Goal: Task Accomplishment & Management: Manage account settings

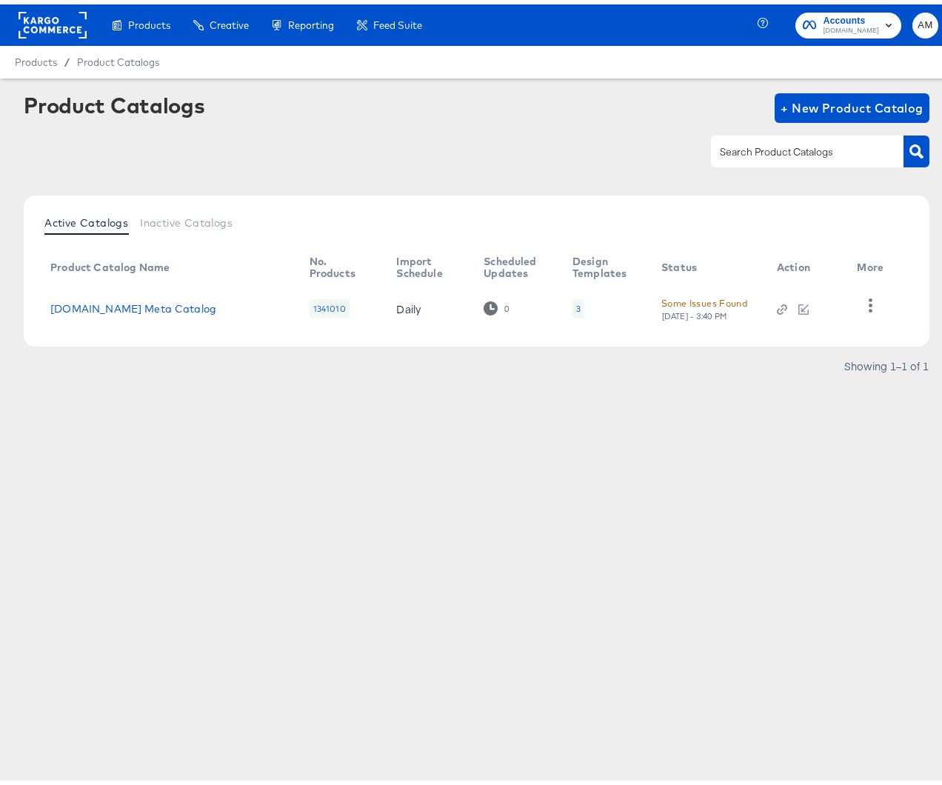
click at [45, 27] on rect at bounding box center [53, 20] width 68 height 27
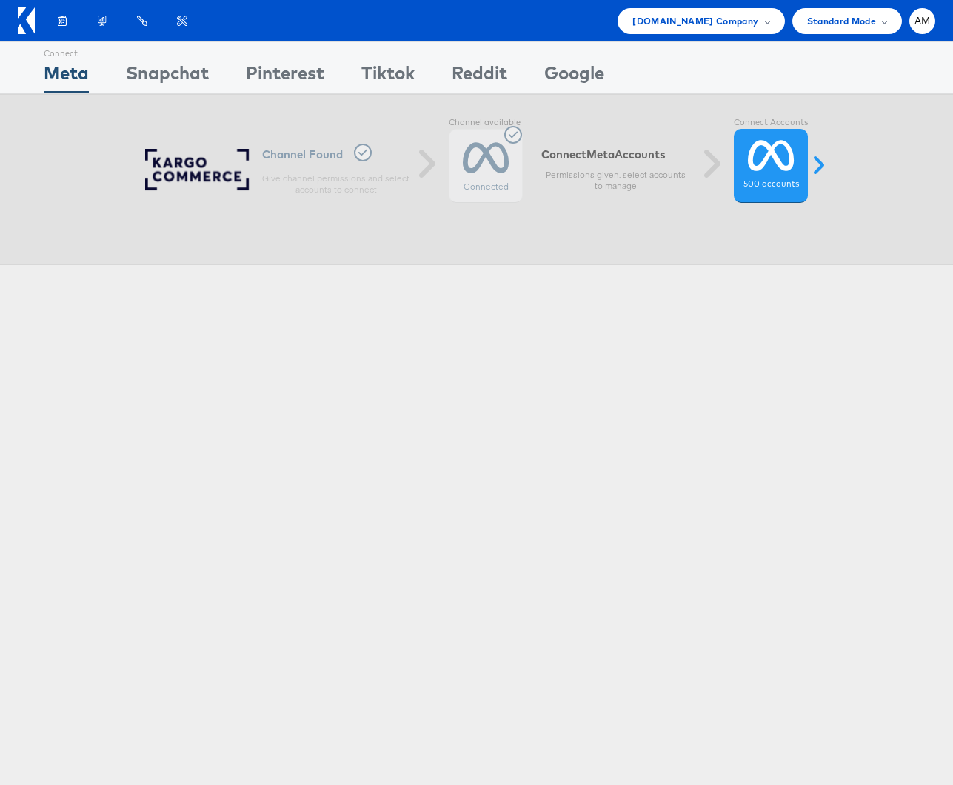
drag, startPoint x: 723, startPoint y: 21, endPoint x: 712, endPoint y: 36, distance: 18.5
click at [723, 21] on span "[DOMAIN_NAME] Company" at bounding box center [695, 21] width 126 height 16
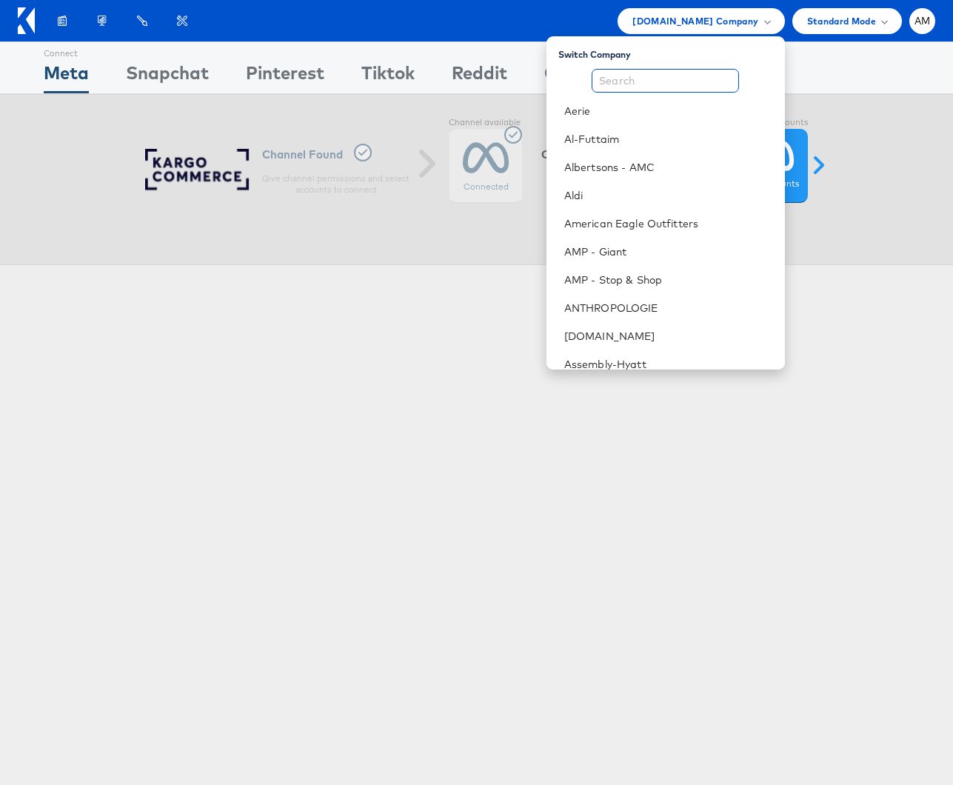
click at [683, 81] on input "text" at bounding box center [665, 81] width 147 height 24
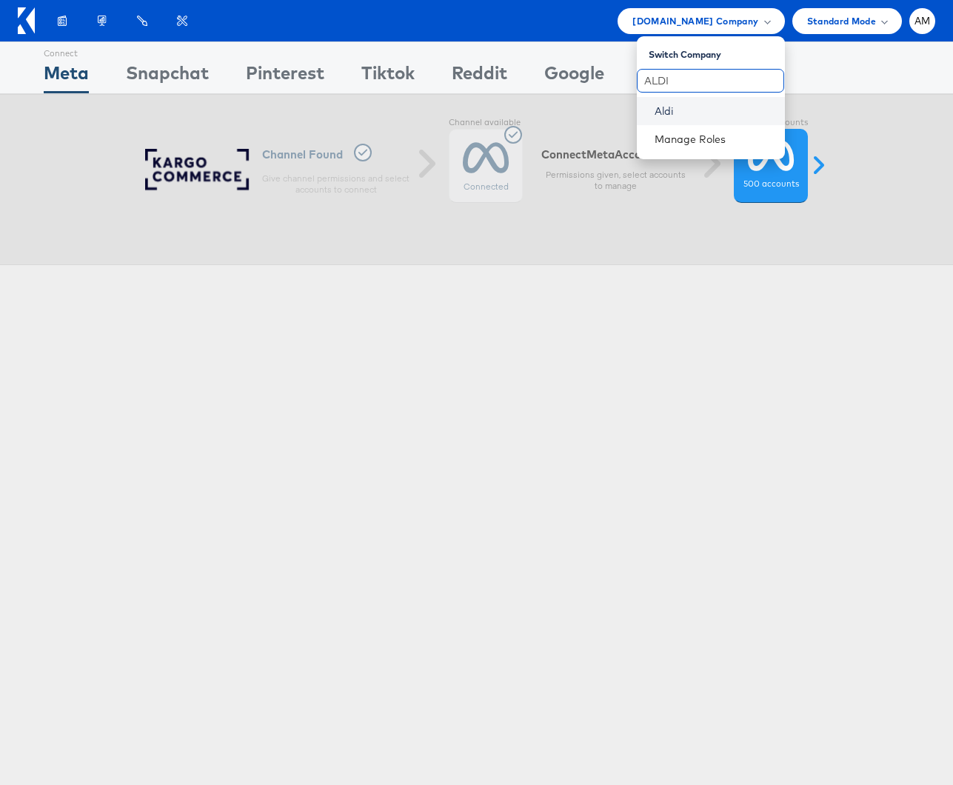
type input "ALDI"
click at [669, 113] on link "Aldi" at bounding box center [714, 111] width 118 height 15
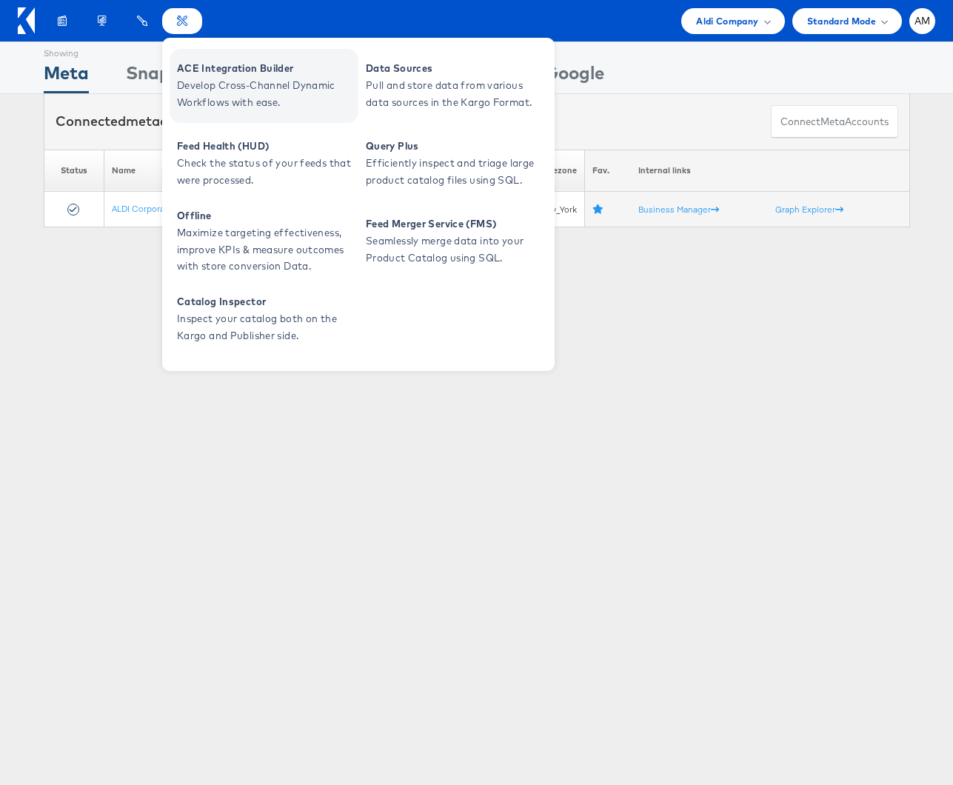
click at [215, 78] on span "Develop Cross-Channel Dynamic Workflows with ease." at bounding box center [266, 94] width 178 height 34
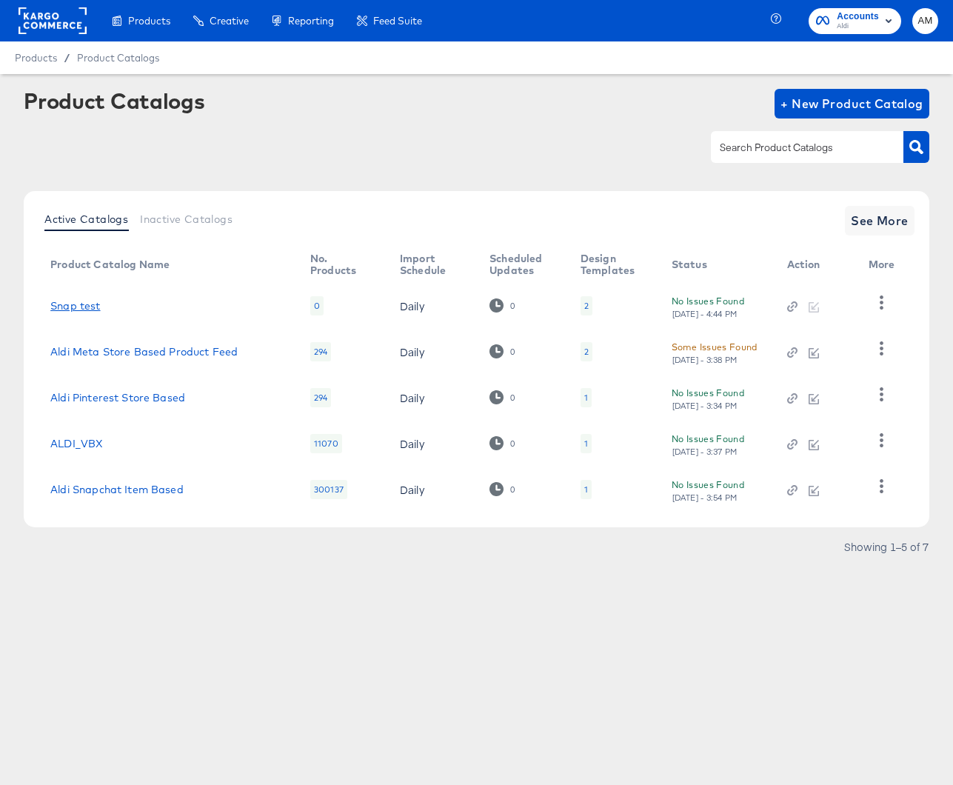
click at [77, 303] on link "Snap test" at bounding box center [75, 306] width 50 height 12
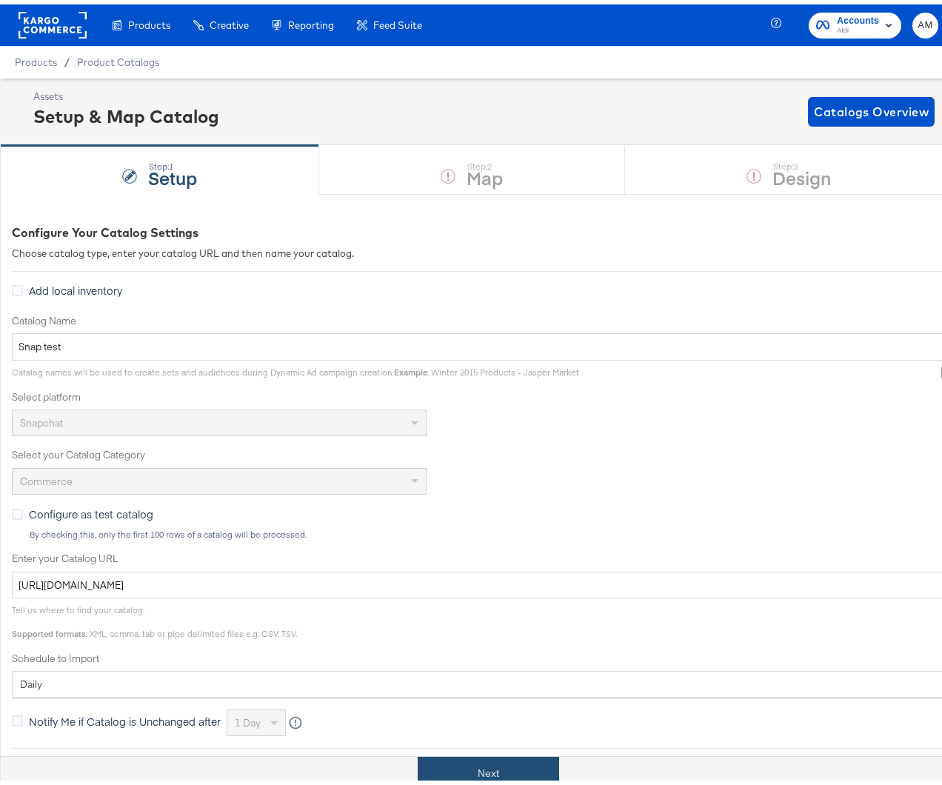
click at [472, 766] on button "Next" at bounding box center [488, 768] width 141 height 33
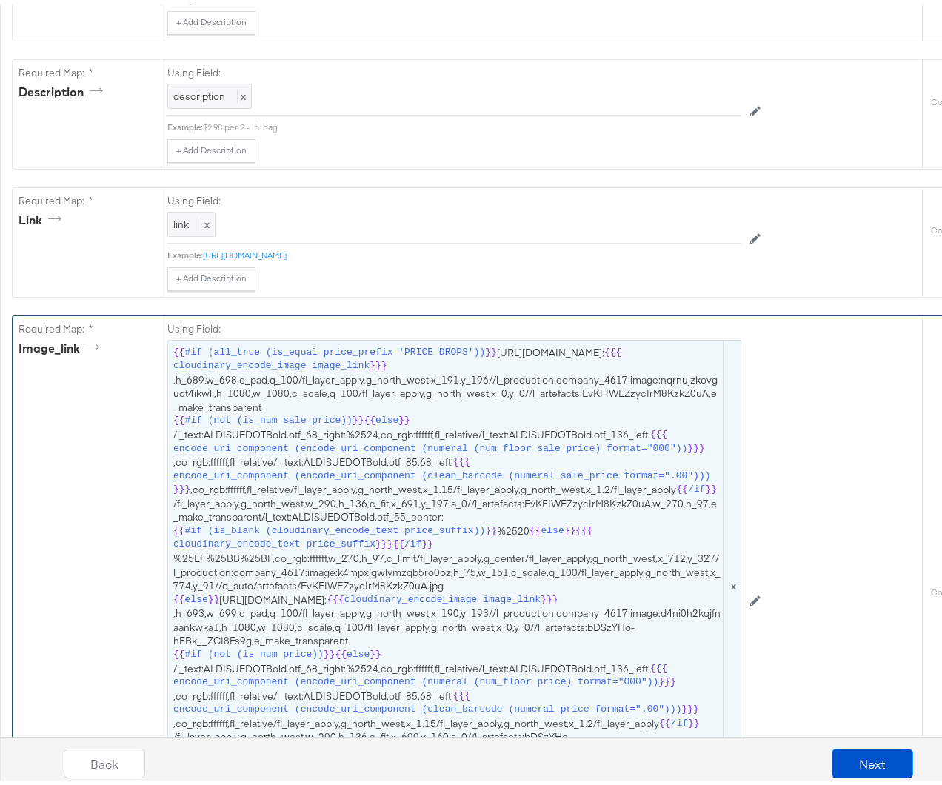
scroll to position [603, 0]
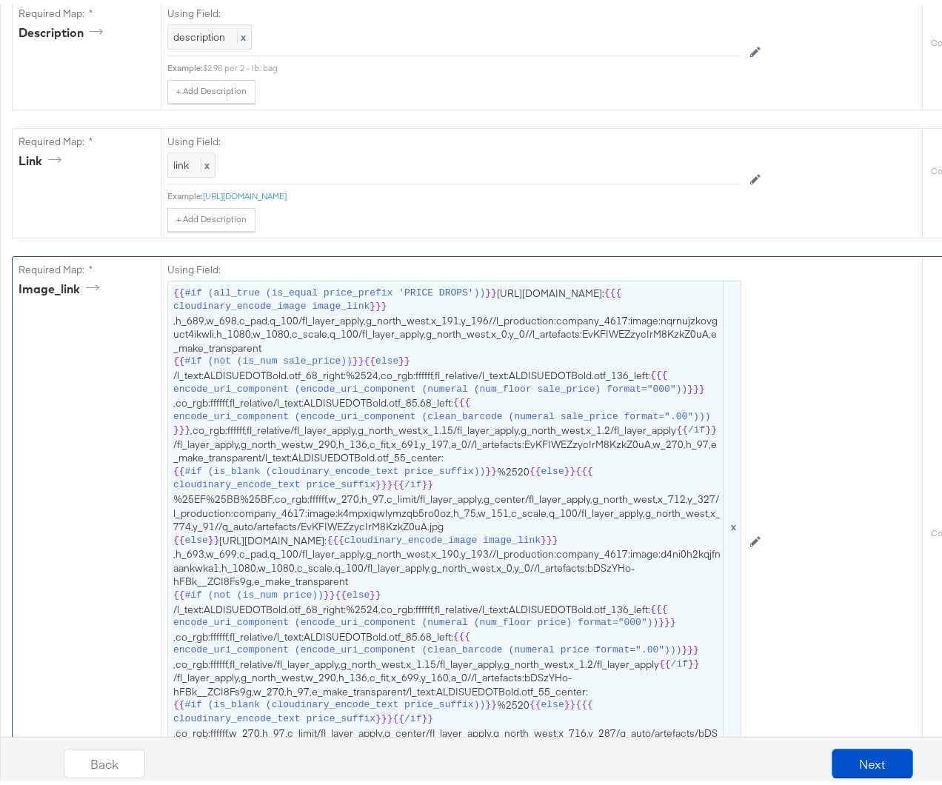
click at [382, 466] on span "{{ #if (all_true (is_equal price_prefix 'PRICE DROPS')) }} https://api.stitcher…" at bounding box center [454, 522] width 562 height 481
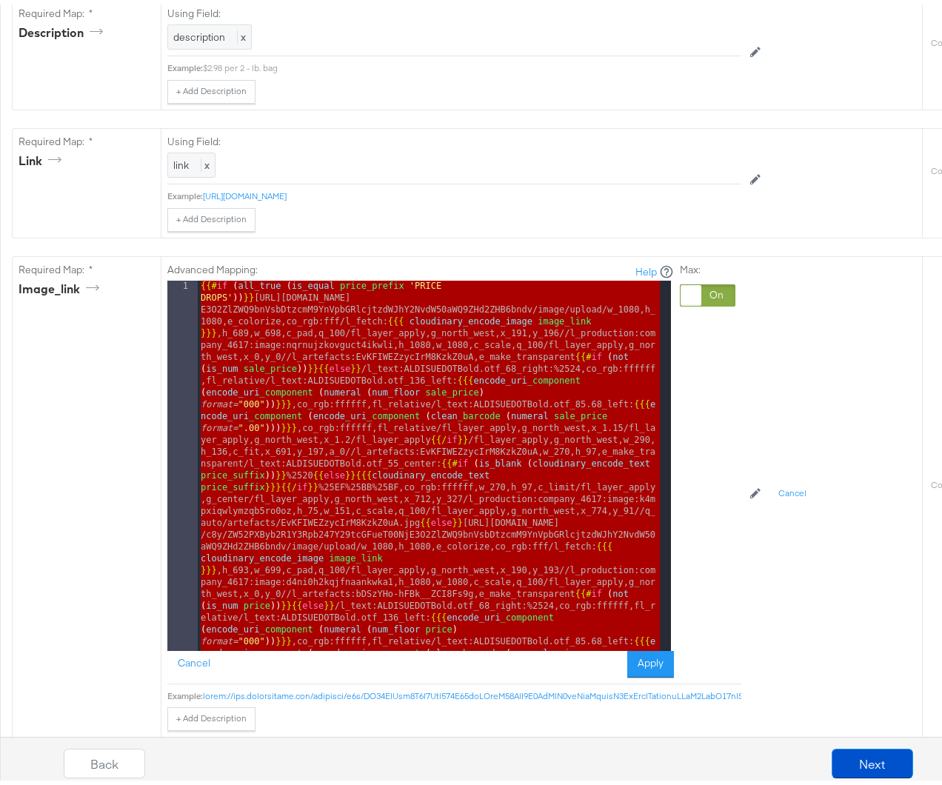
scroll to position [0, 0]
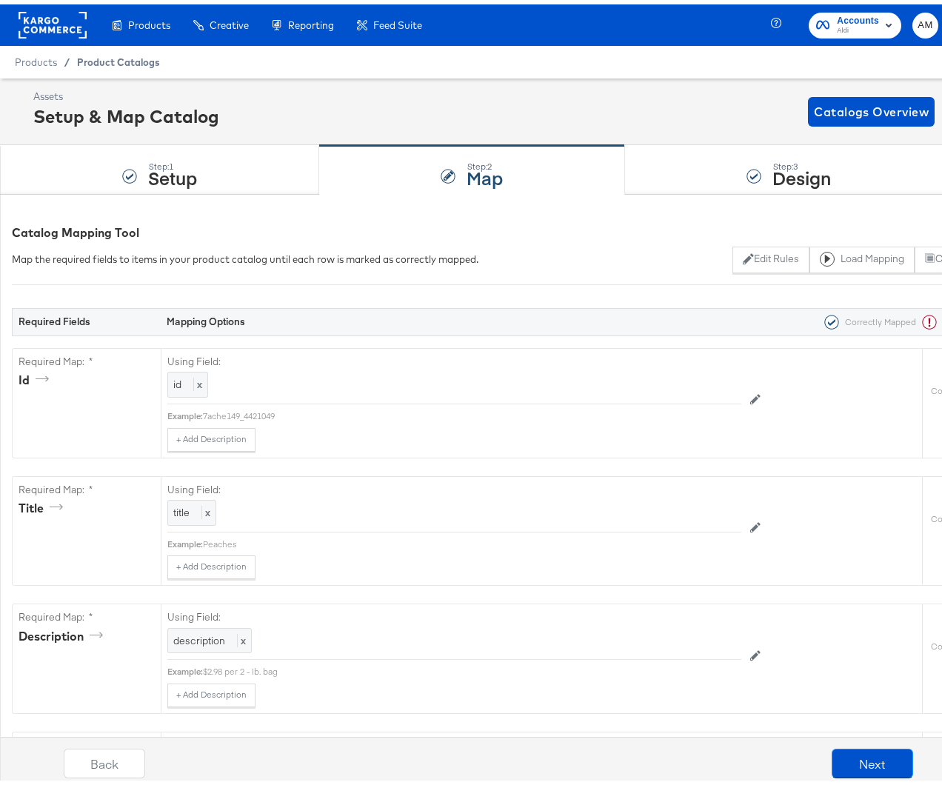
click at [96, 61] on span "Product Catalogs" at bounding box center [118, 58] width 83 height 12
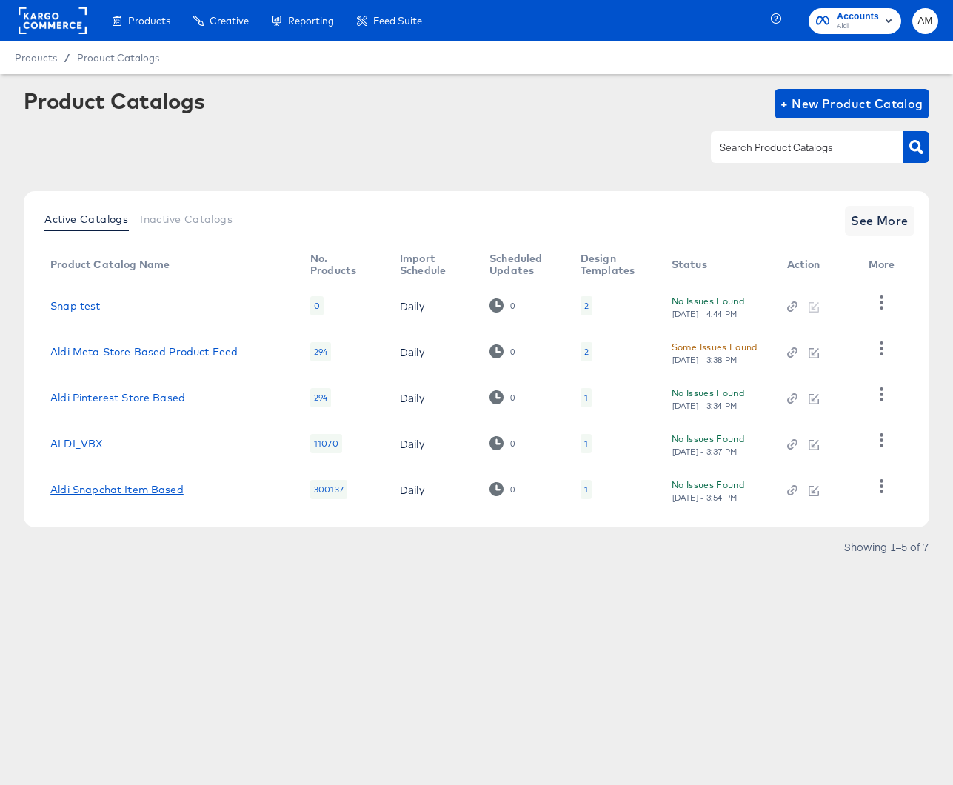
click at [151, 493] on link "Aldi Snapchat Item Based" at bounding box center [116, 489] width 133 height 12
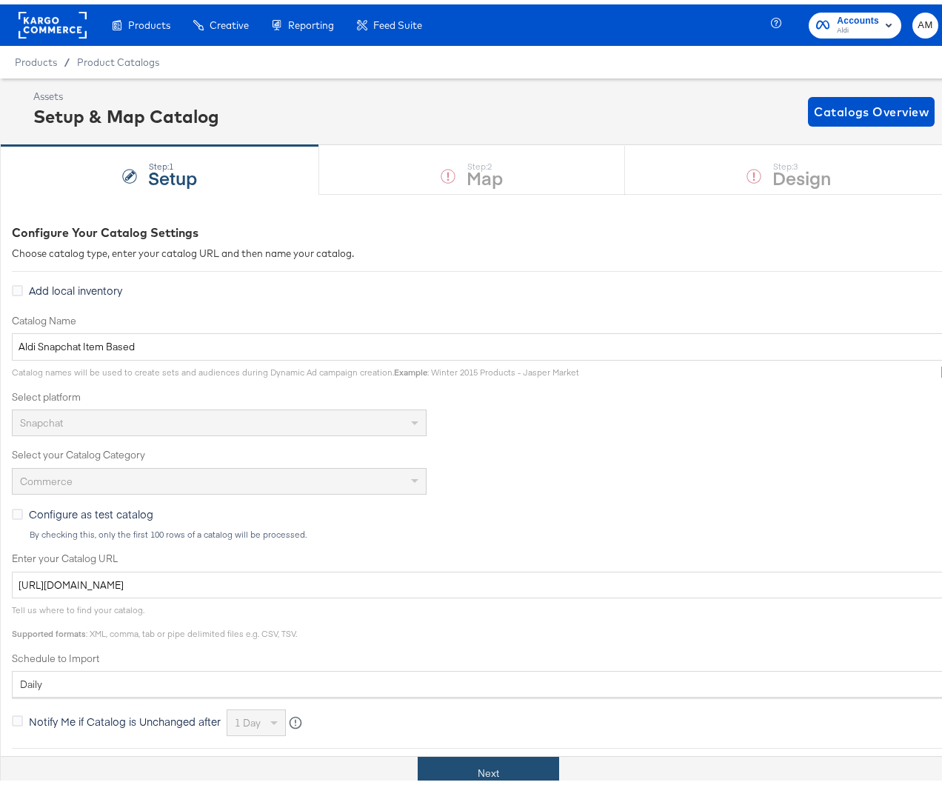
click at [455, 776] on button "Next" at bounding box center [488, 768] width 141 height 33
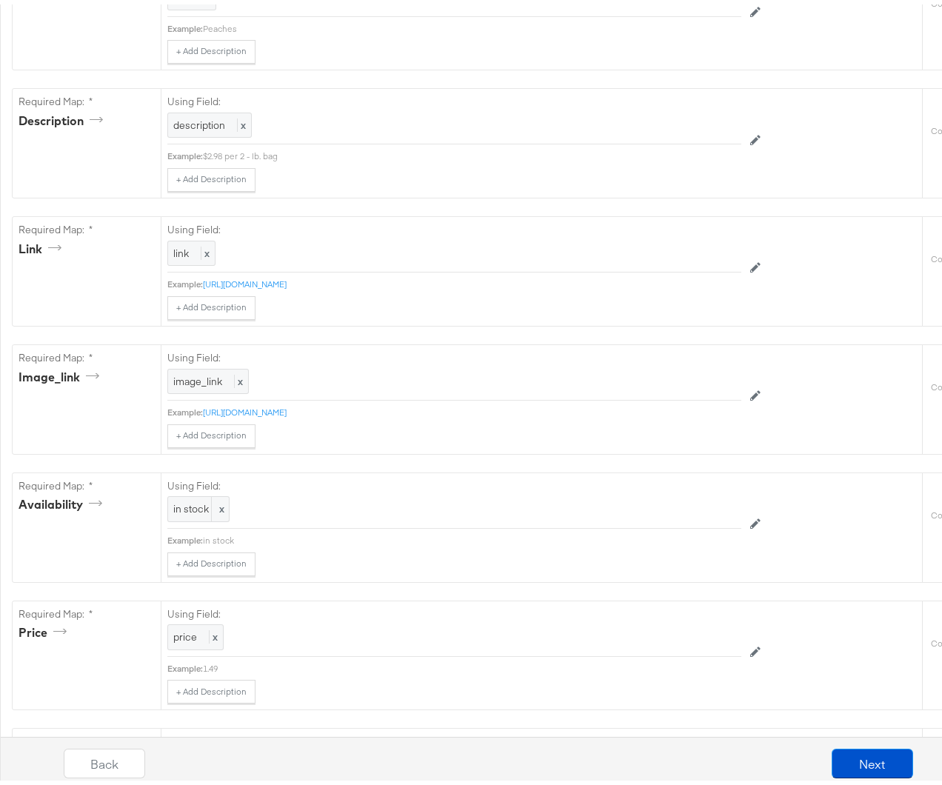
scroll to position [517, 0]
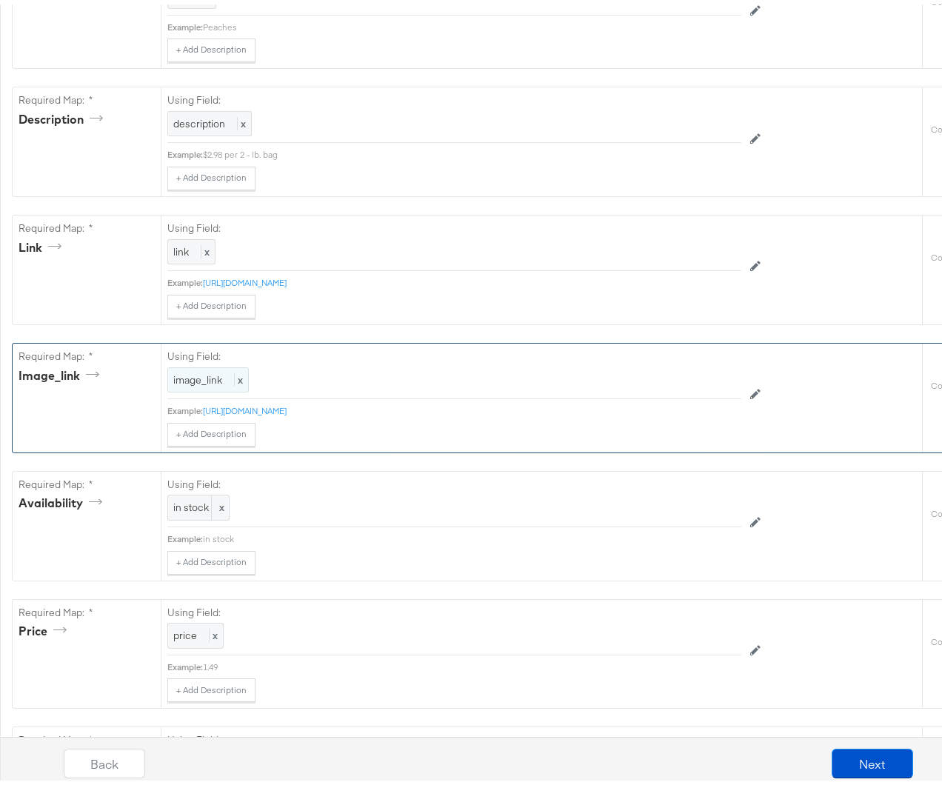
click at [195, 381] on div "image_link x" at bounding box center [207, 376] width 81 height 26
click at [275, 375] on div "image_link" at bounding box center [420, 376] width 505 height 25
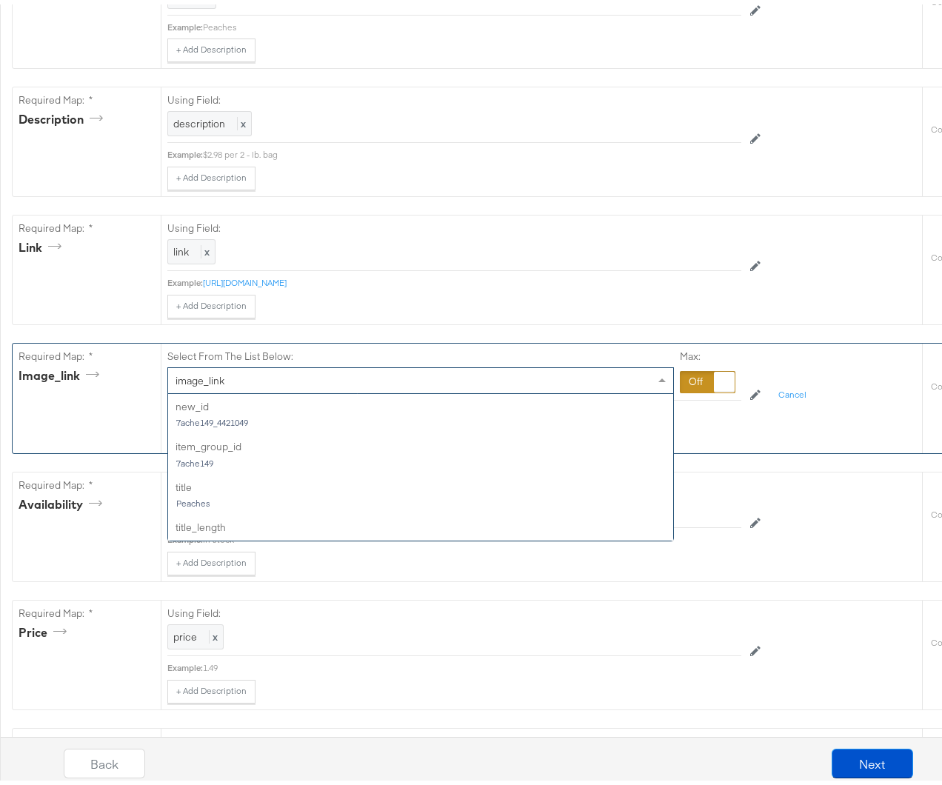
scroll to position [725, 0]
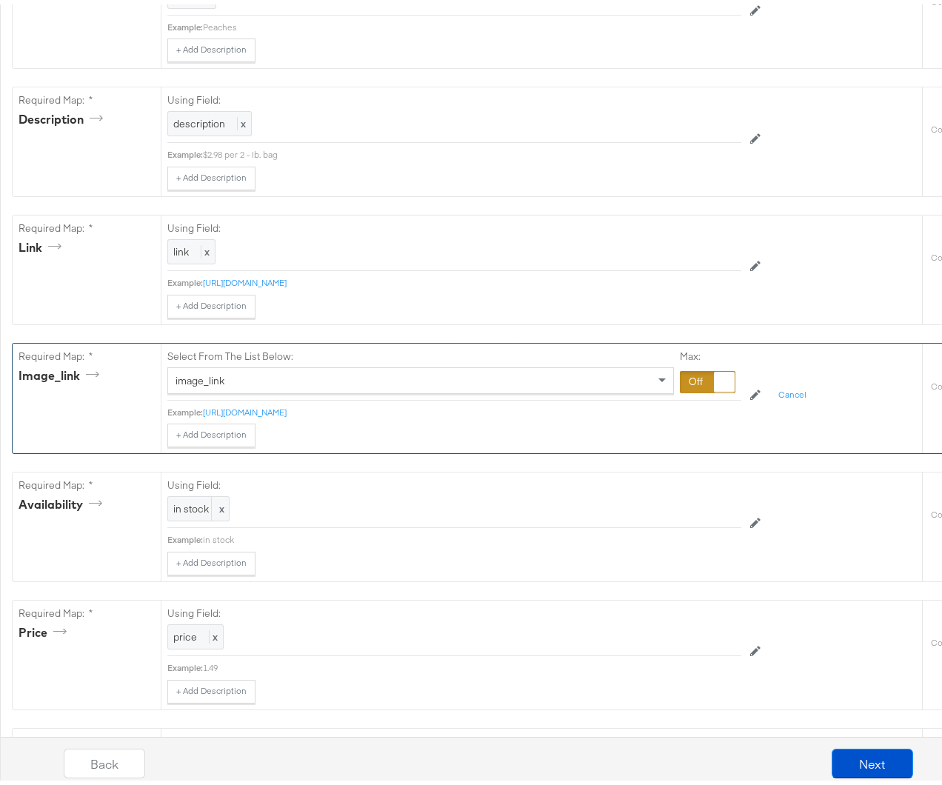
click at [311, 338] on div "Required Map: * image_link Select From The List Below: image_link Max: Example:…" at bounding box center [512, 393] width 1000 height 111
click at [689, 374] on div at bounding box center [708, 377] width 56 height 22
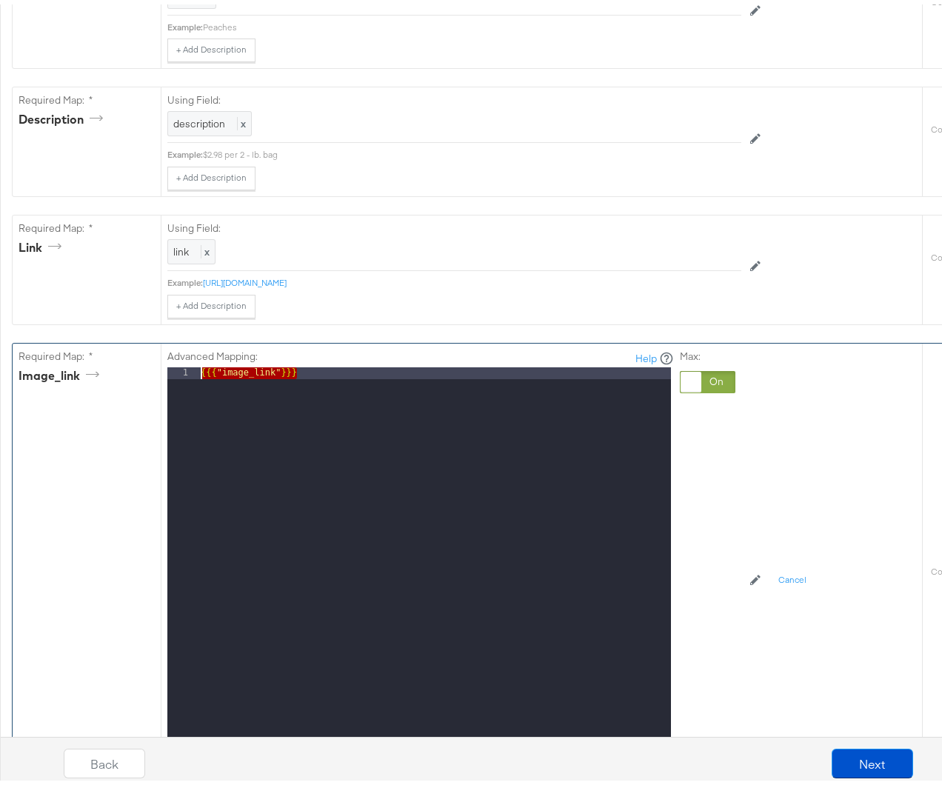
drag, startPoint x: 332, startPoint y: 370, endPoint x: 81, endPoint y: 361, distance: 251.1
click at [81, 361] on div "Required Map: * image_link Advanced Mapping: Help 1 {{{ "image_link" }}} XXXXXX…" at bounding box center [467, 579] width 909 height 480
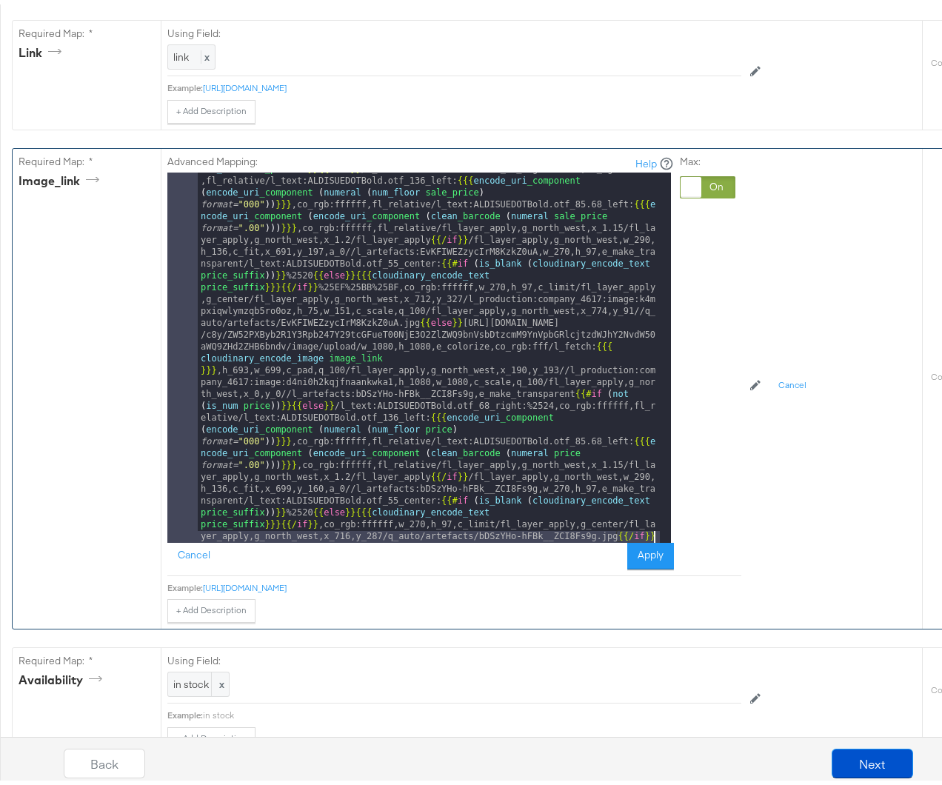
scroll to position [808, 0]
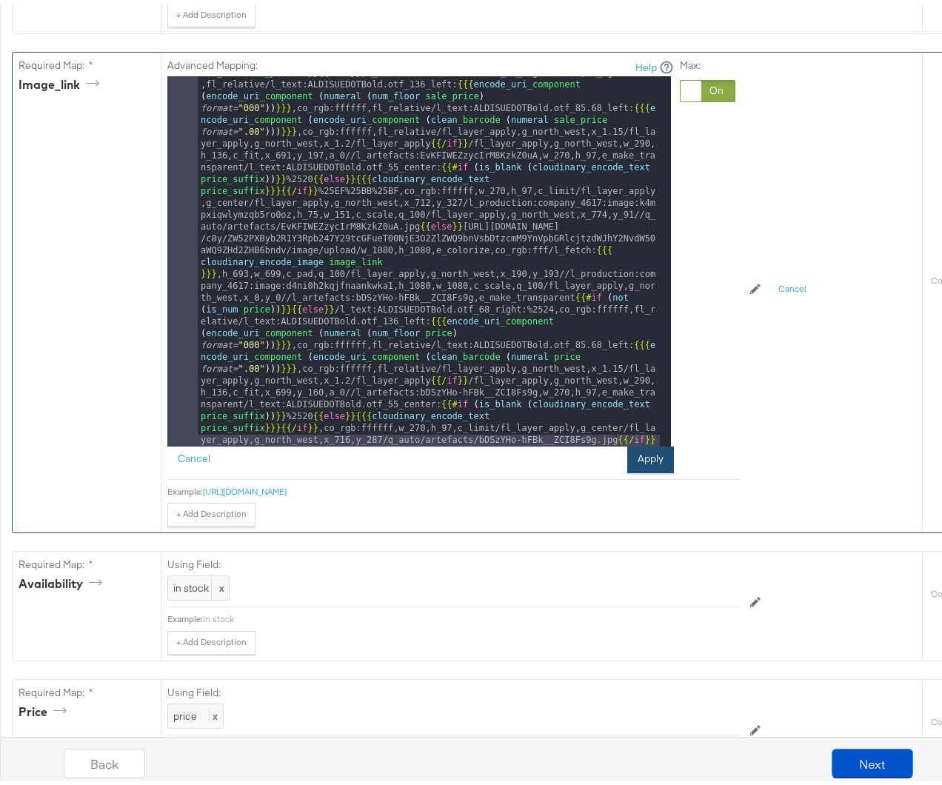
click at [638, 457] on button "Apply" at bounding box center [650, 455] width 47 height 27
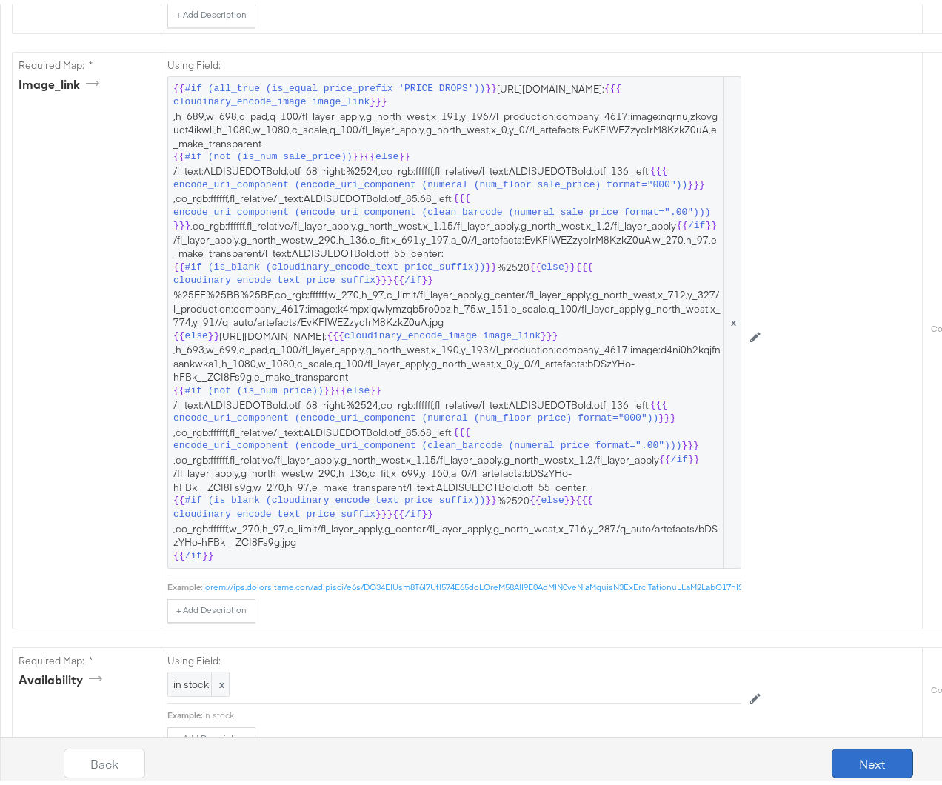
click at [860, 759] on button "Next" at bounding box center [871, 759] width 81 height 30
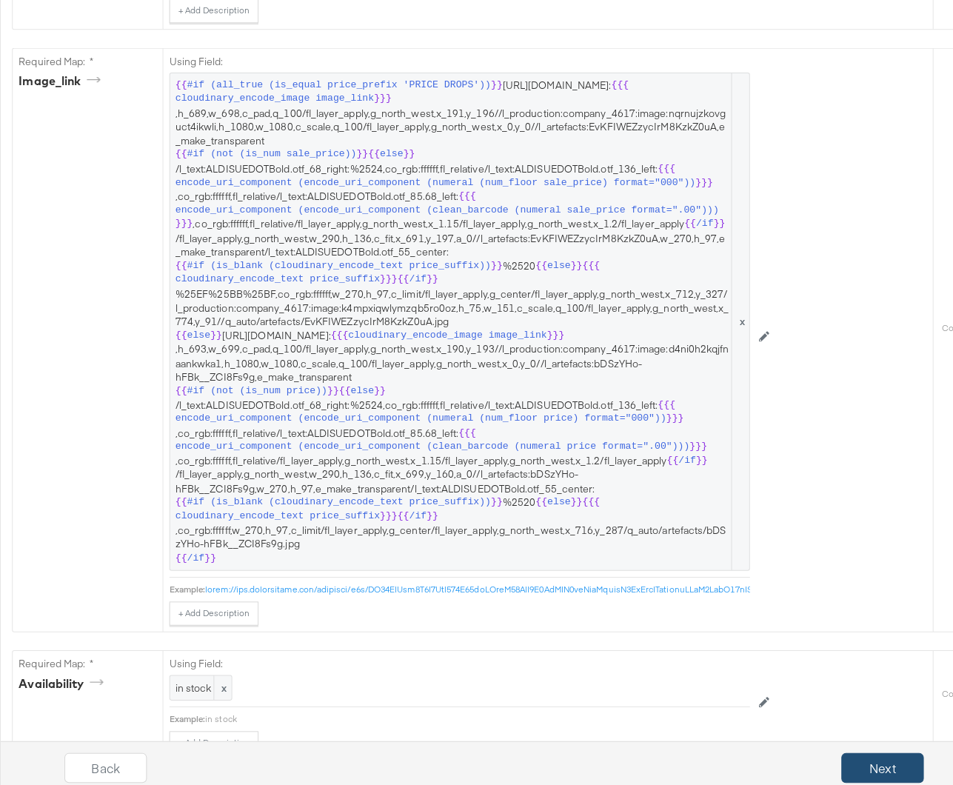
scroll to position [0, 0]
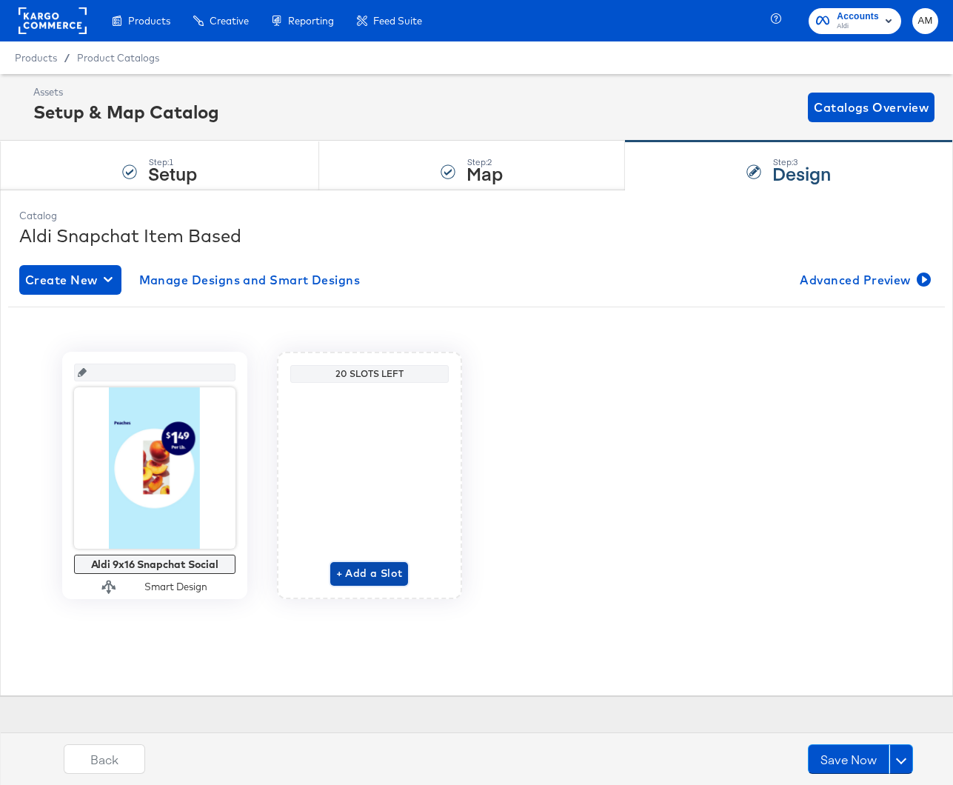
click at [353, 575] on span "+ Add a Slot" at bounding box center [369, 573] width 67 height 19
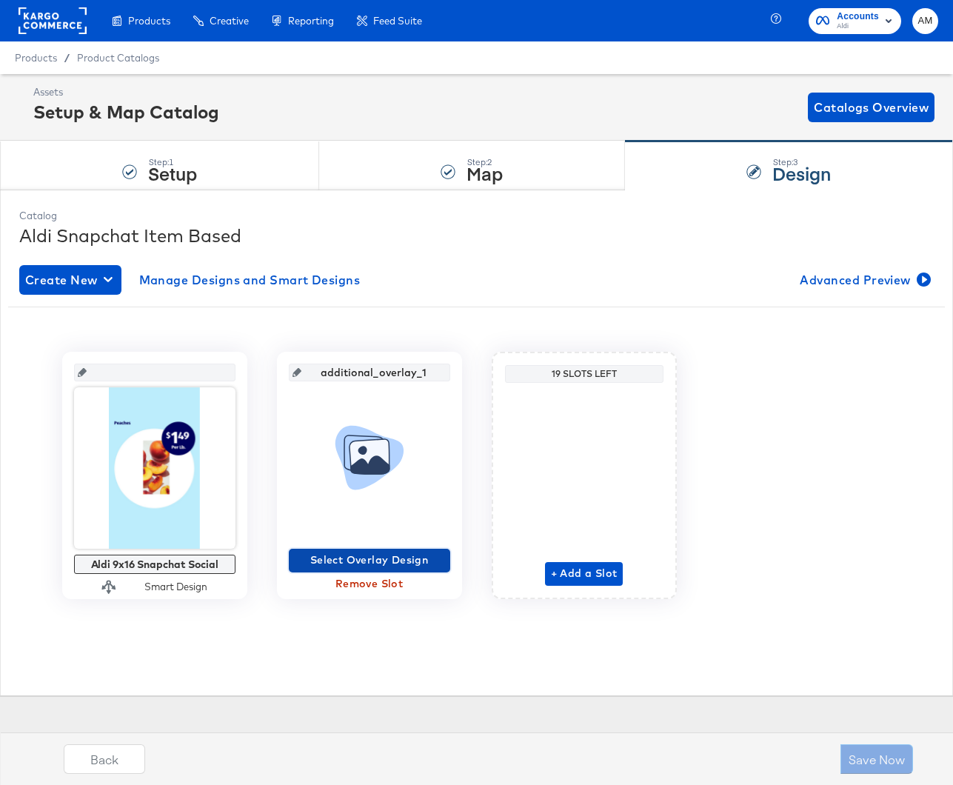
click at [358, 555] on span "Select Overlay Design" at bounding box center [370, 560] width 150 height 19
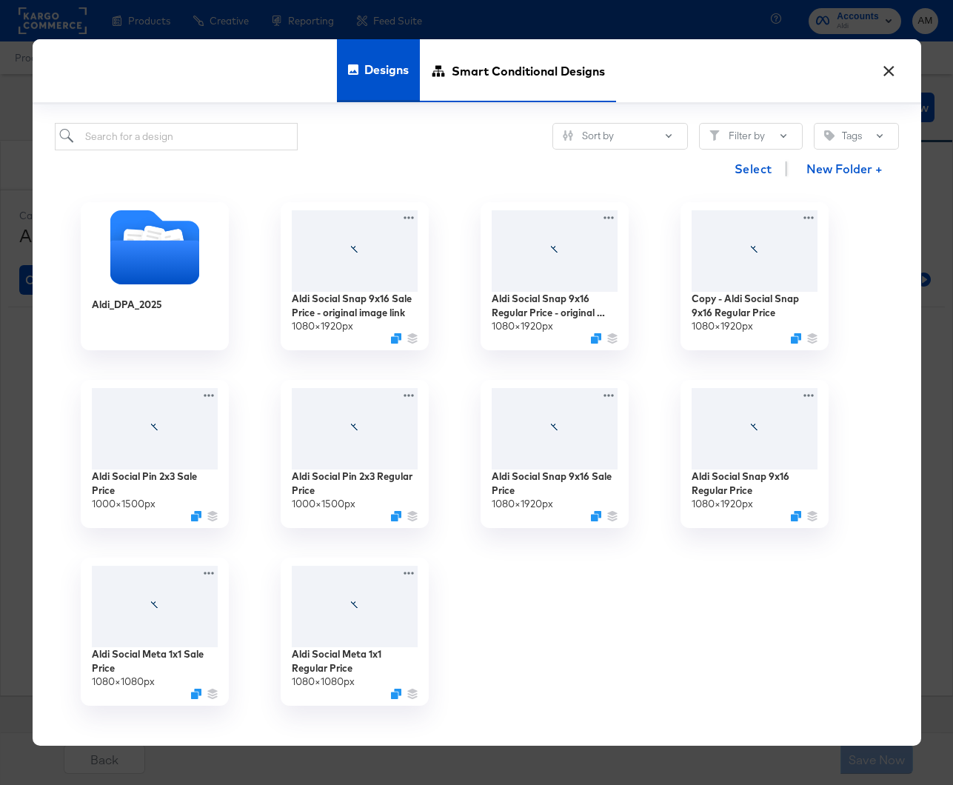
click at [480, 64] on span "Smart Conditional Designs" at bounding box center [528, 71] width 153 height 65
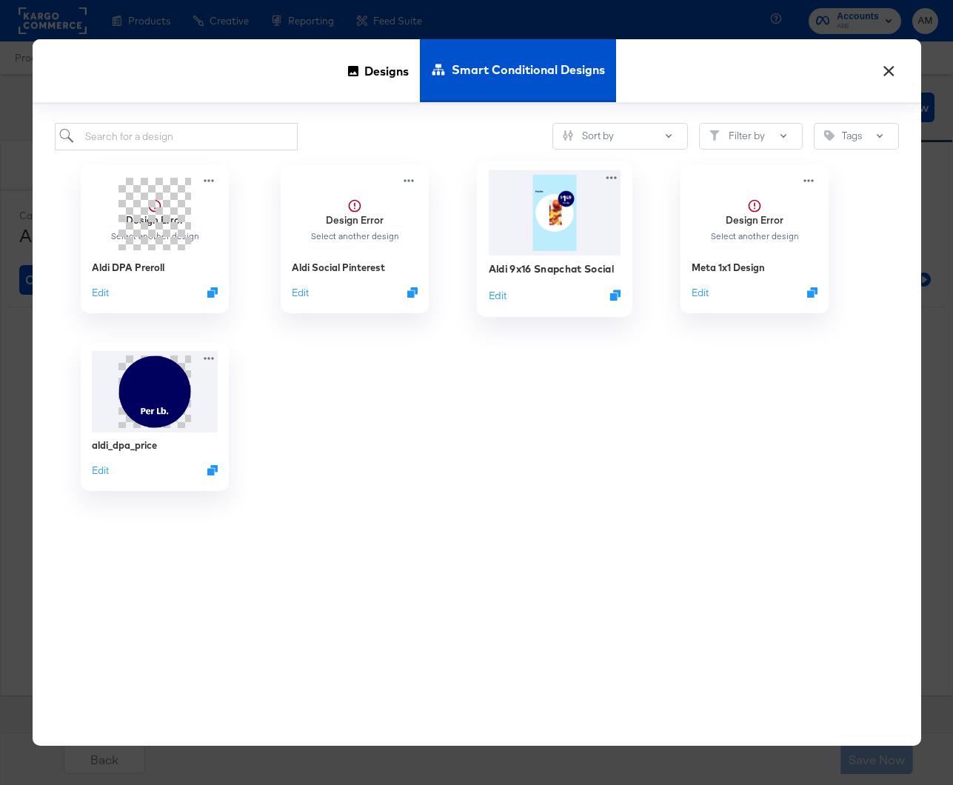
click at [538, 238] on img at bounding box center [554, 212] width 133 height 85
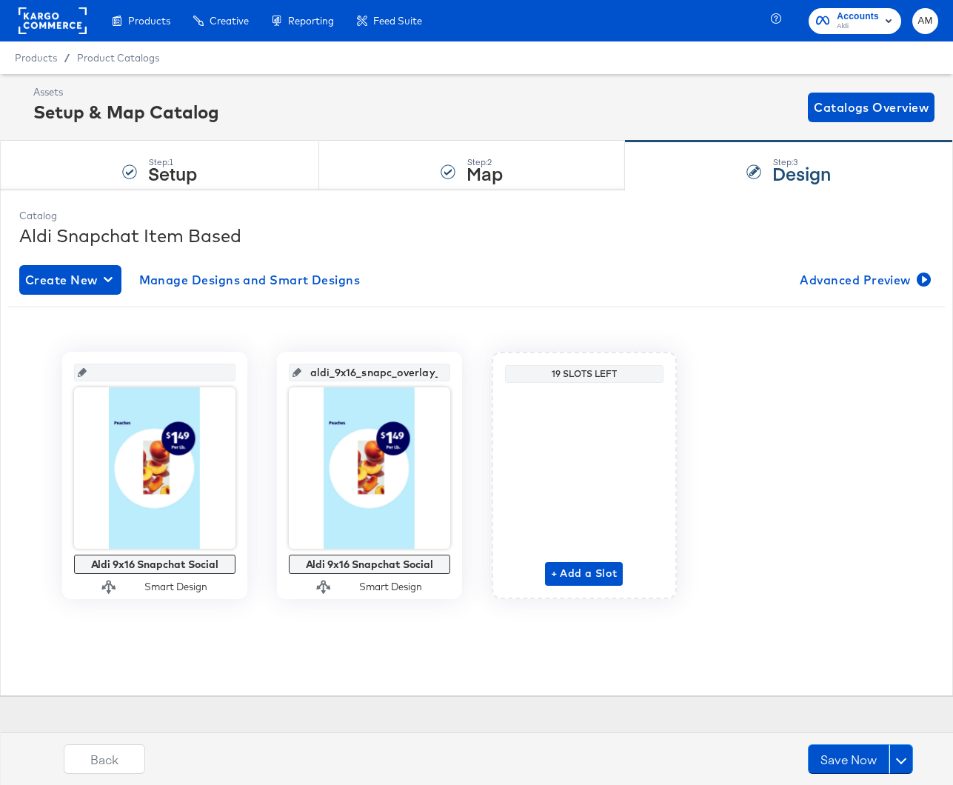
scroll to position [0, 16]
drag, startPoint x: 315, startPoint y: 375, endPoint x: 443, endPoint y: 375, distance: 127.3
click at [443, 375] on div "aldi_9x16_snapc_overlay_1" at bounding box center [369, 373] width 161 height 18
click at [314, 371] on input "aldi_9x16_snapc_overlay_1" at bounding box center [373, 367] width 145 height 40
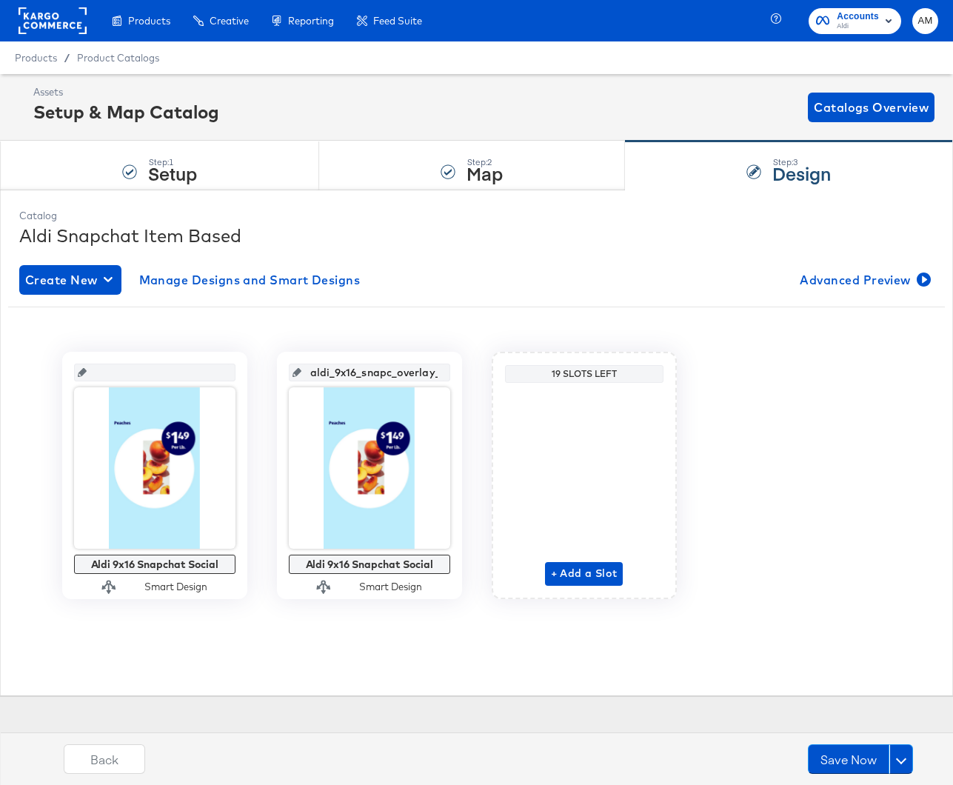
scroll to position [0, 16]
drag, startPoint x: 314, startPoint y: 371, endPoint x: 462, endPoint y: 375, distance: 148.1
click at [462, 375] on div "Aldi 9x16 Snapchat Social Smart Design aldi_9x16_snapc_overlay_1 Aldi 9x16 Snap…" at bounding box center [476, 475] width 937 height 247
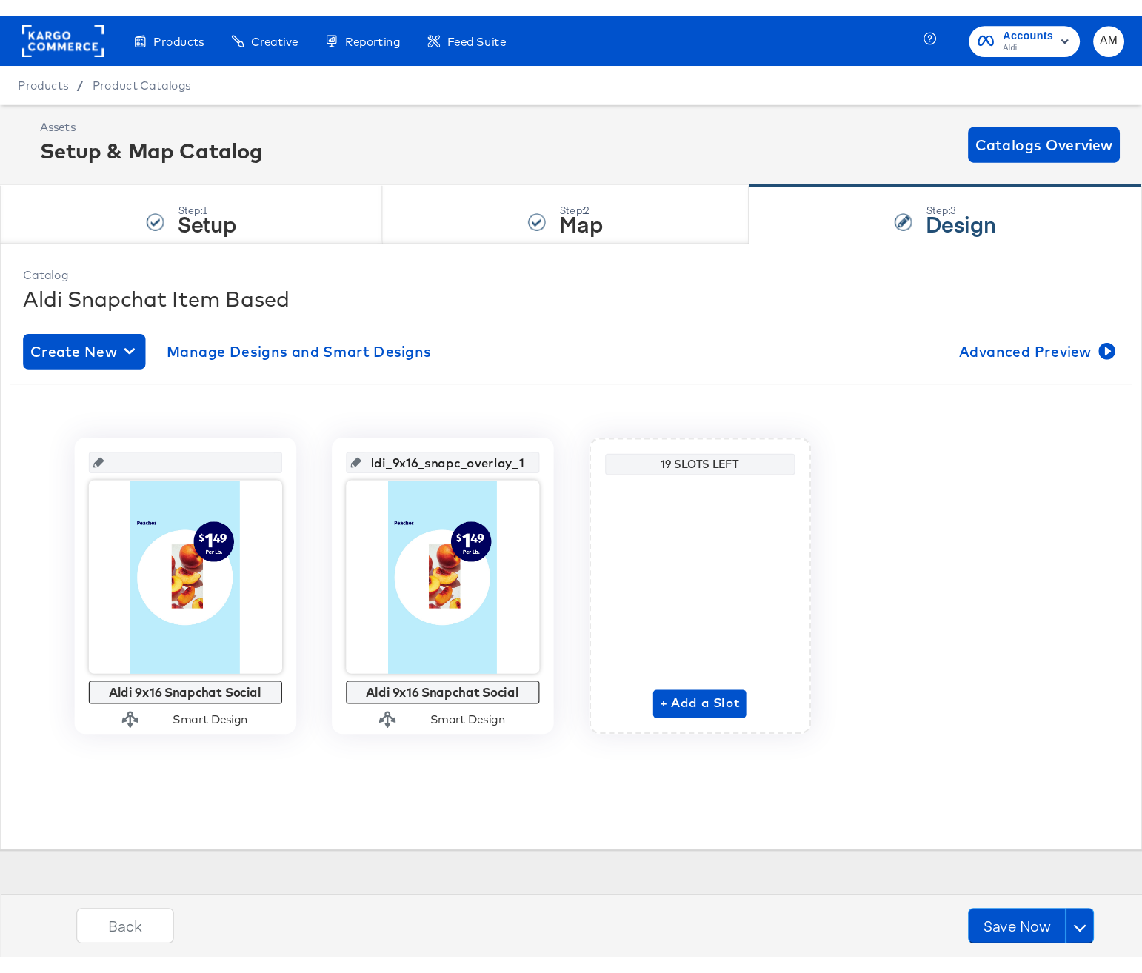
scroll to position [0, 0]
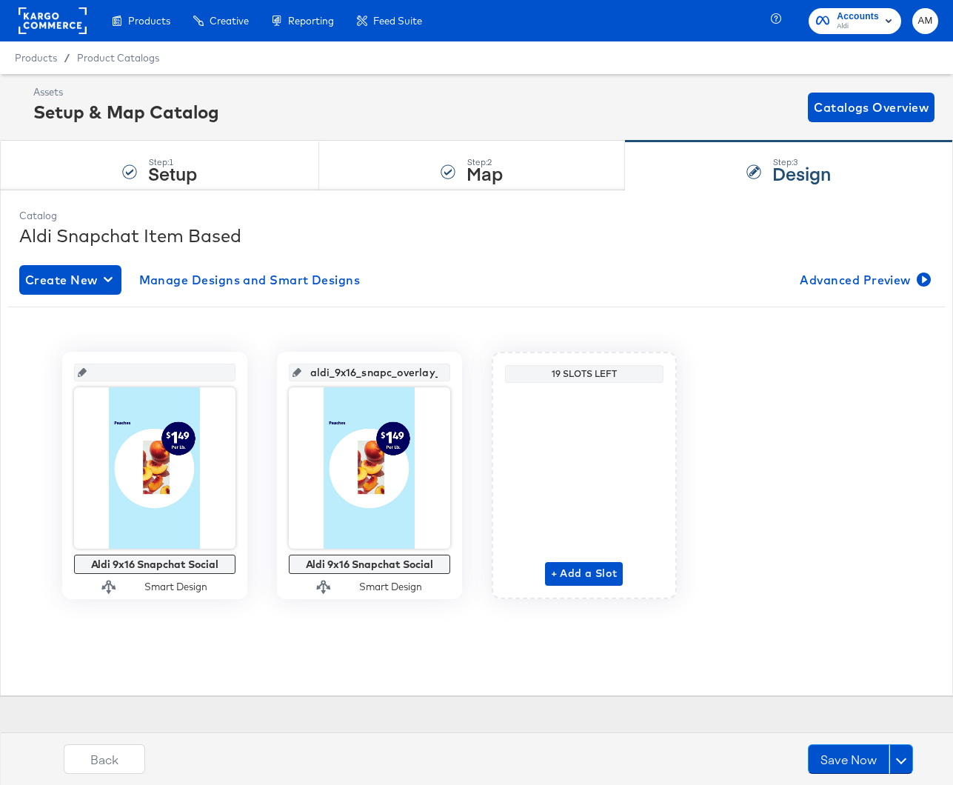
drag, startPoint x: 430, startPoint y: 374, endPoint x: 306, endPoint y: 375, distance: 124.4
click at [306, 375] on div "aldi_9x16_snapc_overlay_1" at bounding box center [369, 373] width 161 height 18
click at [845, 757] on button "Save Now" at bounding box center [848, 759] width 81 height 30
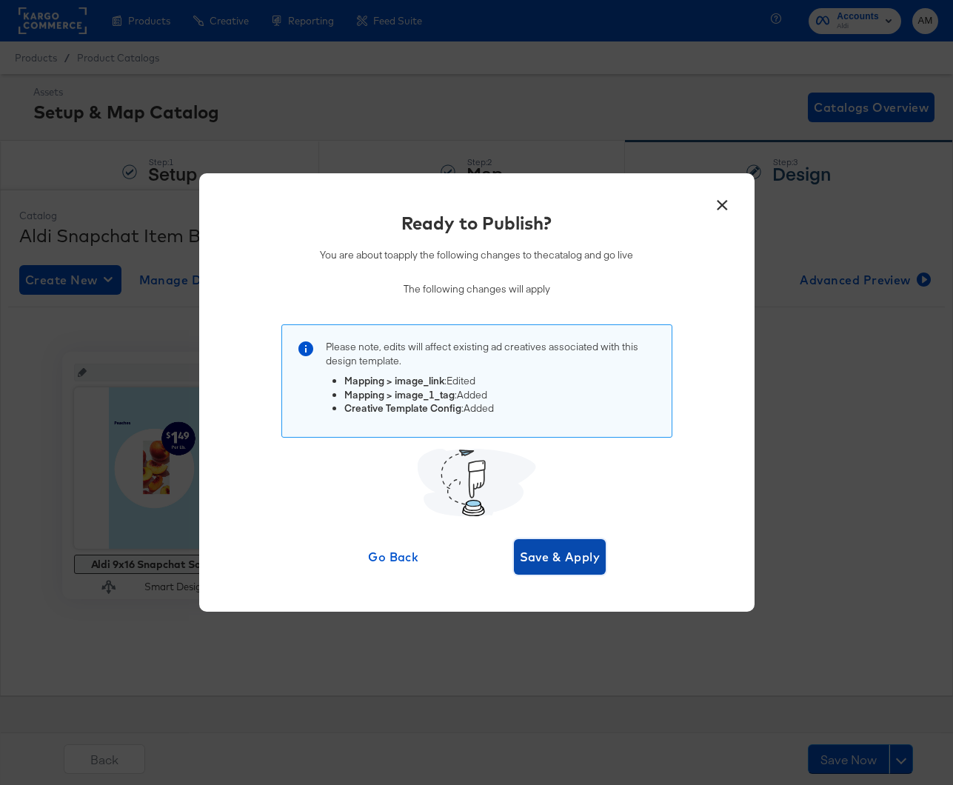
click at [529, 552] on span "Save & Apply" at bounding box center [560, 556] width 81 height 21
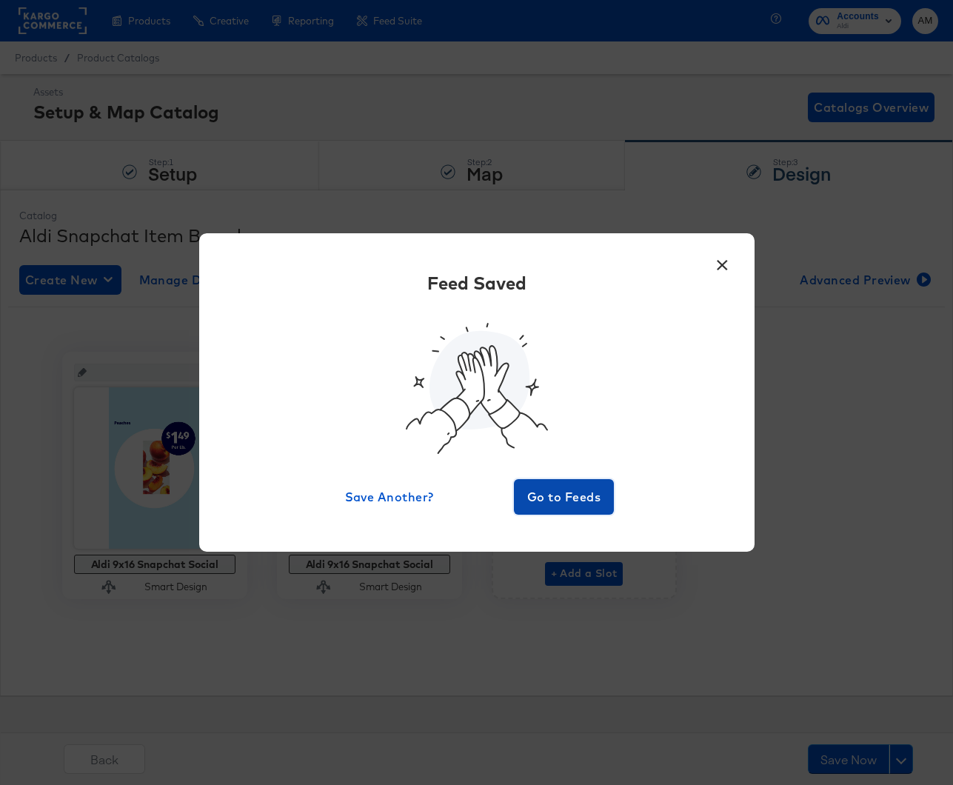
click at [562, 488] on span "Go to Feeds" at bounding box center [564, 496] width 89 height 21
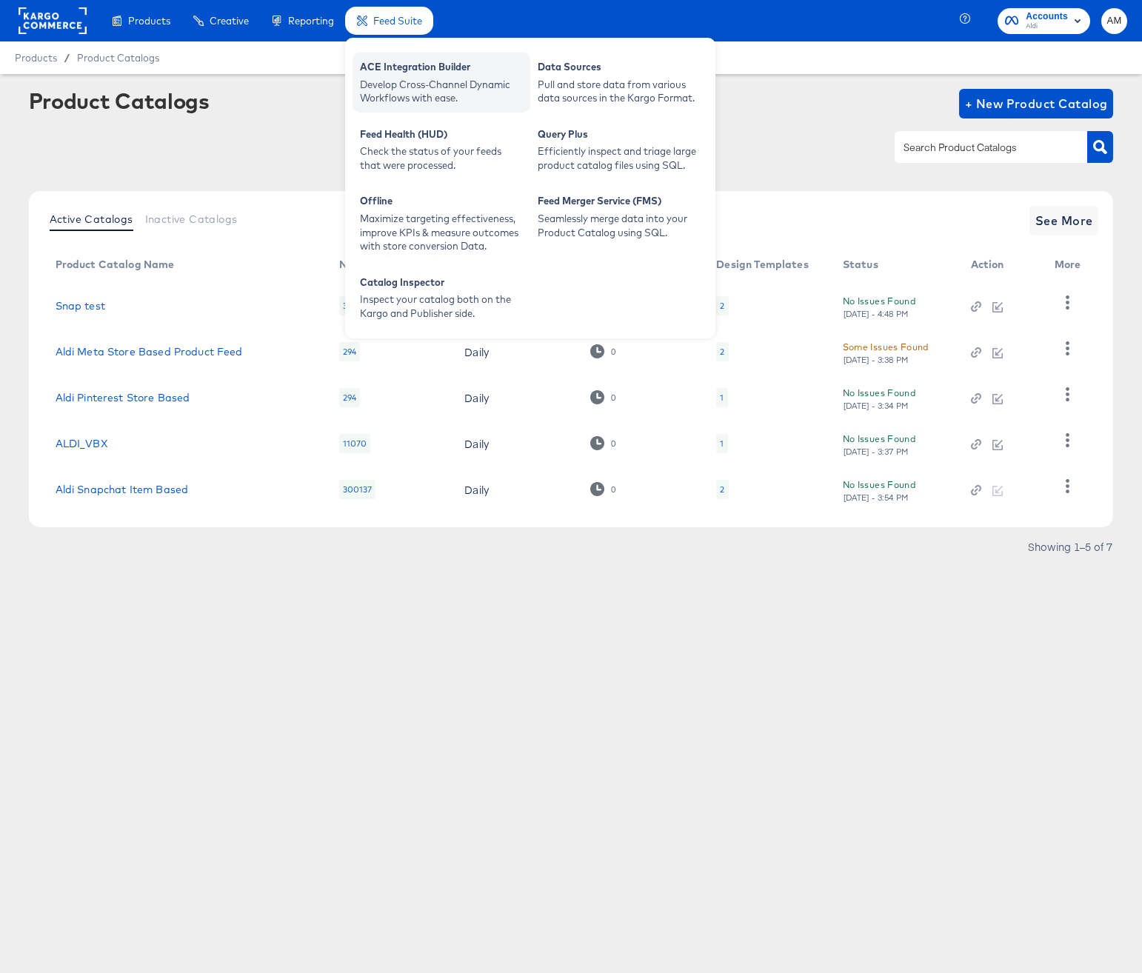
click at [377, 81] on div "Develop Cross-Channel Dynamic Workflows with ease." at bounding box center [441, 91] width 163 height 27
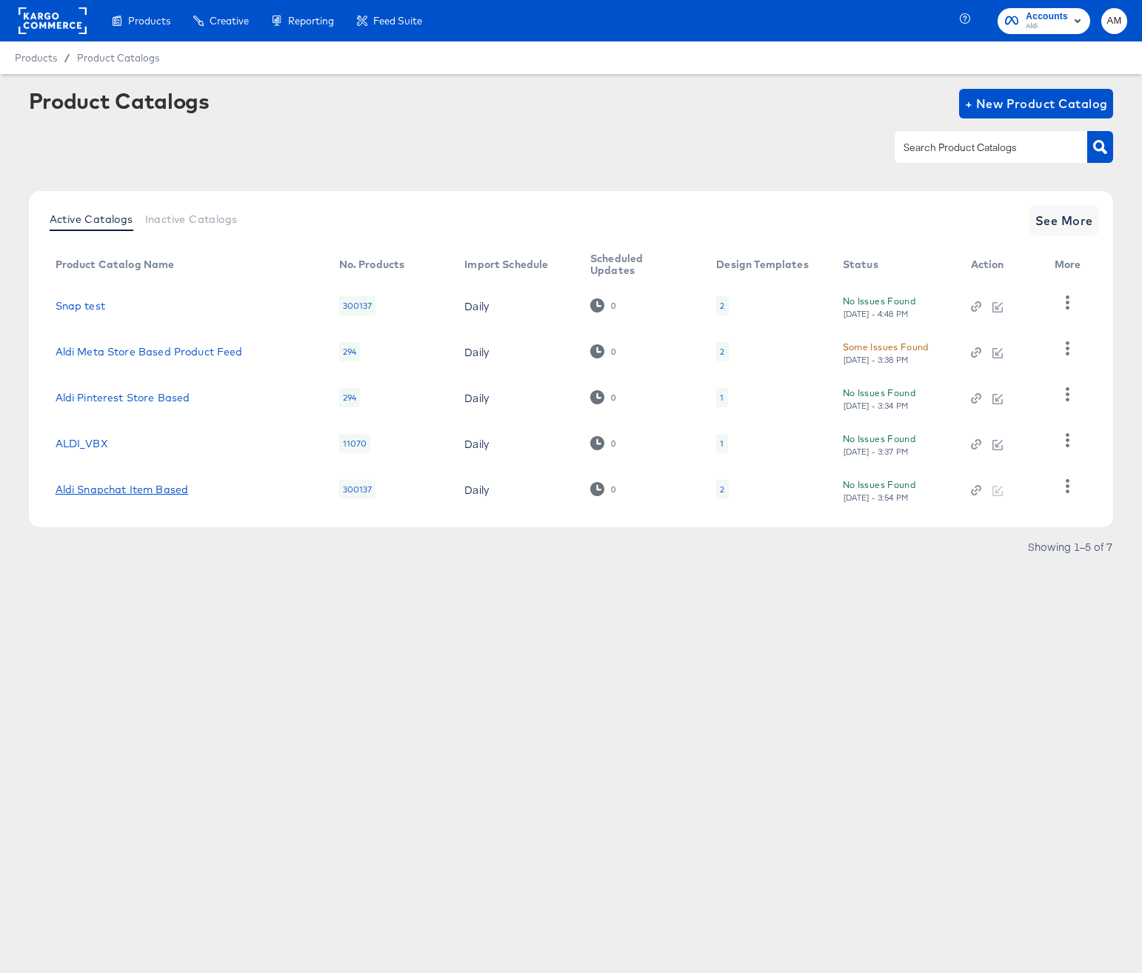
click at [164, 485] on link "Aldi Snapchat Item Based" at bounding box center [122, 489] width 133 height 12
click at [132, 350] on link "Aldi Meta Store Based Product Feed" at bounding box center [149, 352] width 187 height 12
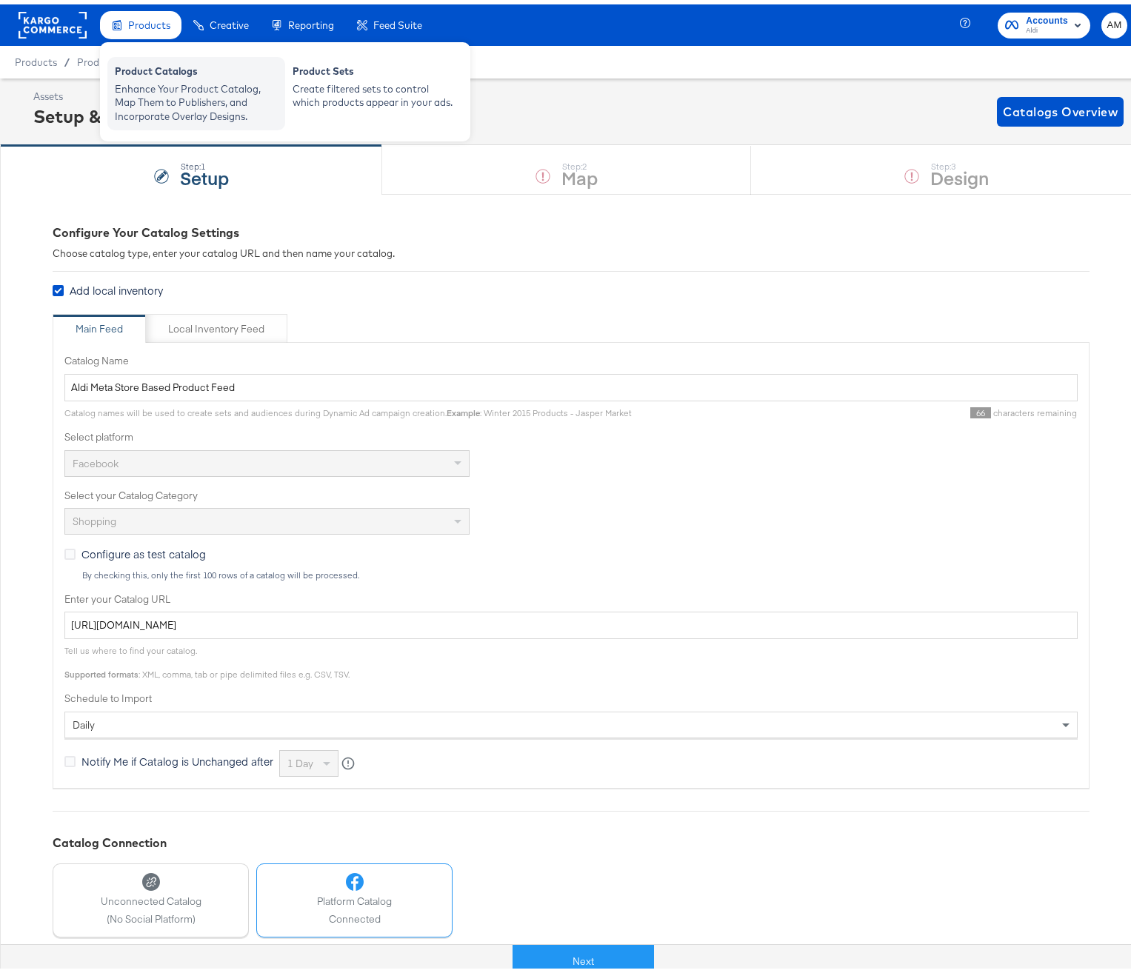
click at [158, 84] on div "Enhance Your Product Catalog, Map Them to Publishers, and Incorporate Overlay D…" at bounding box center [196, 98] width 163 height 41
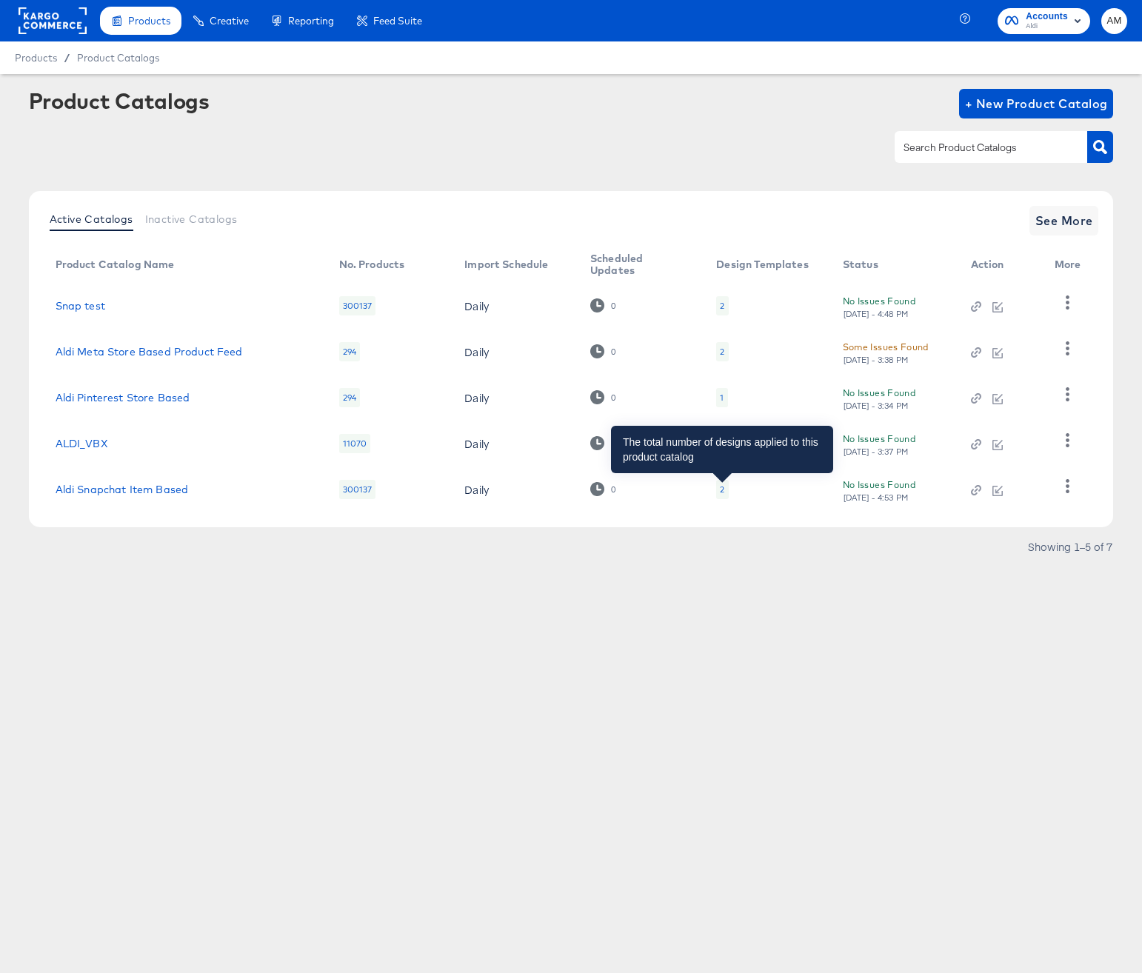
click at [722, 490] on div "2" at bounding box center [722, 489] width 4 height 12
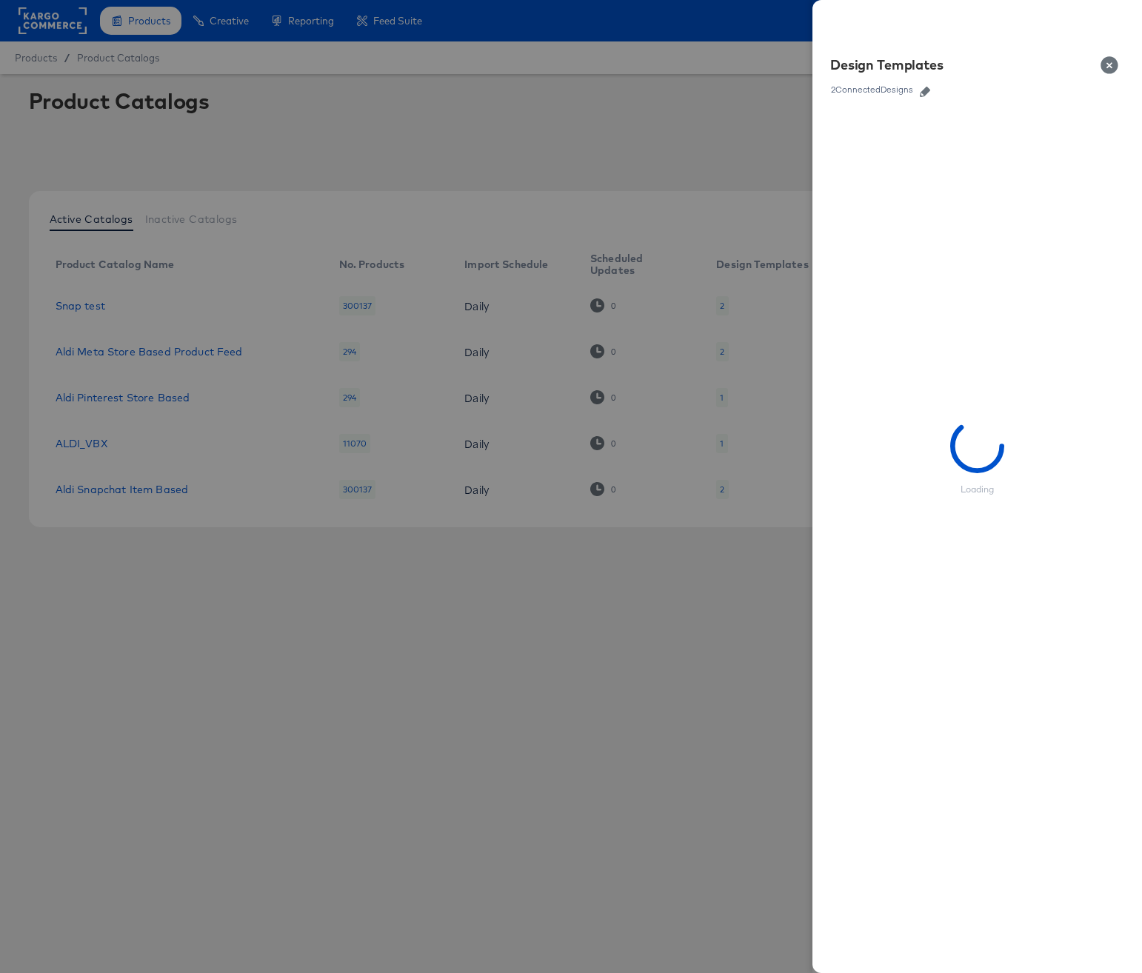
click at [927, 89] on icon "button" at bounding box center [925, 92] width 10 height 10
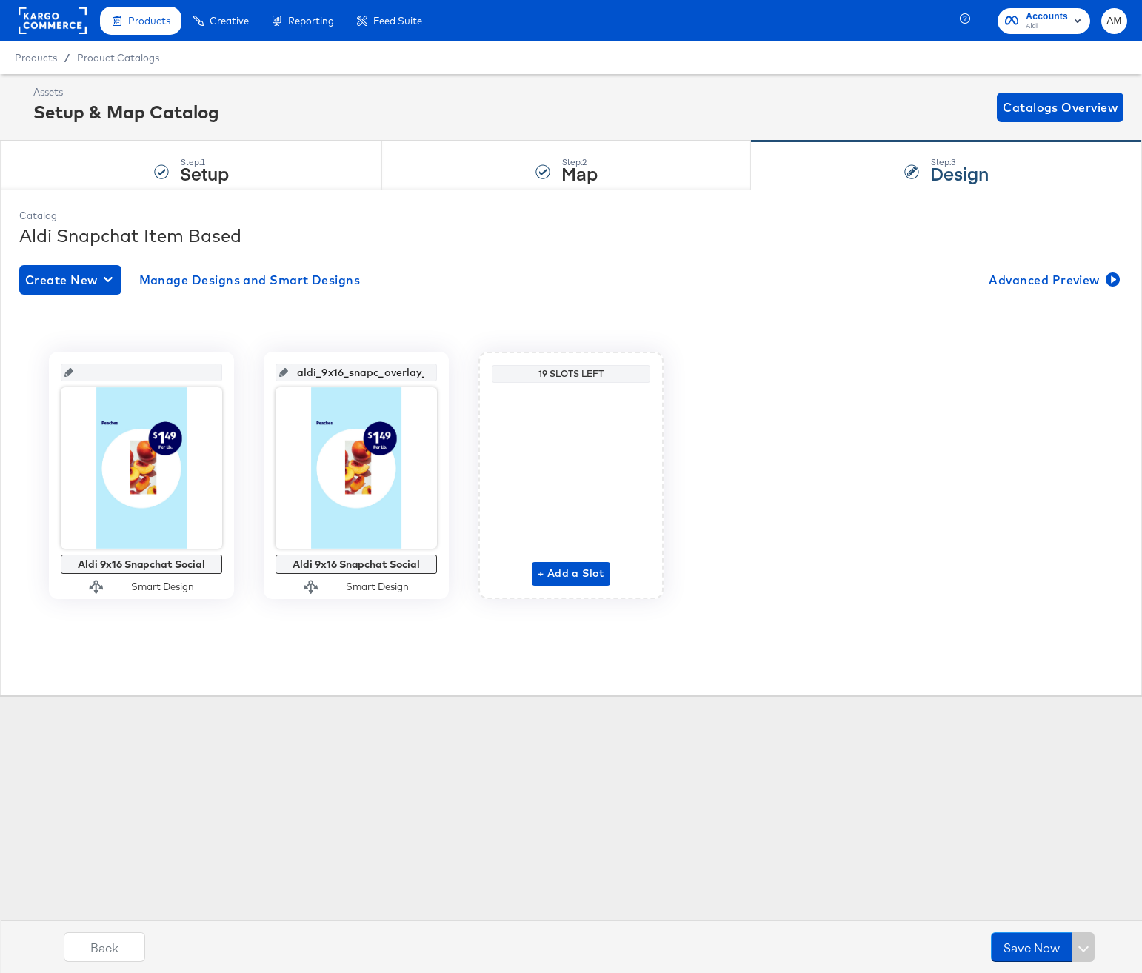
click at [287, 373] on icon at bounding box center [283, 372] width 9 height 9
drag, startPoint x: 302, startPoint y: 375, endPoint x: 436, endPoint y: 379, distance: 134.1
click at [436, 379] on div "aldi_9x16_snapc_overlay_1" at bounding box center [355, 373] width 161 height 18
paste input "text"
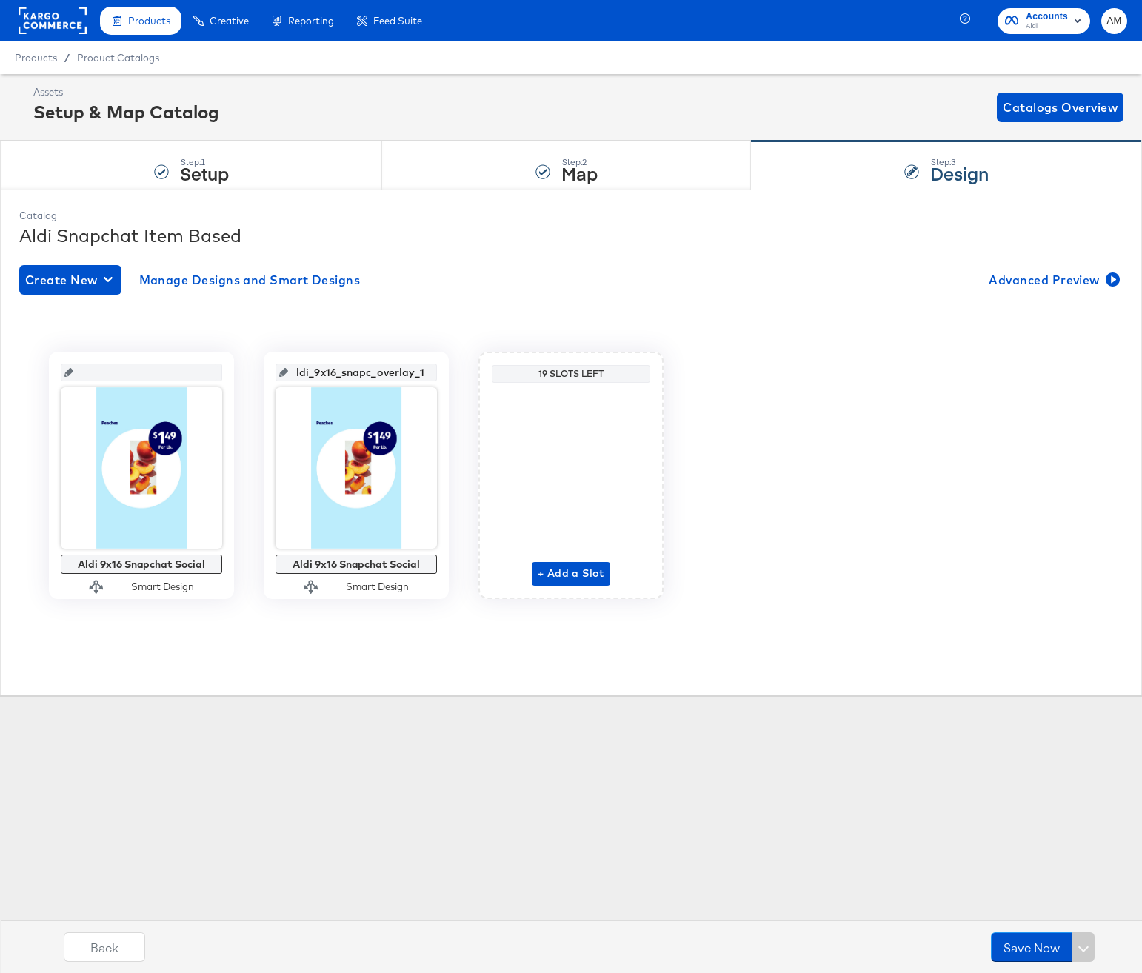
type input "overlay_1"
click at [787, 780] on div "Products Creative Reporting Feed Suite Accounts Aldi AM Products / Product Cata…" at bounding box center [571, 486] width 1142 height 973
click at [952, 784] on button "Save Now" at bounding box center [1037, 947] width 81 height 30
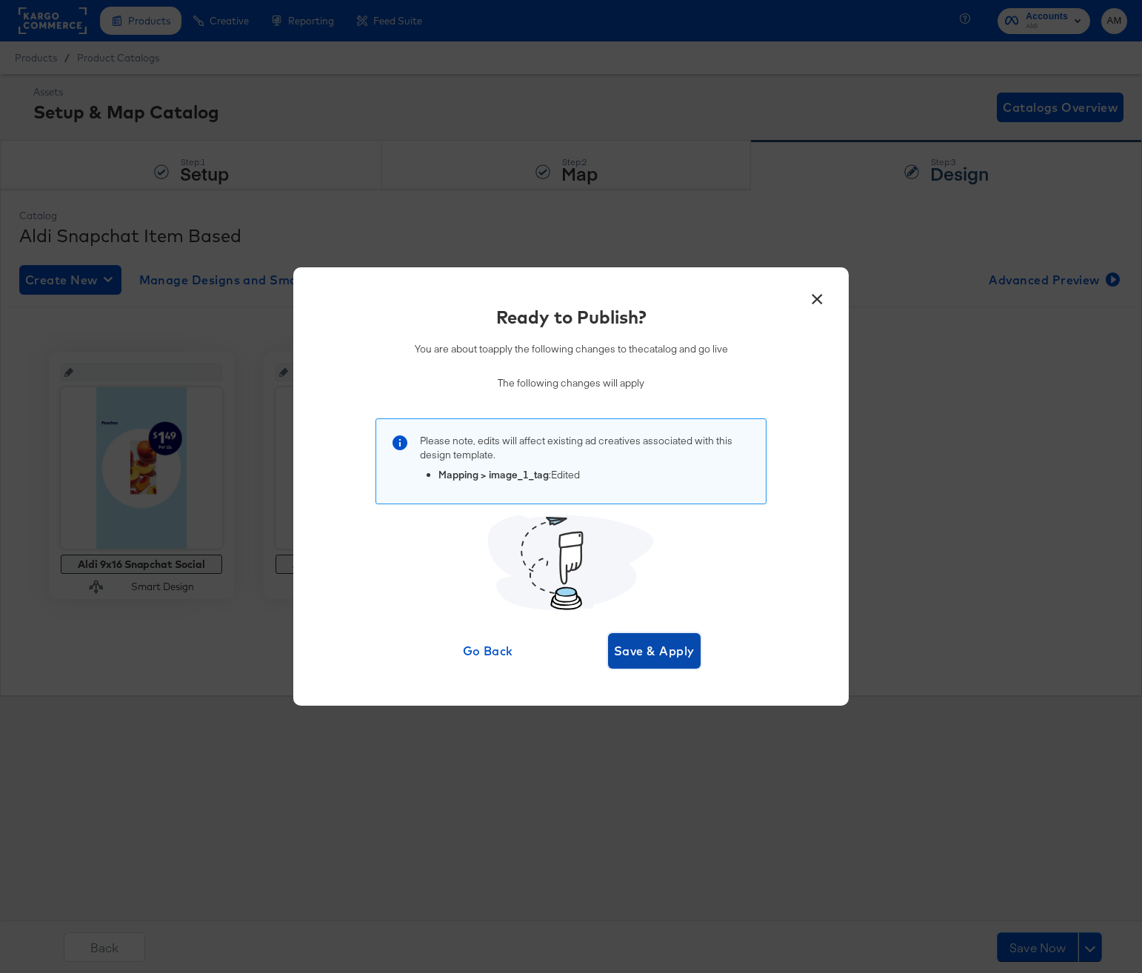
click at [656, 650] on span "Save & Apply" at bounding box center [654, 650] width 81 height 21
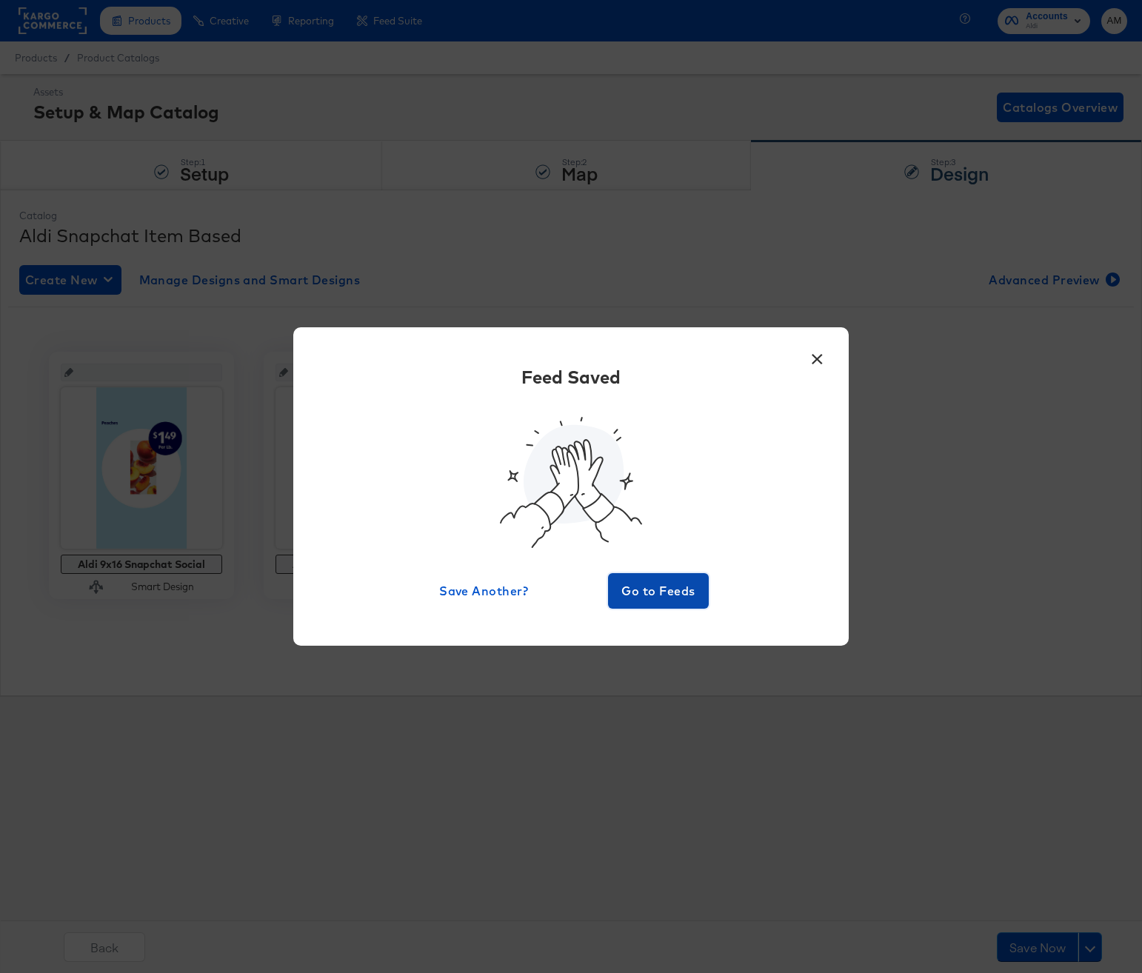
click at [652, 582] on span "Go to Feeds" at bounding box center [658, 590] width 89 height 21
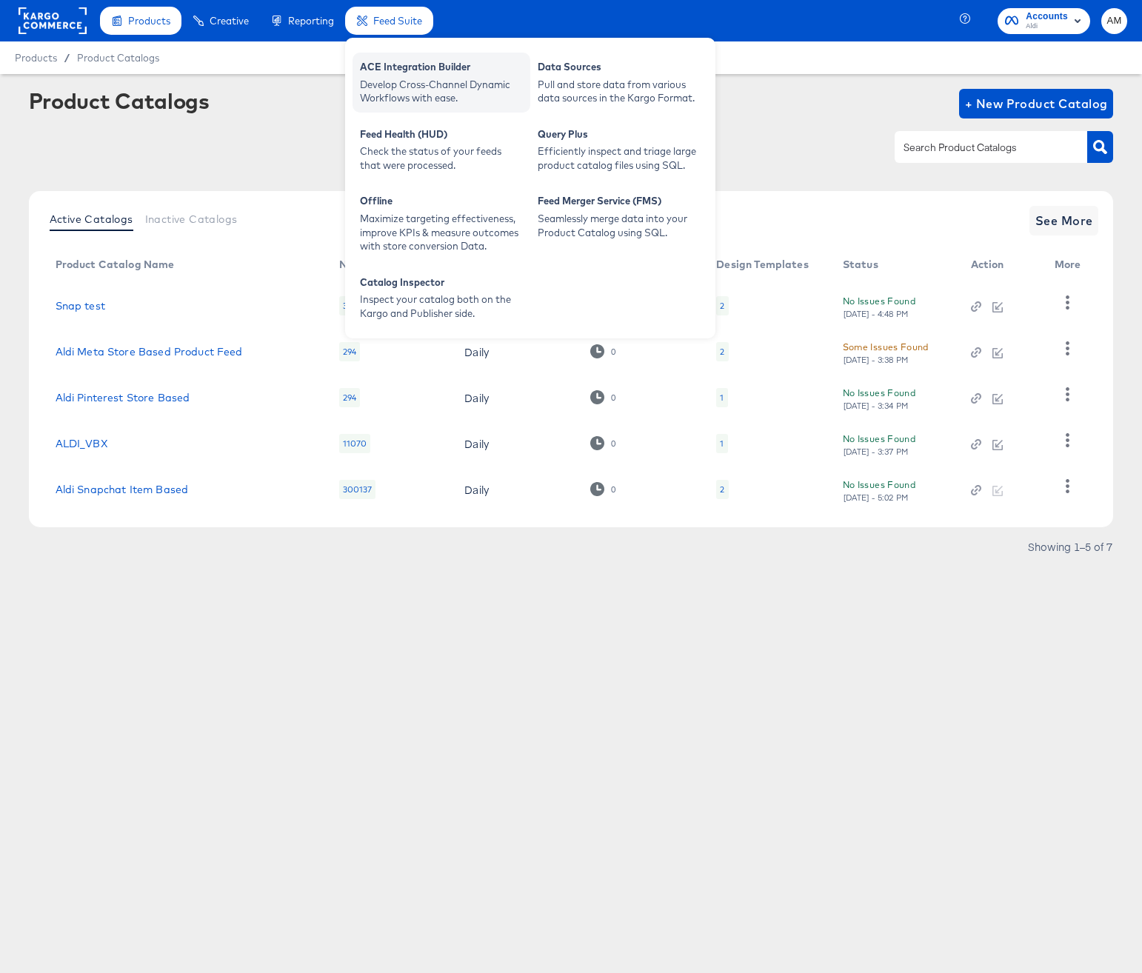
click at [394, 73] on div "ACE Integration Builder" at bounding box center [441, 69] width 163 height 18
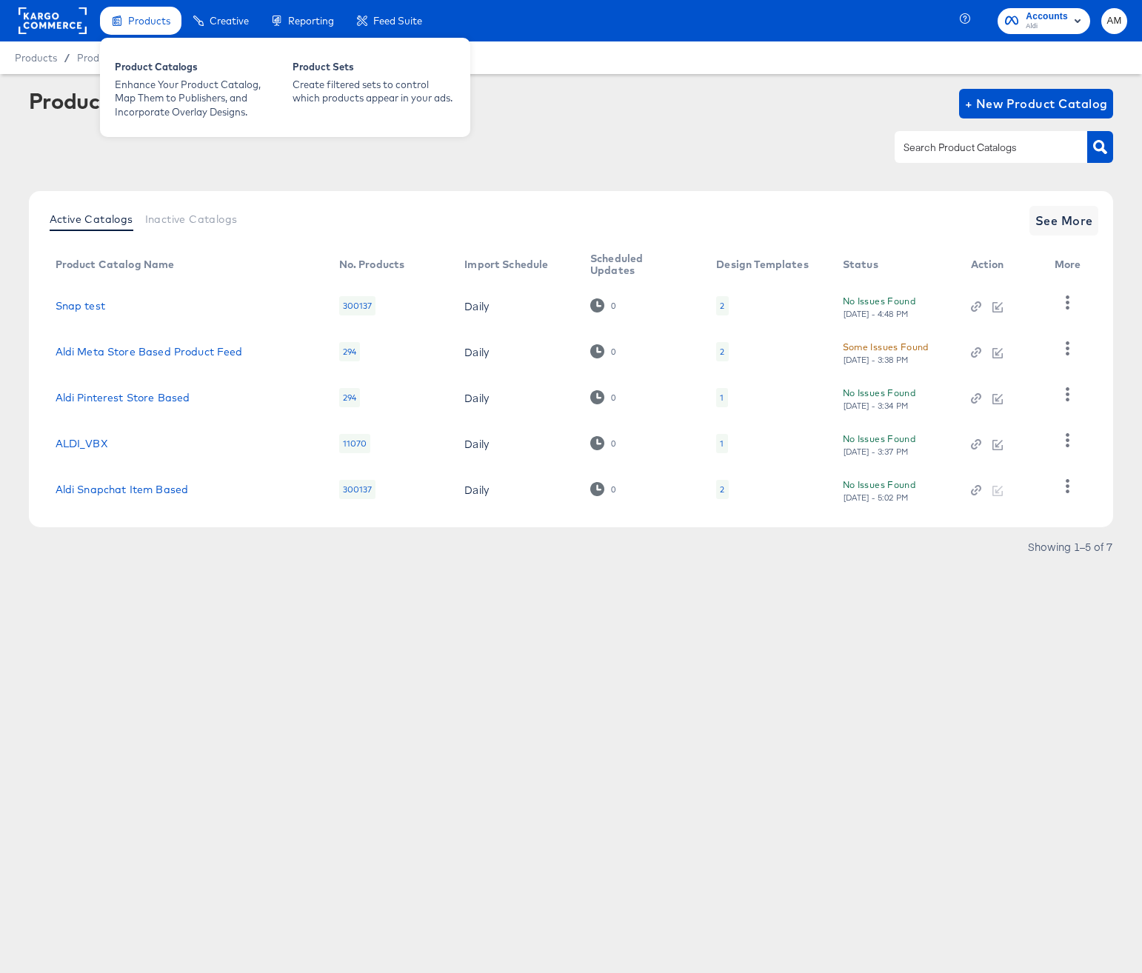
click at [147, 27] on div "Products" at bounding box center [140, 21] width 81 height 29
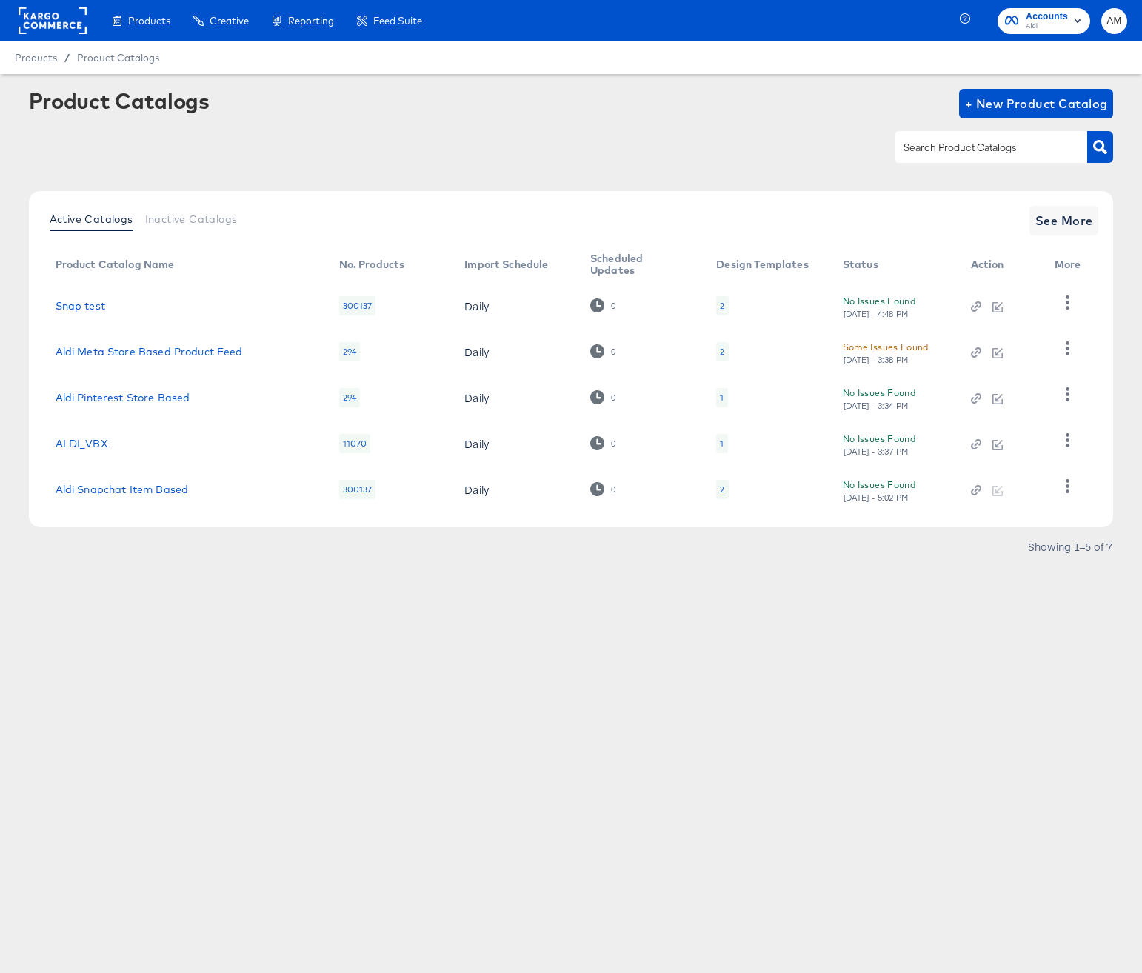
click at [47, 27] on rect at bounding box center [53, 20] width 68 height 27
click at [1070, 486] on icon "button" at bounding box center [1067, 486] width 14 height 14
click at [974, 398] on div "HUD Checks (Internal)" at bounding box center [1006, 389] width 148 height 24
click at [871, 399] on div "No Issues Found Tue, Aug 19th - 3:34 PM" at bounding box center [892, 398] width 98 height 26
click at [1070, 398] on icon "button" at bounding box center [1067, 394] width 14 height 14
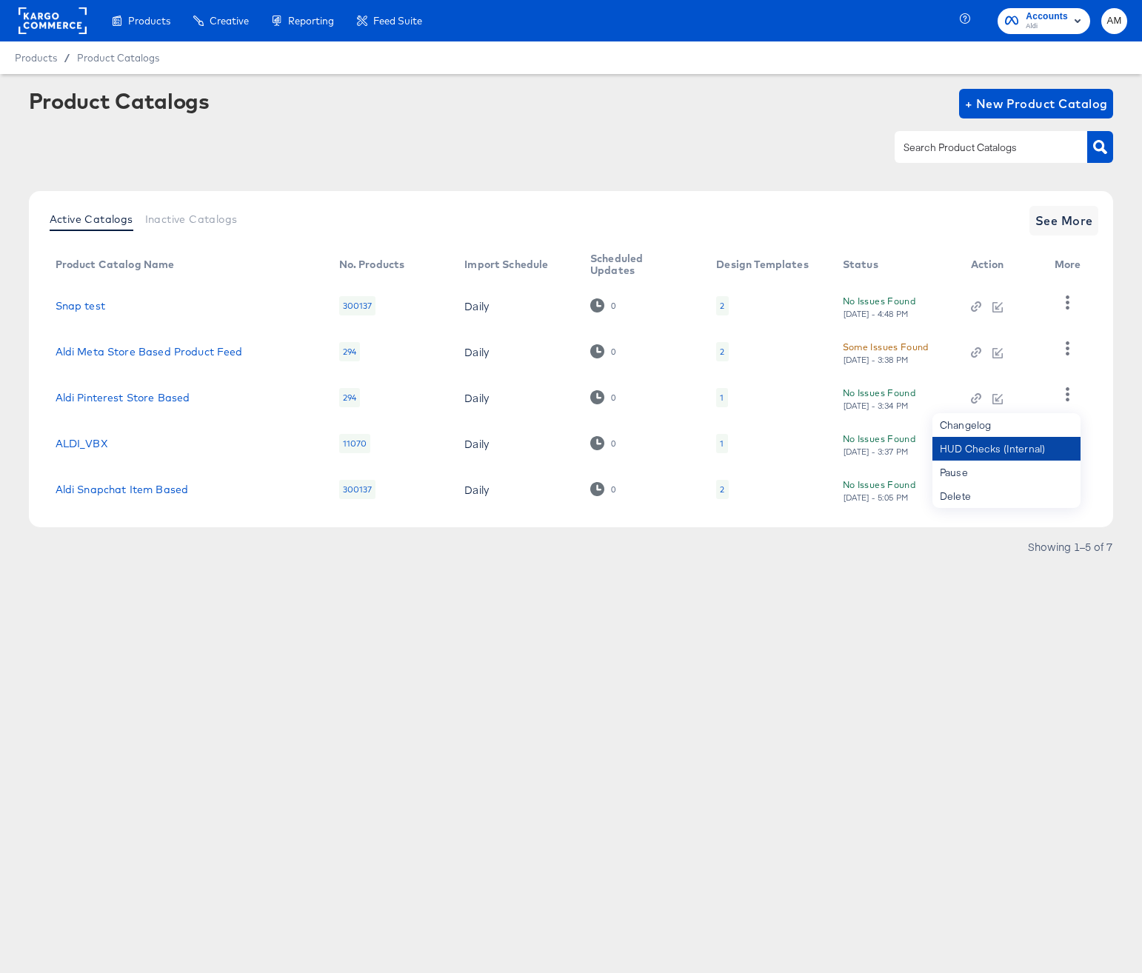
click at [997, 452] on div "HUD Checks (Internal)" at bounding box center [1006, 449] width 148 height 24
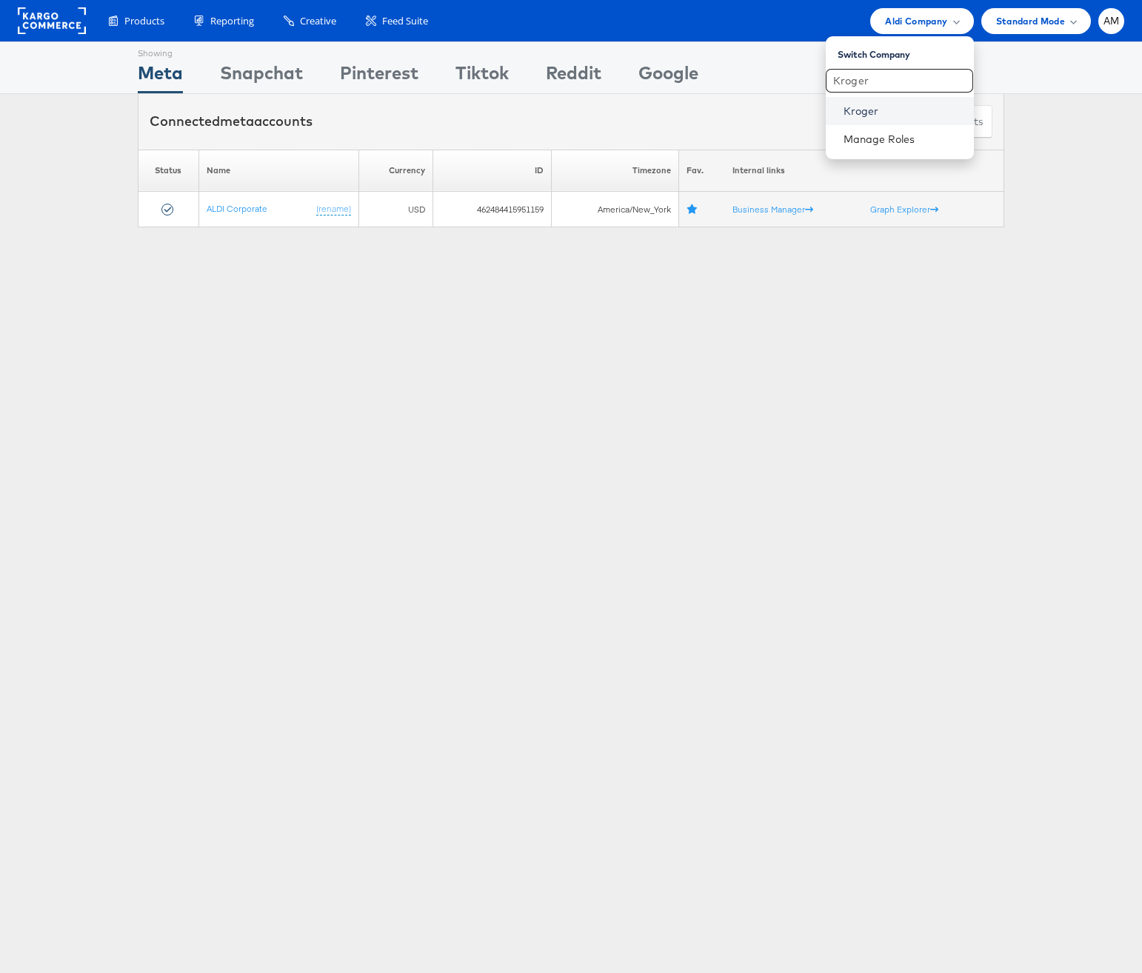
type input "Kroger"
click at [868, 113] on link "Kroger" at bounding box center [902, 111] width 118 height 15
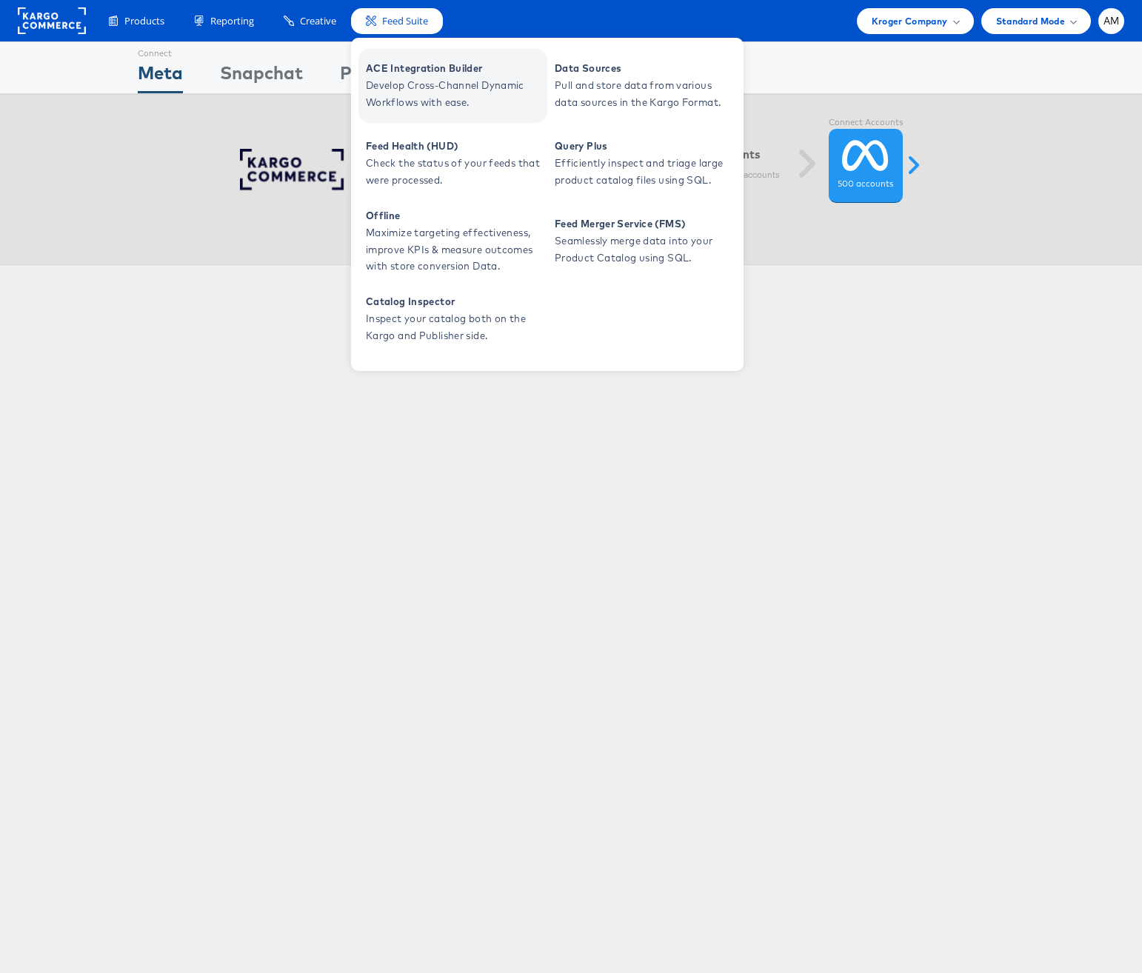
click at [401, 73] on span "ACE Integration Builder" at bounding box center [455, 68] width 178 height 17
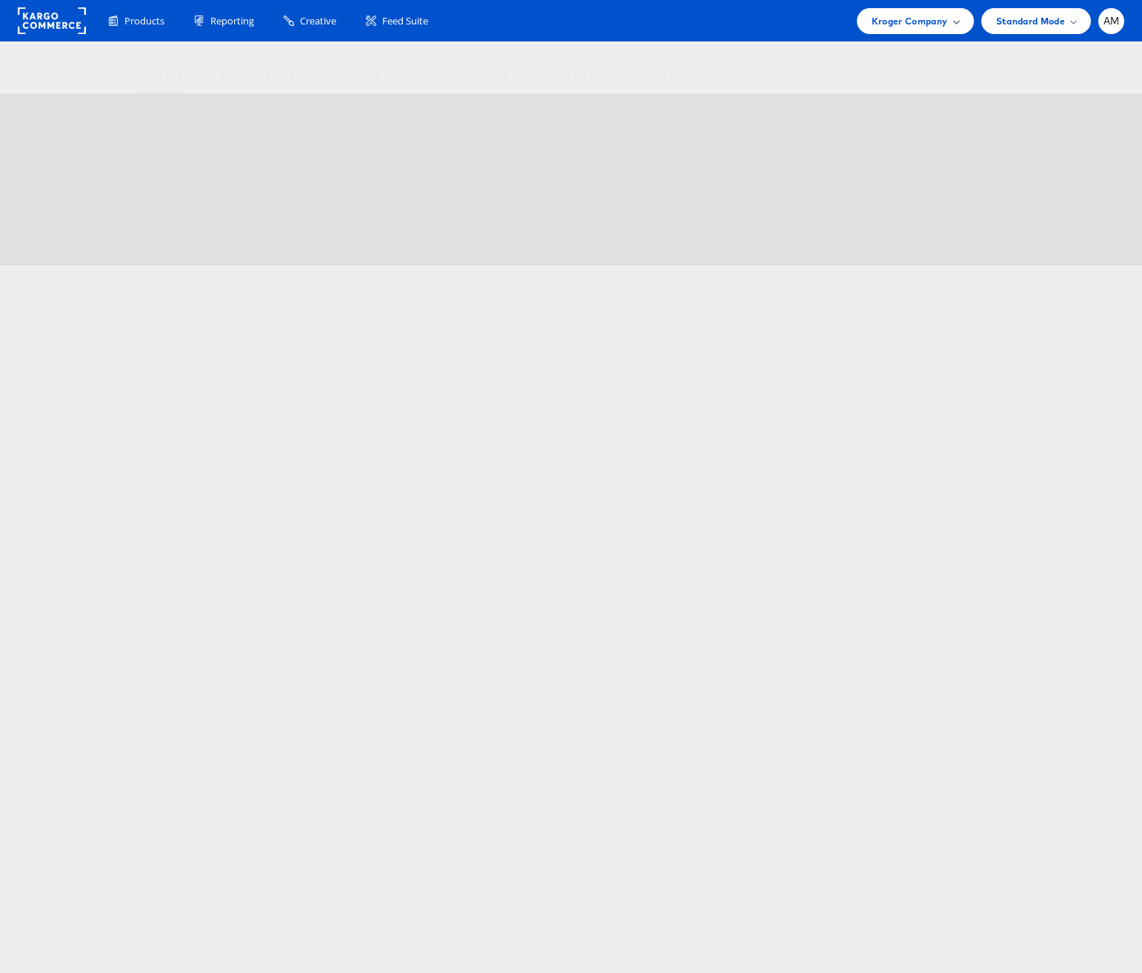
click at [894, 22] on span "Kroger Company" at bounding box center [909, 21] width 76 height 16
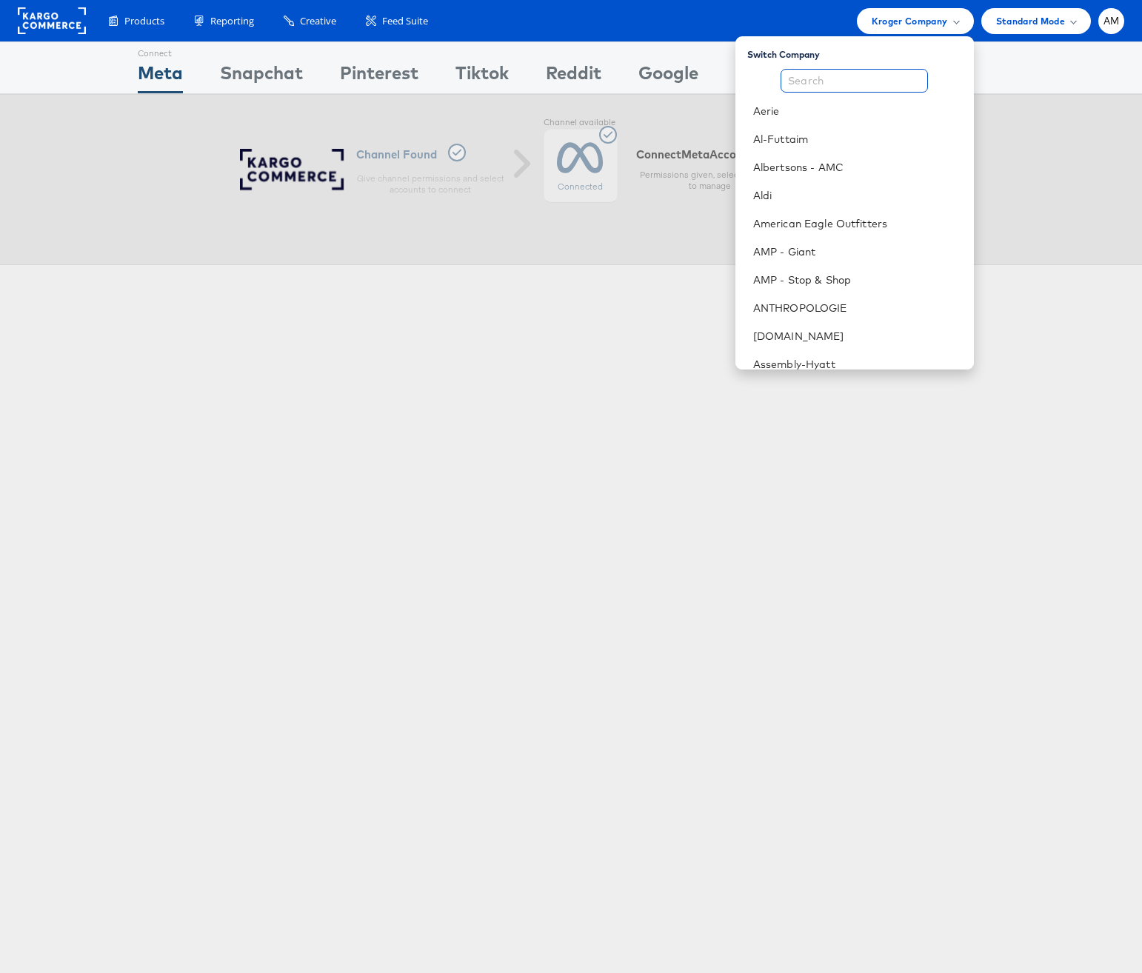
click at [854, 84] on input "text" at bounding box center [853, 81] width 147 height 24
type input "L"
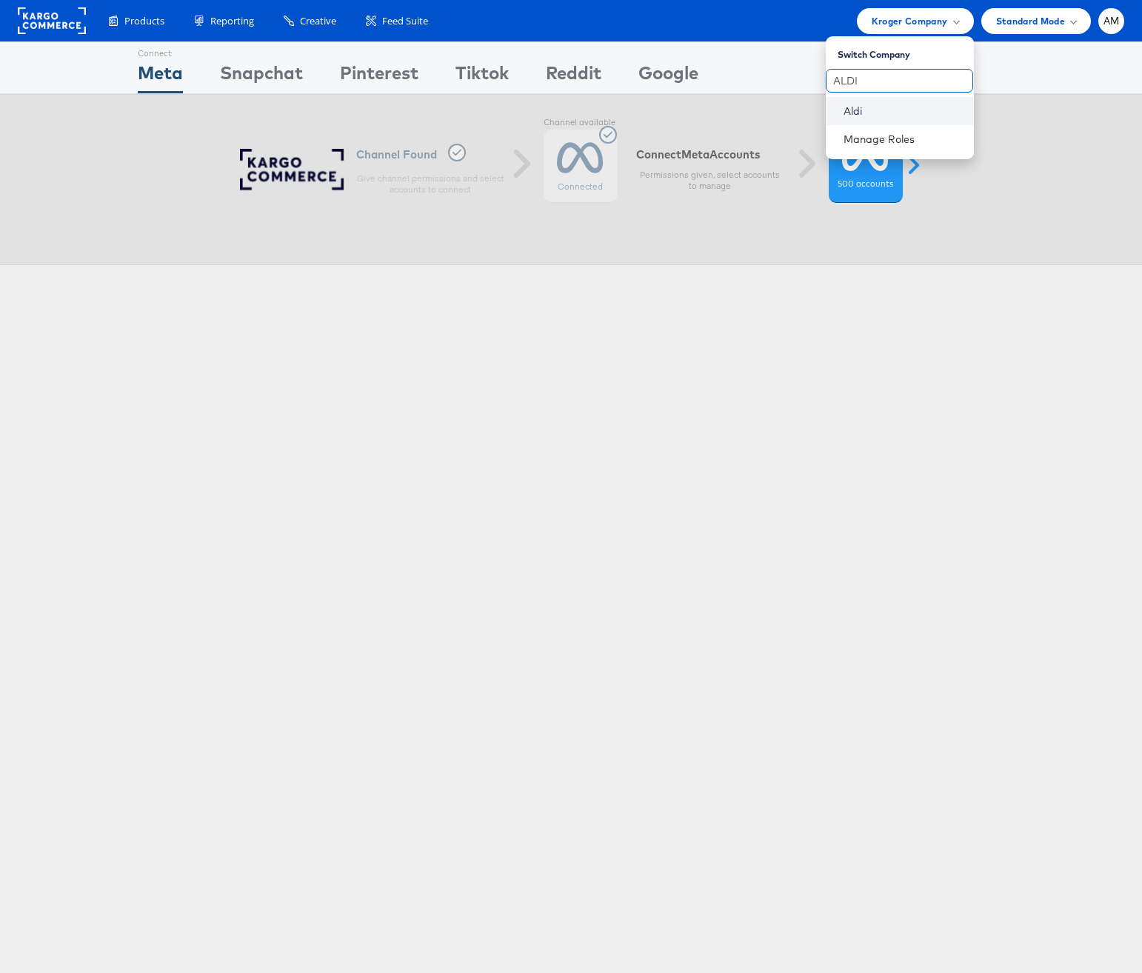
type input "ALDI"
click at [854, 113] on link "Aldi" at bounding box center [902, 111] width 118 height 15
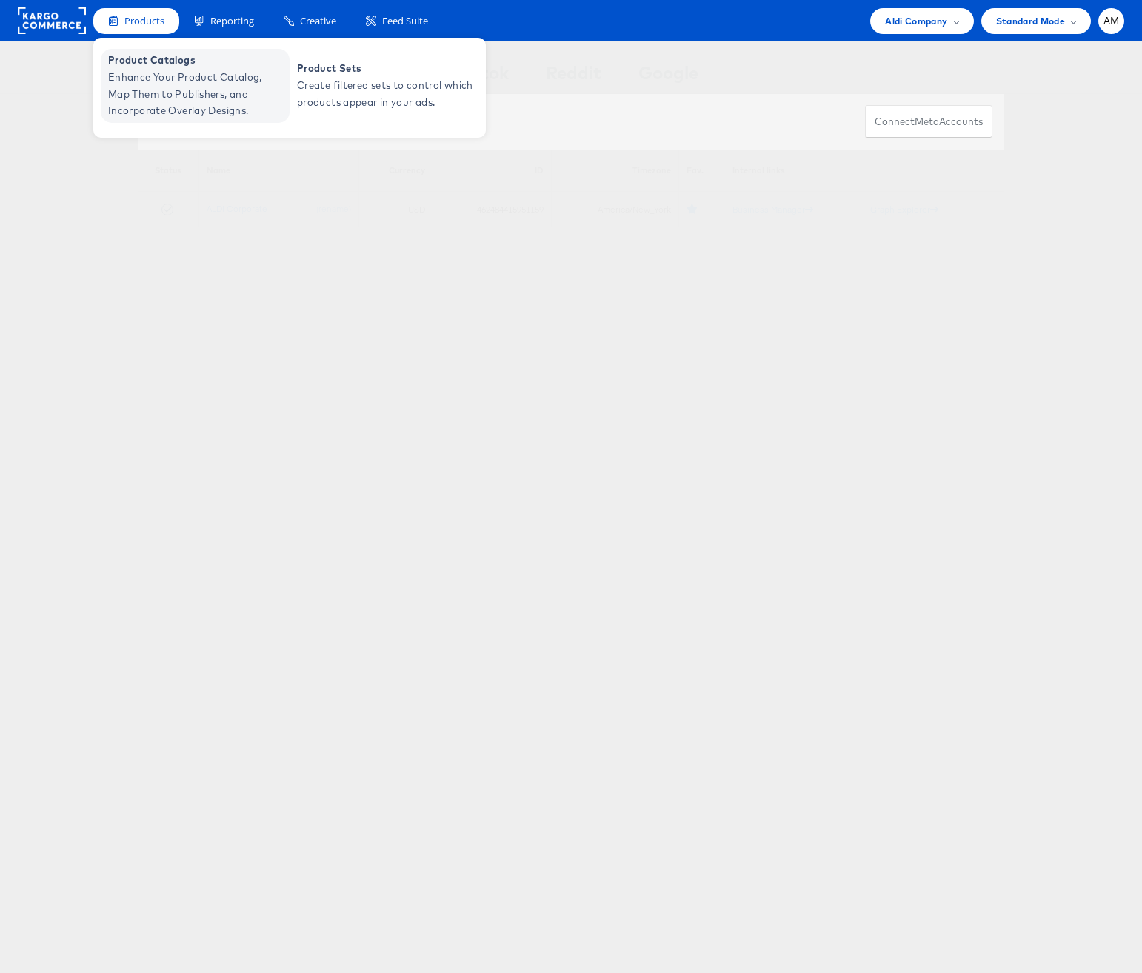
click at [176, 65] on span "Product Catalogs" at bounding box center [197, 60] width 178 height 17
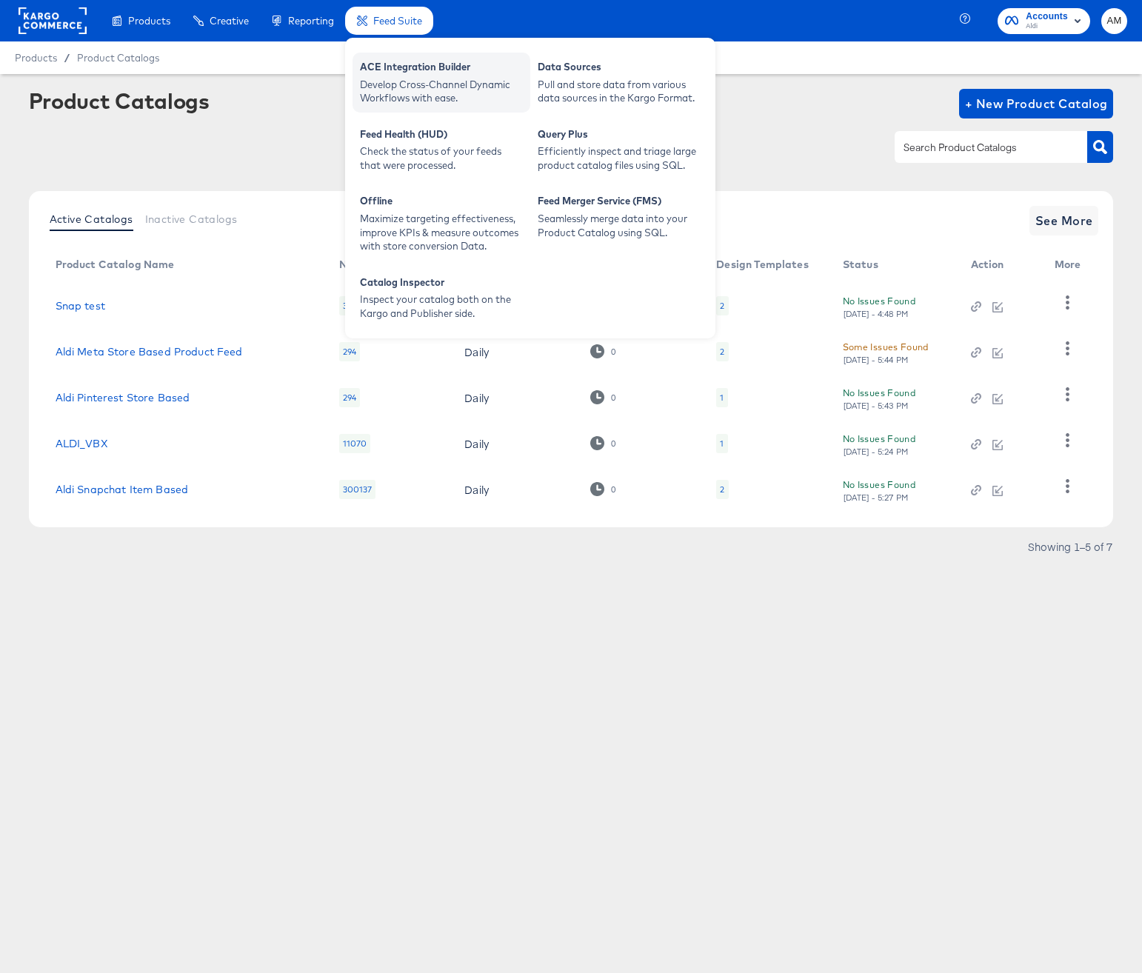
click at [412, 67] on div "ACE Integration Builder" at bounding box center [441, 69] width 163 height 18
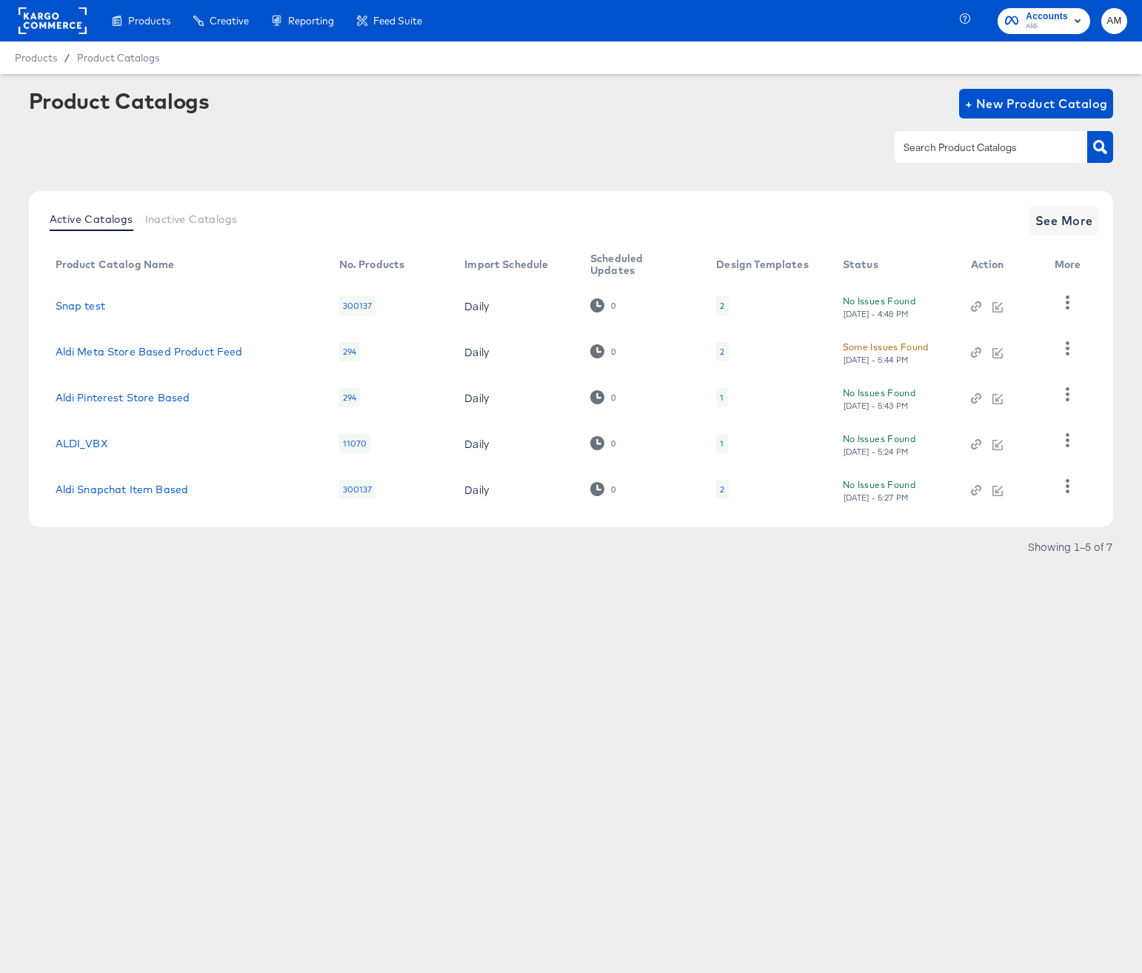
click at [572, 701] on div "Products Products Product Catalogs Enhance Your Product Catalog, Map Them to Pu…" at bounding box center [571, 486] width 1142 height 973
click at [1069, 307] on icon "button" at bounding box center [1067, 302] width 14 height 14
click at [964, 400] on div "Delete" at bounding box center [1006, 404] width 148 height 24
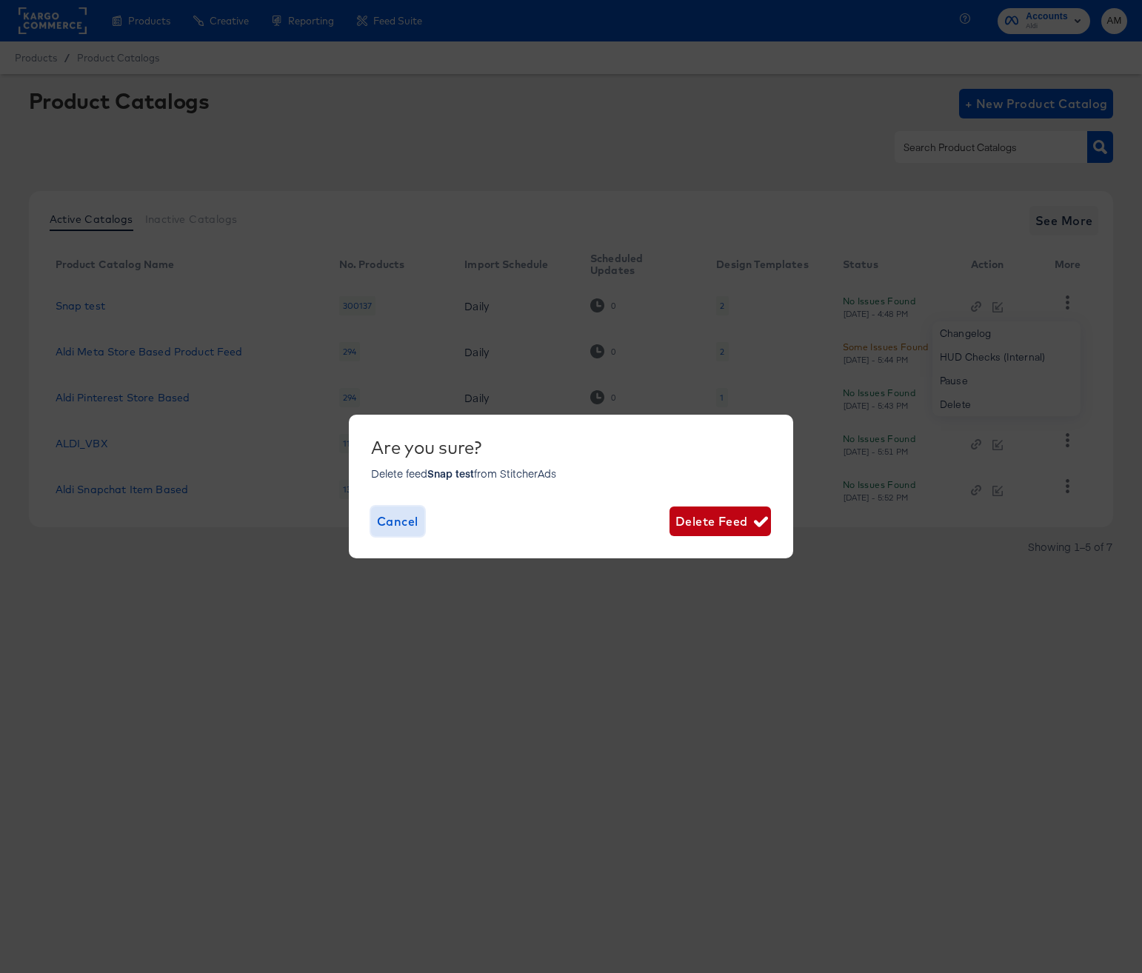
click at [406, 521] on span "Cancel" at bounding box center [397, 521] width 41 height 21
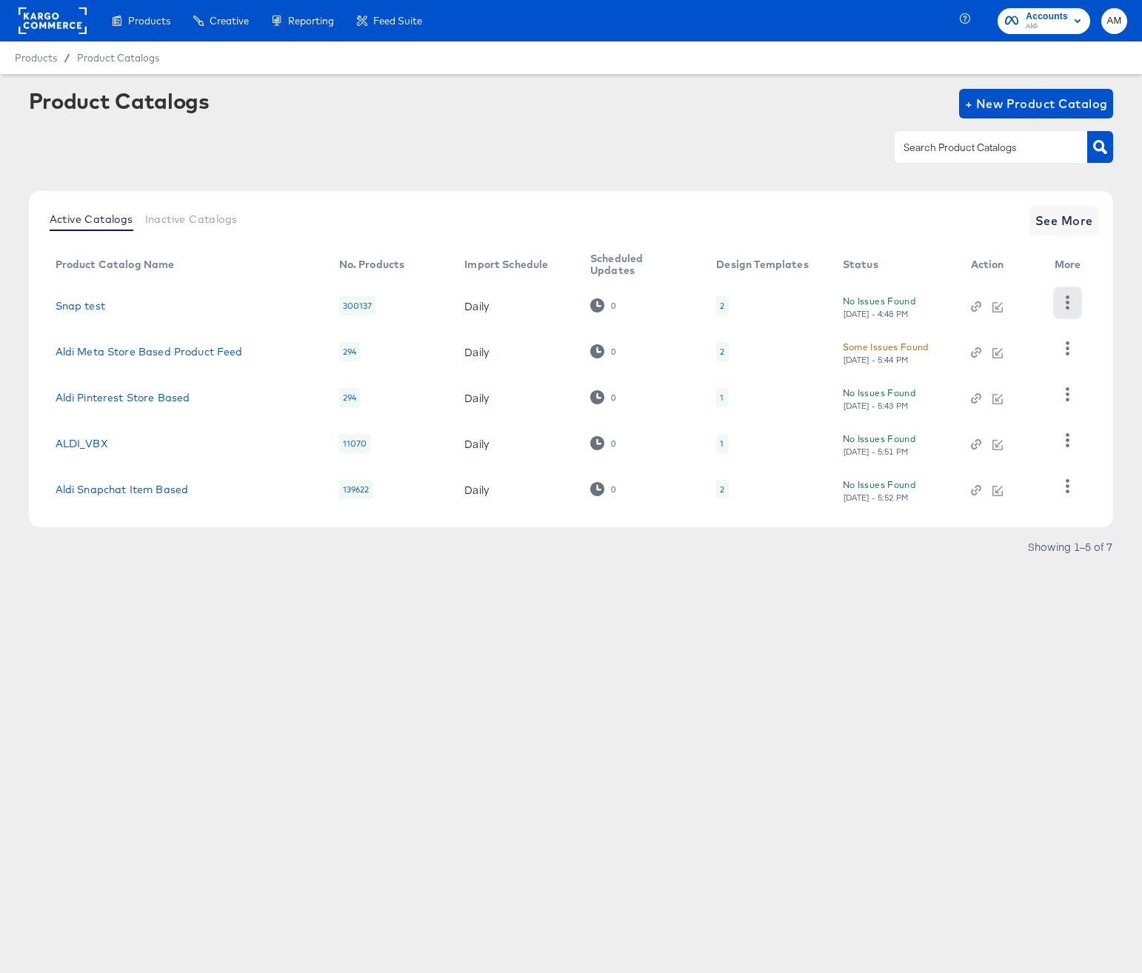
click at [1065, 300] on icon "button" at bounding box center [1067, 302] width 14 height 14
click at [974, 373] on div "Pause" at bounding box center [1006, 381] width 148 height 24
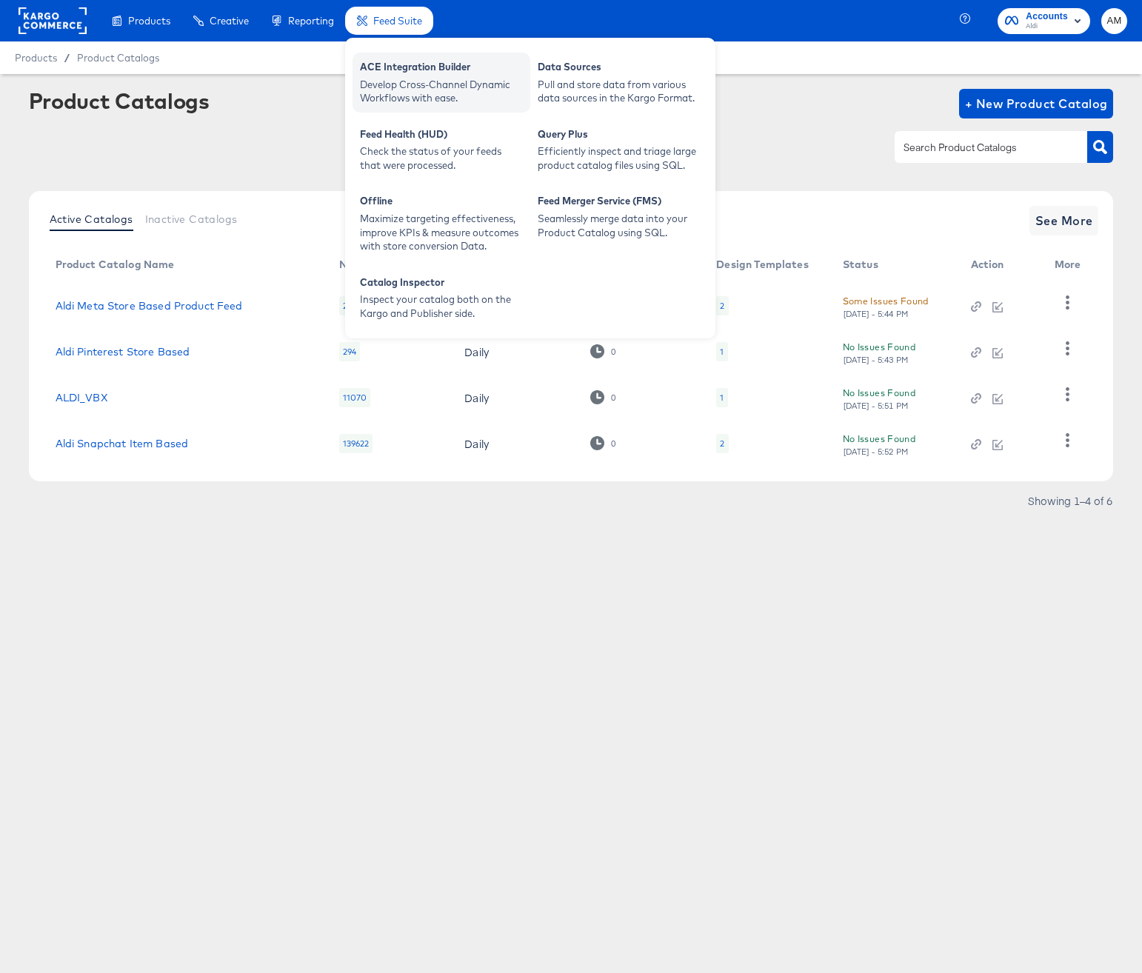
click at [409, 87] on div "Develop Cross-Channel Dynamic Workflows with ease." at bounding box center [441, 91] width 163 height 27
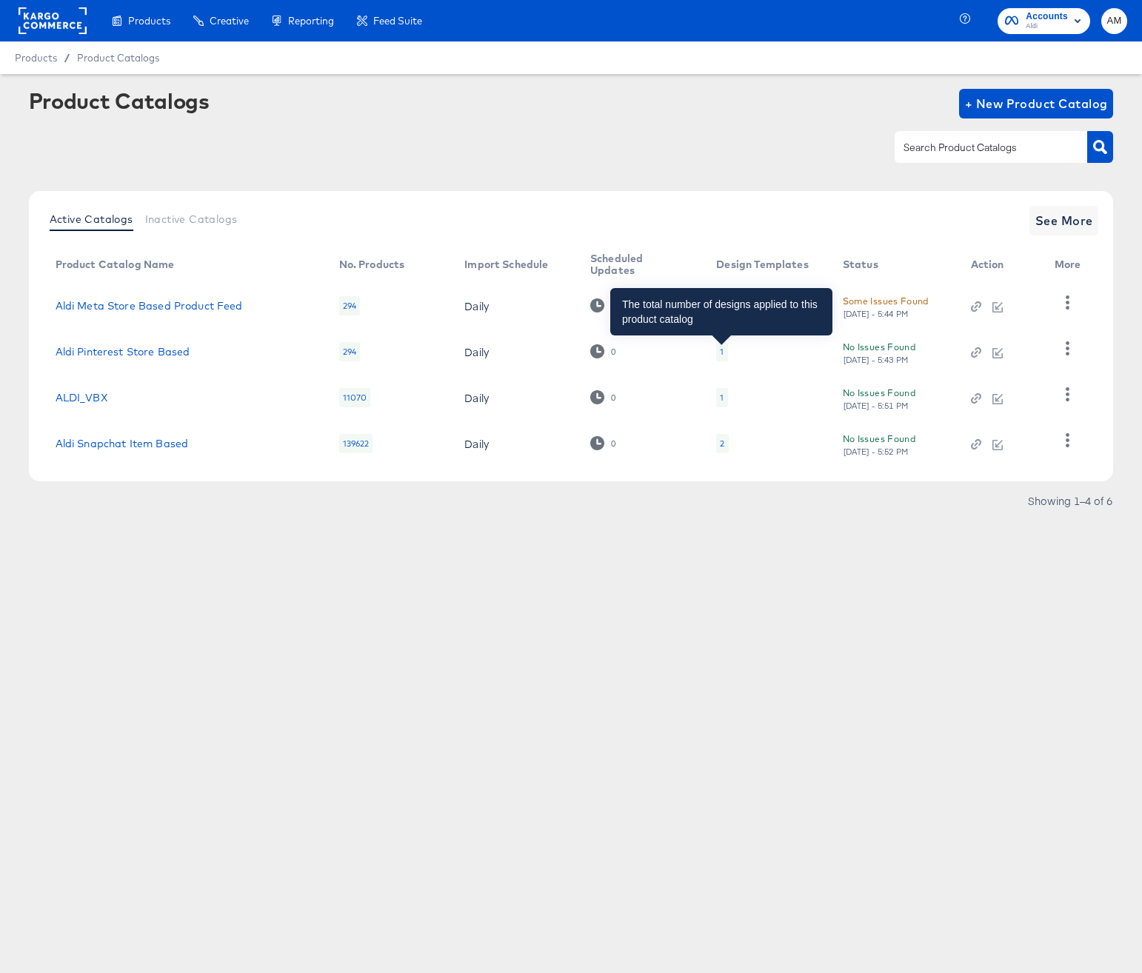
click at [720, 351] on div "1" at bounding box center [722, 352] width 4 height 12
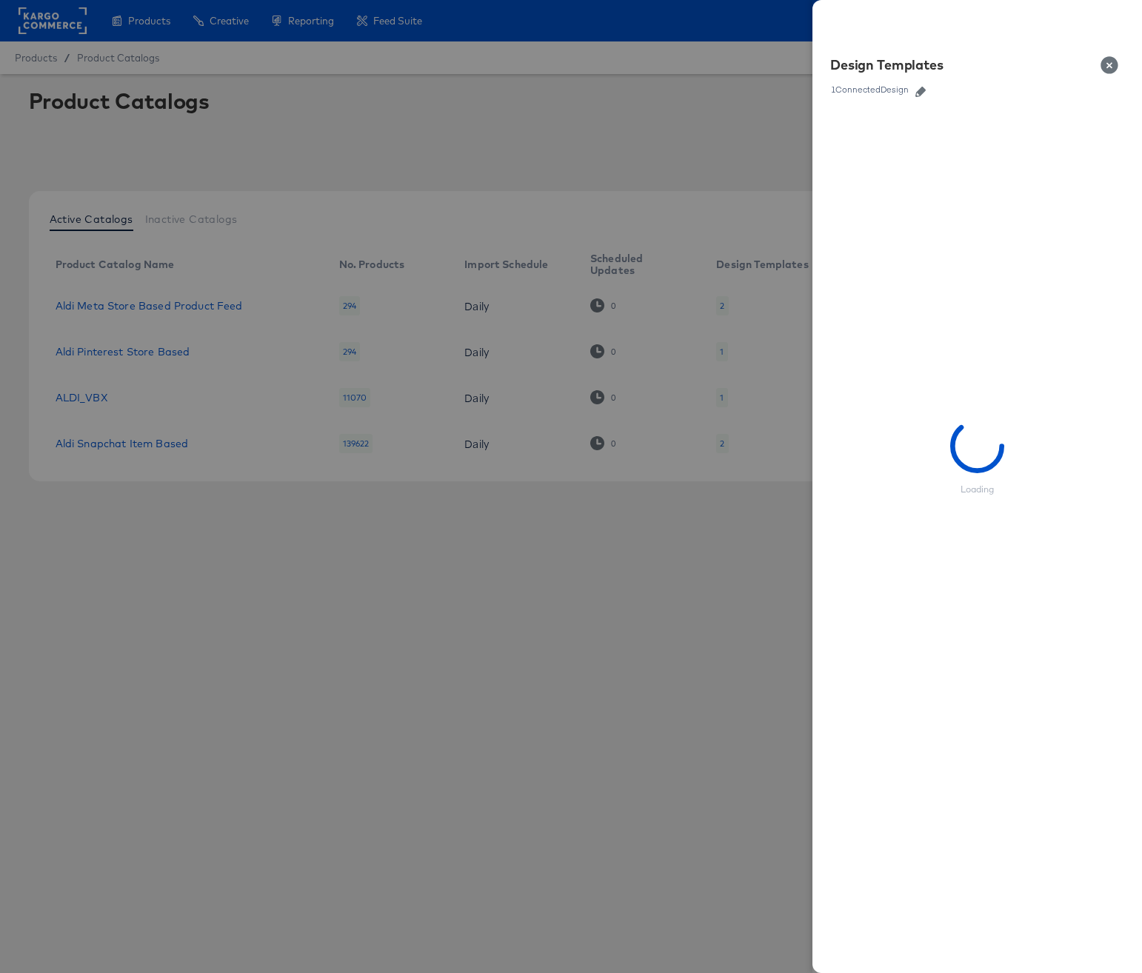
click at [921, 90] on icon "button" at bounding box center [920, 92] width 10 height 10
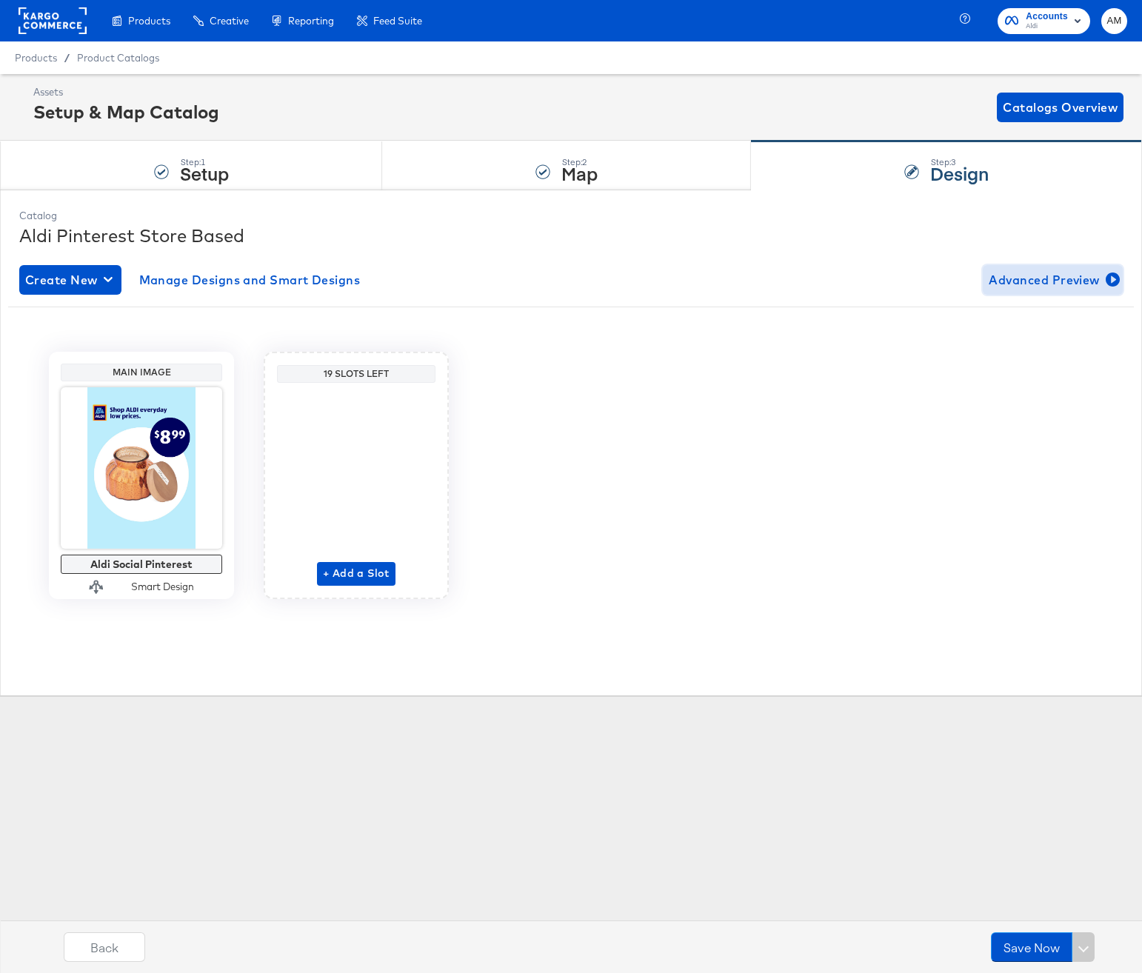
click at [1068, 281] on span "Advanced Preview" at bounding box center [1052, 280] width 128 height 21
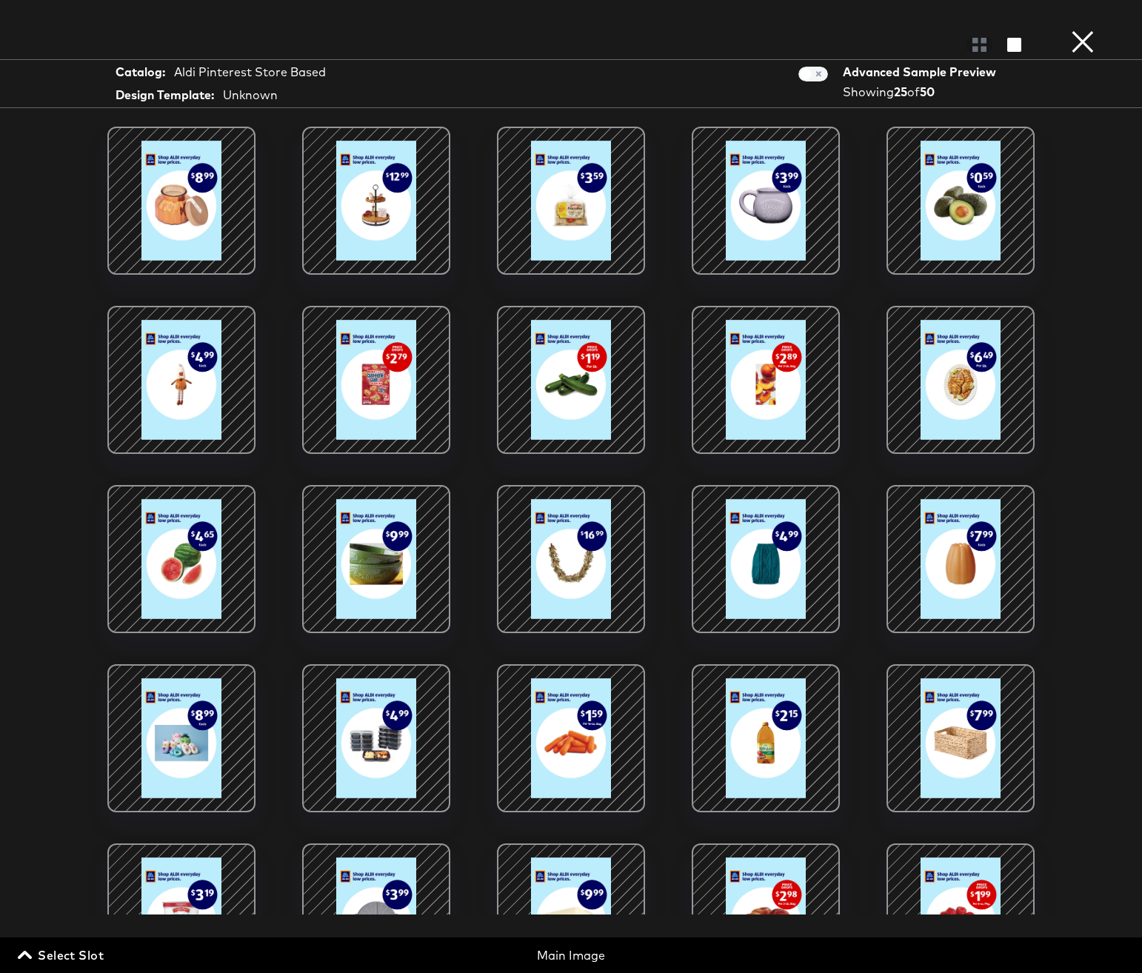
scroll to position [149, 0]
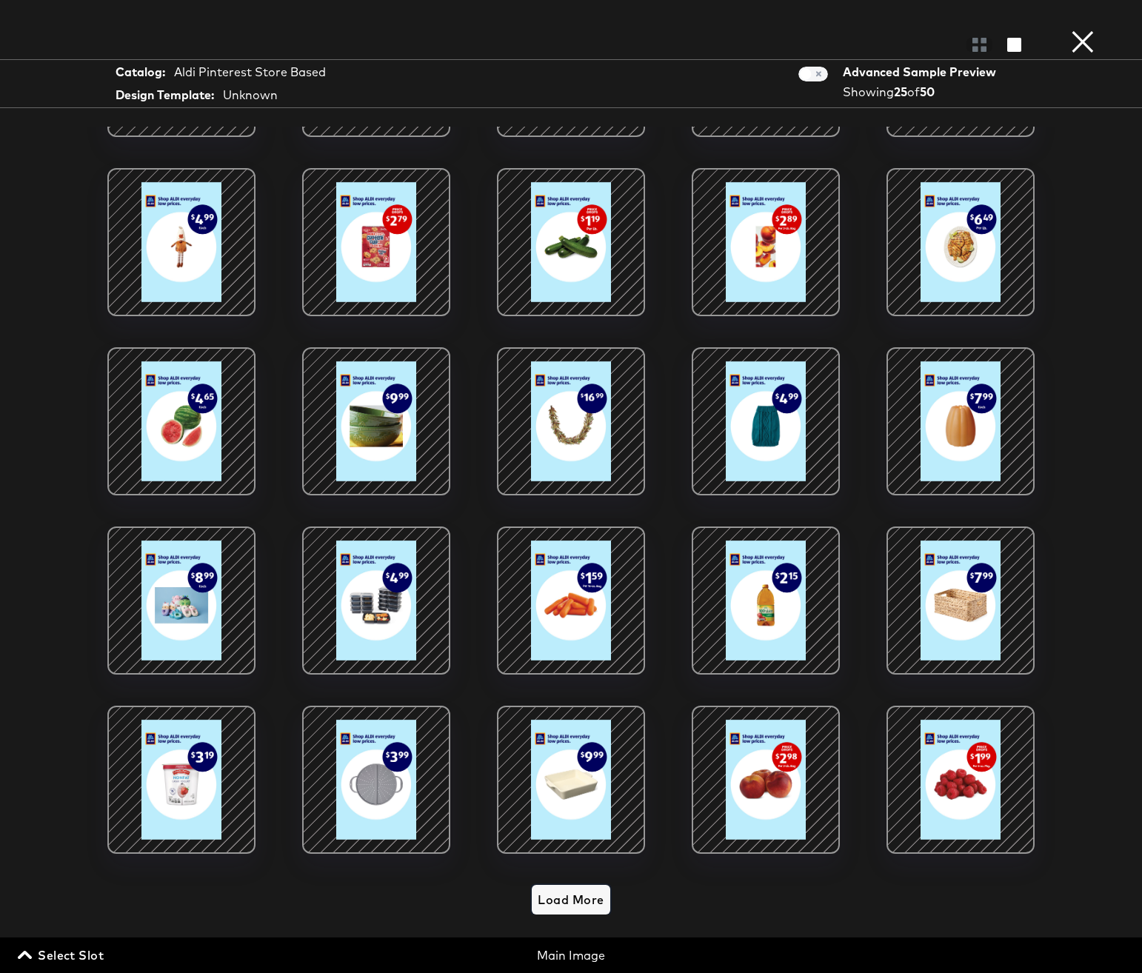
click at [579, 889] on span "Load More" at bounding box center [571, 899] width 66 height 21
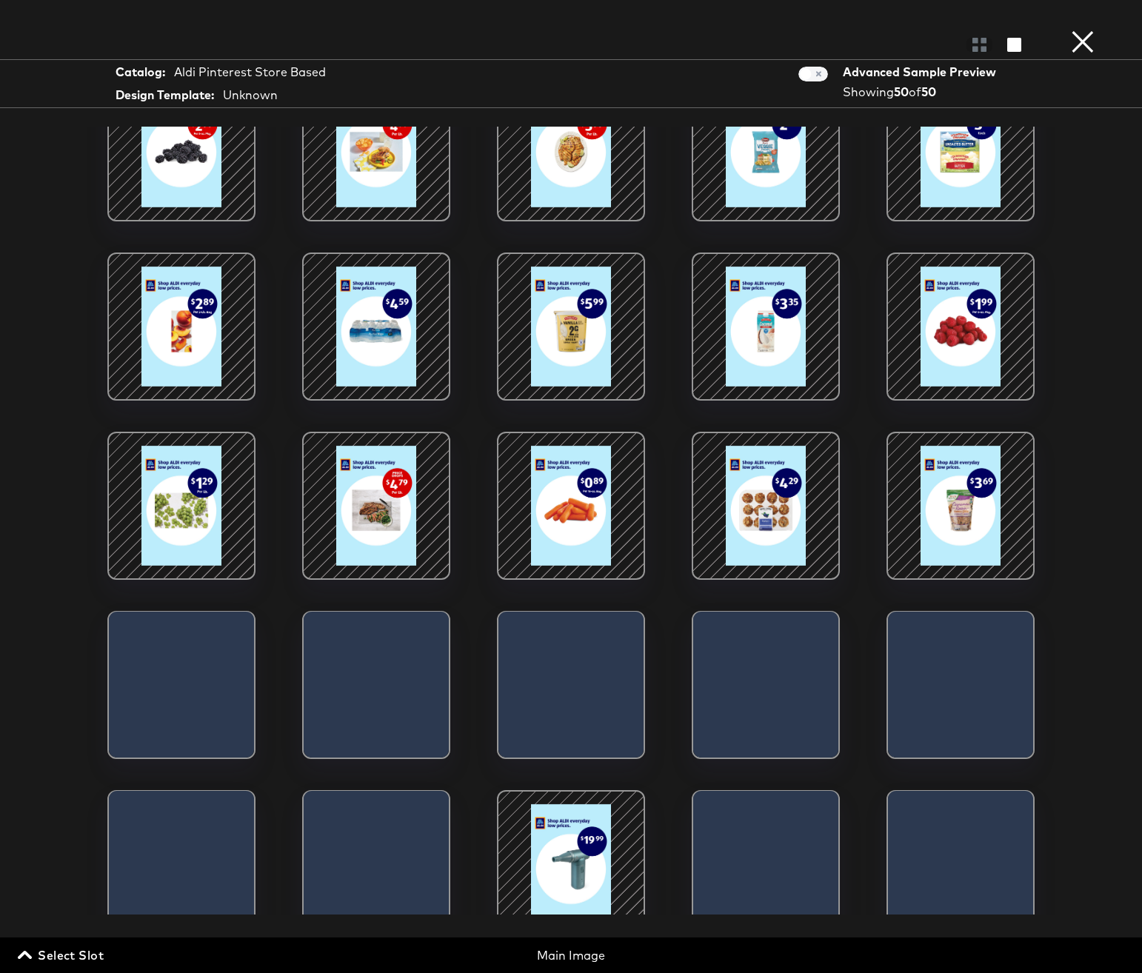
scroll to position [984, 0]
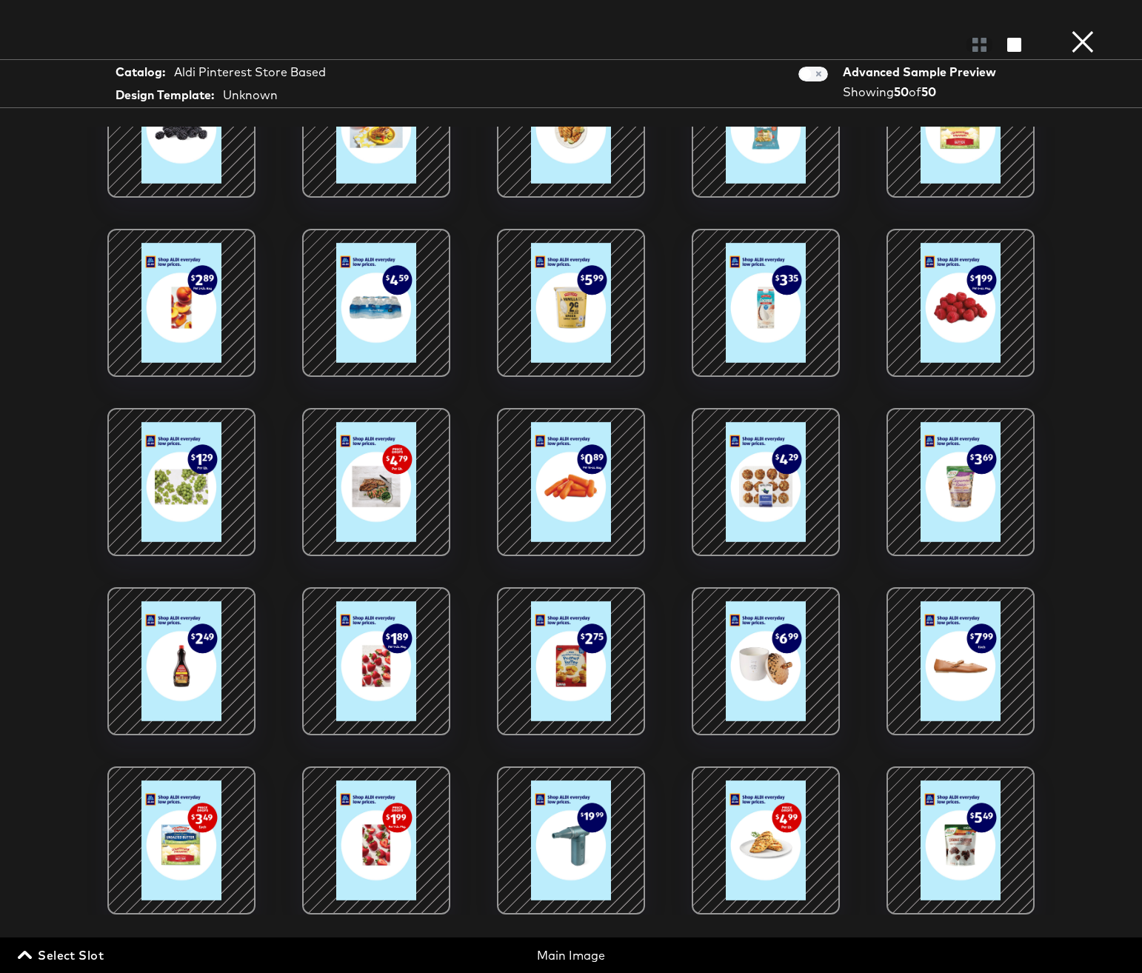
click at [1081, 30] on button "×" at bounding box center [1083, 15] width 30 height 30
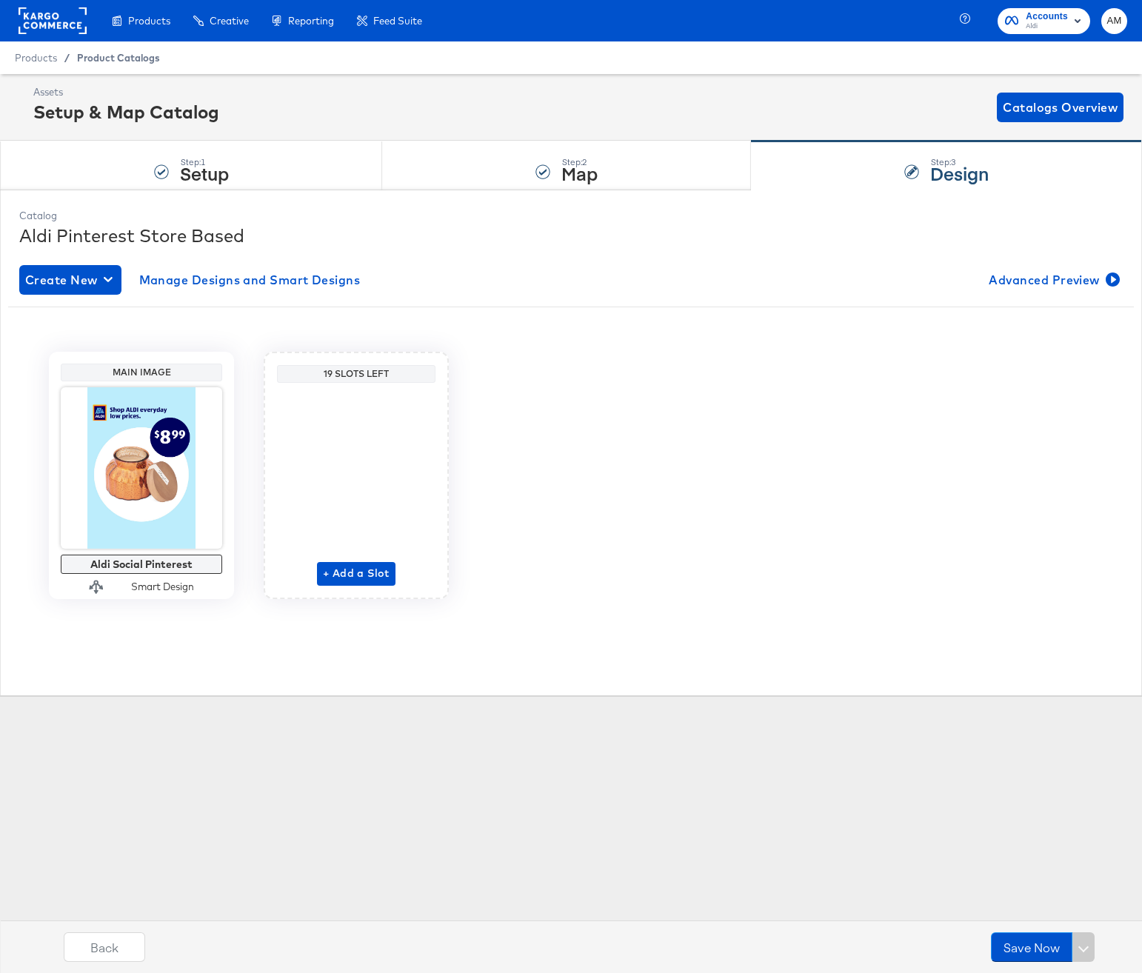
click at [84, 60] on span "Product Catalogs" at bounding box center [118, 58] width 83 height 12
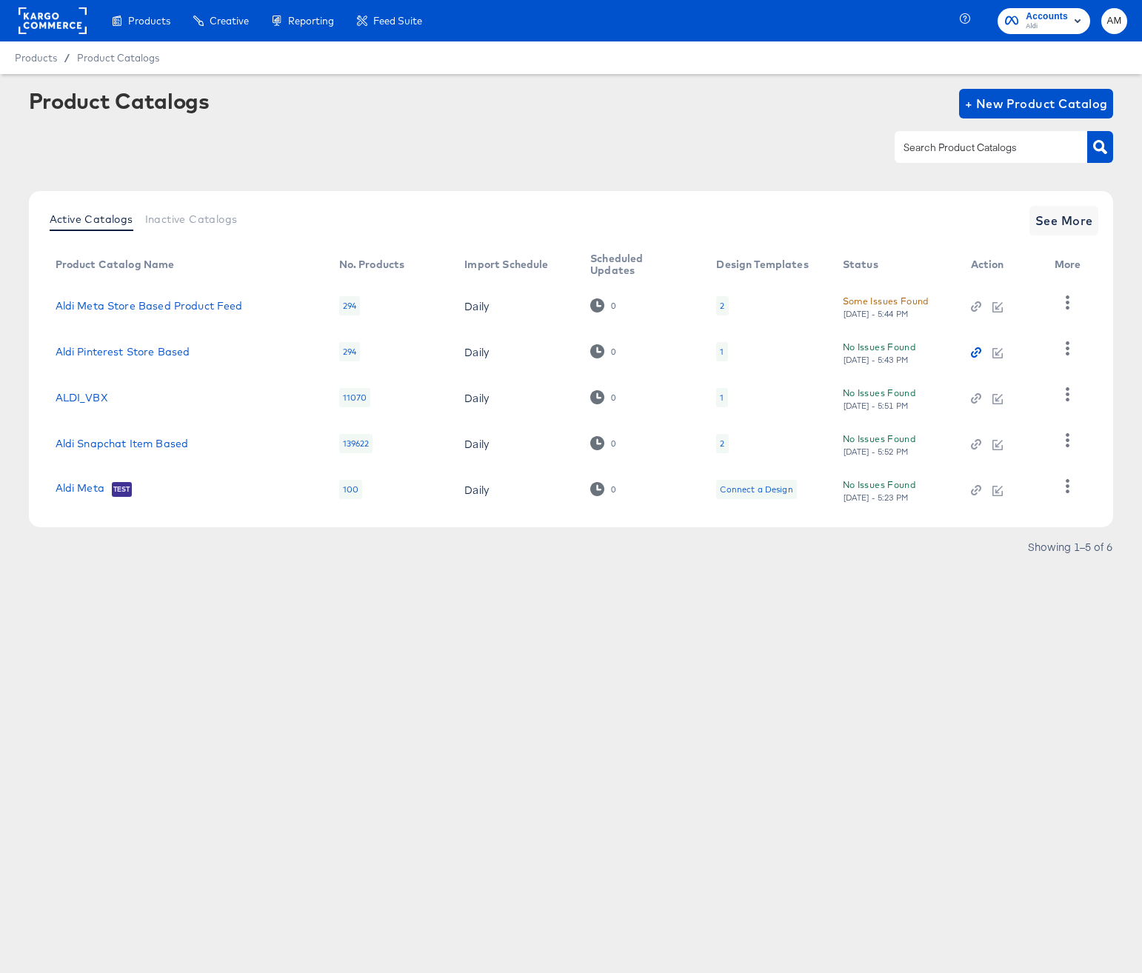
click at [974, 352] on icon "button" at bounding box center [976, 352] width 10 height 10
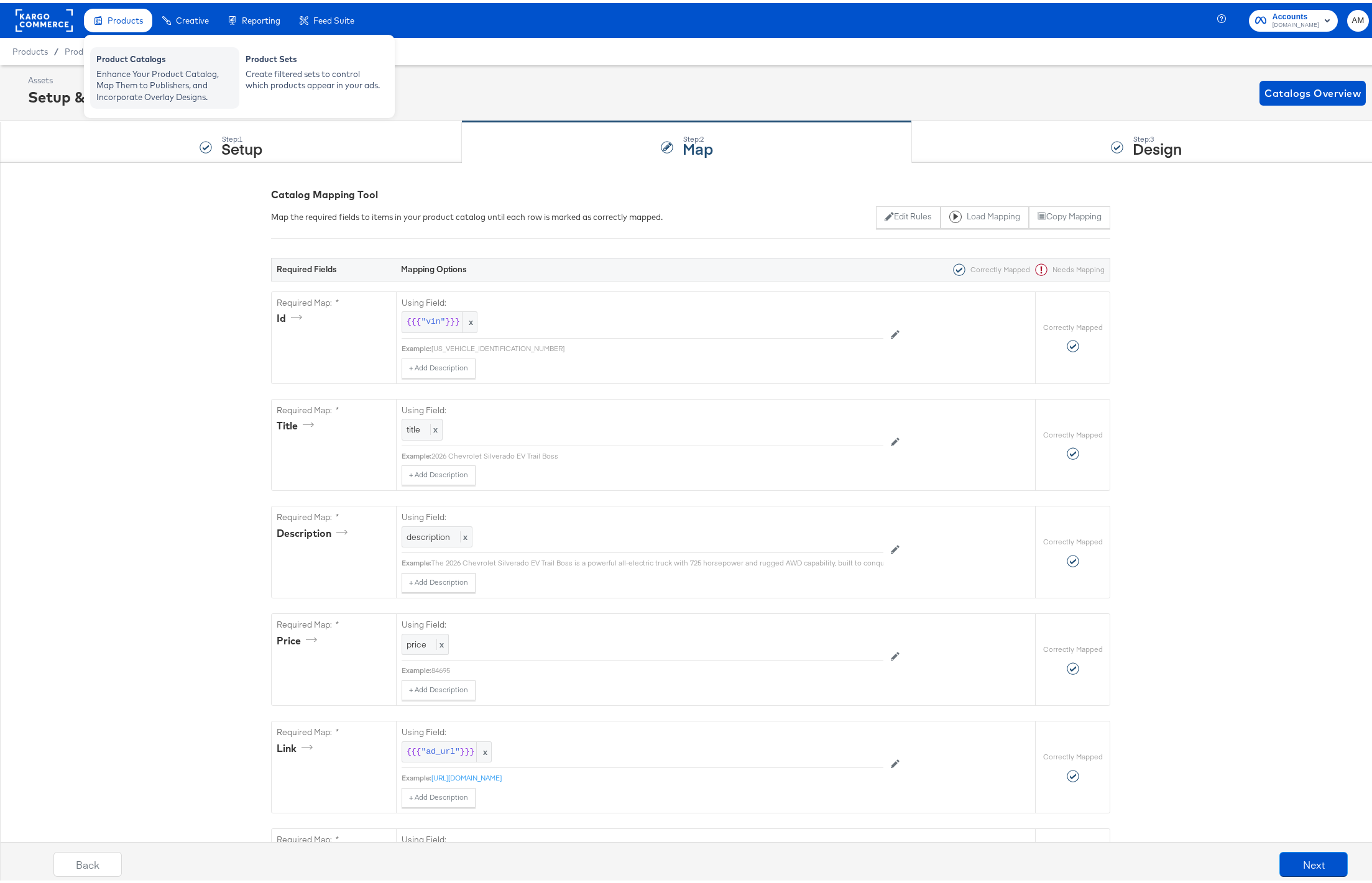
click at [110, 54] on div "Product Catalogs" at bounding box center [165, 58] width 137 height 15
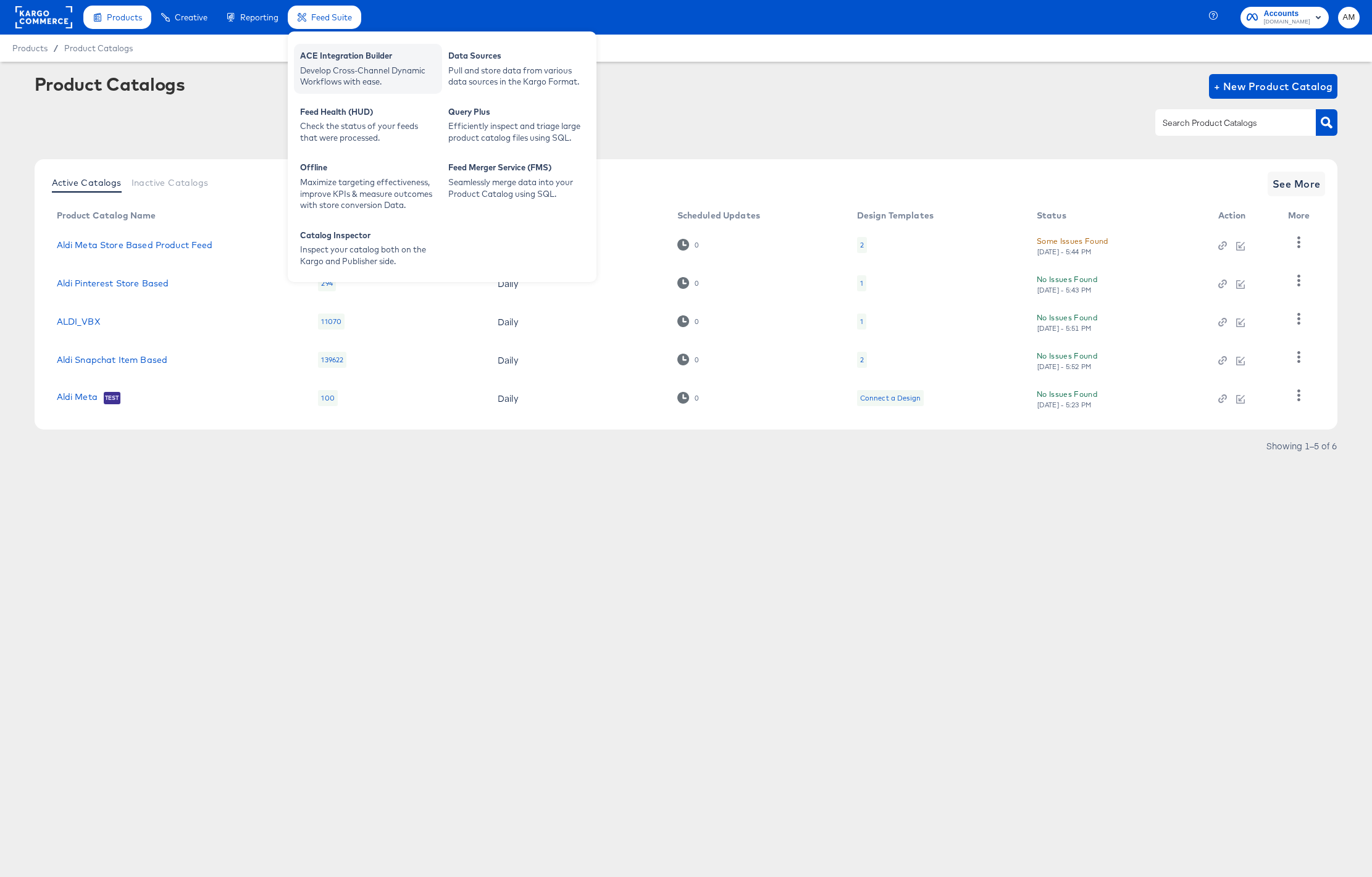
click at [344, 60] on div "ACE Integration Builder" at bounding box center [368, 58] width 136 height 15
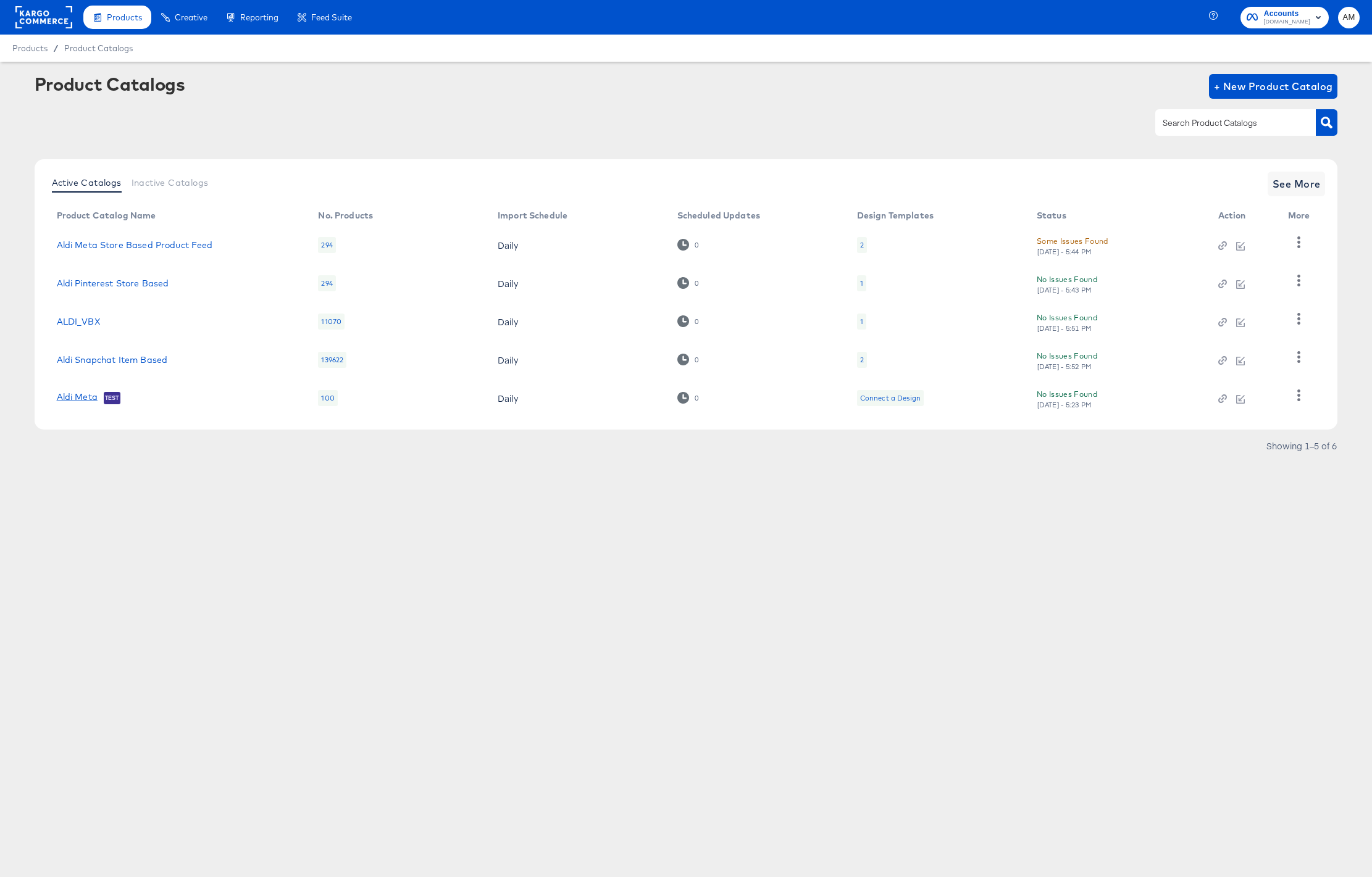
click at [87, 393] on link "Aldi Meta" at bounding box center [77, 398] width 41 height 13
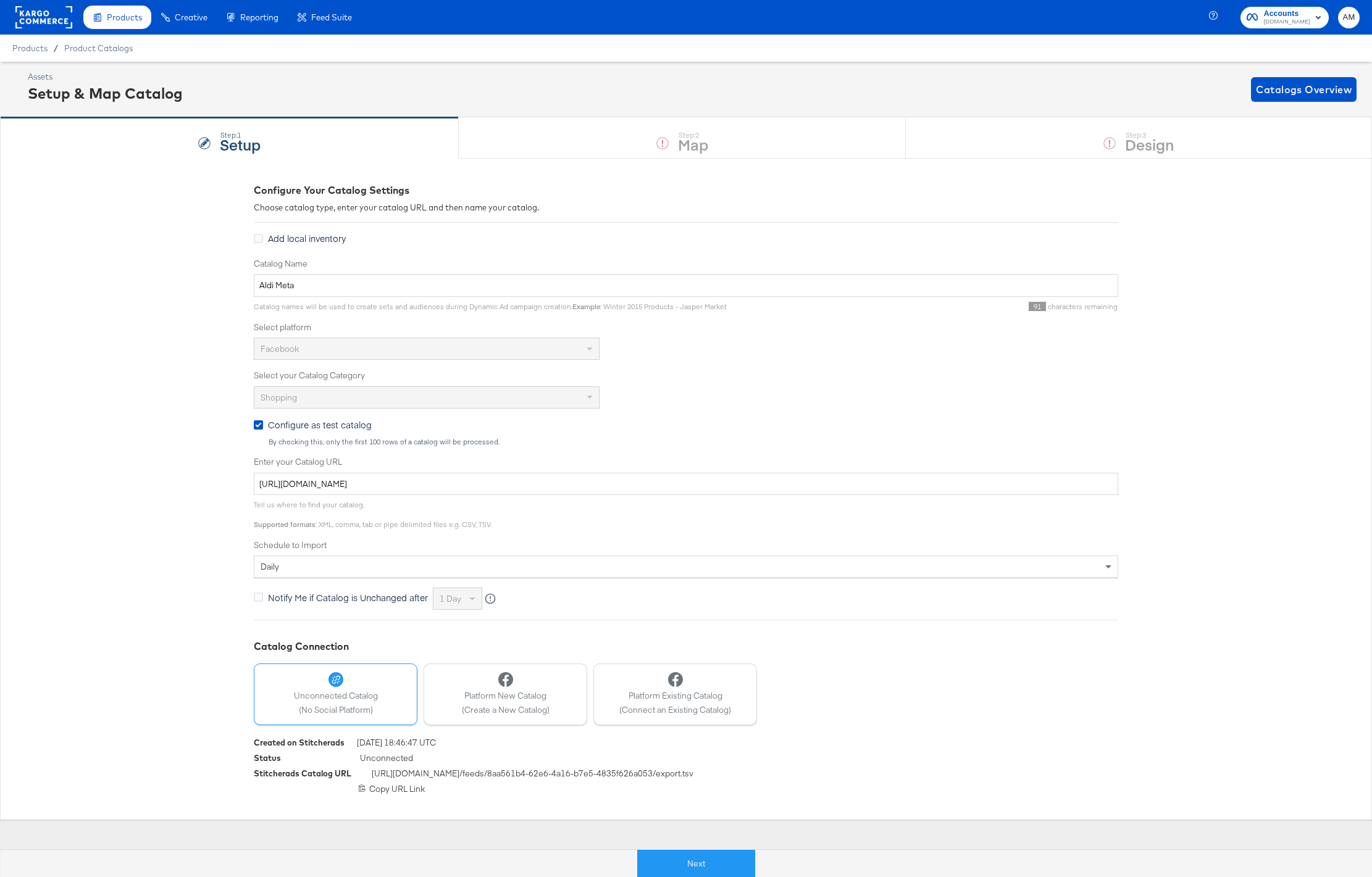
click at [34, 47] on span "Products" at bounding box center [30, 48] width 35 height 10
click at [87, 48] on span "Product Catalogs" at bounding box center [98, 48] width 69 height 10
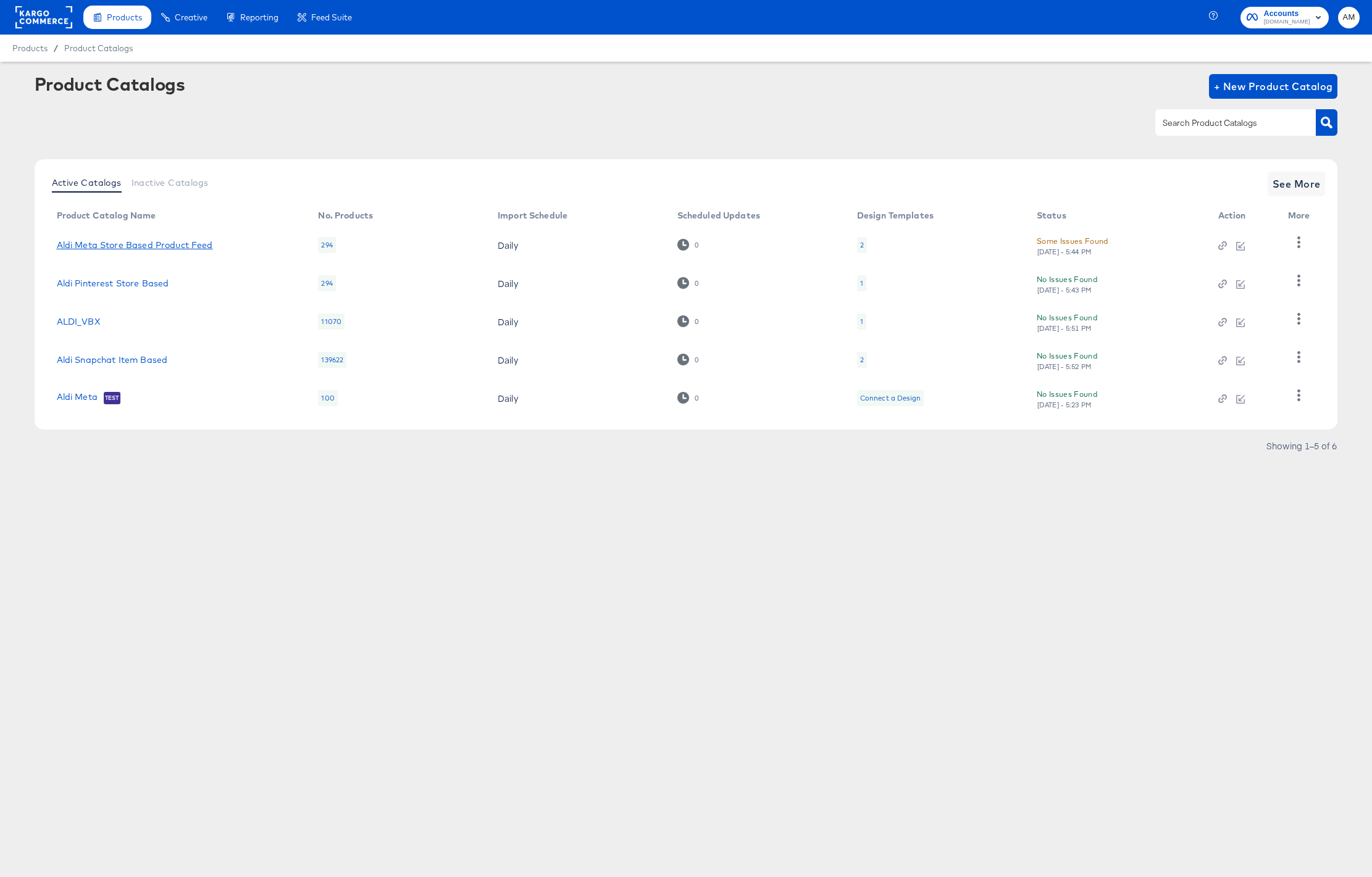
click at [168, 245] on link "Aldi Meta Store Based Product Feed" at bounding box center [134, 245] width 156 height 10
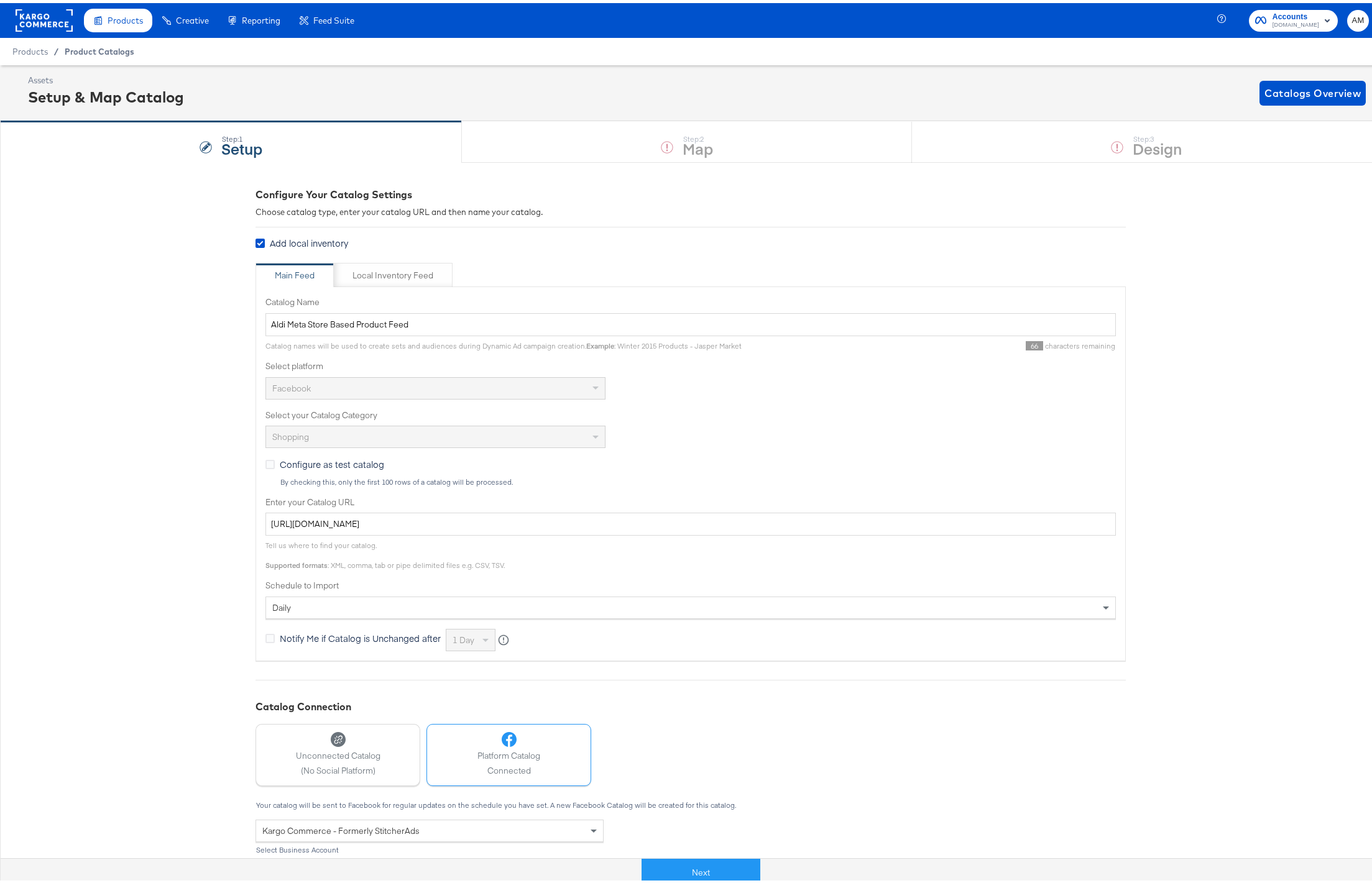
click at [85, 49] on span "Product Catalogs" at bounding box center [99, 49] width 70 height 10
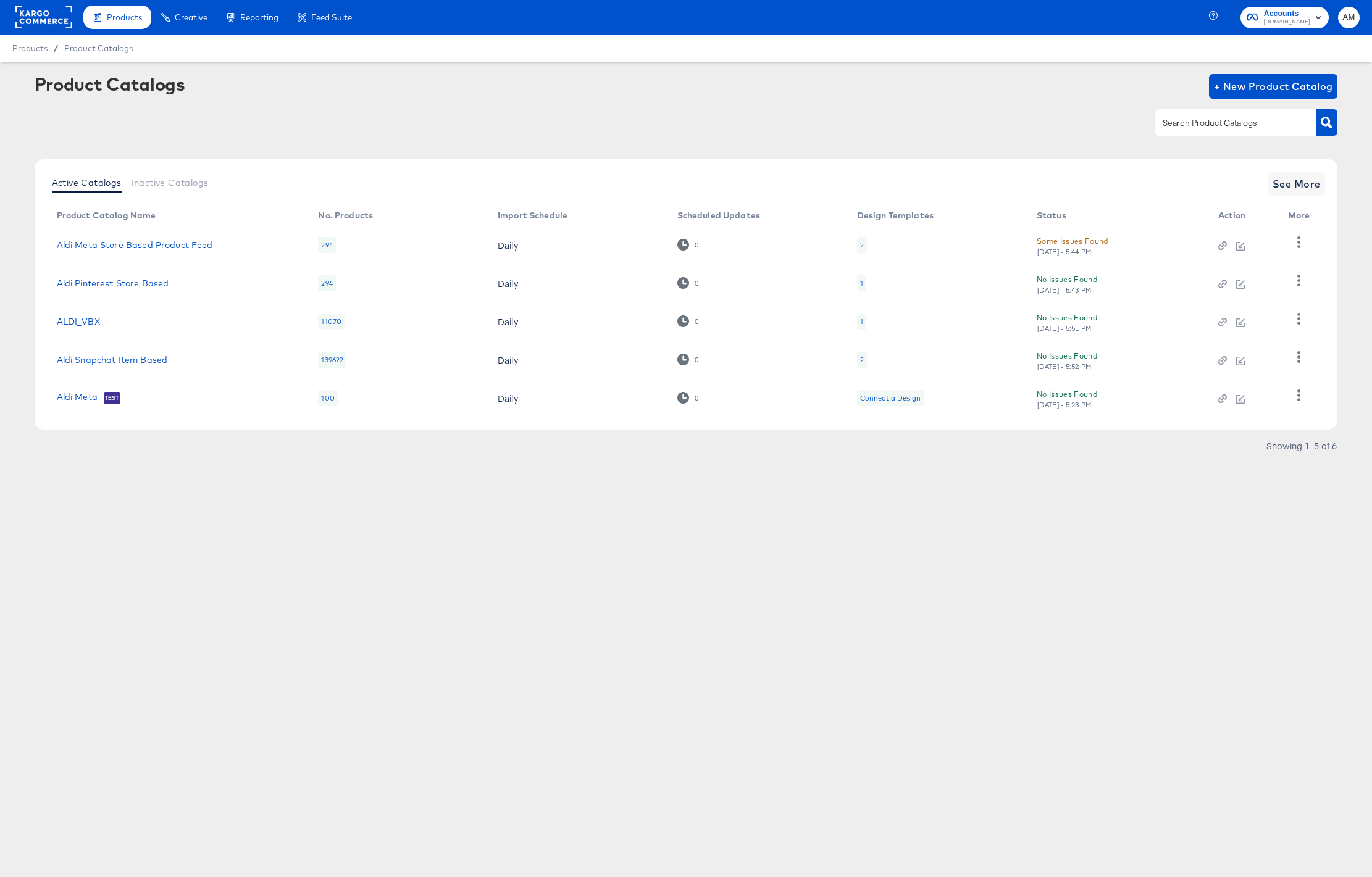
click at [864, 361] on div "2" at bounding box center [862, 359] width 10 height 16
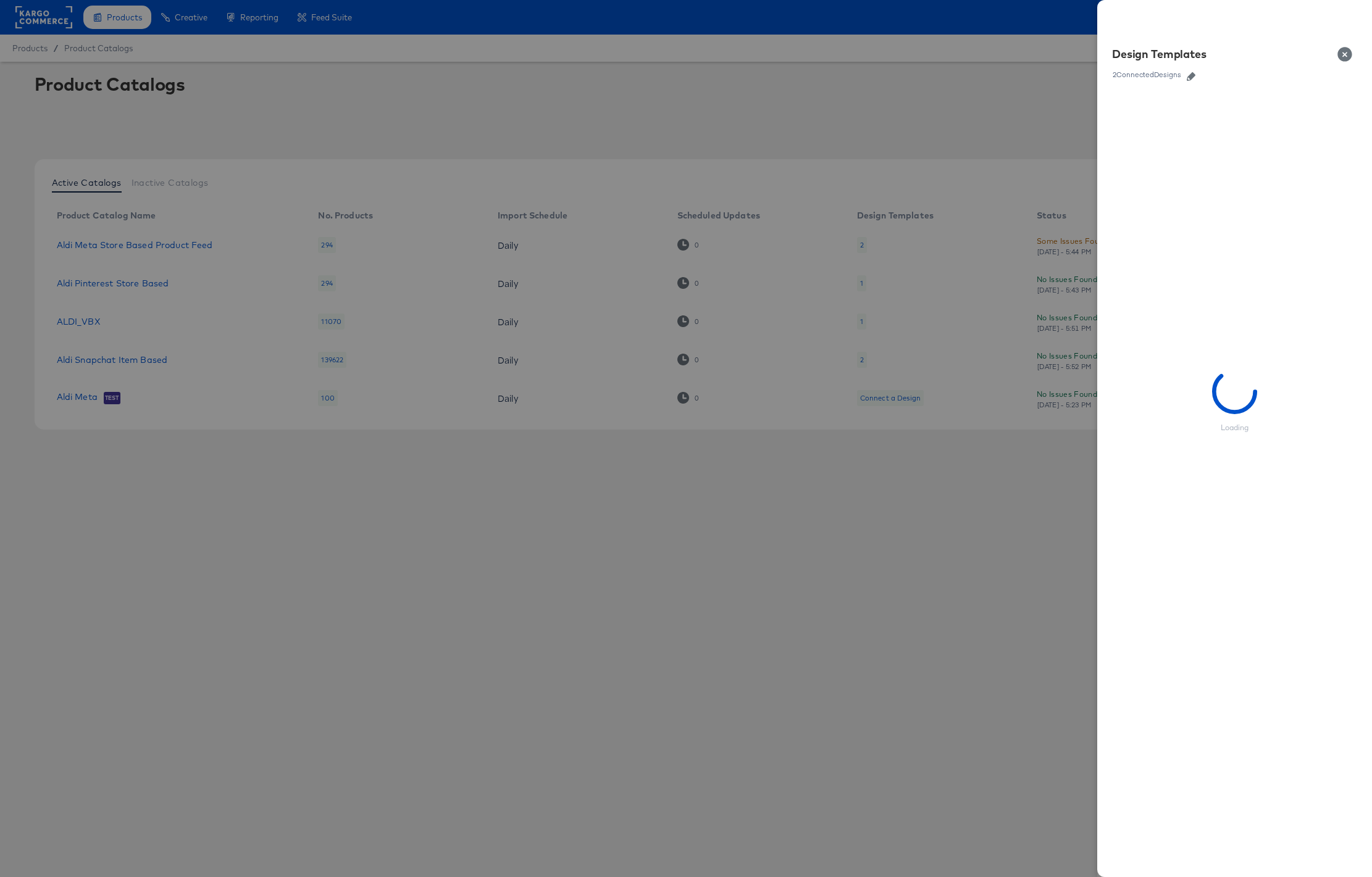
click at [1194, 74] on icon "button" at bounding box center [1191, 77] width 8 height 8
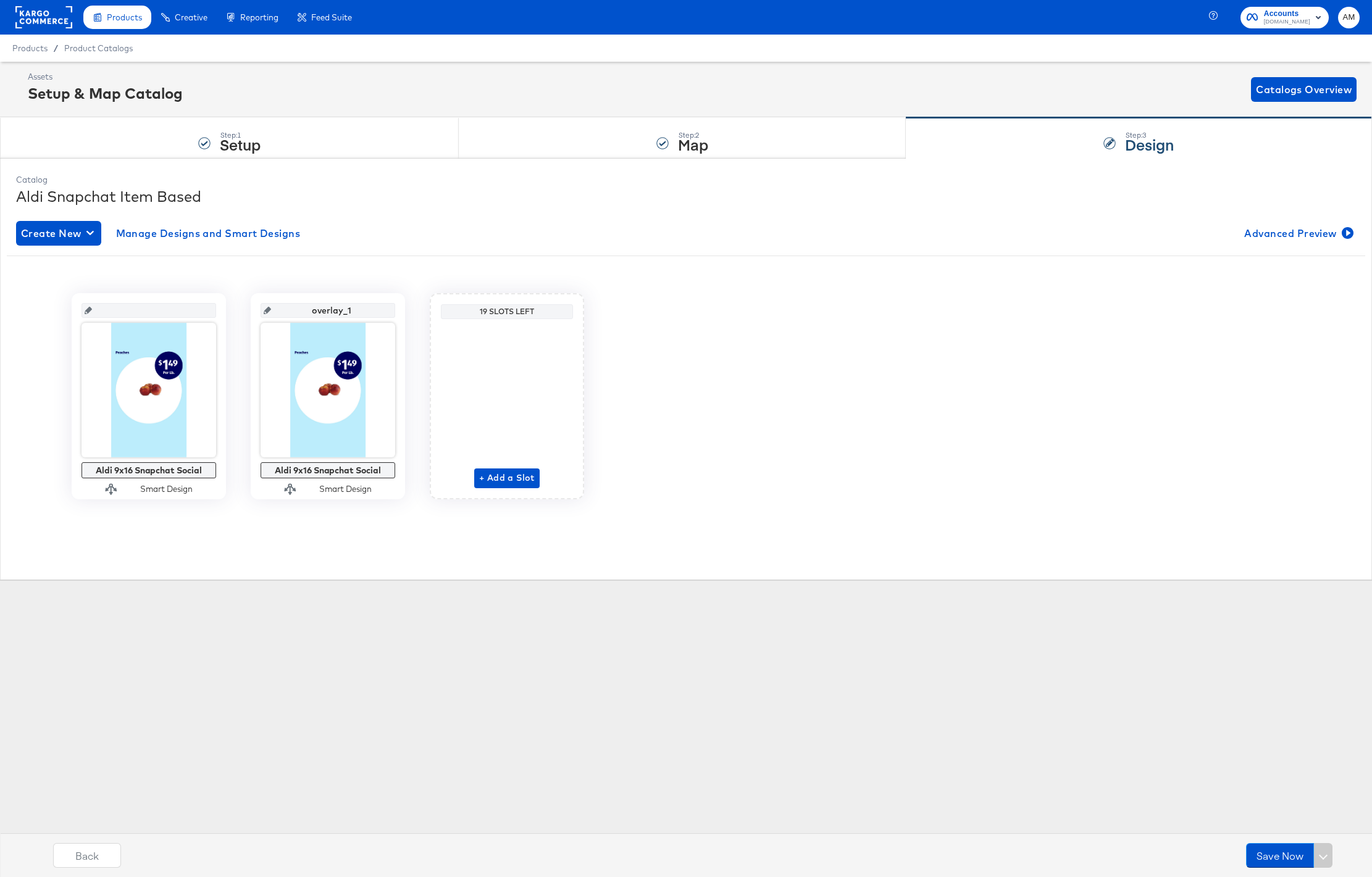
drag, startPoint x: 360, startPoint y: 309, endPoint x: 270, endPoint y: 307, distance: 90.0
click at [270, 307] on div "overlay_1" at bounding box center [327, 311] width 134 height 15
click at [1274, 854] on button "Save Now" at bounding box center [1279, 855] width 68 height 25
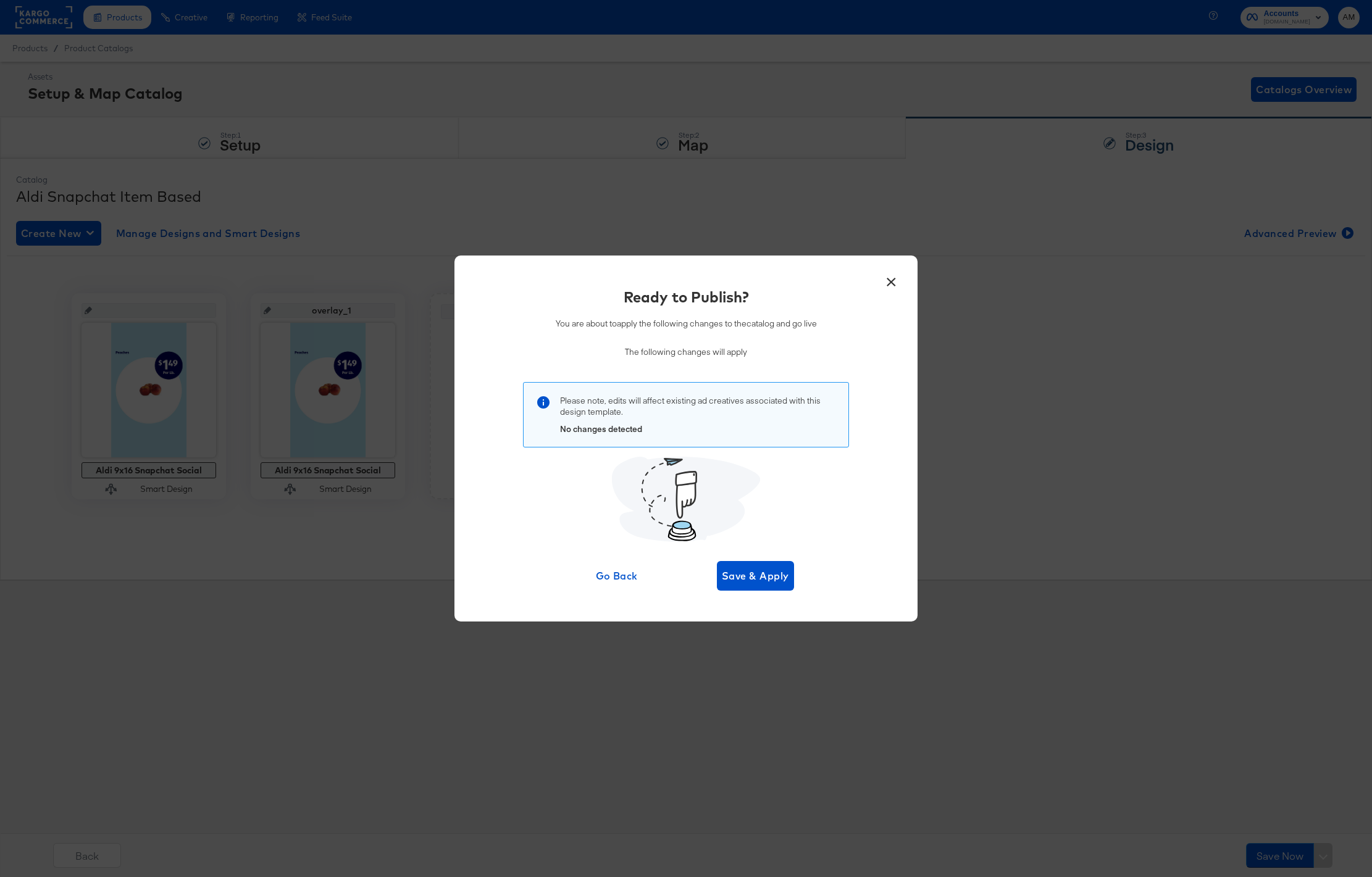
click at [711, 569] on div "Go Back Save & Apply" at bounding box center [686, 576] width 215 height 30
click at [741, 576] on span "Save & Apply" at bounding box center [756, 575] width 68 height 18
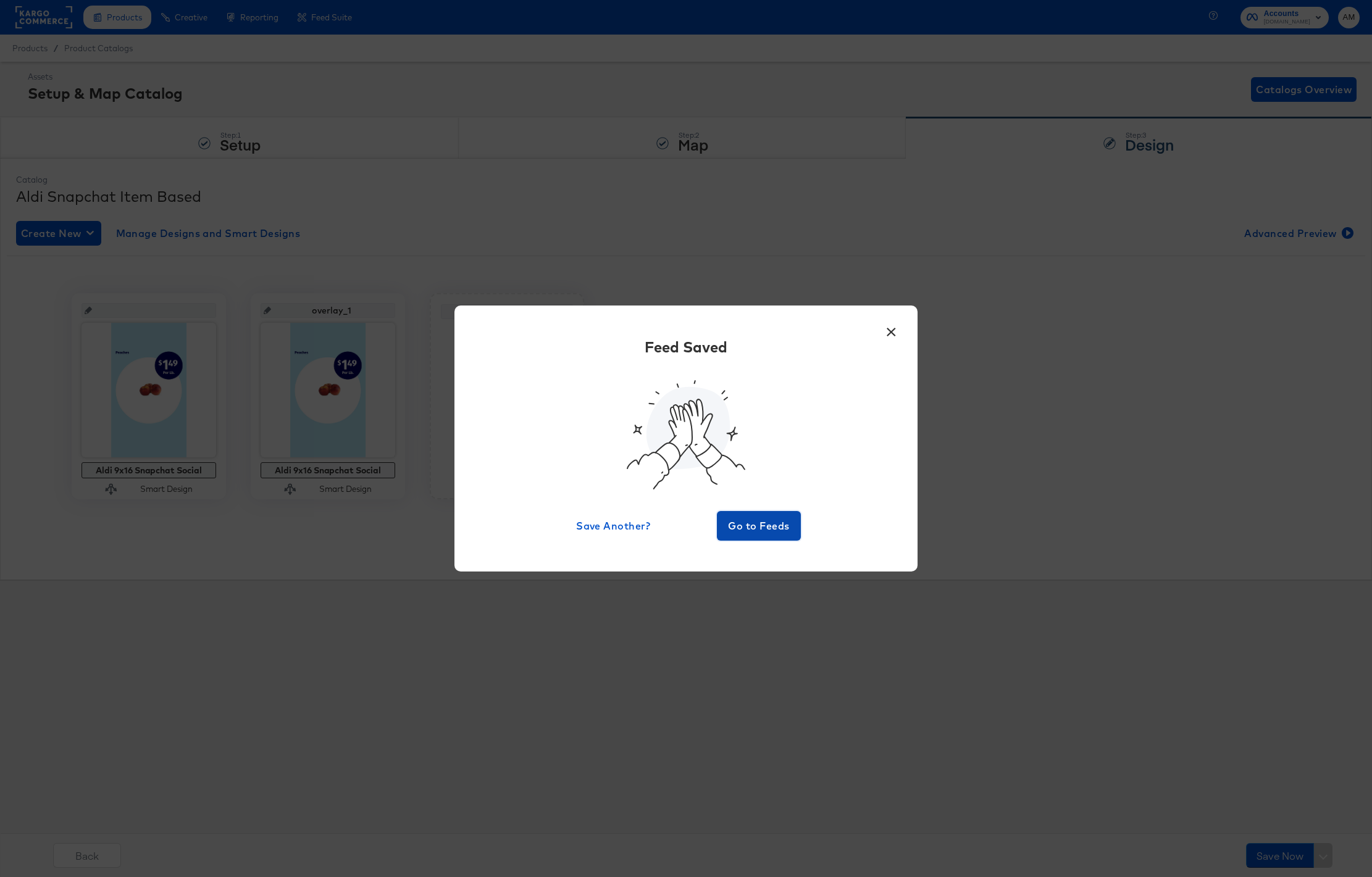
click at [738, 514] on button "Go to Feeds" at bounding box center [759, 526] width 84 height 30
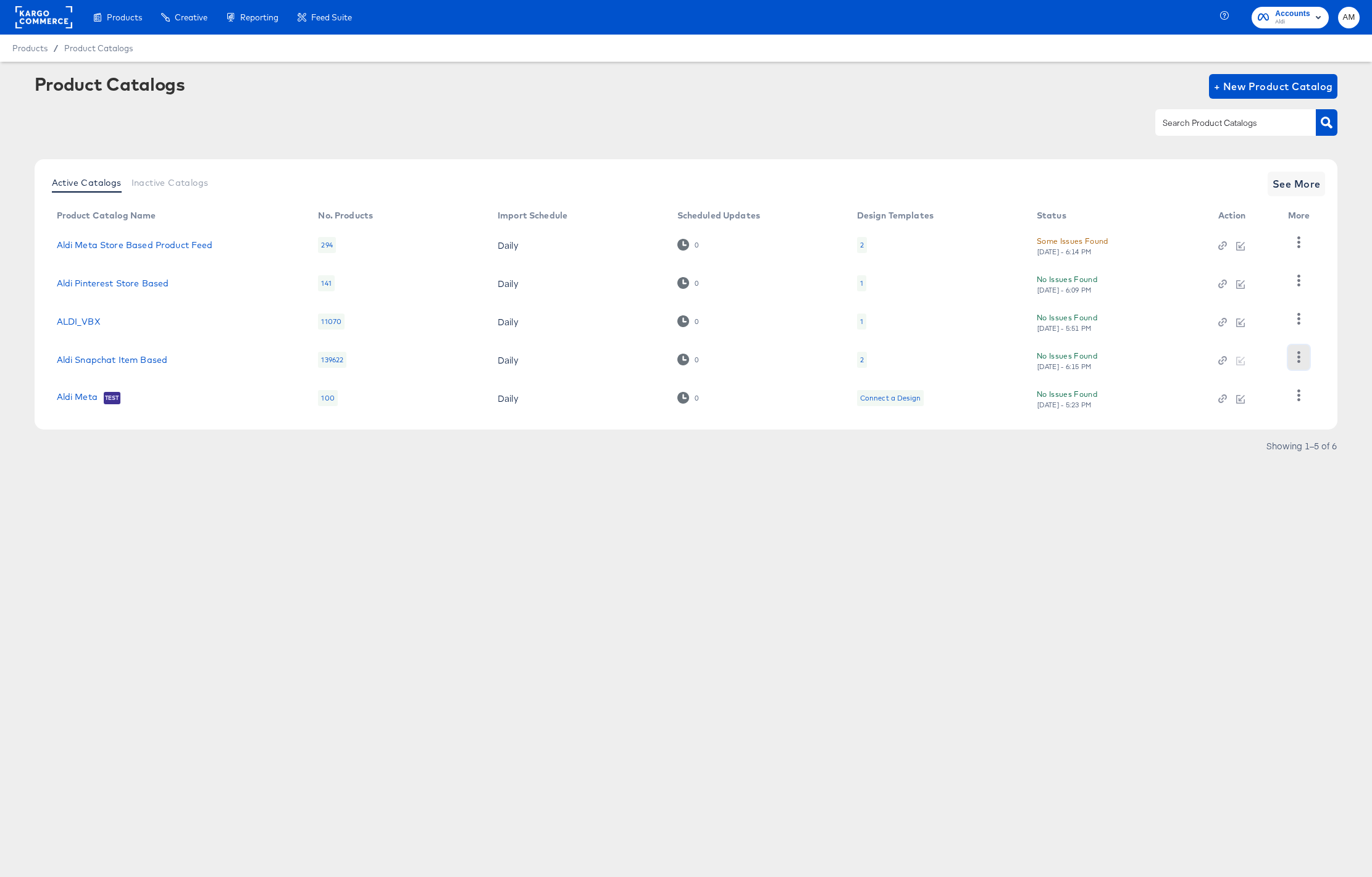
click at [1296, 357] on icon "button" at bounding box center [1299, 357] width 12 height 12
click at [1223, 273] on div "HUD Checks (Internal)" at bounding box center [1248, 276] width 123 height 20
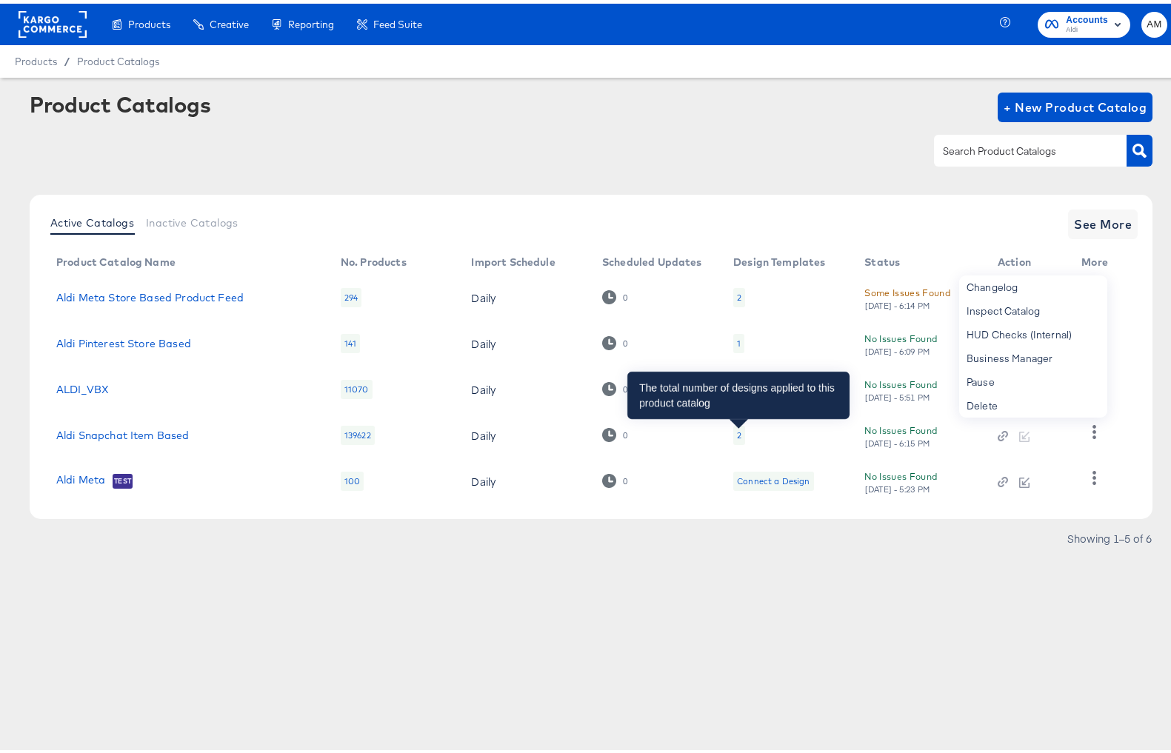
click at [737, 433] on div "2" at bounding box center [739, 432] width 4 height 12
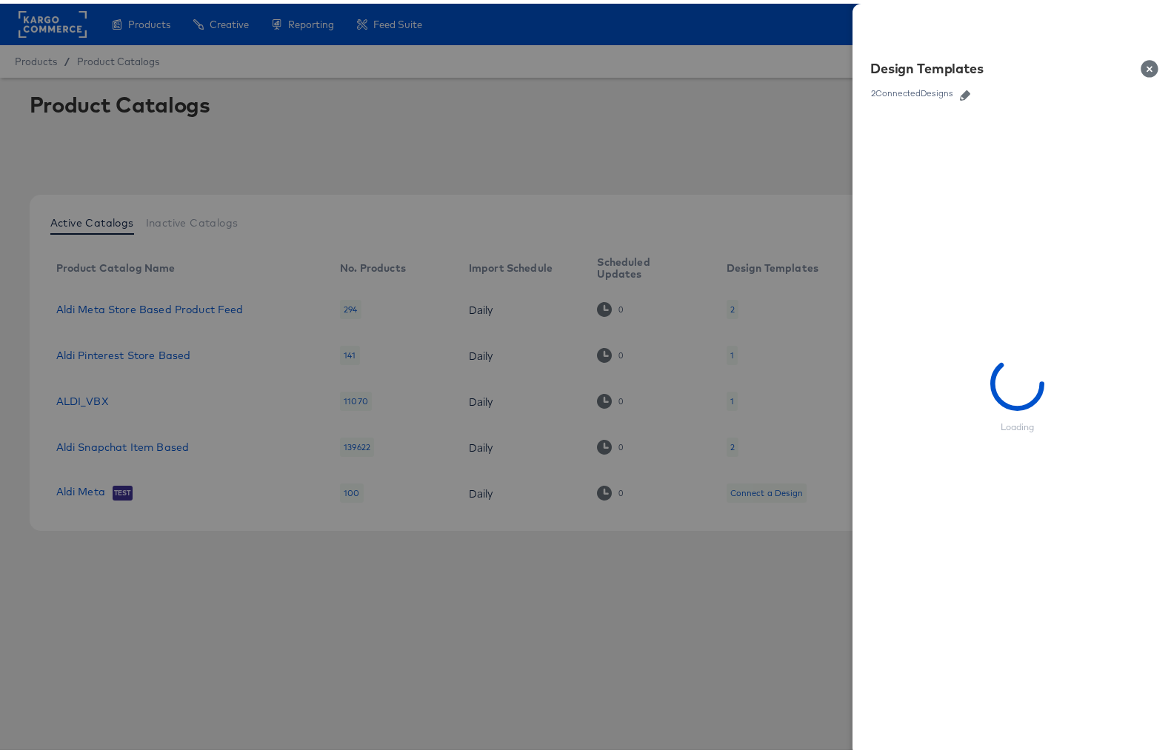
click at [960, 90] on icon "button" at bounding box center [965, 92] width 10 height 10
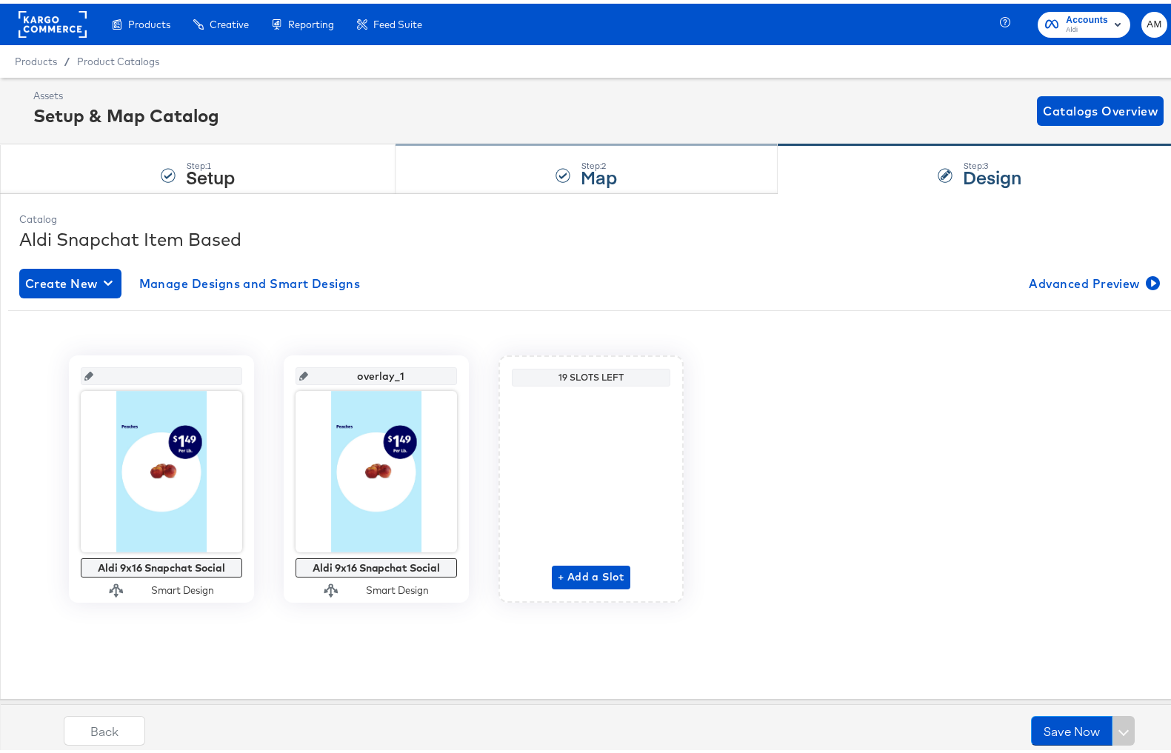
click at [566, 158] on div "Step: 2 Map" at bounding box center [586, 165] width 382 height 49
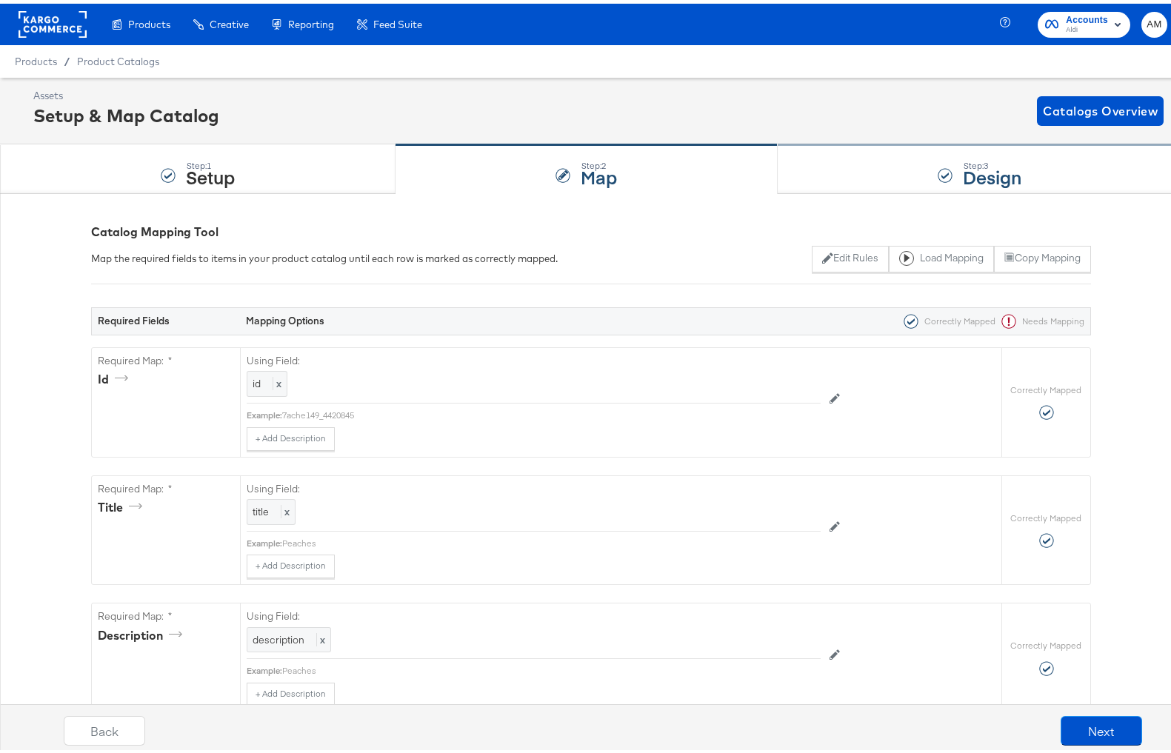
click at [852, 170] on div "Step: 3 Design" at bounding box center [979, 165] width 404 height 49
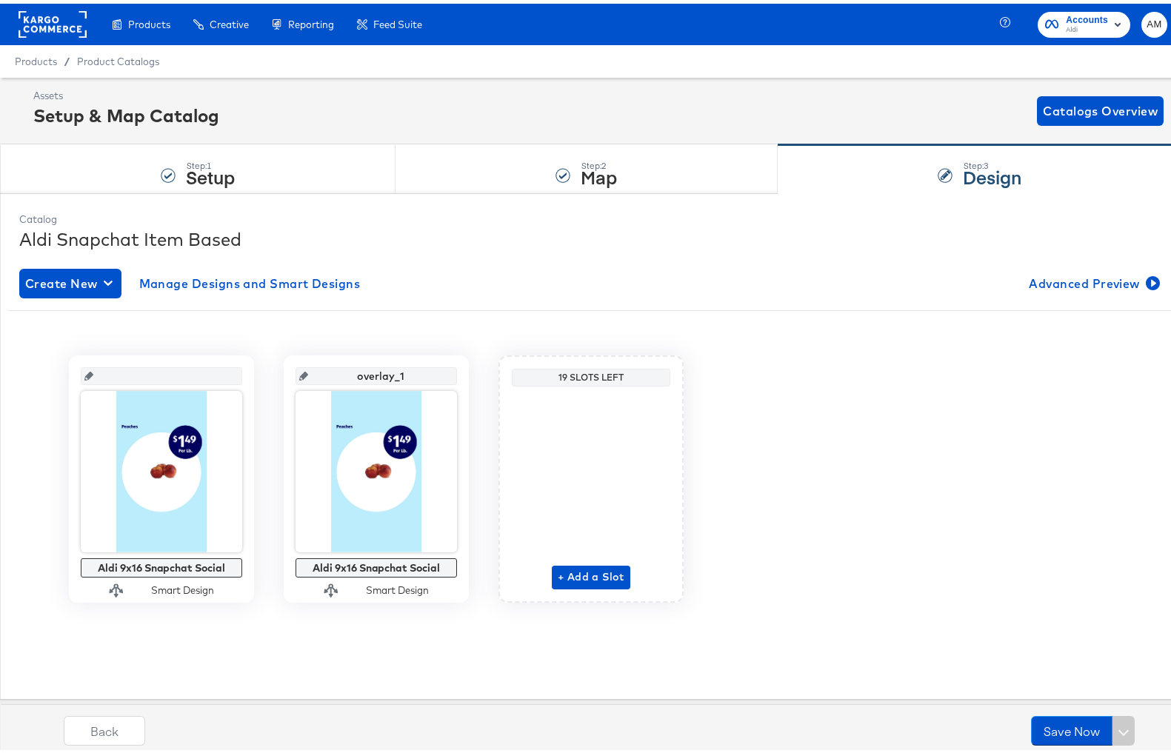
drag, startPoint x: 411, startPoint y: 372, endPoint x: 303, endPoint y: 365, distance: 108.3
click at [303, 365] on div "overlay_1" at bounding box center [375, 373] width 161 height 18
click at [163, 372] on input "text" at bounding box center [165, 367] width 145 height 40
click at [398, 372] on input "overlay_1" at bounding box center [380, 367] width 145 height 40
type input "overlay_2"
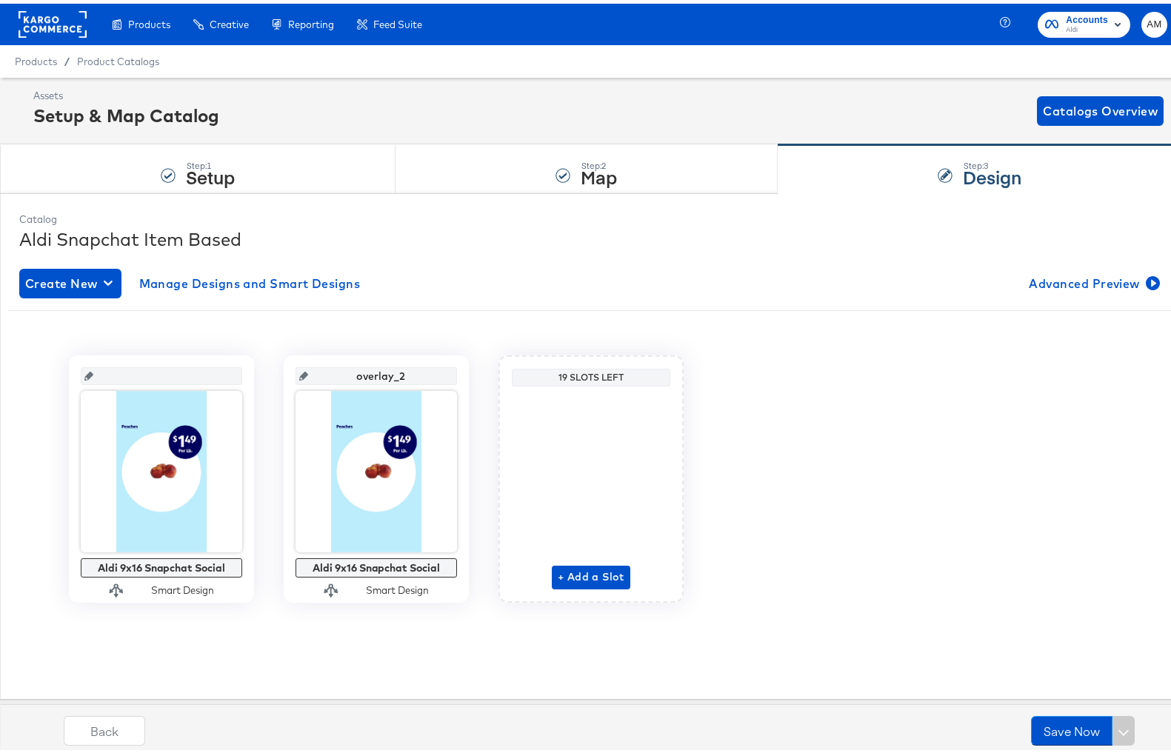
click at [774, 378] on div "Aldi 9x16 Snapchat Social Smart Design overlay_2 Aldi 9x16 Snapchat Social Smar…" at bounding box center [590, 475] width 1165 height 247
drag, startPoint x: 407, startPoint y: 369, endPoint x: 340, endPoint y: 369, distance: 67.4
click at [340, 369] on input "overlay_2" at bounding box center [380, 367] width 145 height 40
click at [156, 375] on input "text" at bounding box center [165, 367] width 145 height 40
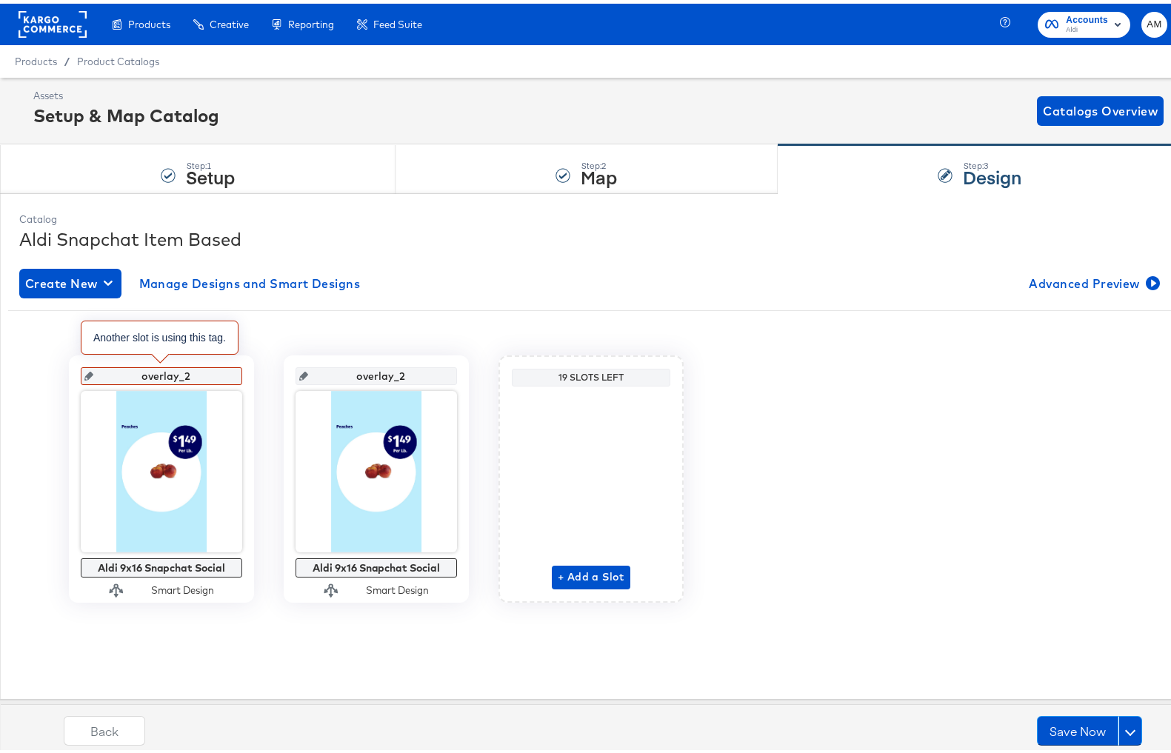
click at [184, 374] on input "overlay_2" at bounding box center [165, 367] width 145 height 40
click at [381, 329] on div "overlay_1 Aldi 9x16 Snapchat Social Smart Design overlay_2 Aldi 9x16 Snapchat S…" at bounding box center [590, 469] width 1143 height 303
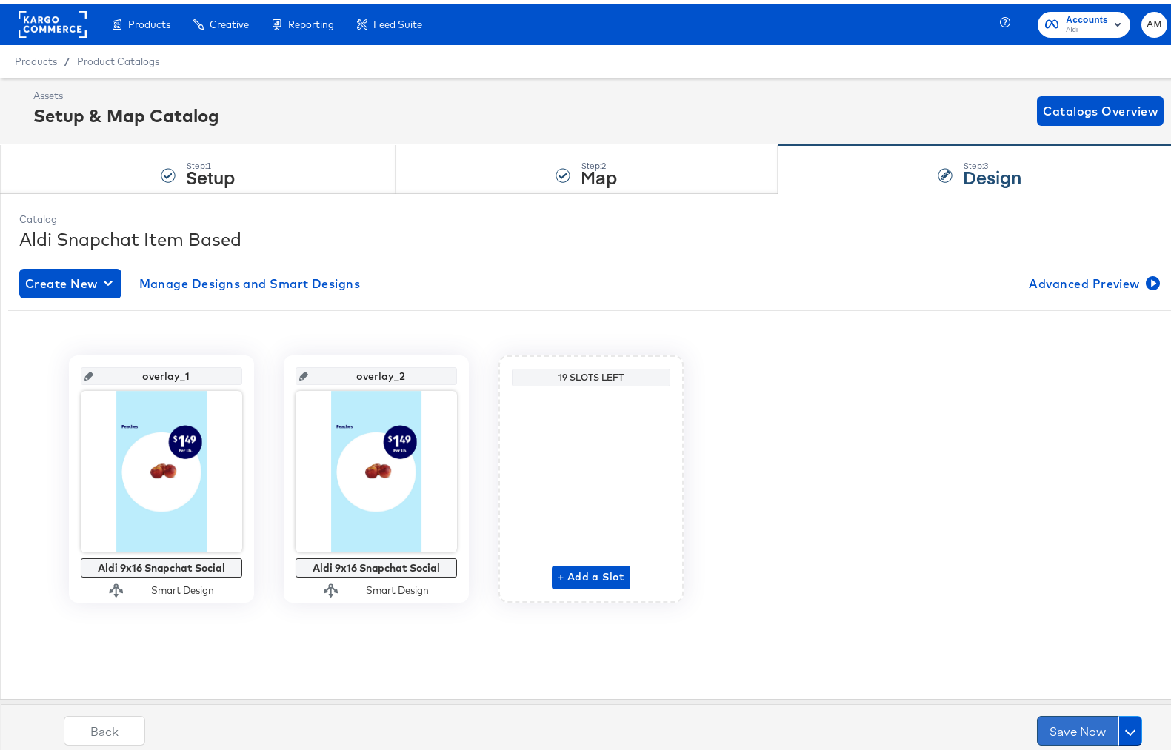
click at [1047, 725] on button "Save Now" at bounding box center [1077, 727] width 81 height 30
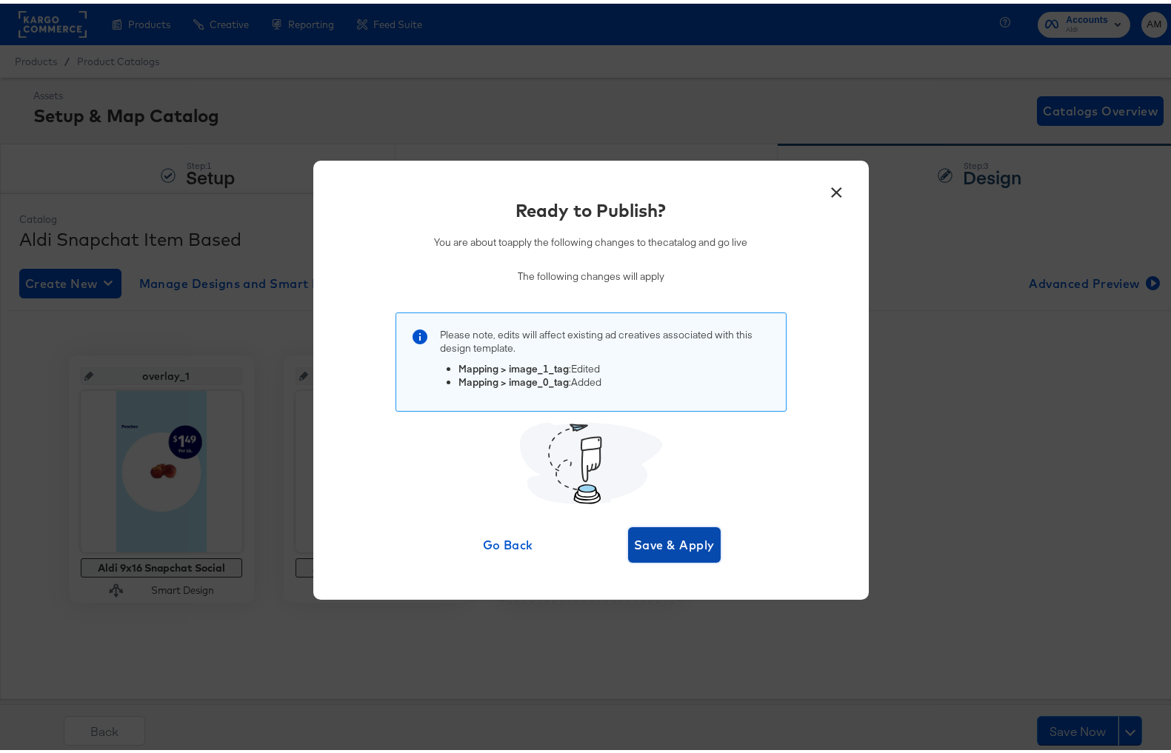
click at [650, 543] on span "Save & Apply" at bounding box center [674, 541] width 81 height 21
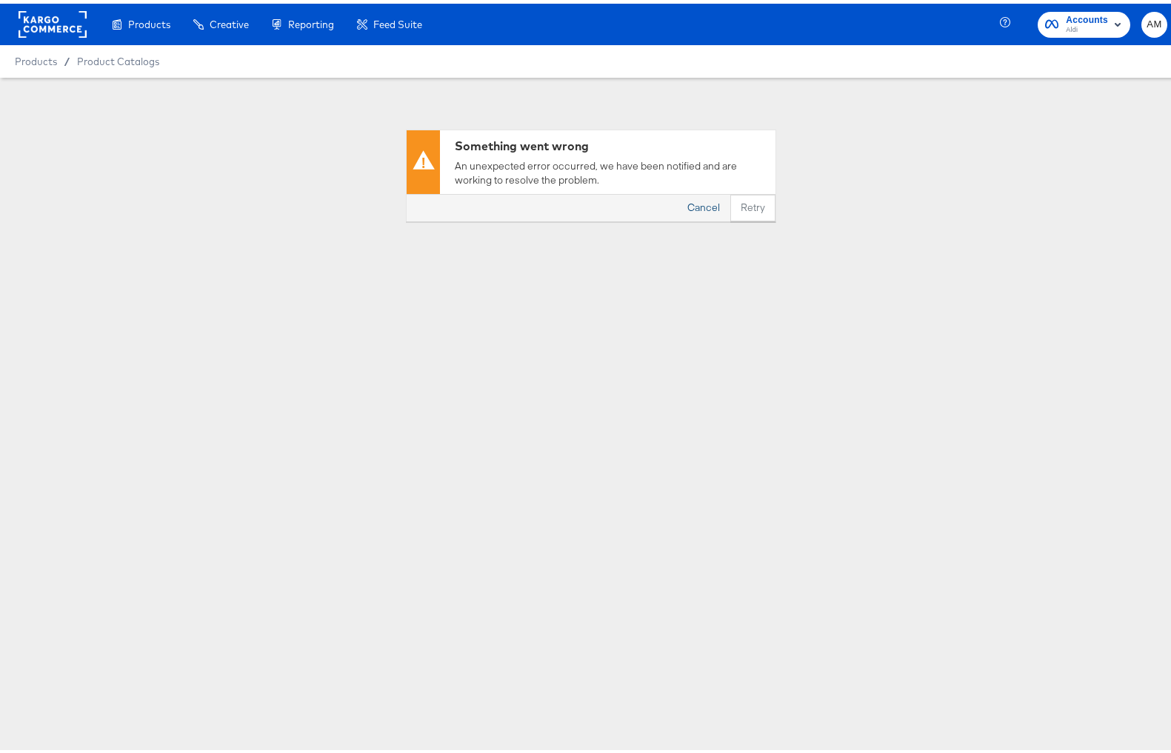
click at [691, 204] on button "Cancel" at bounding box center [703, 204] width 53 height 27
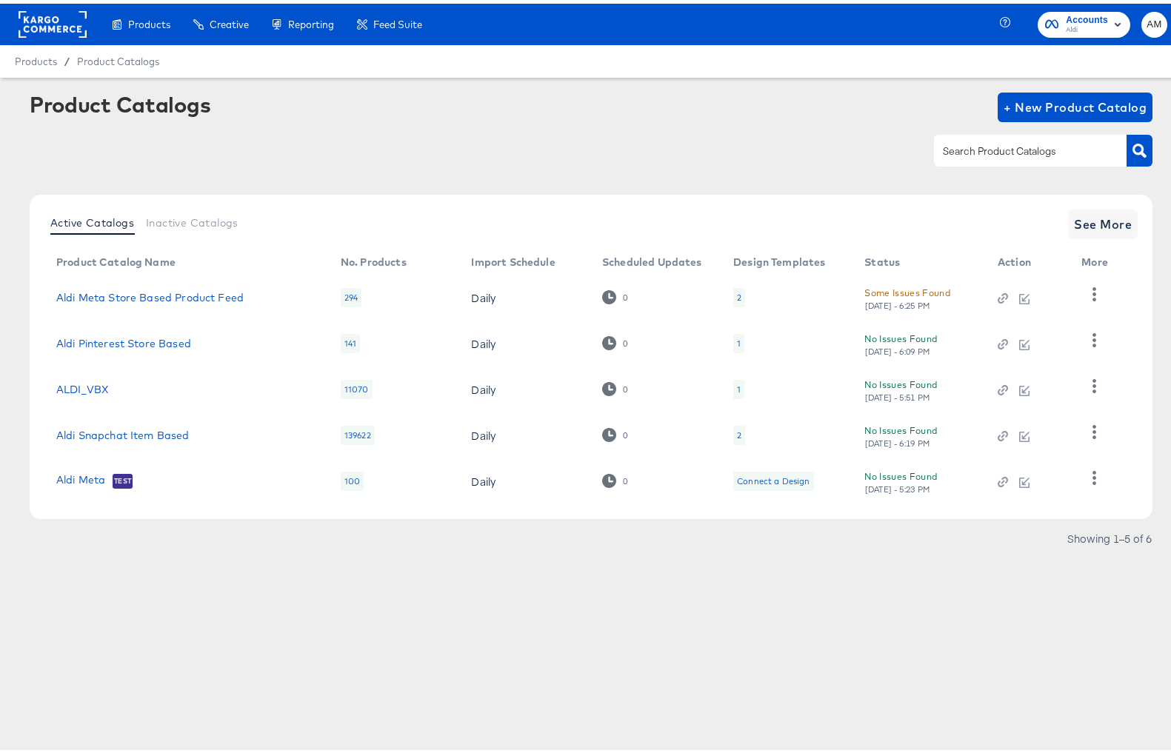
click at [740, 433] on div "2" at bounding box center [739, 432] width 4 height 12
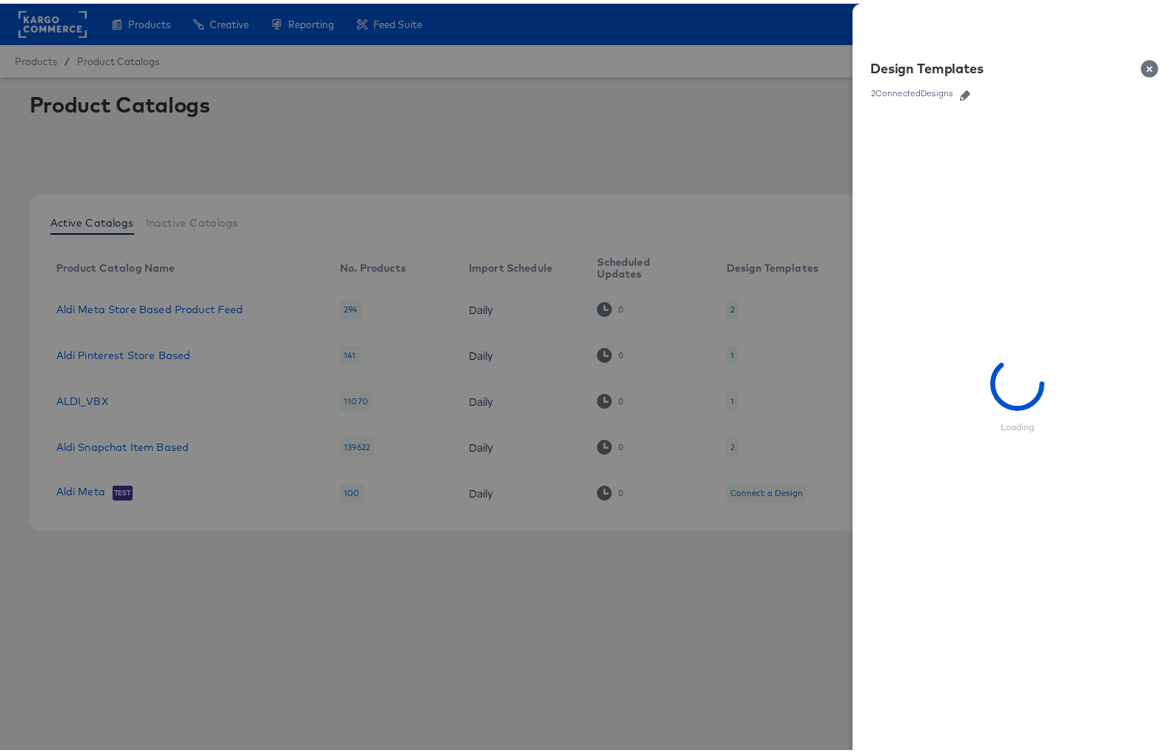
click at [960, 92] on icon "button" at bounding box center [965, 92] width 10 height 10
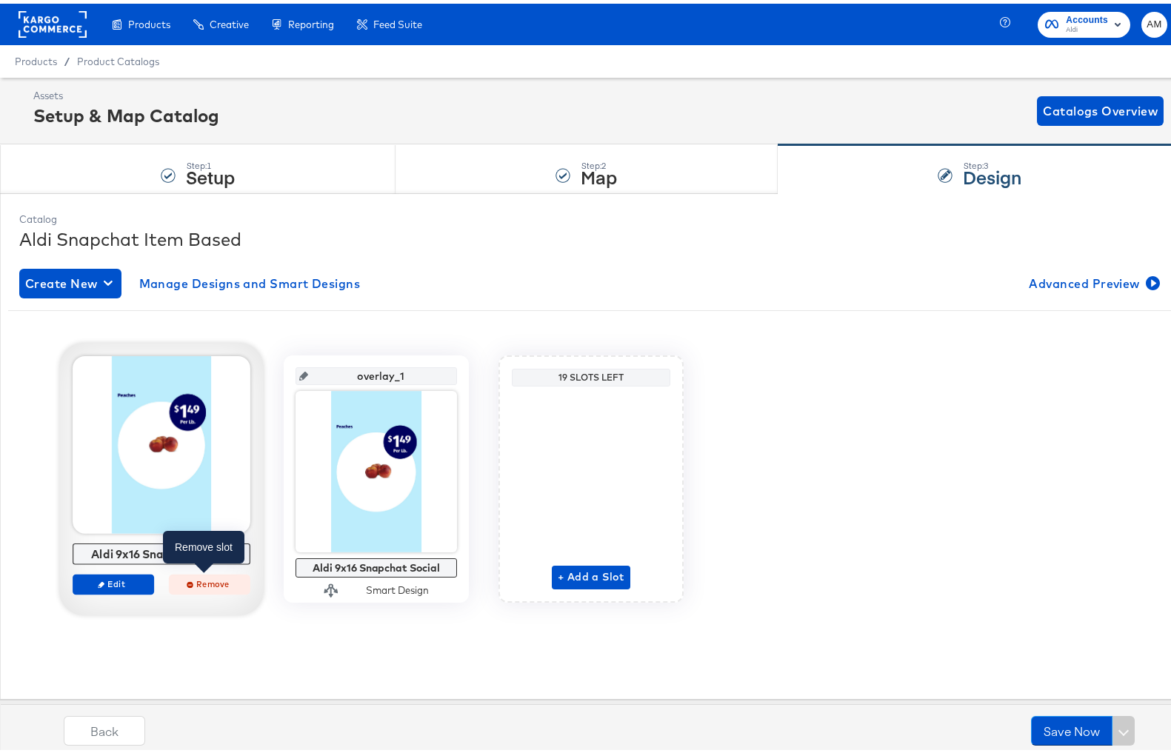
click at [202, 583] on span "Remove" at bounding box center [209, 580] width 68 height 11
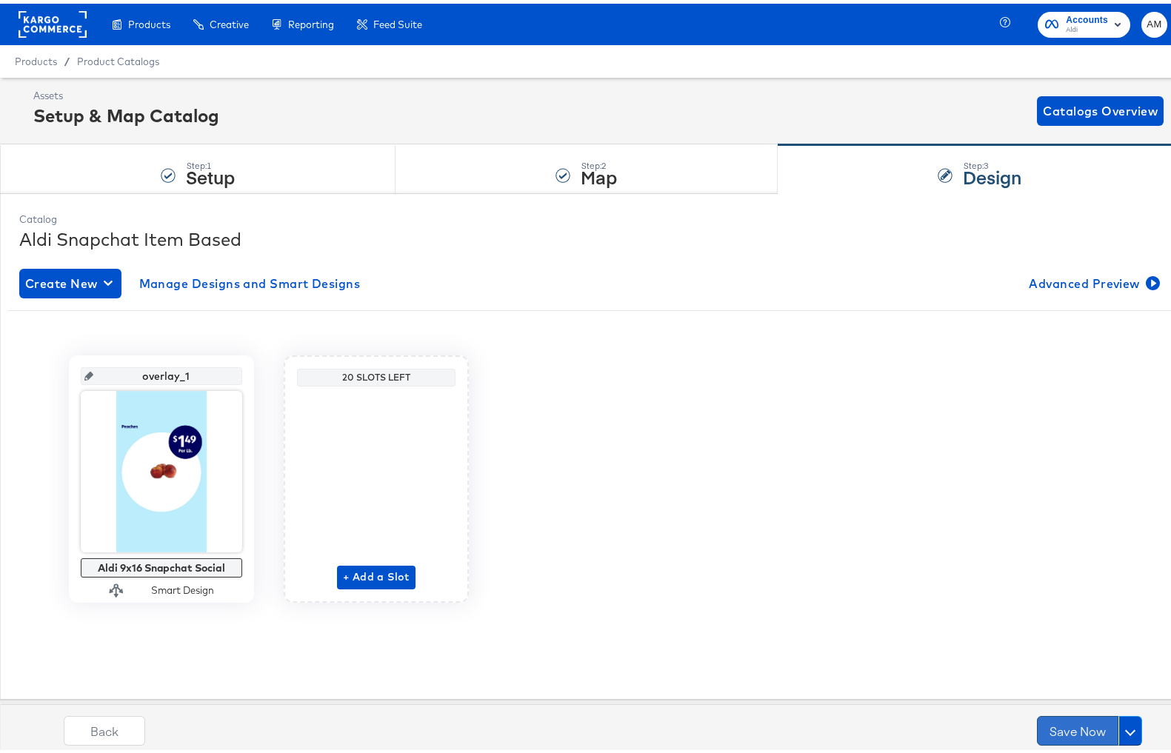
click at [1059, 725] on button "Save Now" at bounding box center [1077, 727] width 81 height 30
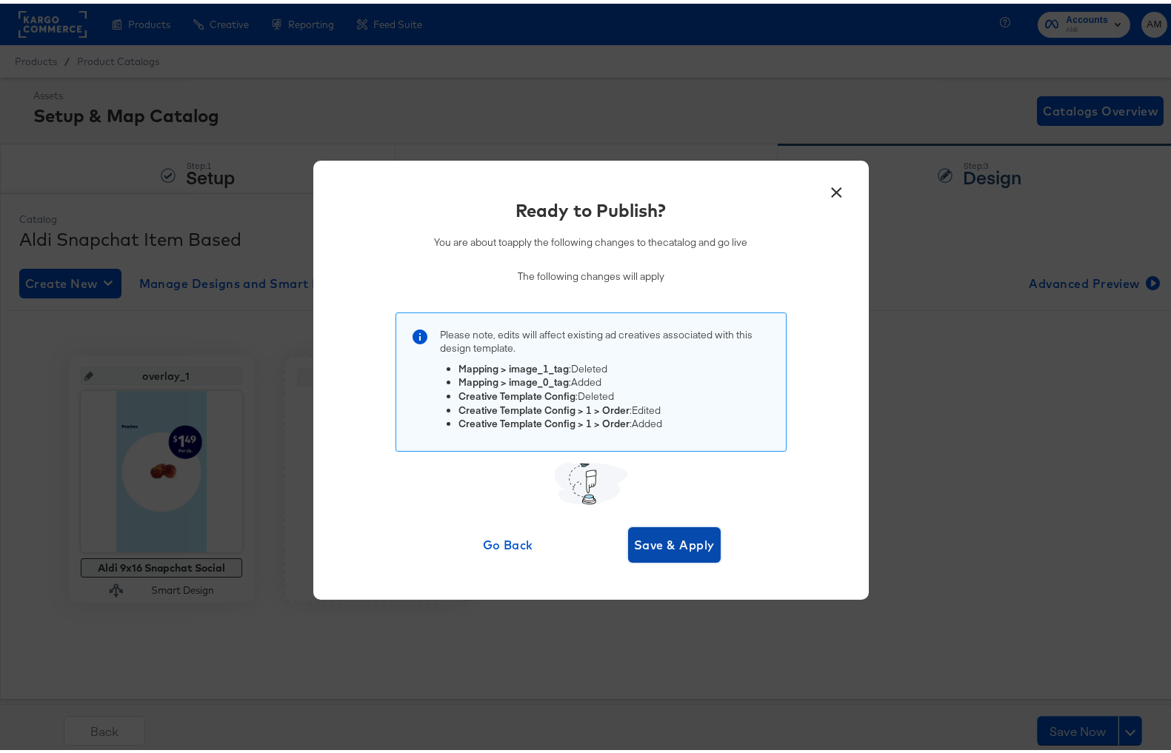
click at [669, 543] on span "Save & Apply" at bounding box center [674, 541] width 81 height 21
click at [900, 255] on div "Ready to Publish? You are about to apply the following changes to the catalog a…" at bounding box center [591, 376] width 1182 height 753
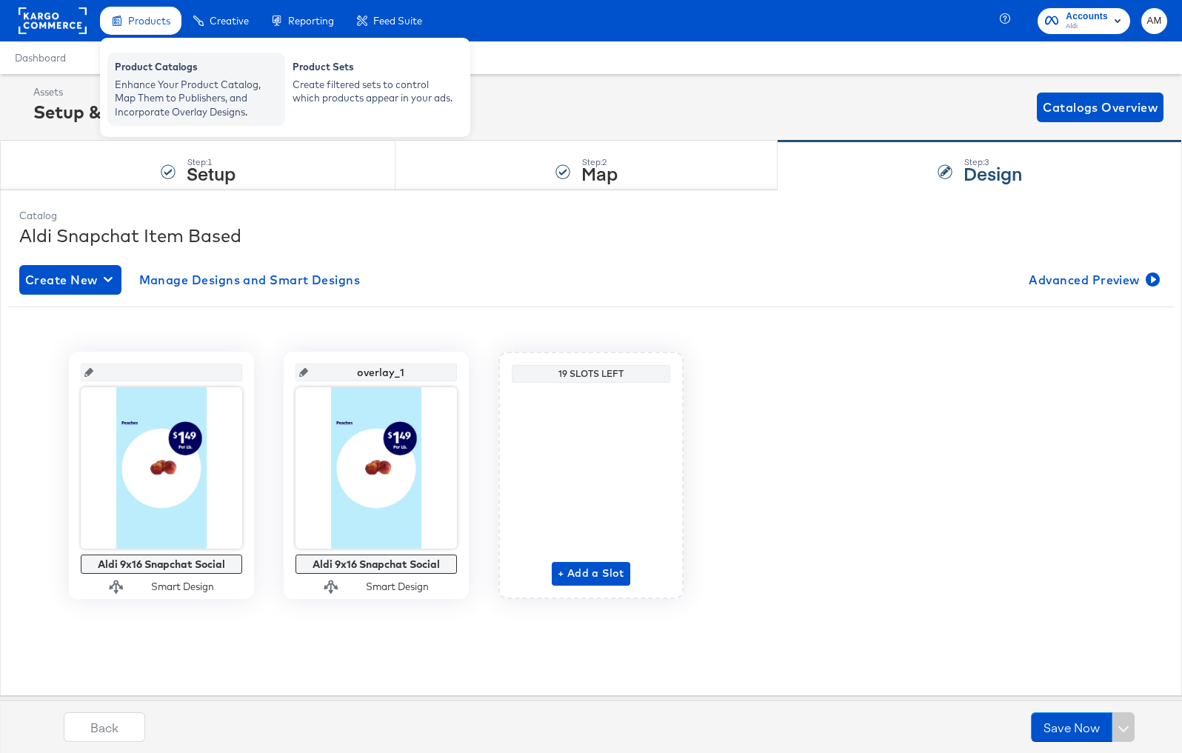
click at [158, 79] on div "Enhance Your Product Catalog, Map Them to Publishers, and Incorporate Overlay D…" at bounding box center [196, 98] width 163 height 41
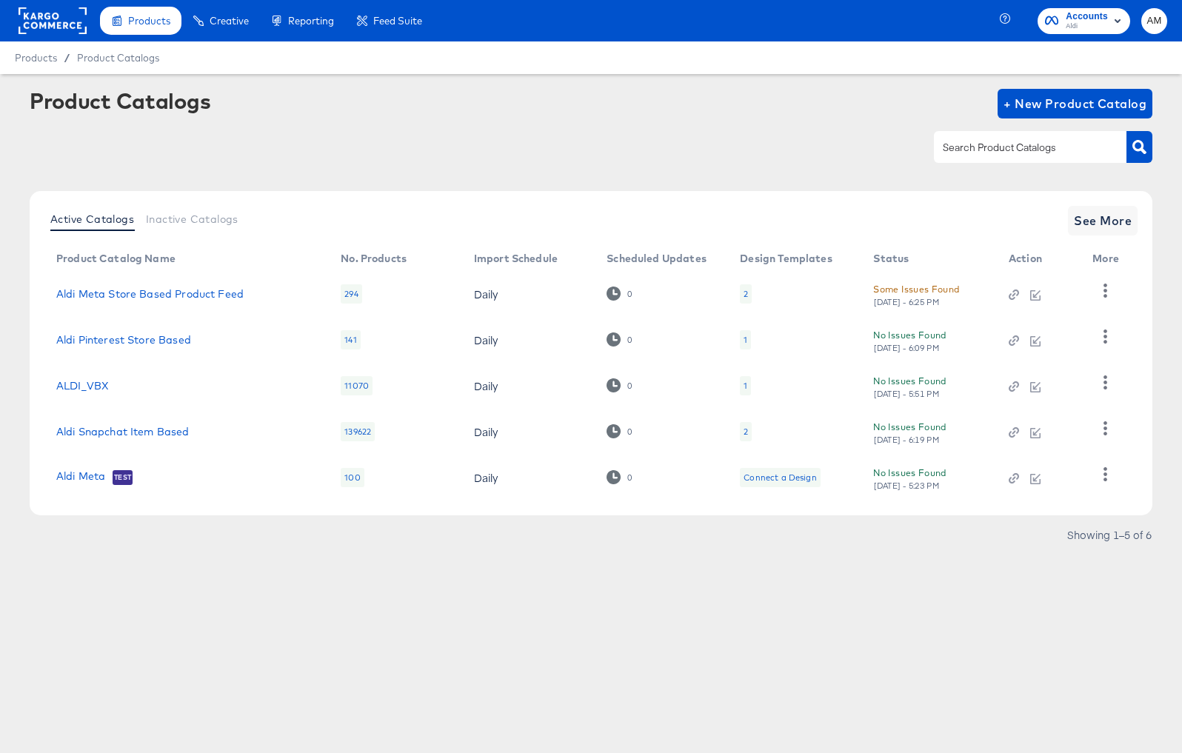
click at [743, 432] on div "2" at bounding box center [746, 431] width 12 height 19
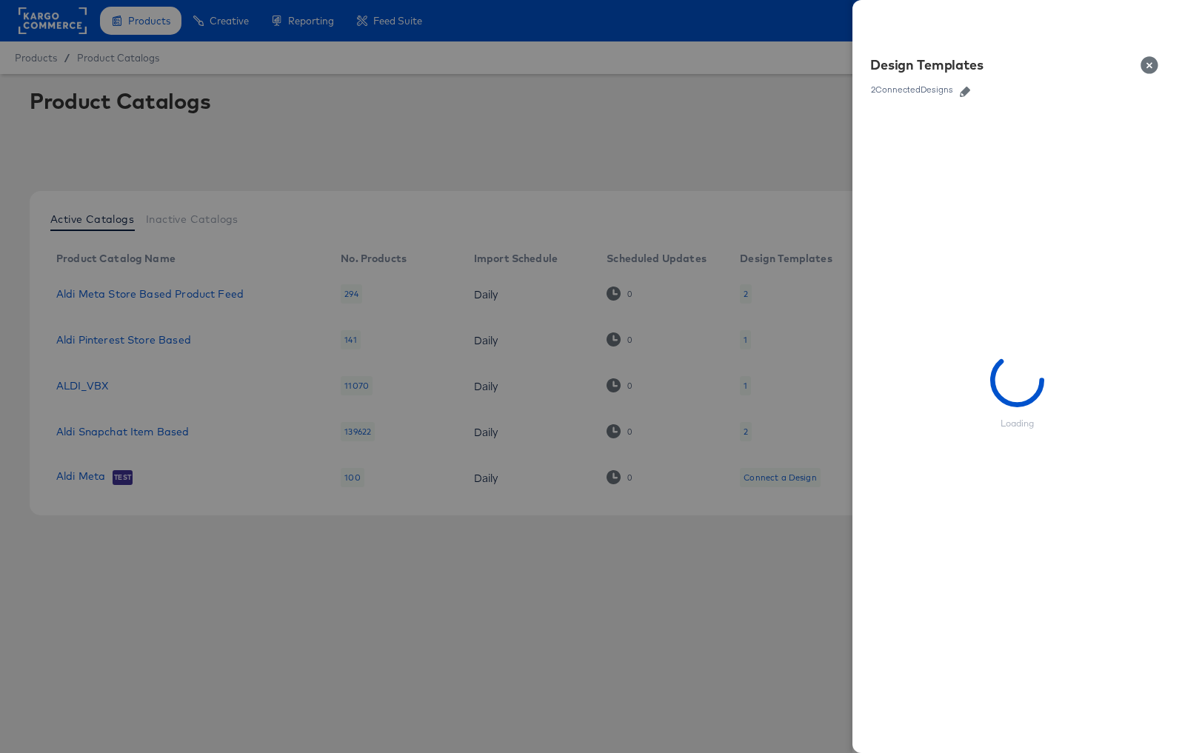
click at [963, 89] on icon "button" at bounding box center [965, 92] width 10 height 10
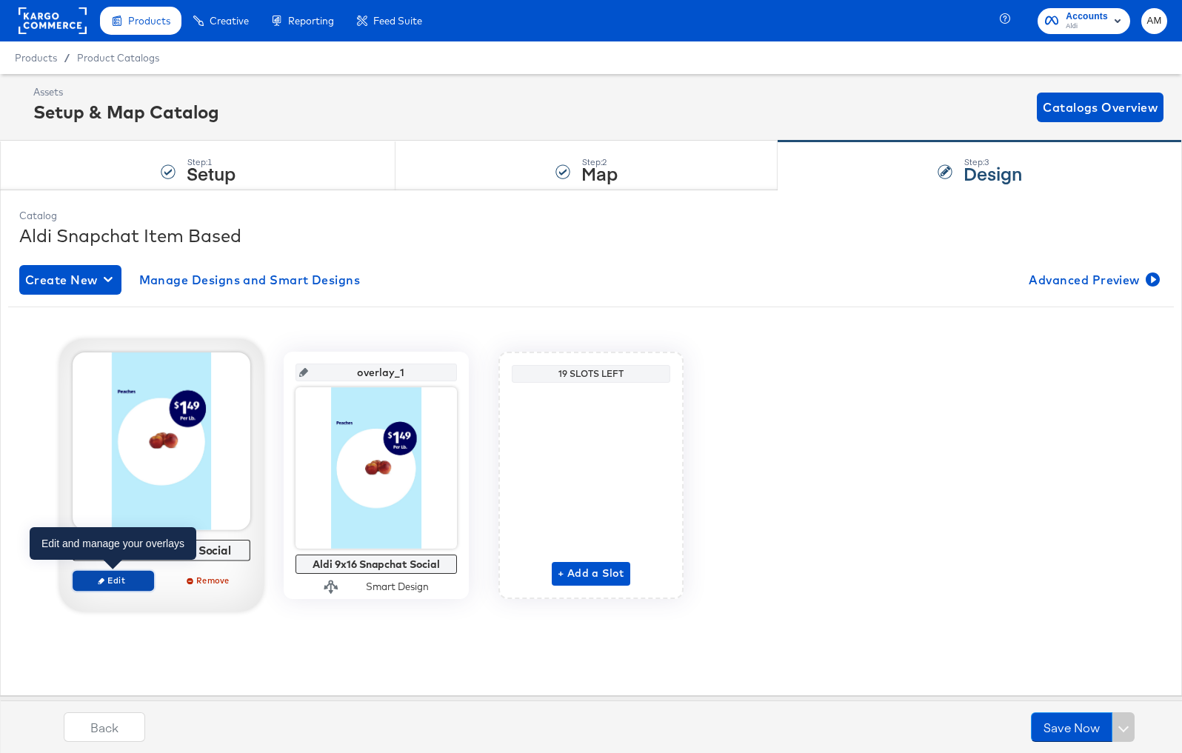
click at [120, 576] on span "Edit" at bounding box center [113, 580] width 68 height 11
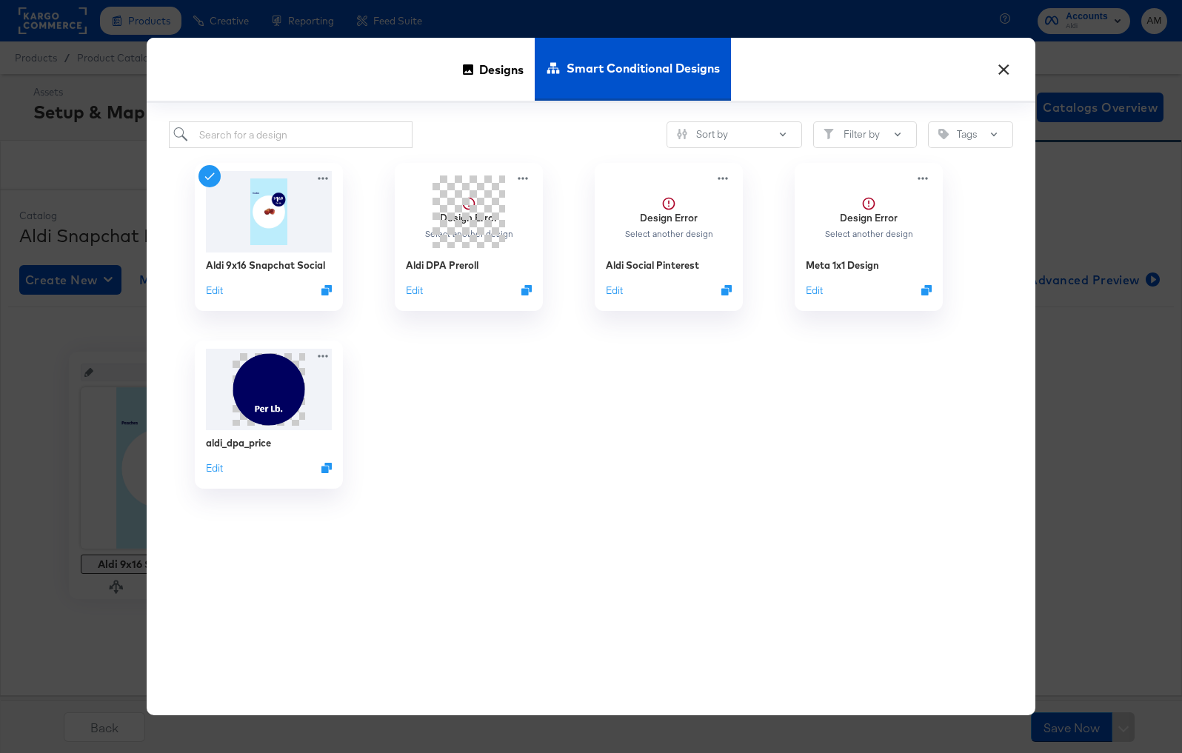
click at [1000, 74] on button "×" at bounding box center [1003, 66] width 27 height 27
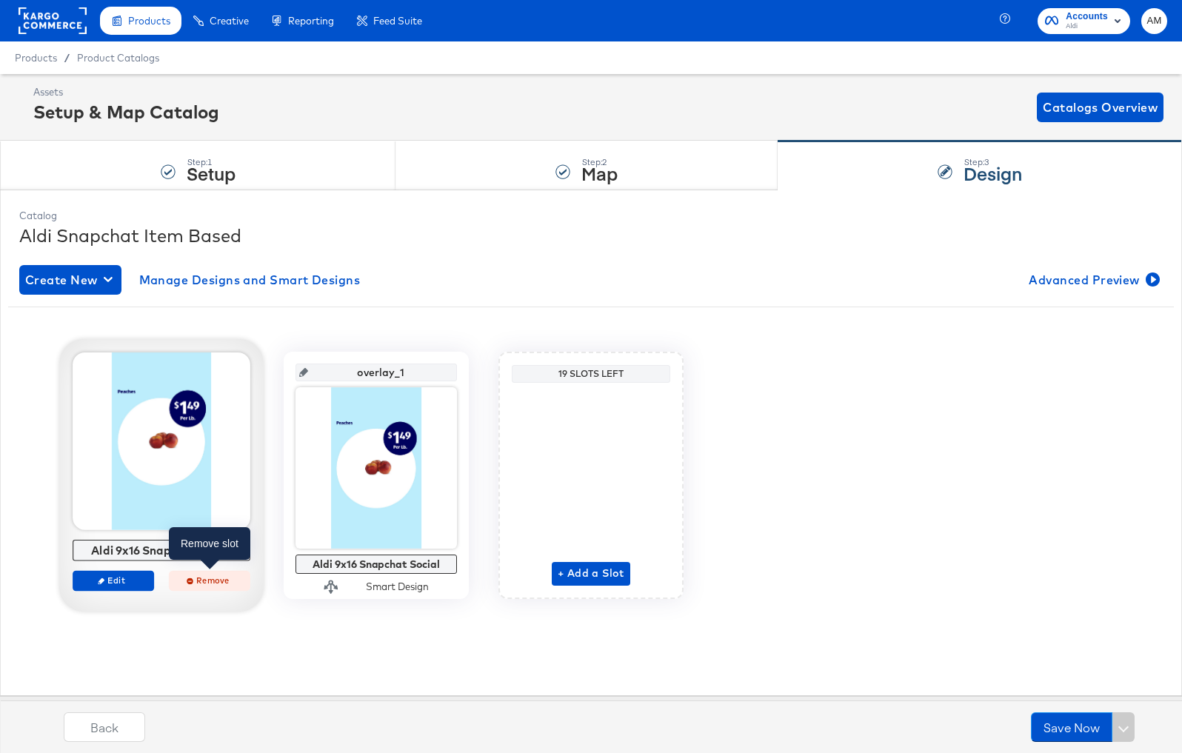
click at [193, 578] on span "Remove" at bounding box center [209, 580] width 68 height 11
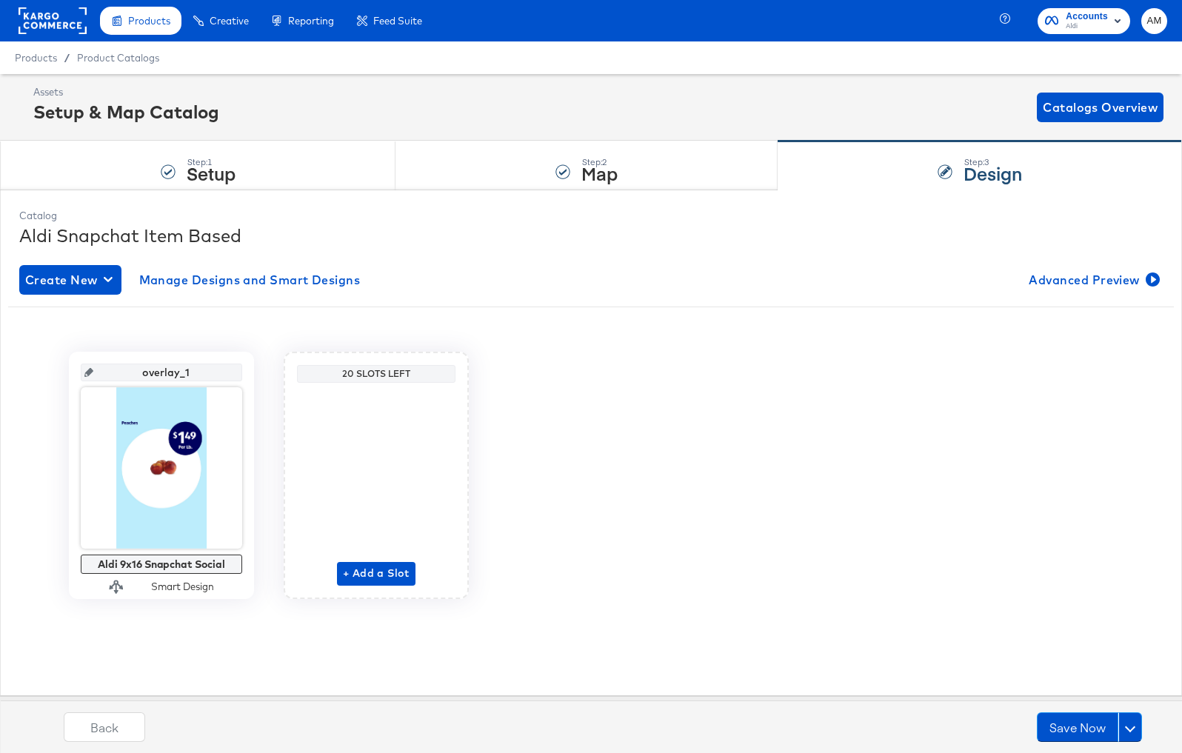
drag, startPoint x: 197, startPoint y: 373, endPoint x: 45, endPoint y: 363, distance: 152.1
click at [45, 363] on div "overlay_1 Aldi 9x16 Snapchat Social Smart Design 20 Slots Left + Add a Slot" at bounding box center [590, 475] width 1165 height 247
click at [595, 175] on strong "Map" at bounding box center [599, 173] width 36 height 24
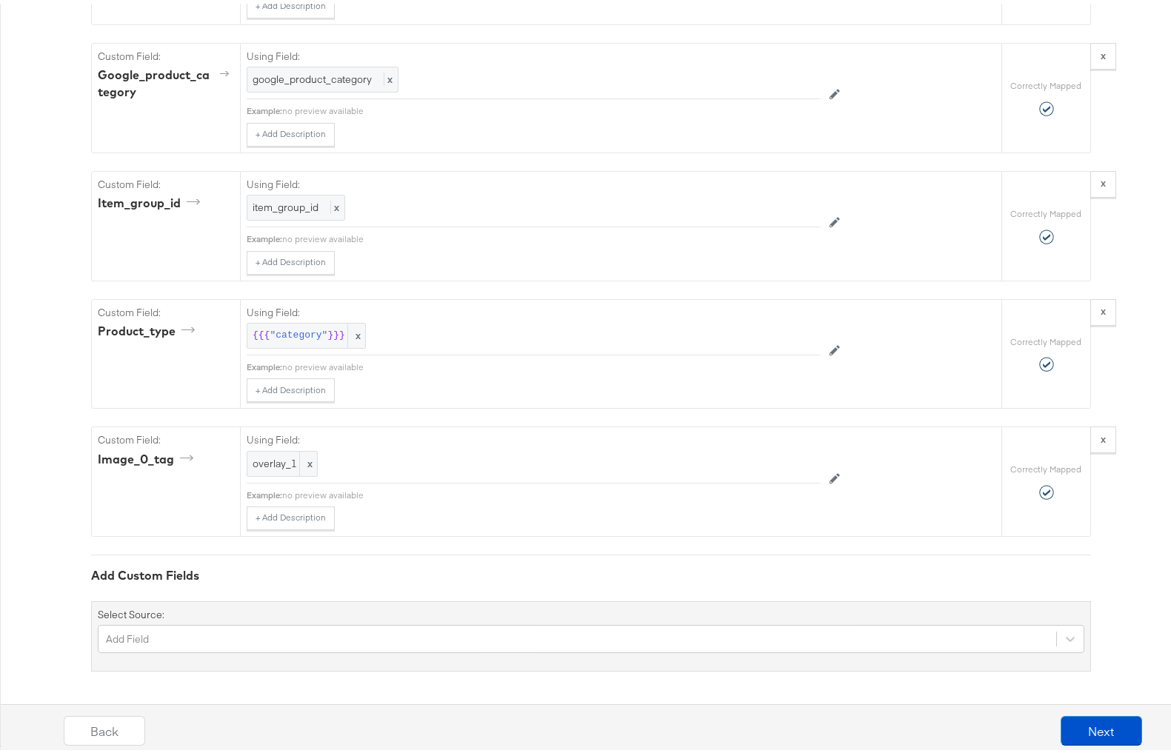
scroll to position [2259, 0]
click at [1086, 724] on button "Next" at bounding box center [1100, 727] width 81 height 30
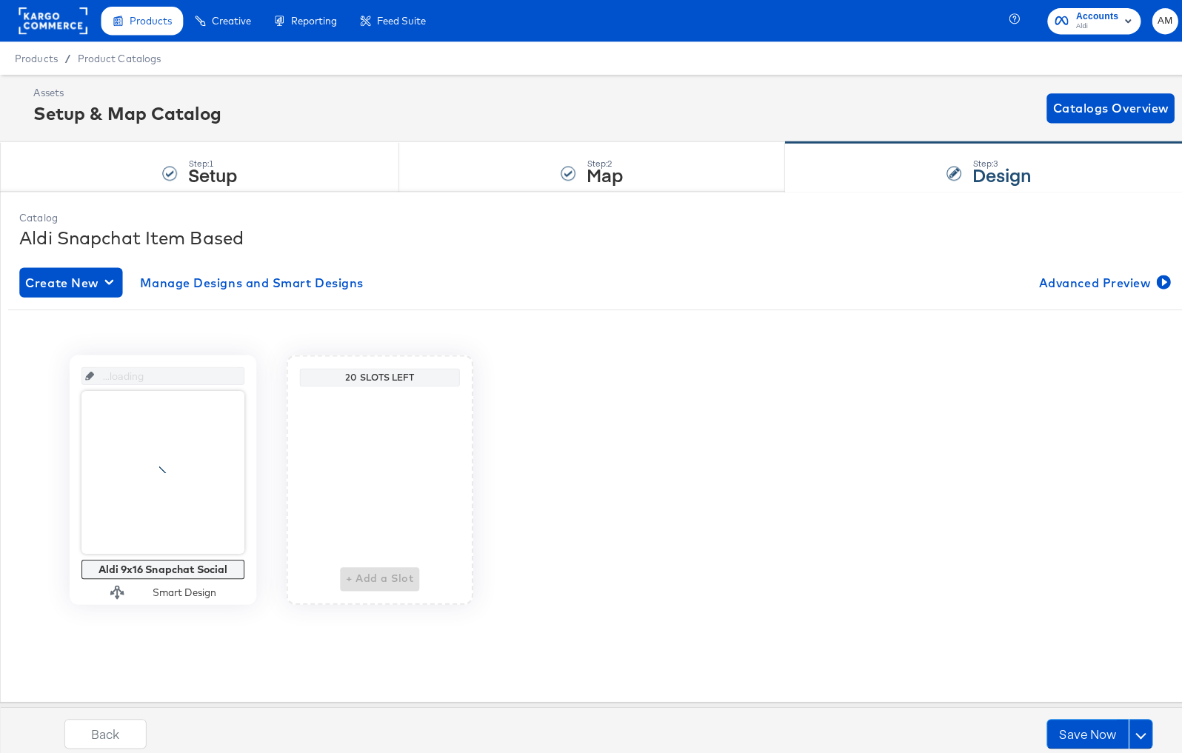
scroll to position [0, 0]
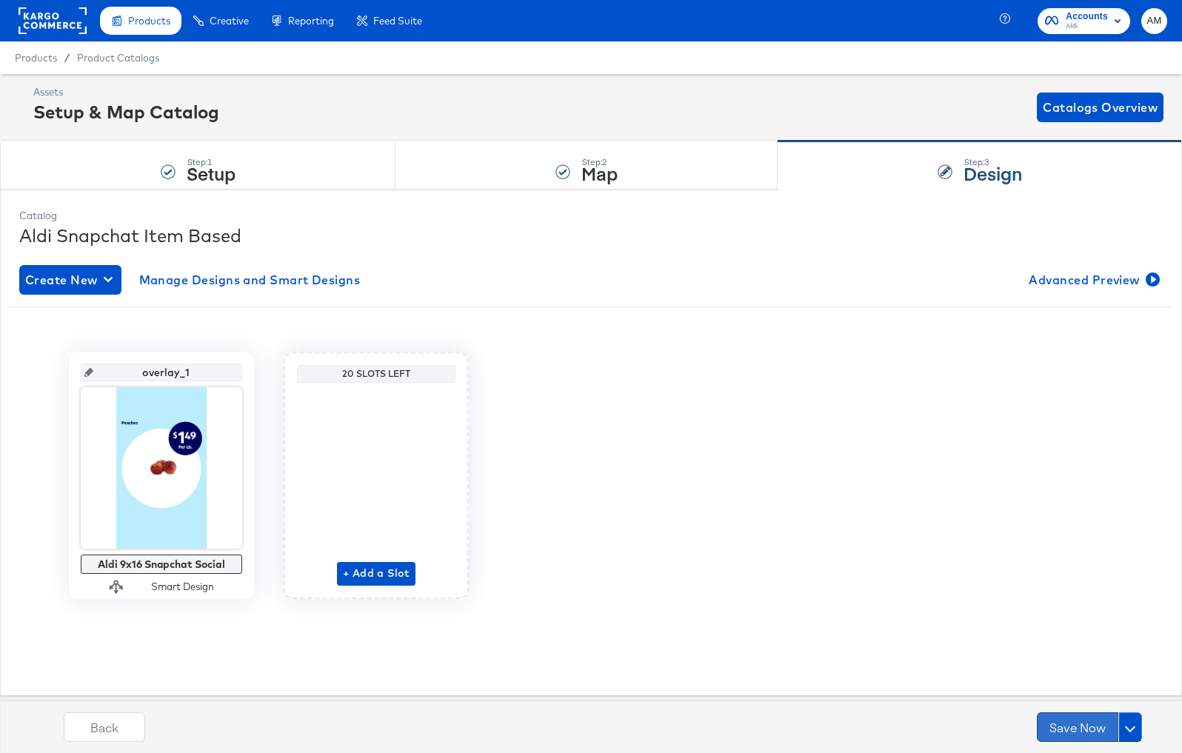
click at [1075, 728] on button "Save Now" at bounding box center [1077, 727] width 81 height 30
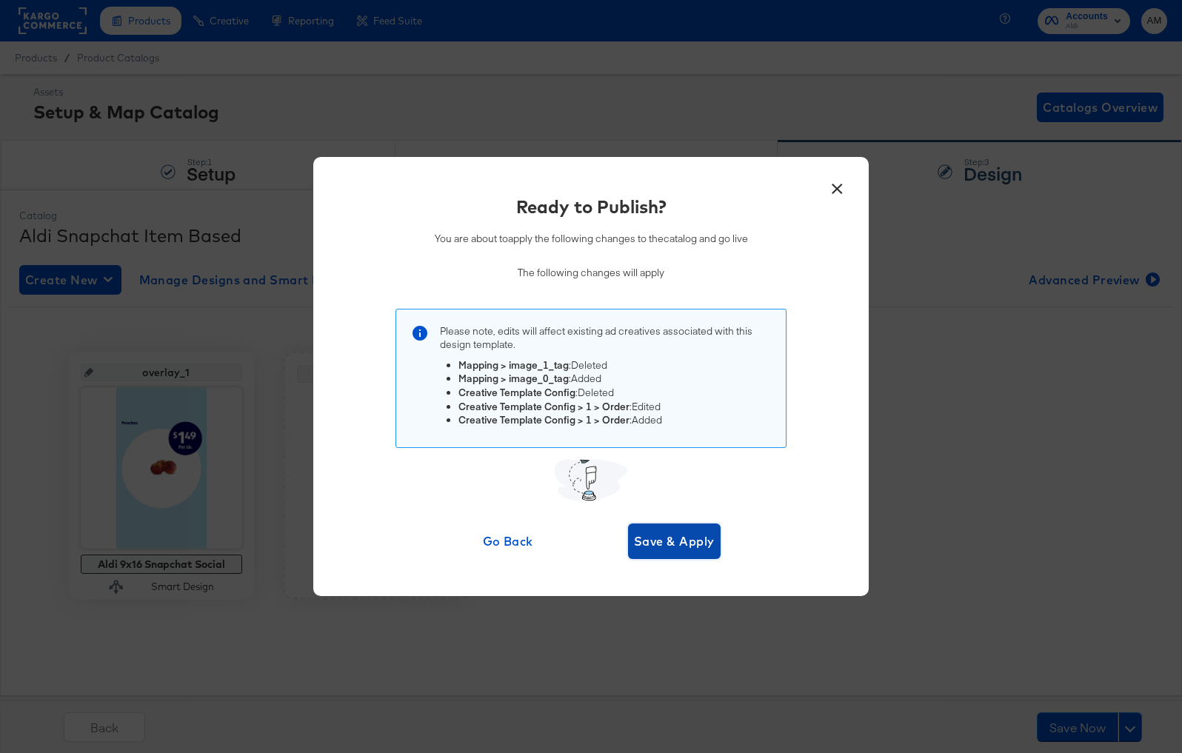
click at [682, 539] on span "Save & Apply" at bounding box center [674, 541] width 81 height 21
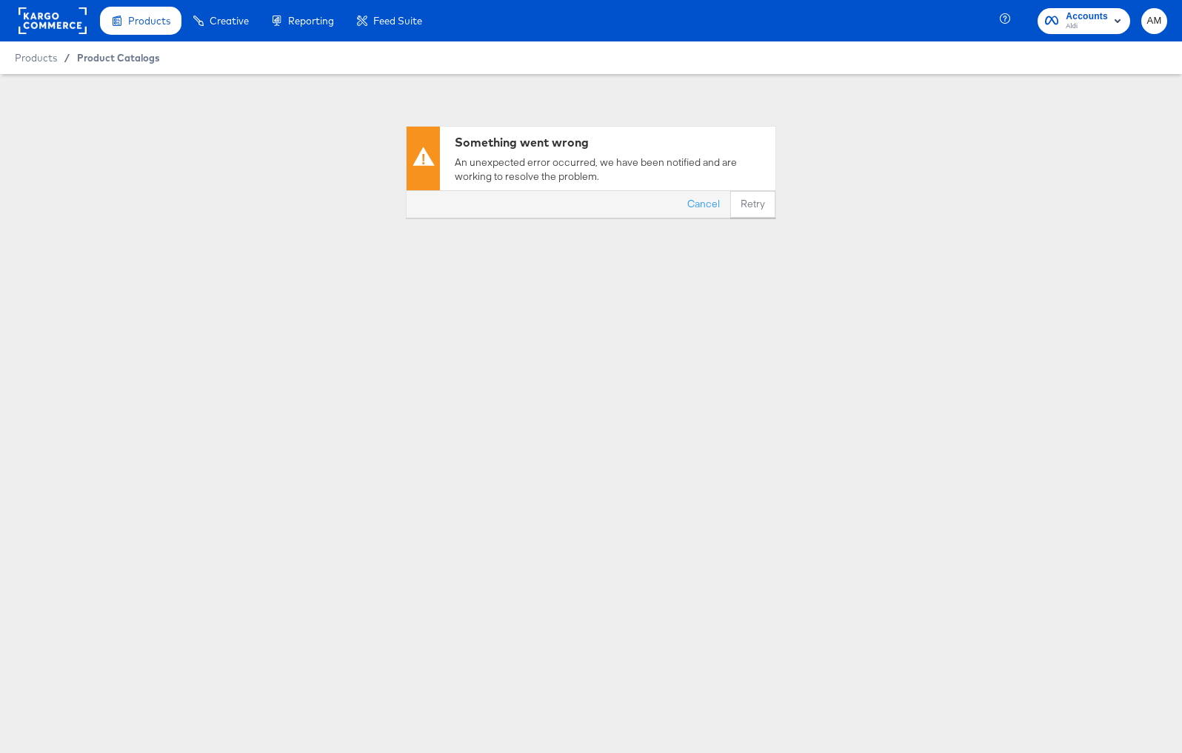
click at [111, 60] on span "Product Catalogs" at bounding box center [118, 58] width 83 height 12
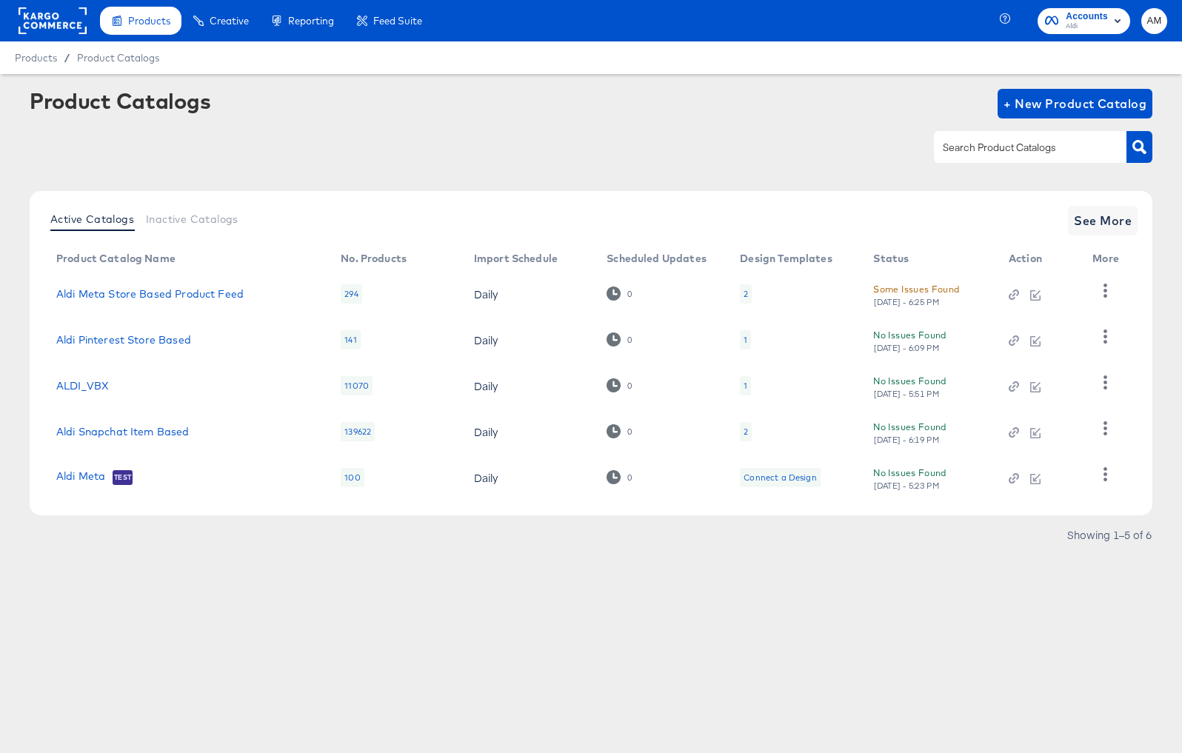
click at [1153, 21] on span "AM" at bounding box center [1154, 21] width 14 height 17
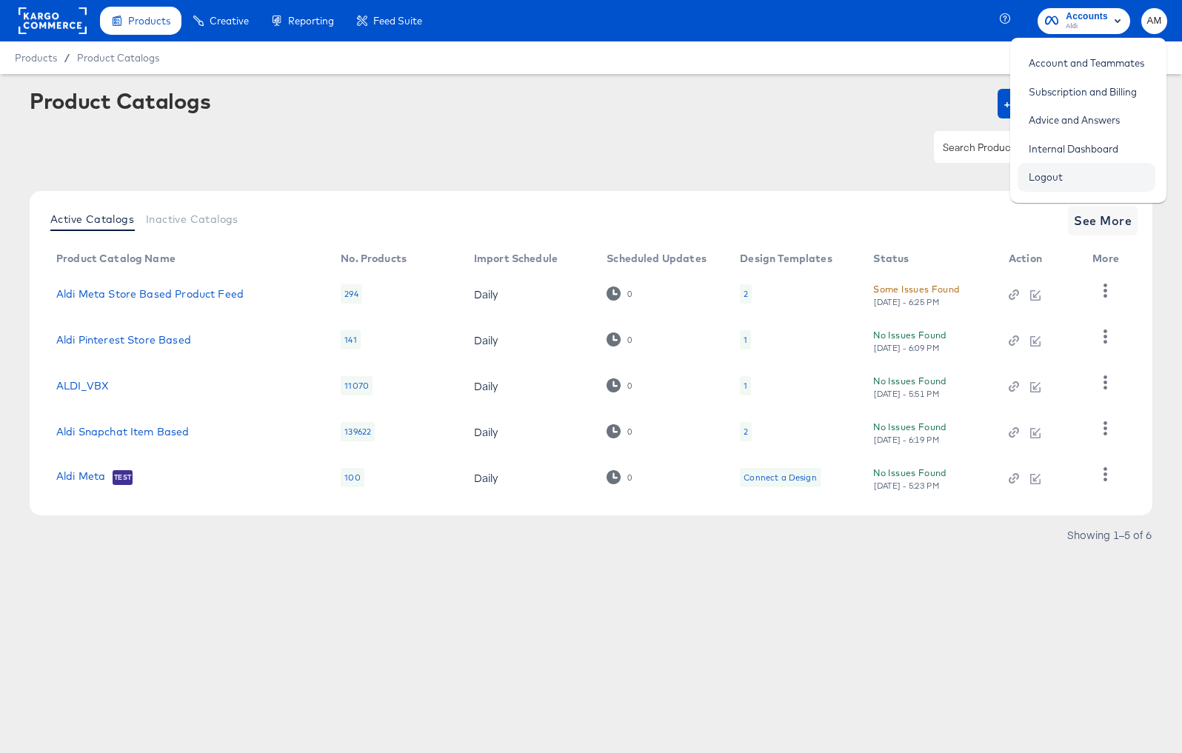
click at [1055, 176] on link "Logout" at bounding box center [1045, 177] width 56 height 27
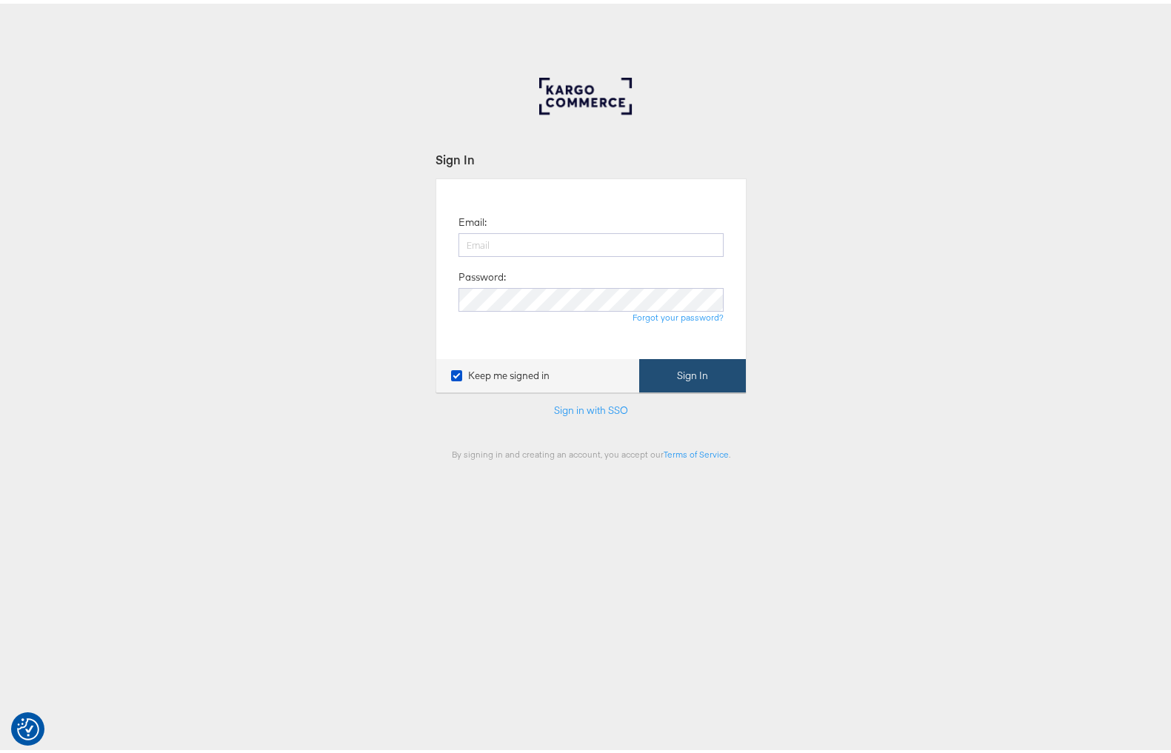
type input "[PERSON_NAME][EMAIL_ADDRESS][PERSON_NAME][DOMAIN_NAME]"
click at [677, 366] on button "Sign In" at bounding box center [692, 371] width 107 height 33
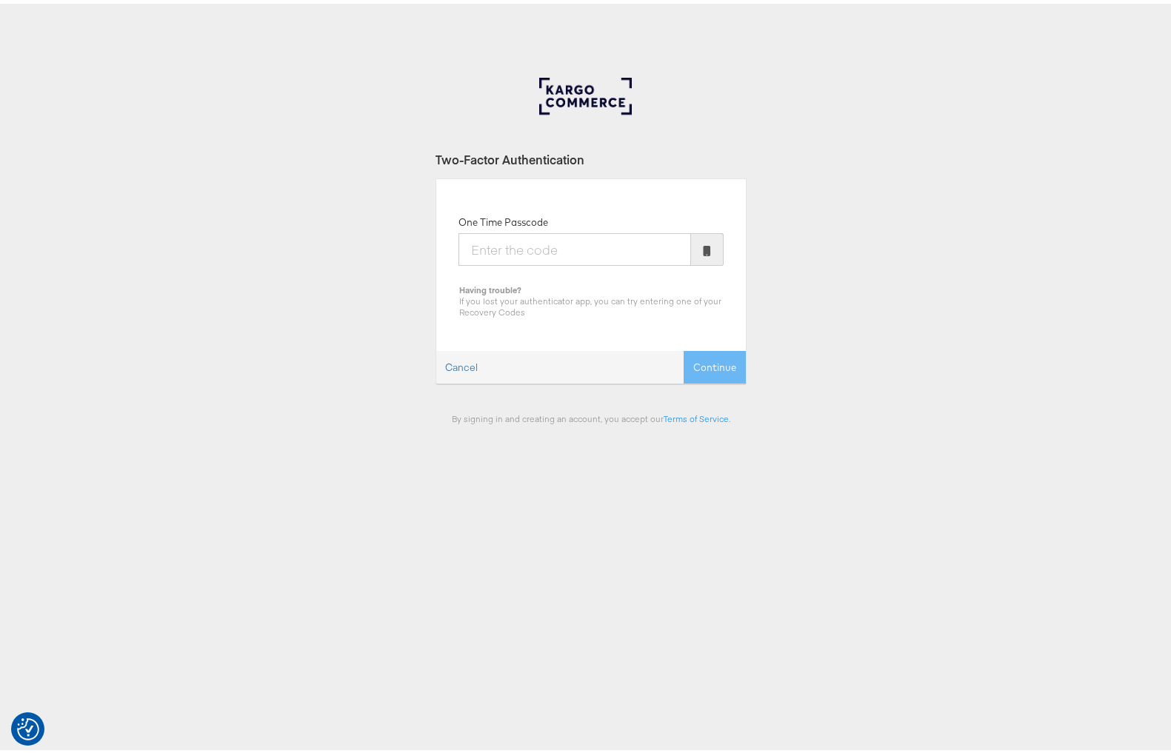
click at [575, 248] on input "One Time Passcode" at bounding box center [574, 246] width 232 height 33
type input "697768"
click at [683, 347] on button "Continue" at bounding box center [714, 363] width 62 height 33
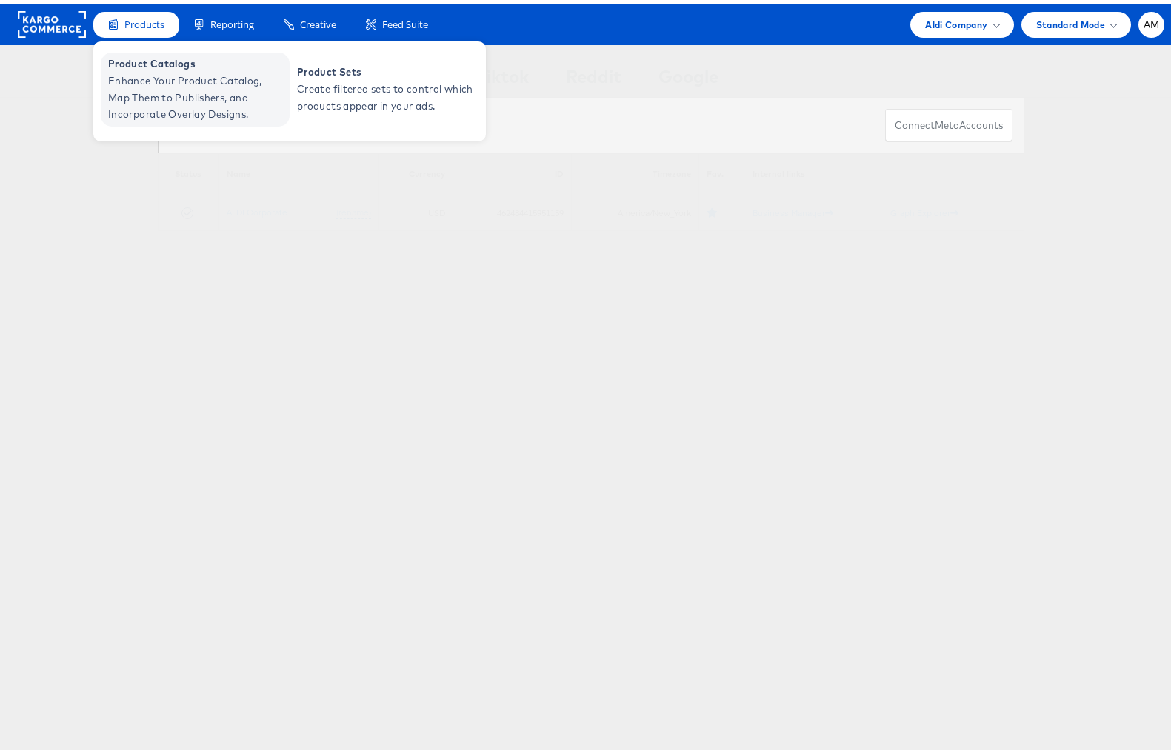
click at [140, 70] on span "Enhance Your Product Catalog, Map Them to Publishers, and Incorporate Overlay D…" at bounding box center [197, 94] width 178 height 50
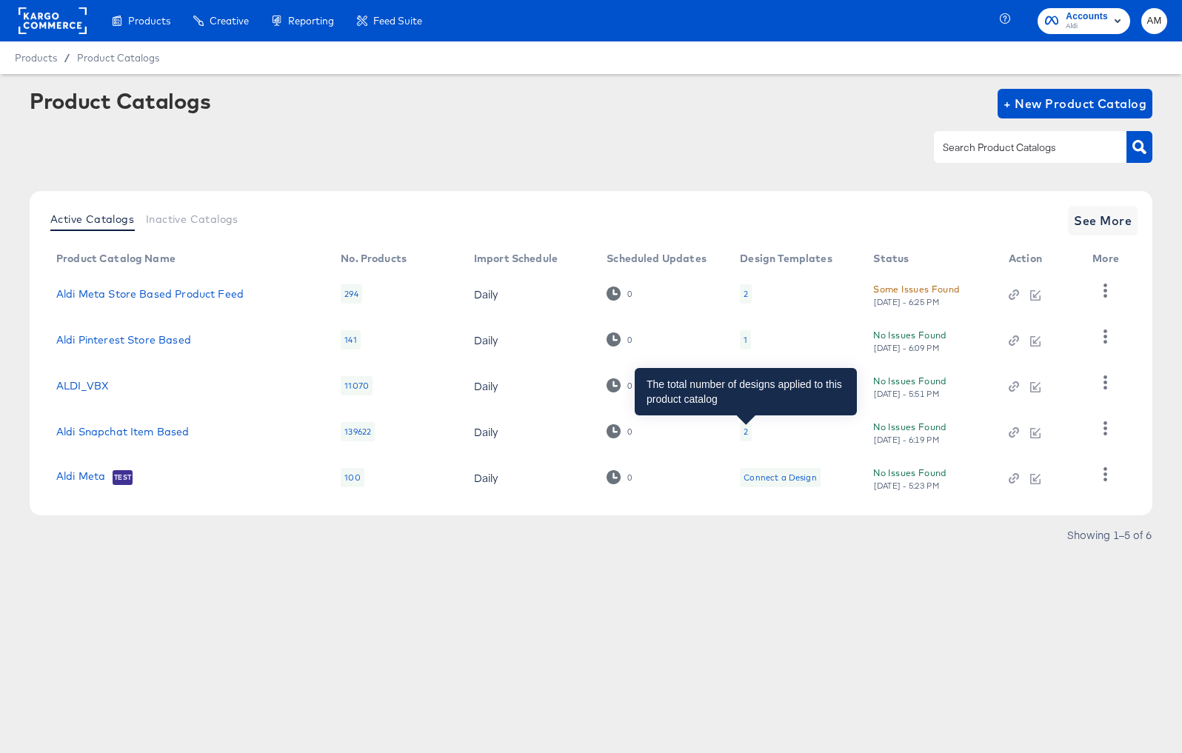
click at [743, 432] on div "2" at bounding box center [745, 432] width 4 height 12
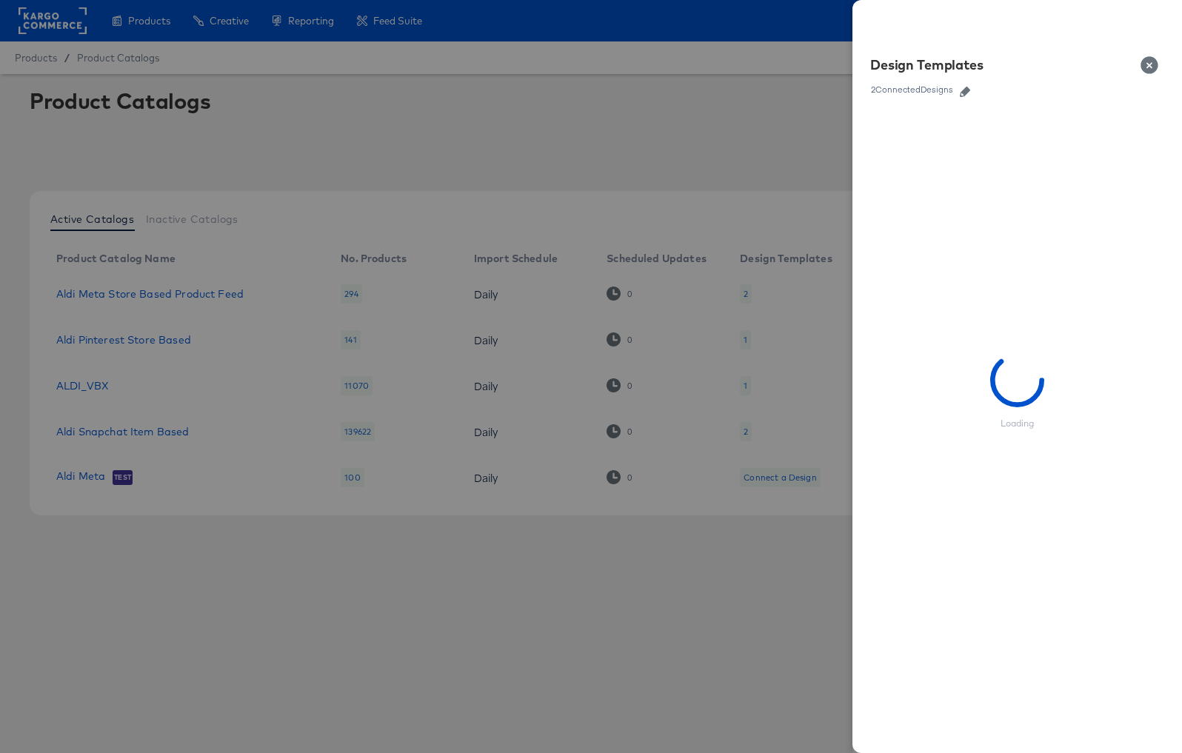
click at [969, 90] on icon "button" at bounding box center [965, 92] width 10 height 10
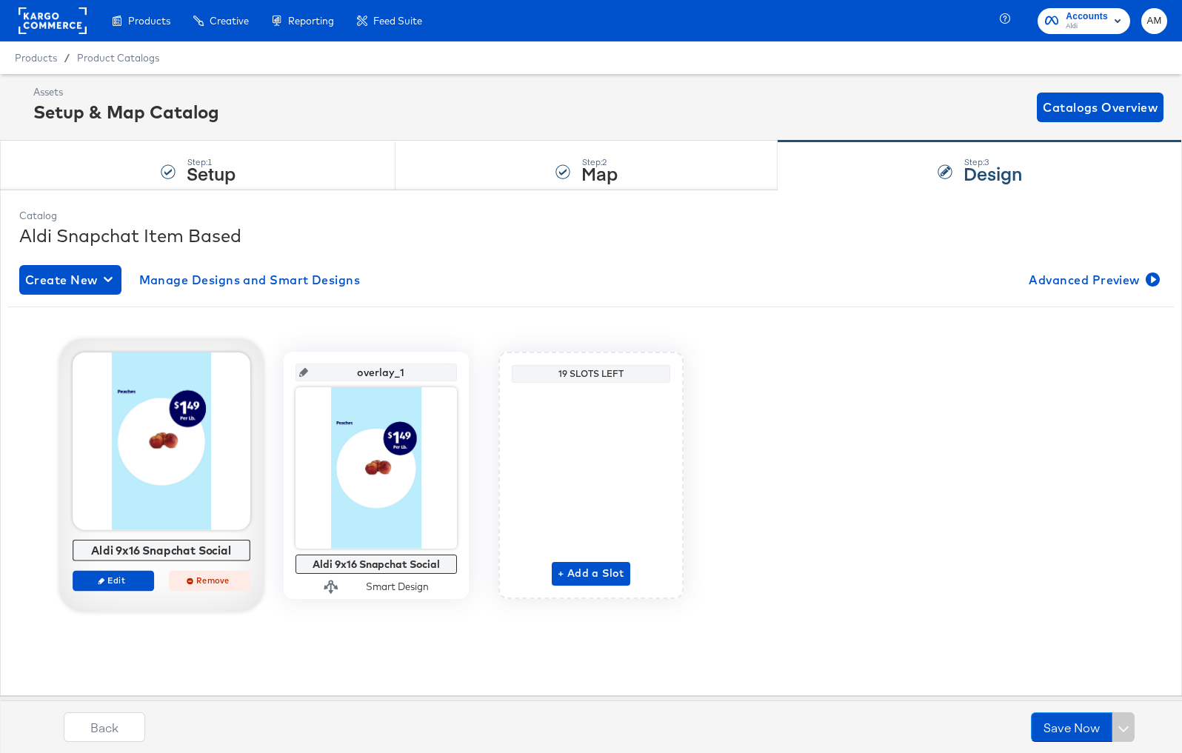
click at [198, 582] on span "Remove" at bounding box center [209, 580] width 68 height 11
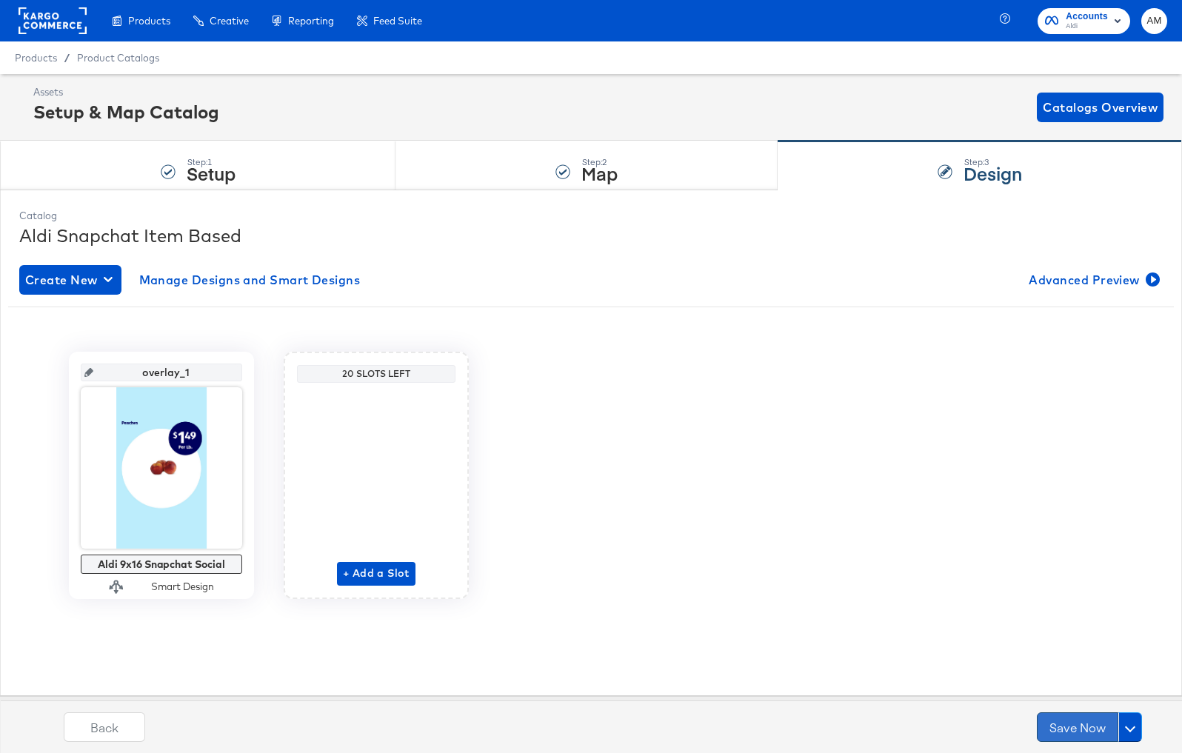
click at [1063, 732] on button "Save Now" at bounding box center [1077, 727] width 81 height 30
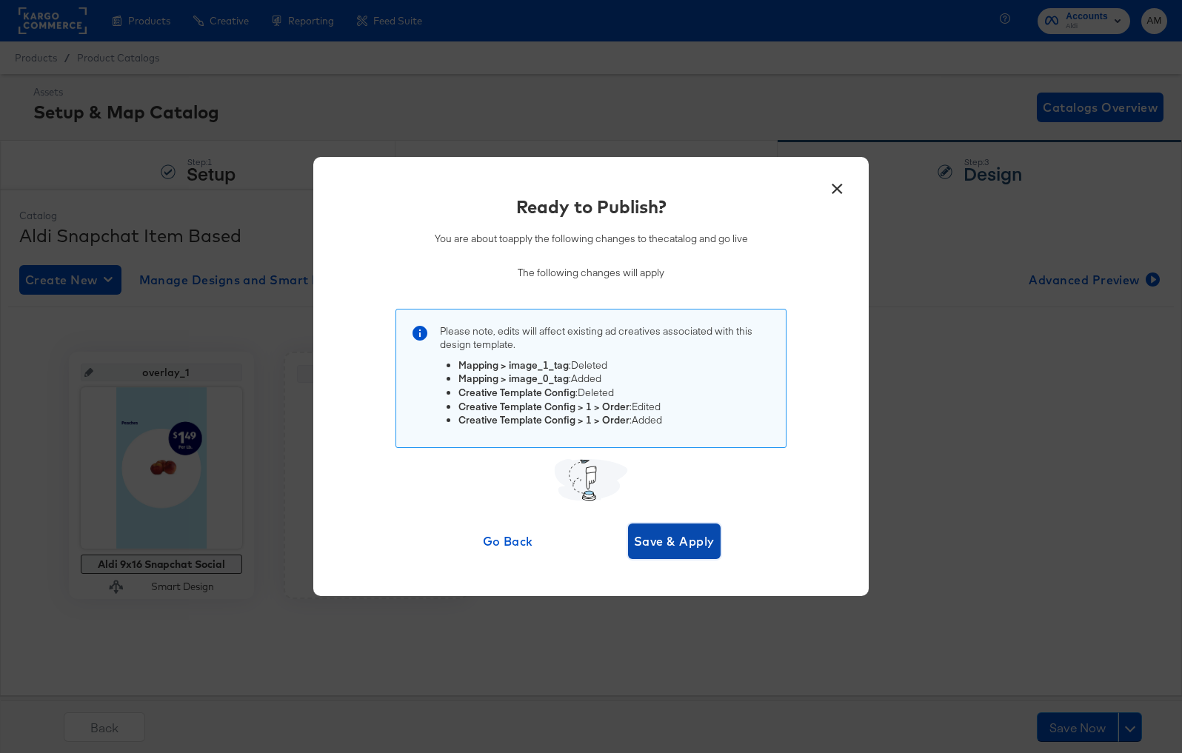
click at [669, 539] on span "Save & Apply" at bounding box center [674, 541] width 81 height 21
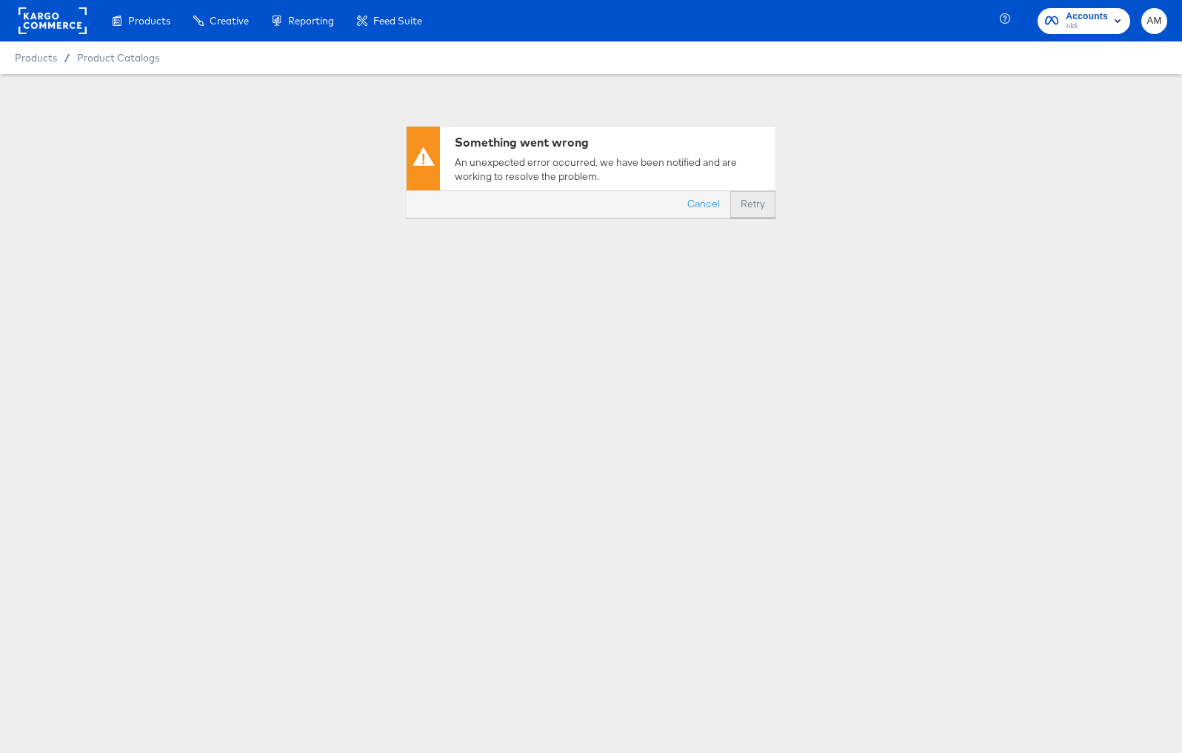
click at [752, 210] on button "Retry" at bounding box center [752, 204] width 45 height 27
click at [777, 329] on div "Something went wrong An unexpected error occurred, we have been notified and ar…" at bounding box center [591, 259] width 1182 height 370
click at [763, 204] on button "Retry" at bounding box center [752, 204] width 45 height 27
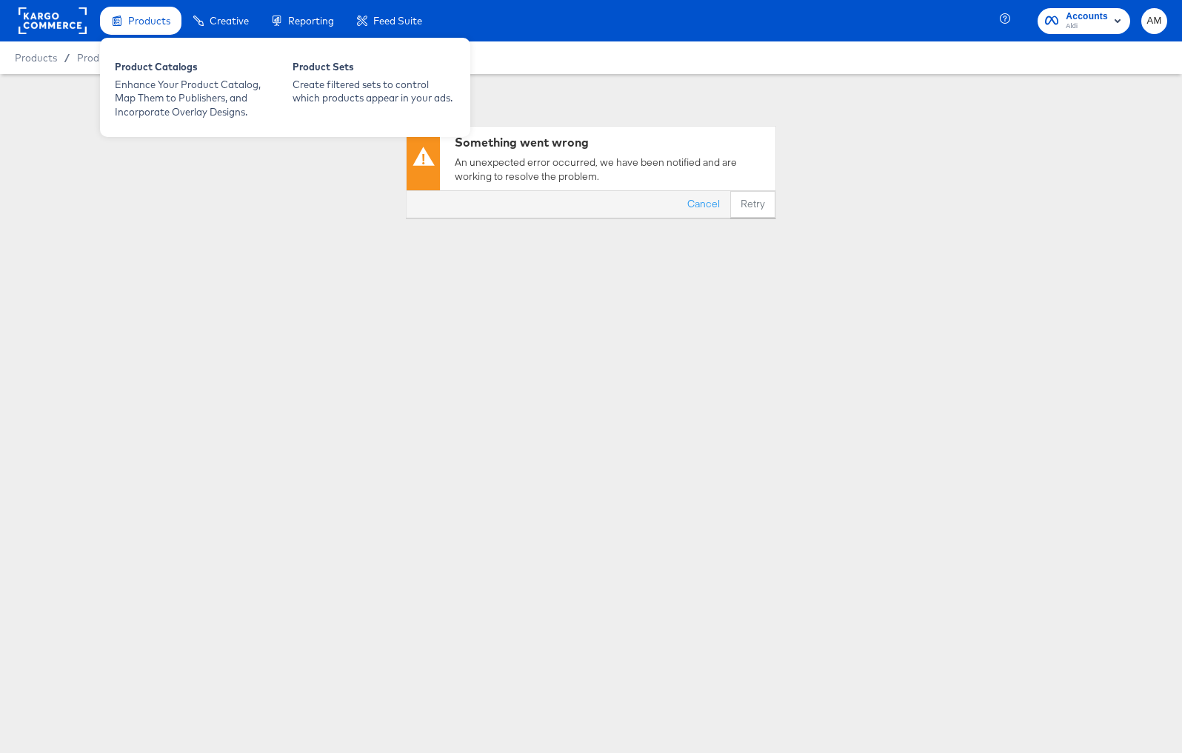
click at [164, 19] on span "Products" at bounding box center [149, 21] width 42 height 12
click at [168, 78] on div "Enhance Your Product Catalog, Map Them to Publishers, and Incorporate Overlay D…" at bounding box center [196, 98] width 163 height 41
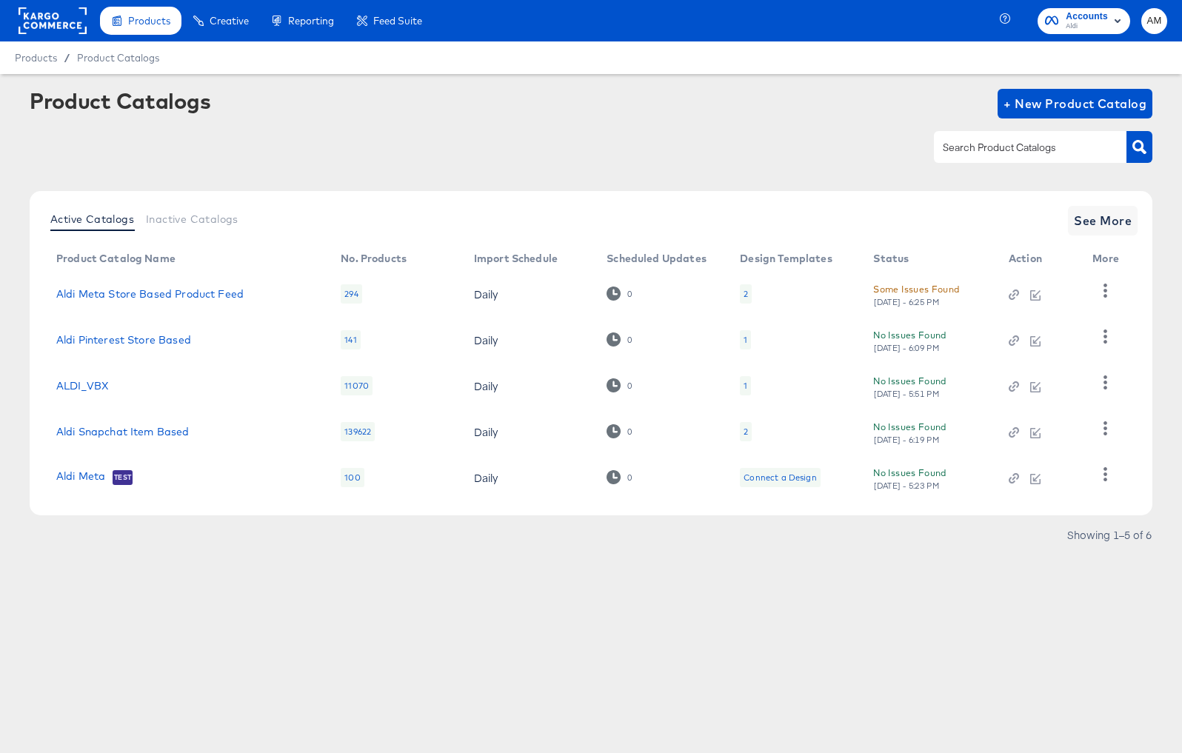
click at [743, 431] on div "2" at bounding box center [745, 432] width 4 height 12
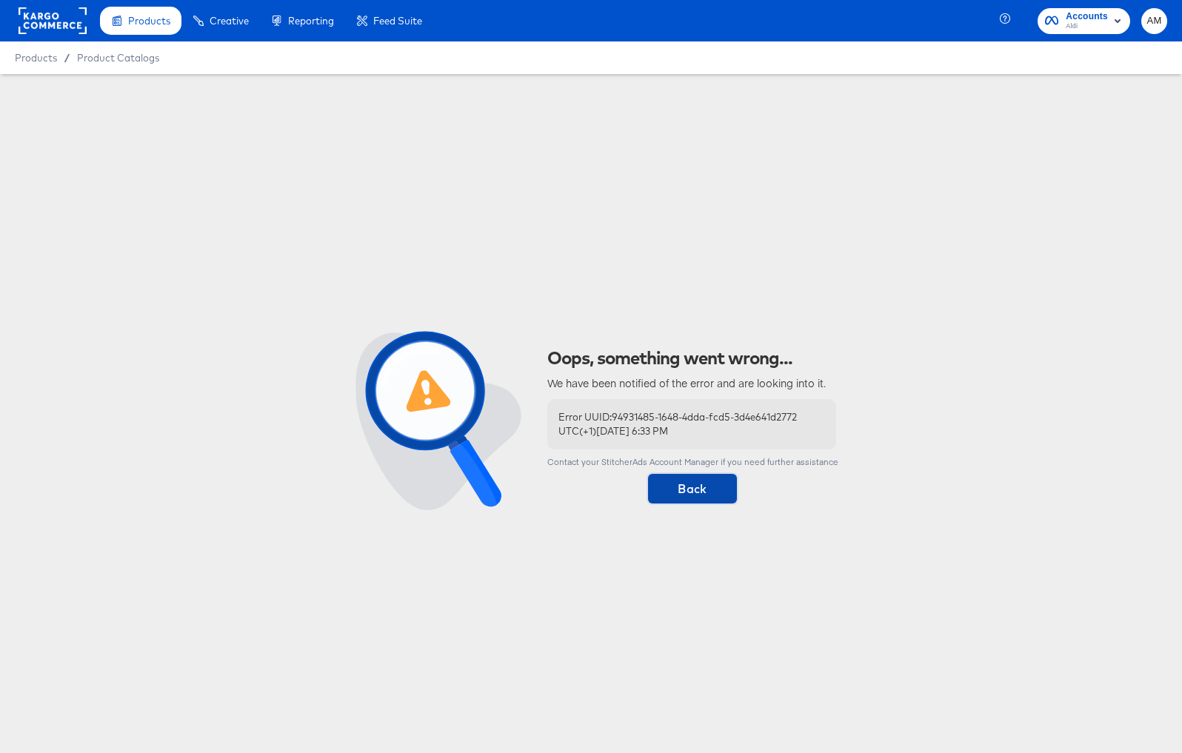
click at [694, 491] on span "Back" at bounding box center [692, 488] width 77 height 21
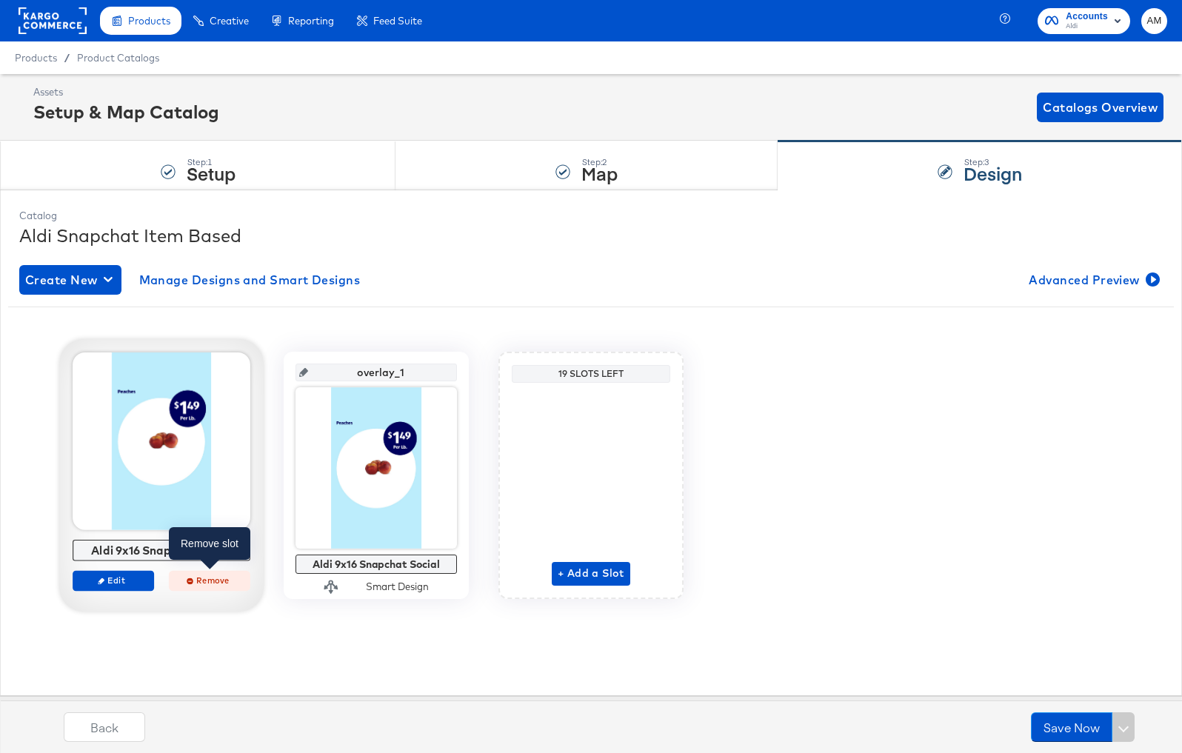
click at [210, 579] on span "Remove" at bounding box center [209, 580] width 68 height 11
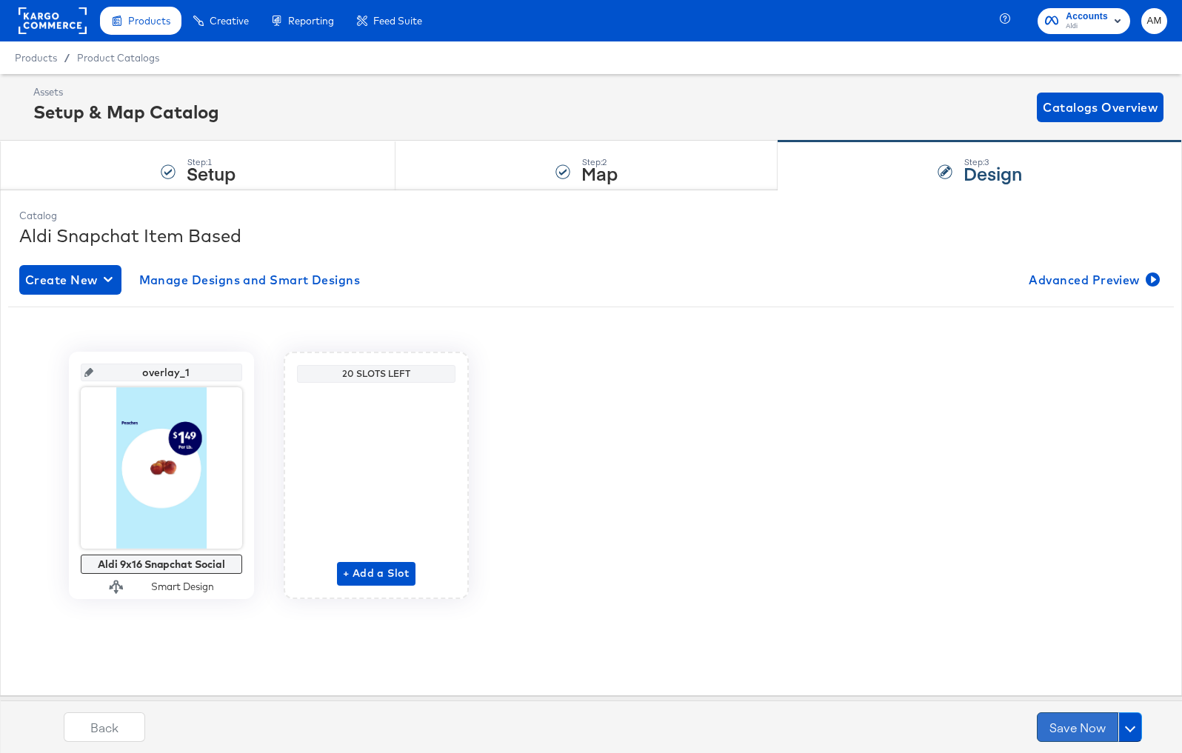
click at [1071, 727] on button "Save Now" at bounding box center [1077, 727] width 81 height 30
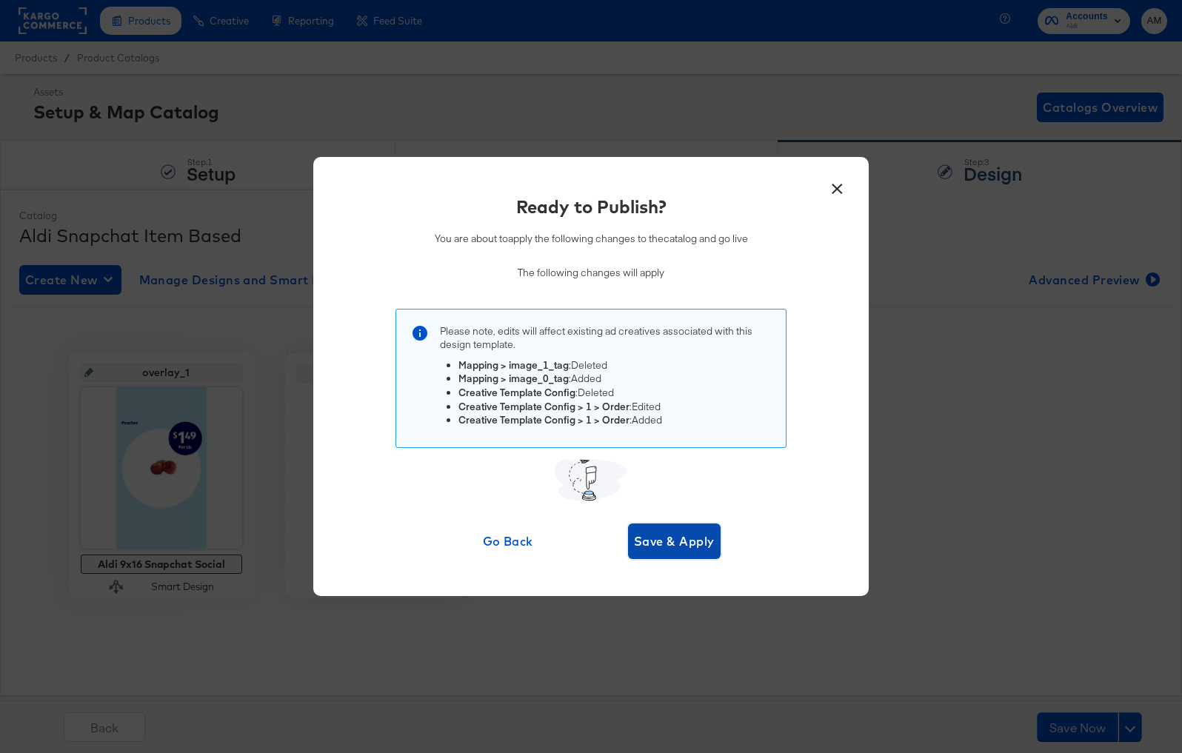
click at [670, 543] on span "Save & Apply" at bounding box center [674, 541] width 81 height 21
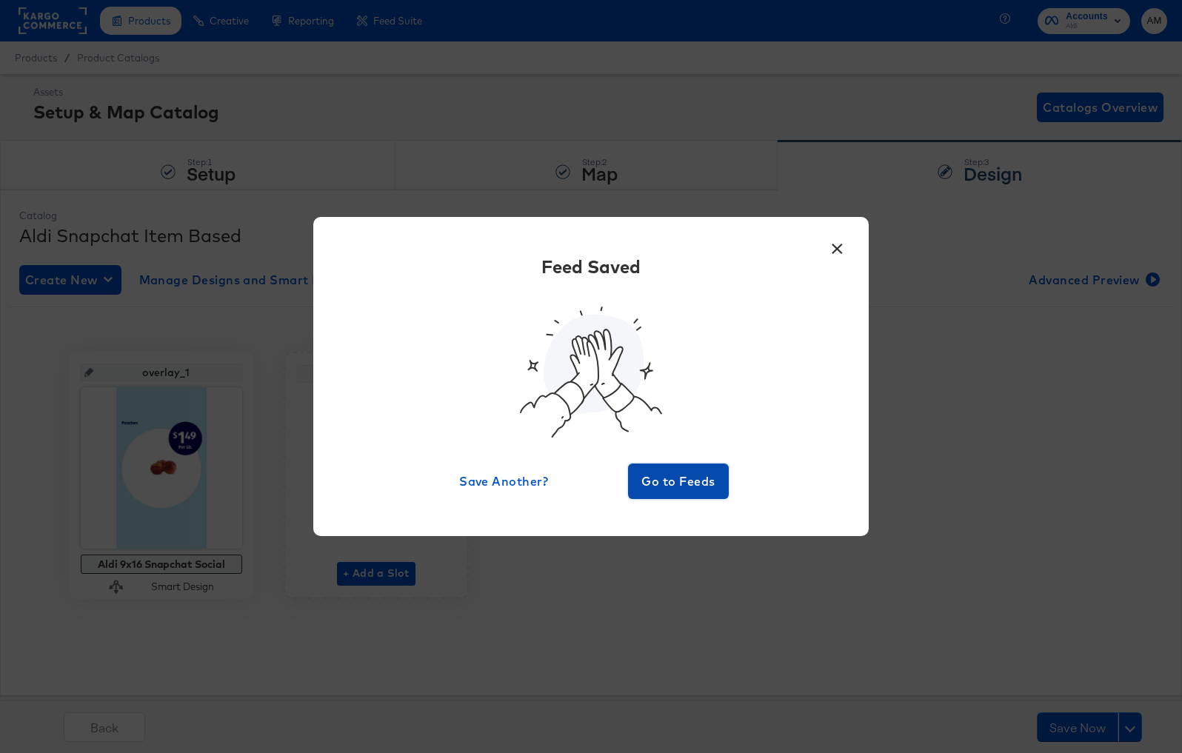
click at [672, 478] on span "Go to Feeds" at bounding box center [678, 481] width 89 height 21
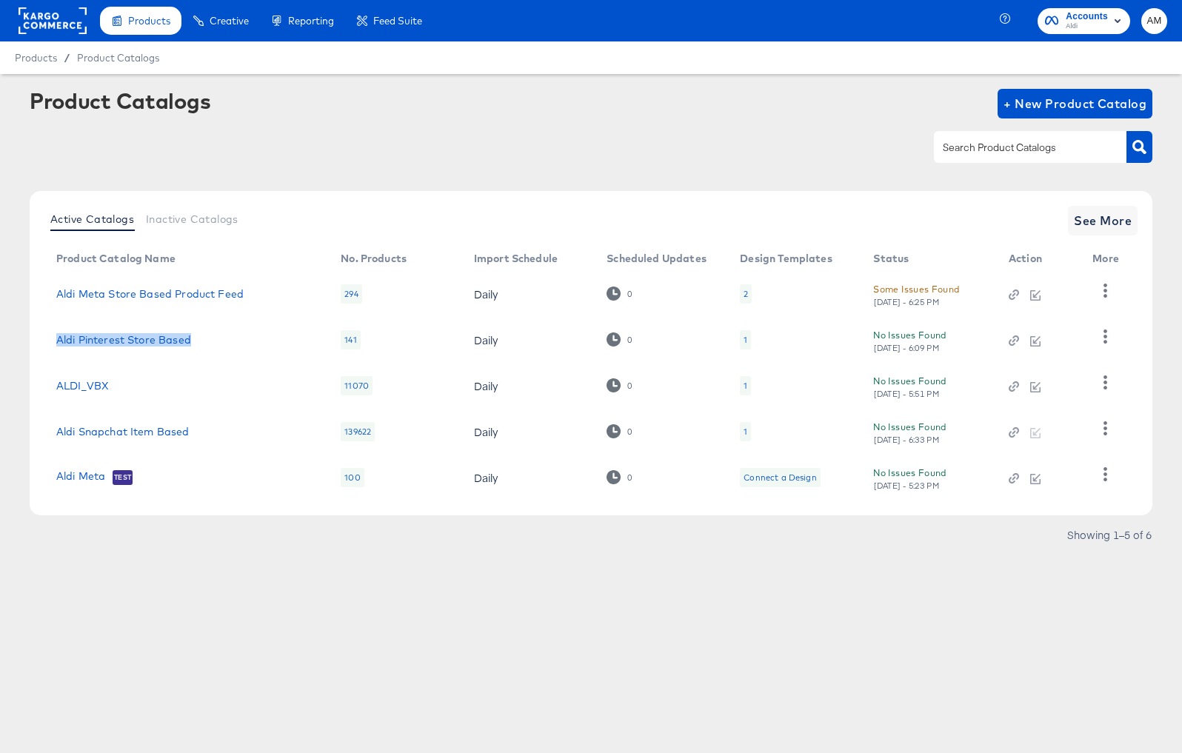
drag, startPoint x: 176, startPoint y: 341, endPoint x: 55, endPoint y: 342, distance: 121.4
click at [55, 342] on td "Aldi Pinterest Store Based" at bounding box center [186, 340] width 284 height 46
click at [118, 435] on link "Aldi Snapchat Item Based" at bounding box center [122, 432] width 133 height 12
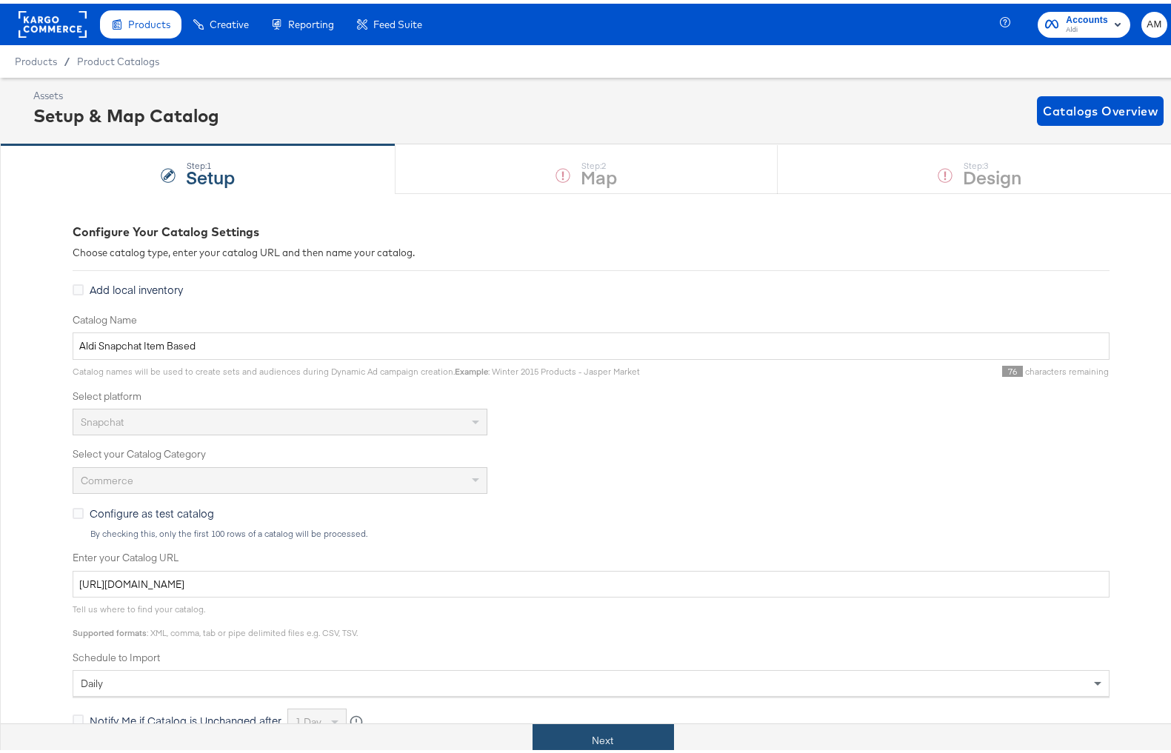
click at [600, 743] on button "Next" at bounding box center [602, 736] width 141 height 33
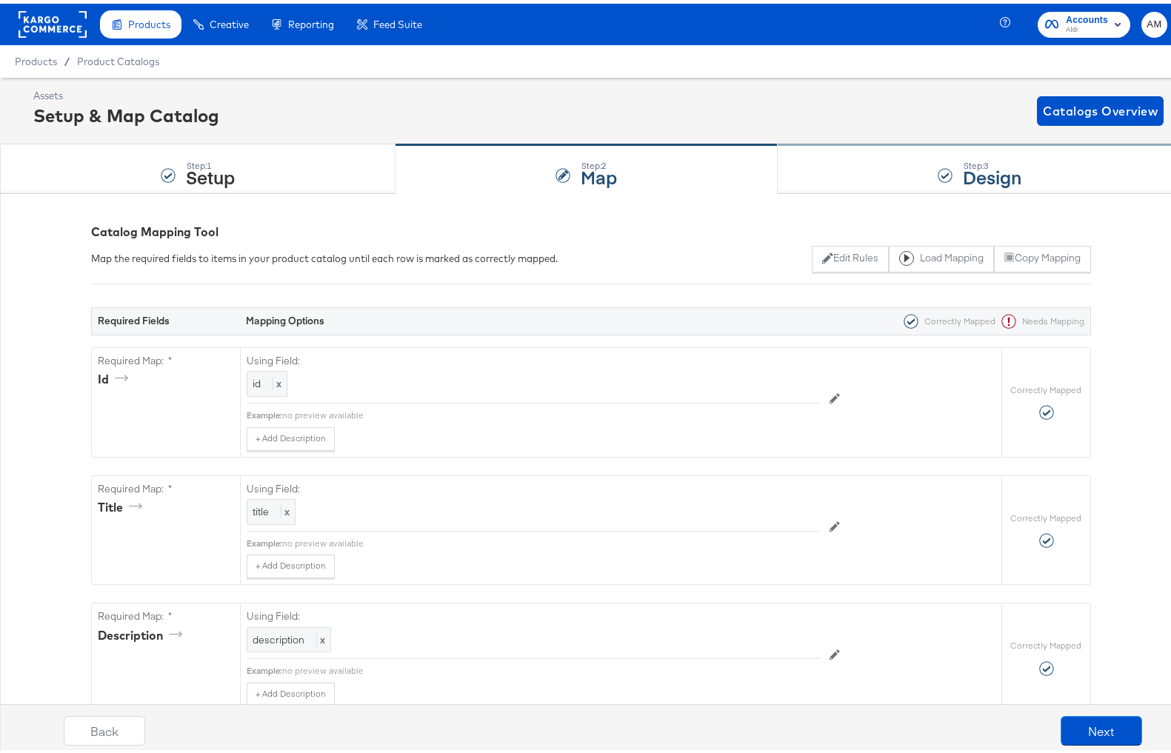
click at [878, 171] on div "Step: 3 Design" at bounding box center [979, 165] width 404 height 49
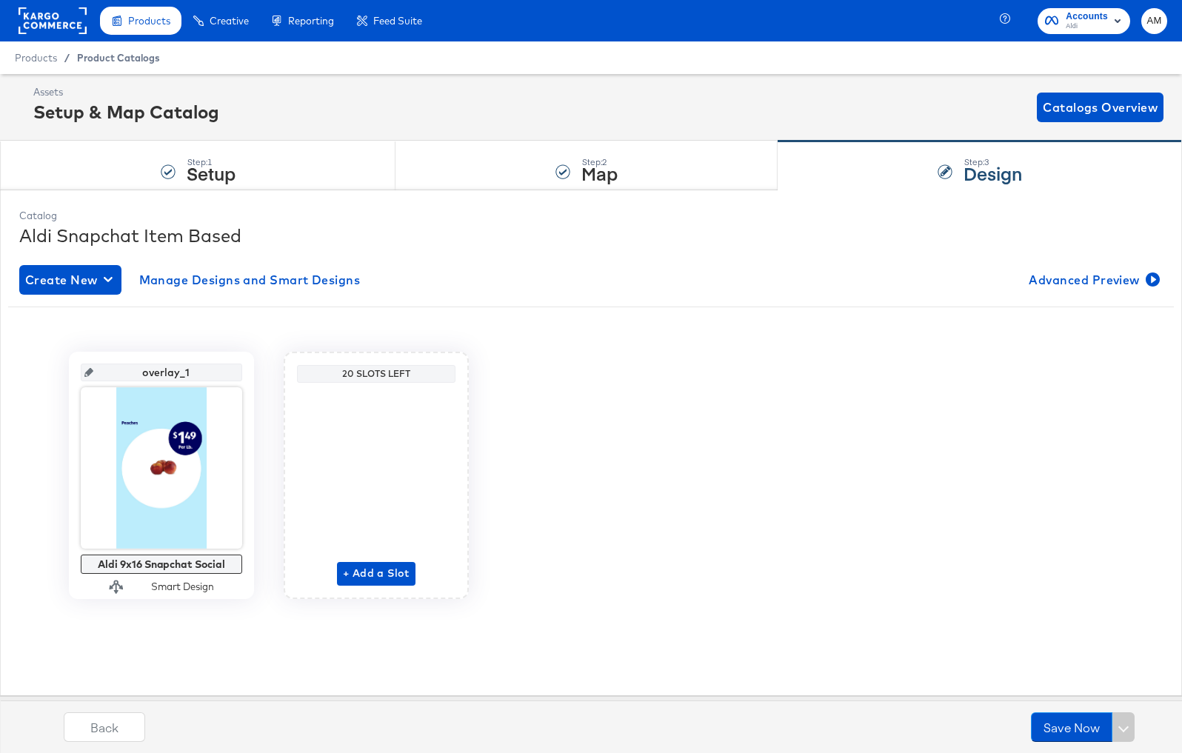
click at [129, 59] on span "Product Catalogs" at bounding box center [118, 58] width 83 height 12
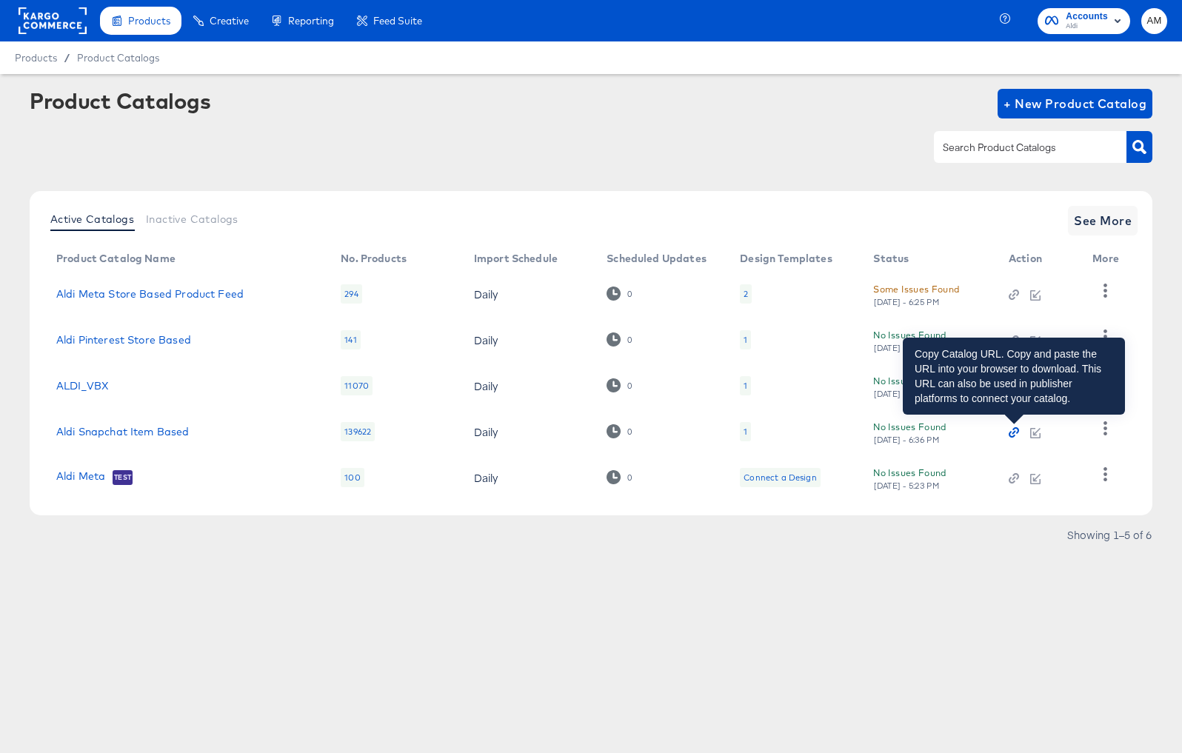
click at [1009, 435] on icon "button" at bounding box center [1011, 435] width 7 height 7
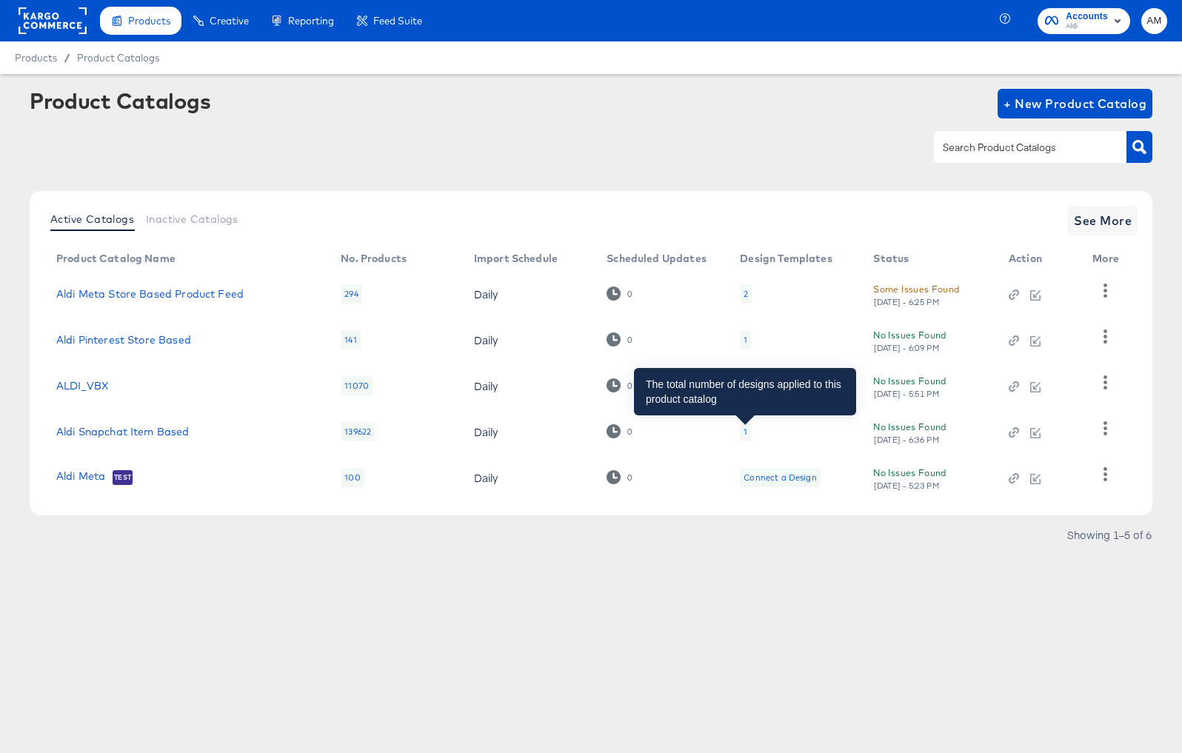
click at [746, 434] on div "1" at bounding box center [745, 432] width 4 height 12
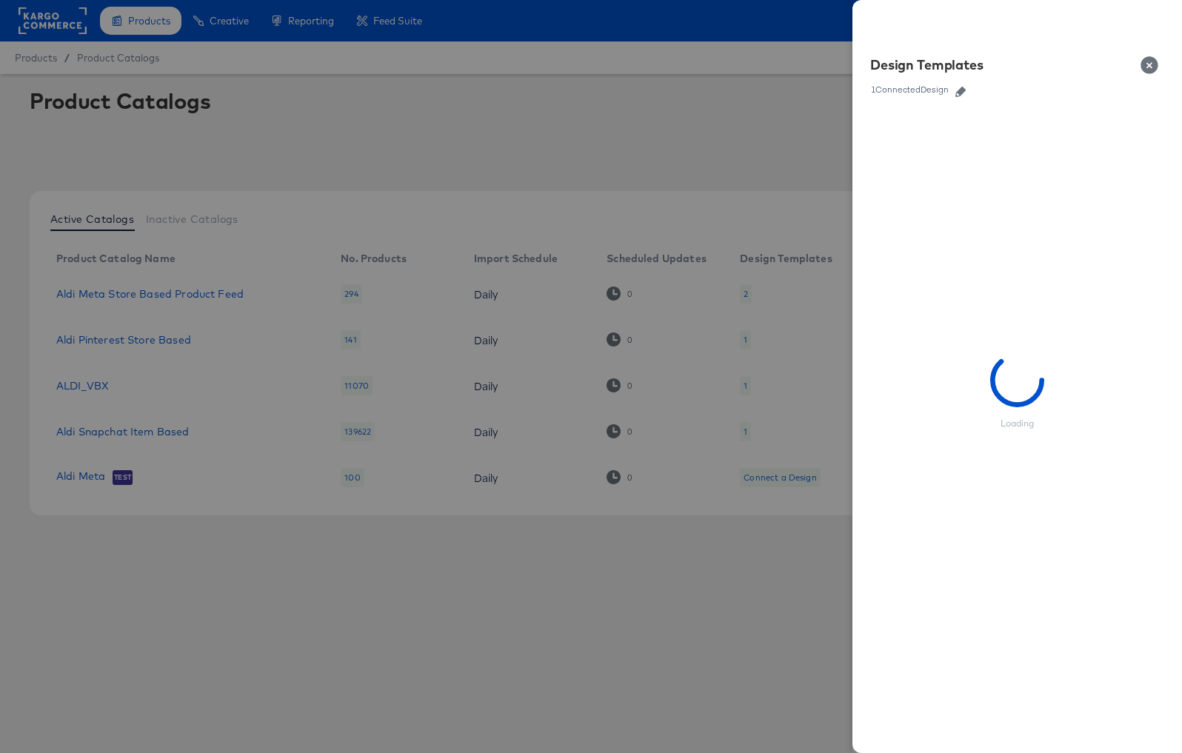
click at [964, 90] on icon "button" at bounding box center [960, 92] width 10 height 10
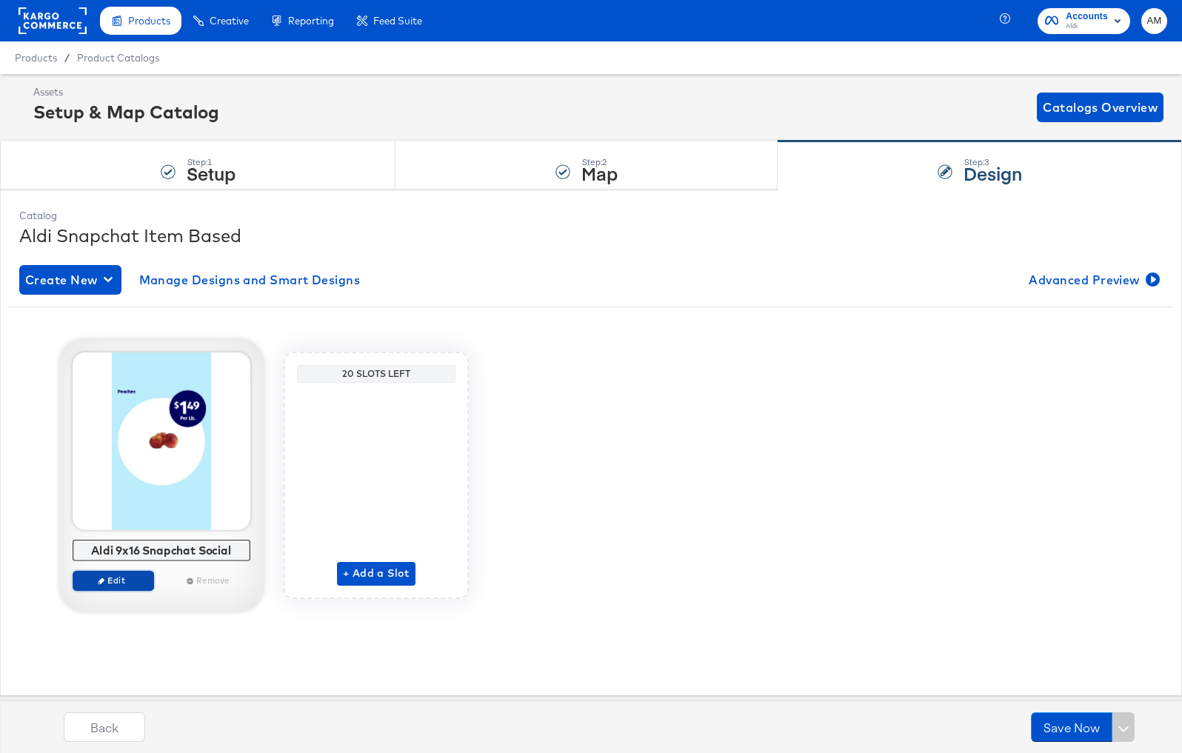
click at [121, 580] on span "Edit" at bounding box center [113, 580] width 68 height 11
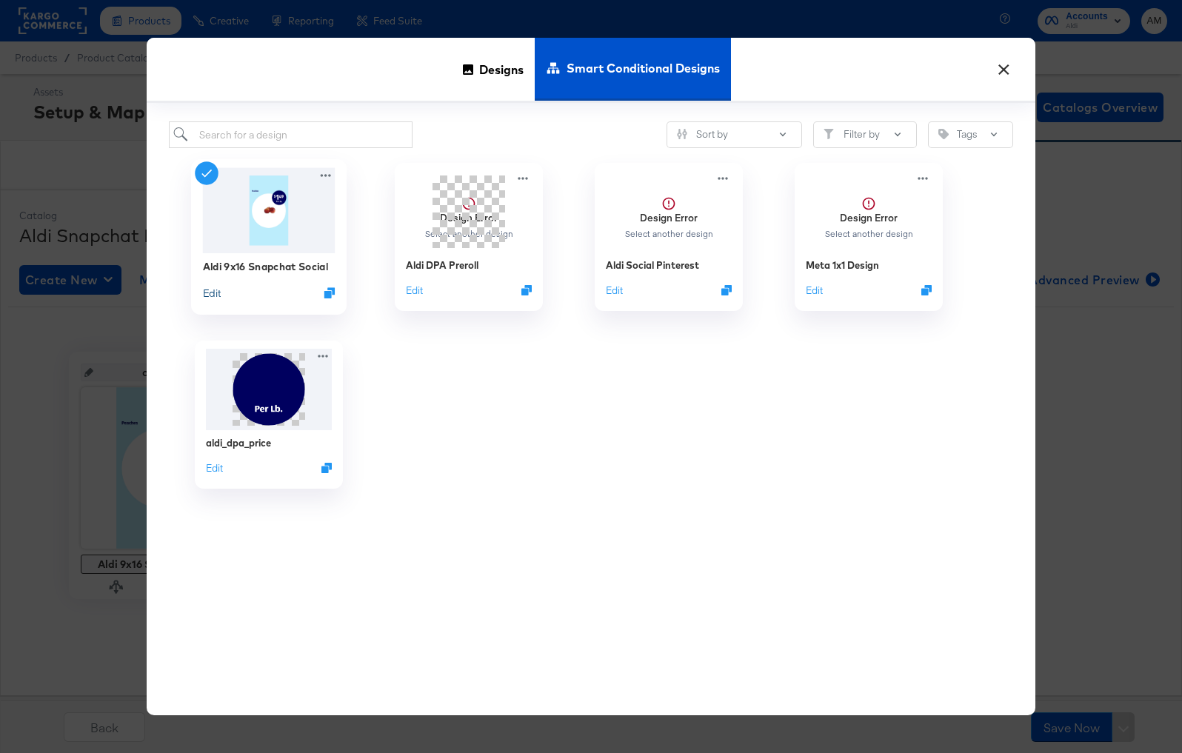
click at [210, 294] on button "Edit" at bounding box center [212, 293] width 18 height 14
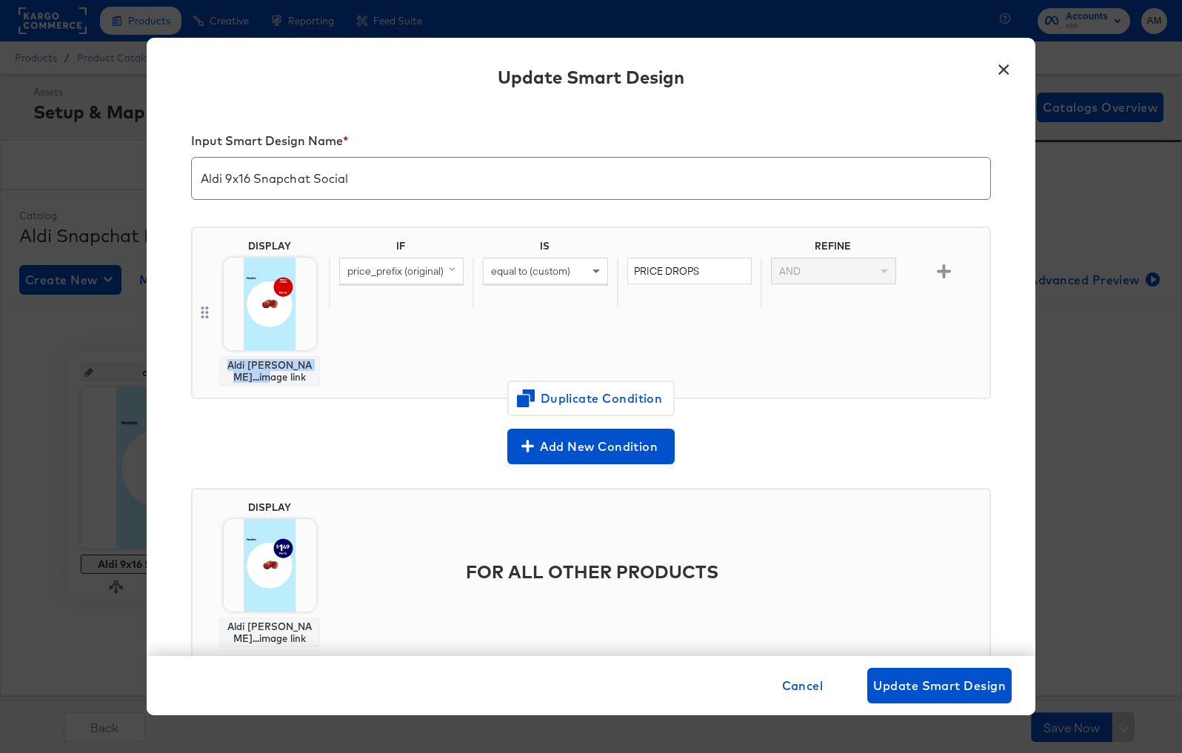
drag, startPoint x: 285, startPoint y: 374, endPoint x: 229, endPoint y: 364, distance: 57.1
click at [229, 364] on div "Aldi Socia...image link" at bounding box center [269, 371] width 87 height 24
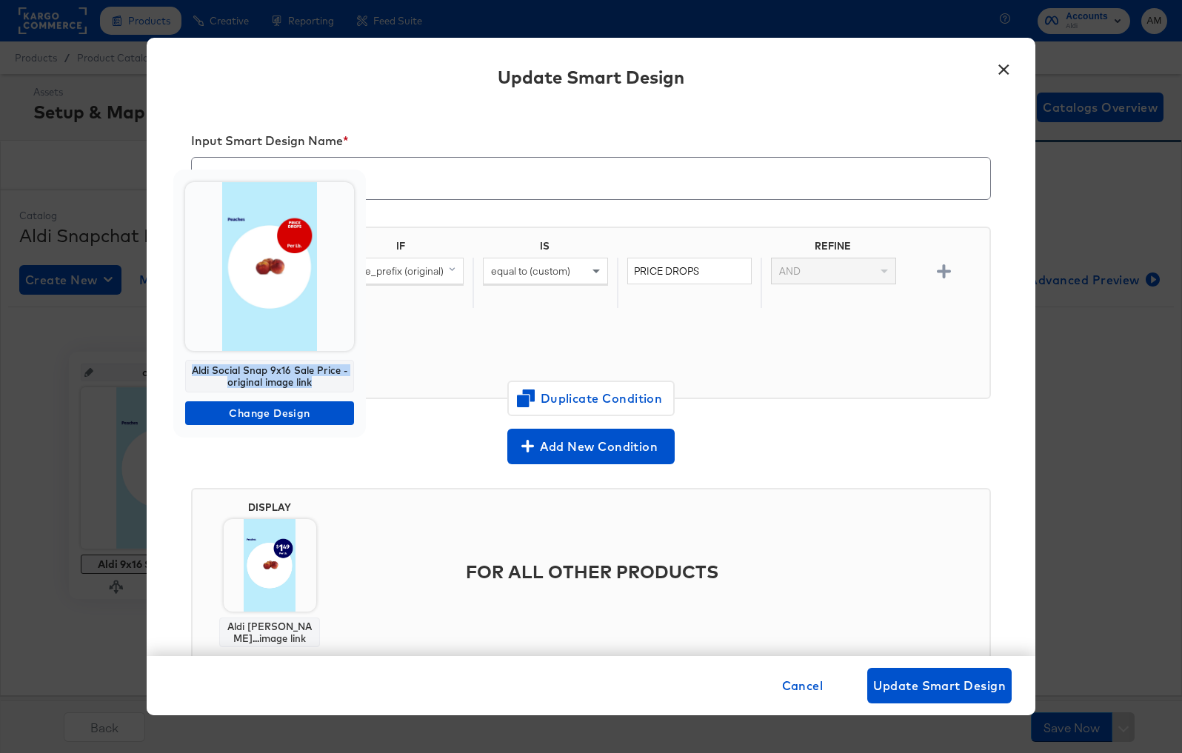
drag, startPoint x: 320, startPoint y: 378, endPoint x: 194, endPoint y: 362, distance: 126.9
click at [194, 362] on div "Aldi Social Snap 9x16 Sale Price - original image link" at bounding box center [269, 376] width 169 height 33
copy div "Aldi Social Snap 9x16 Sale Price - original image link"
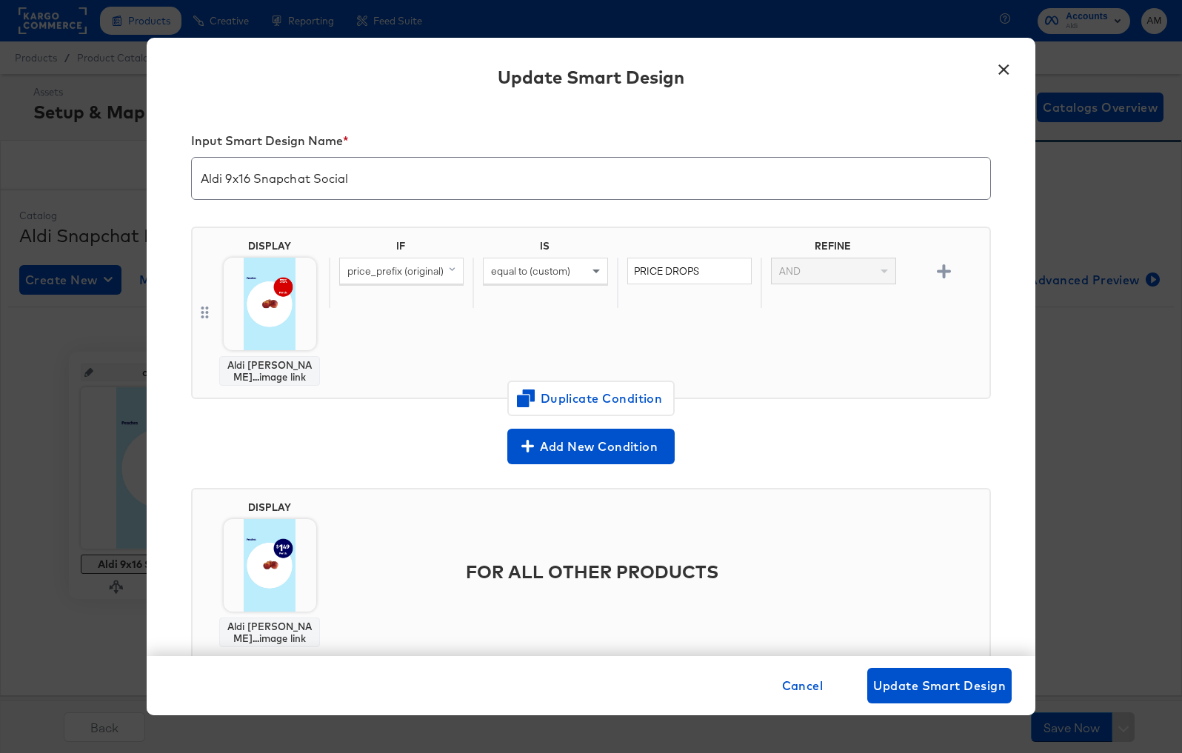
click at [1005, 64] on button "×" at bounding box center [1003, 66] width 27 height 27
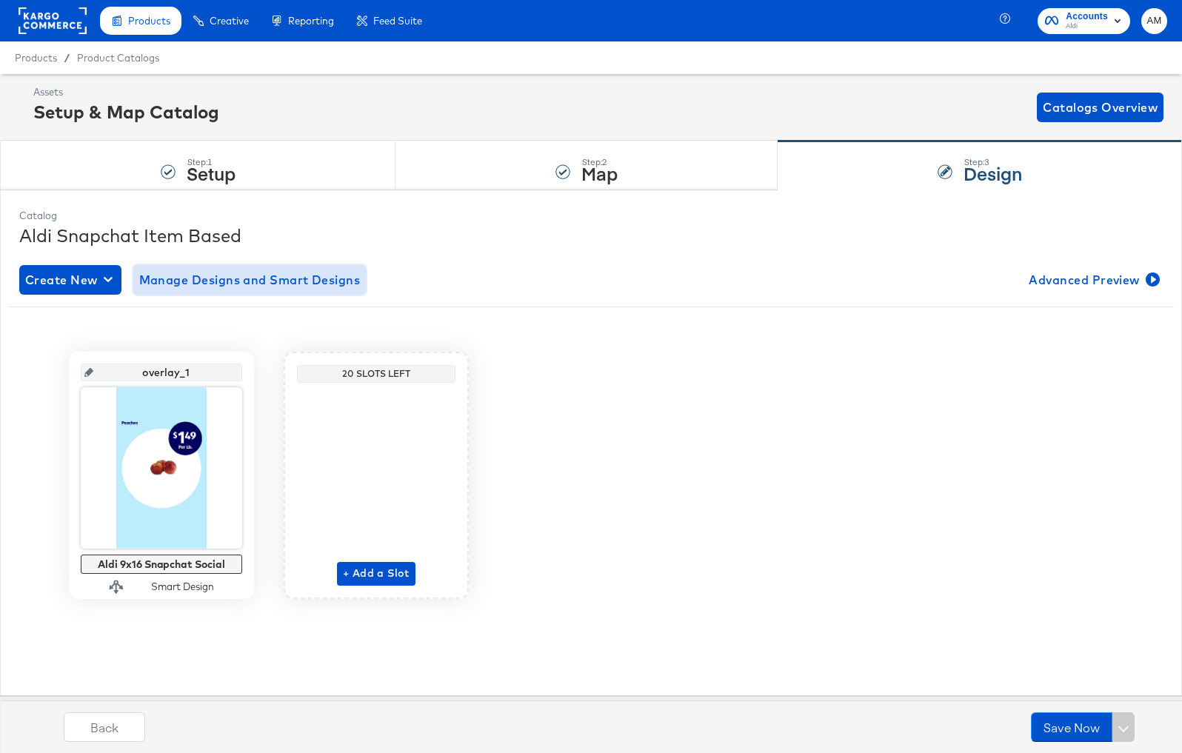
click at [183, 281] on span "Manage Designs and Smart Designs" at bounding box center [249, 280] width 221 height 21
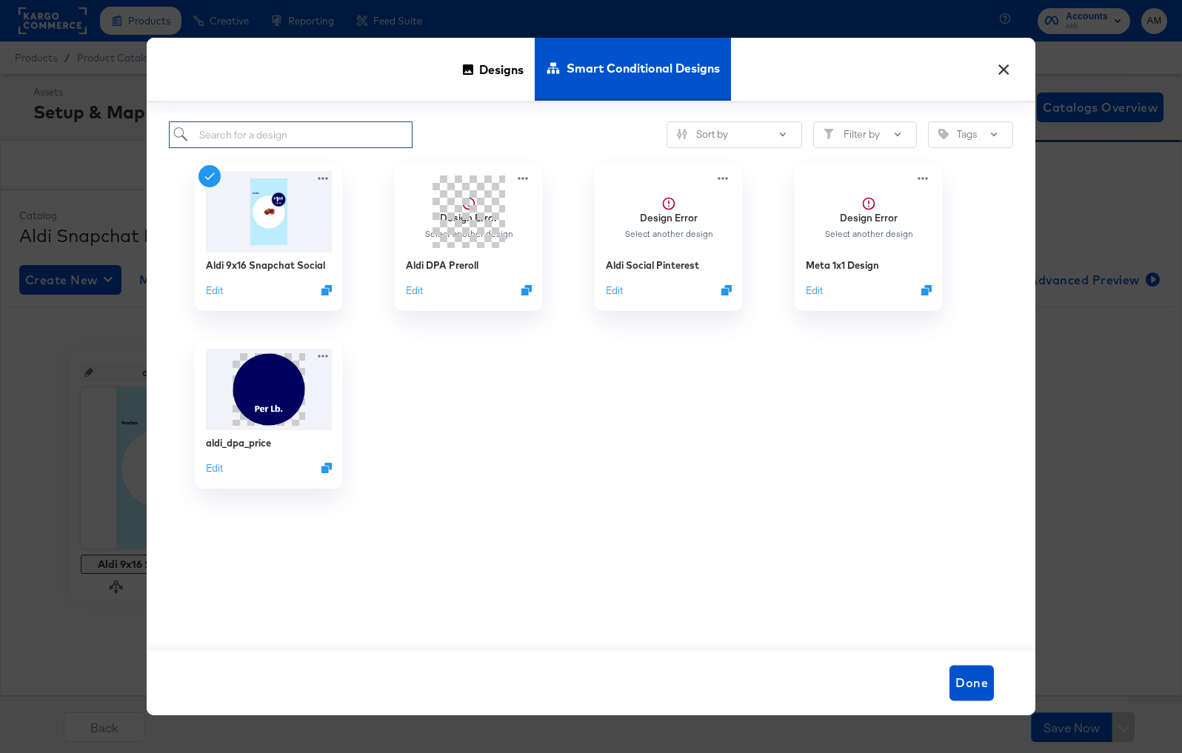
click at [240, 134] on input "search" at bounding box center [291, 134] width 244 height 27
paste input "Aldi Social Snap 9x16 Sale Price - original image link"
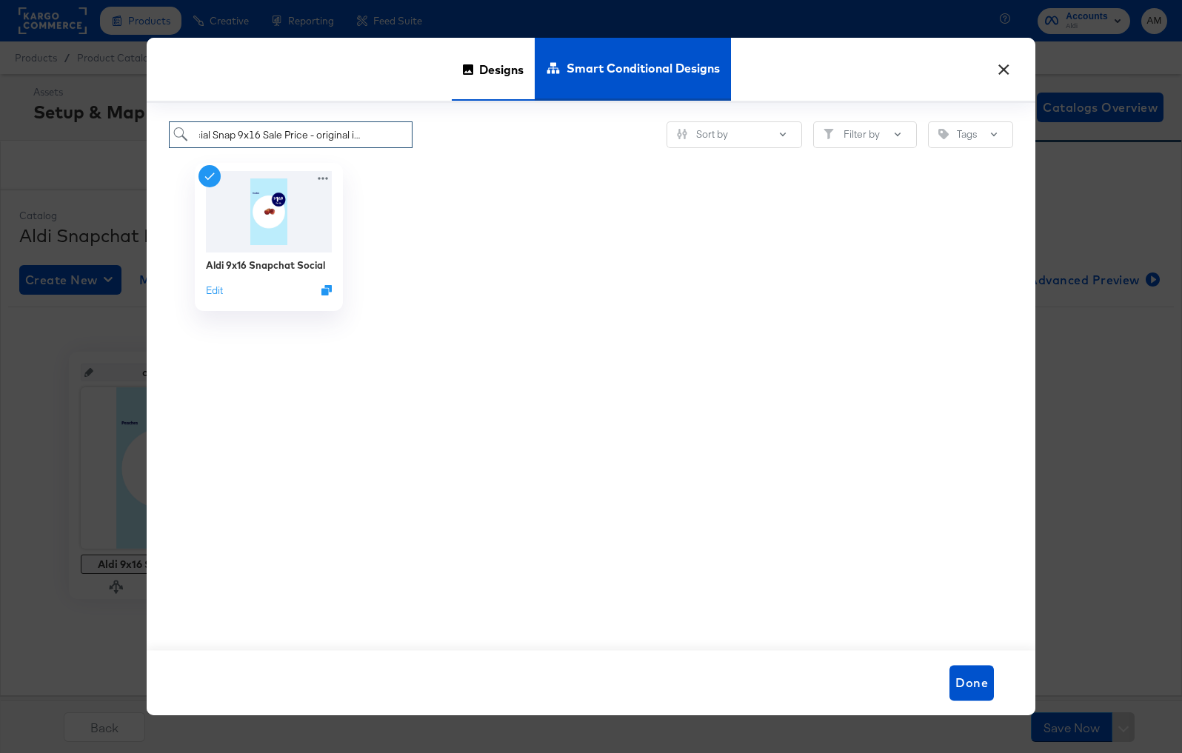
type input "Aldi Social Snap 9x16 Sale Price - original image link"
click at [446, 84] on div "Designs Smart Conditional Designs" at bounding box center [591, 70] width 888 height 65
click at [497, 78] on span "Designs" at bounding box center [501, 68] width 44 height 65
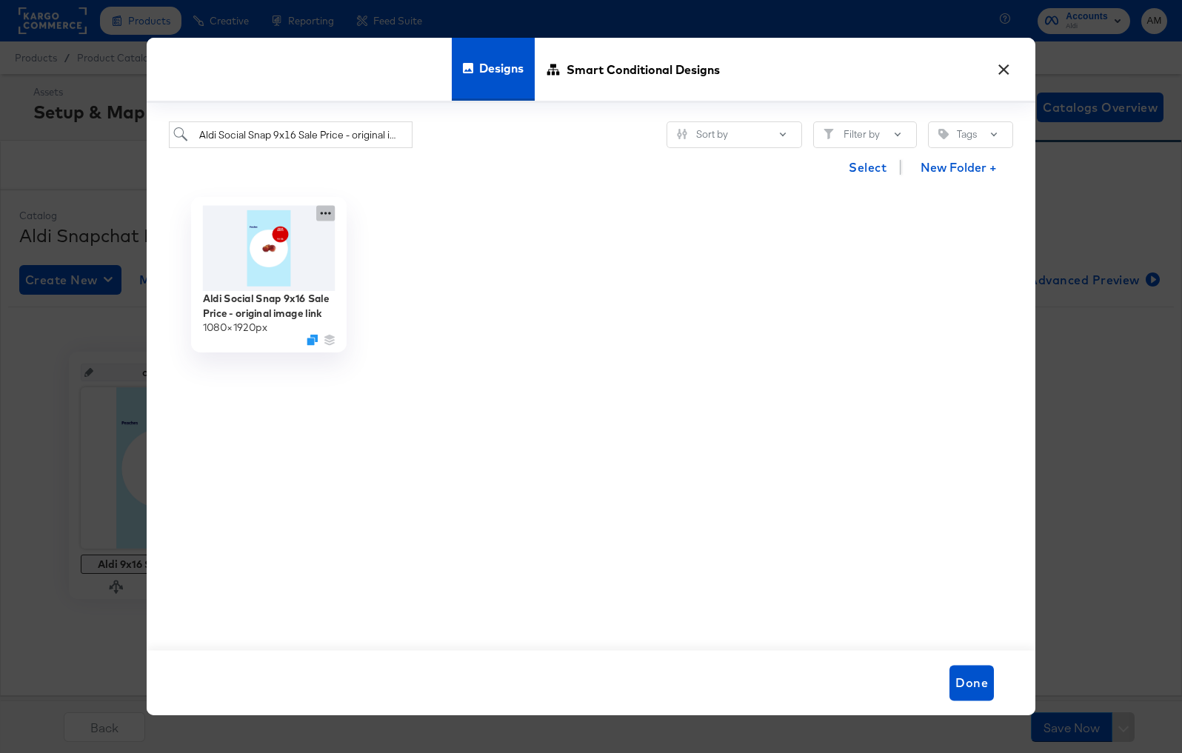
click at [321, 215] on icon at bounding box center [325, 214] width 19 height 16
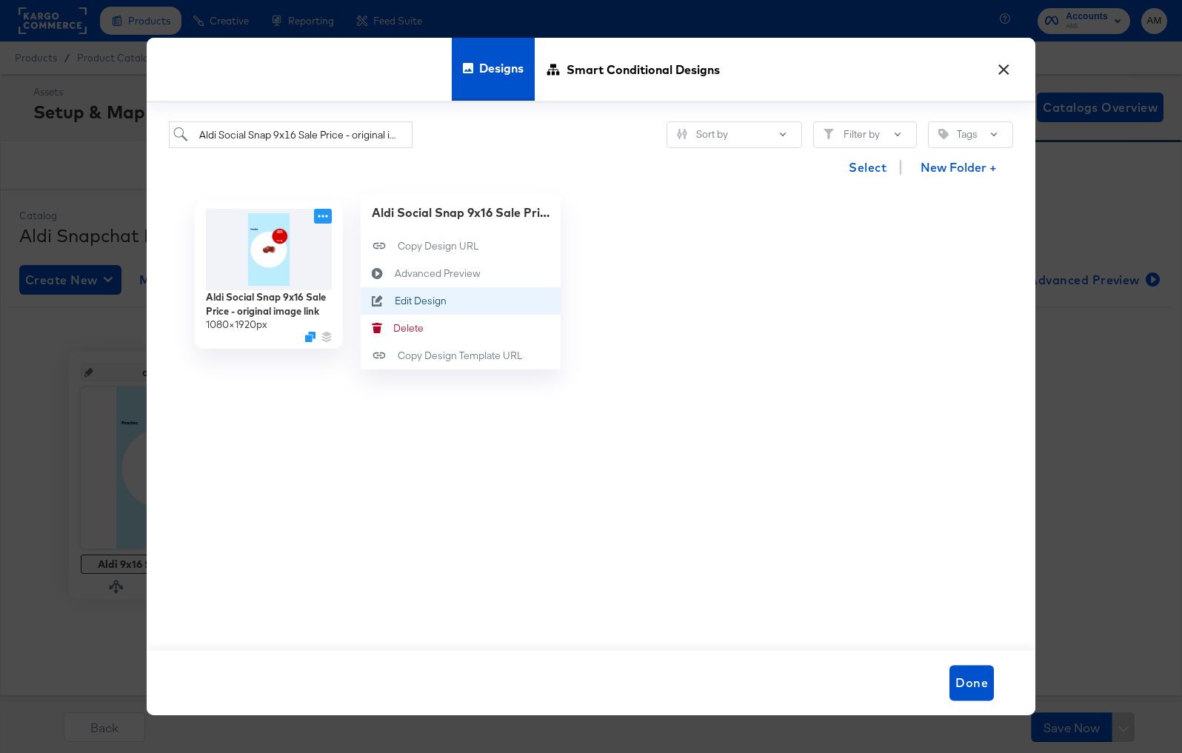
click at [395, 301] on div "Edit Design Edit Design" at bounding box center [395, 301] width 0 height 0
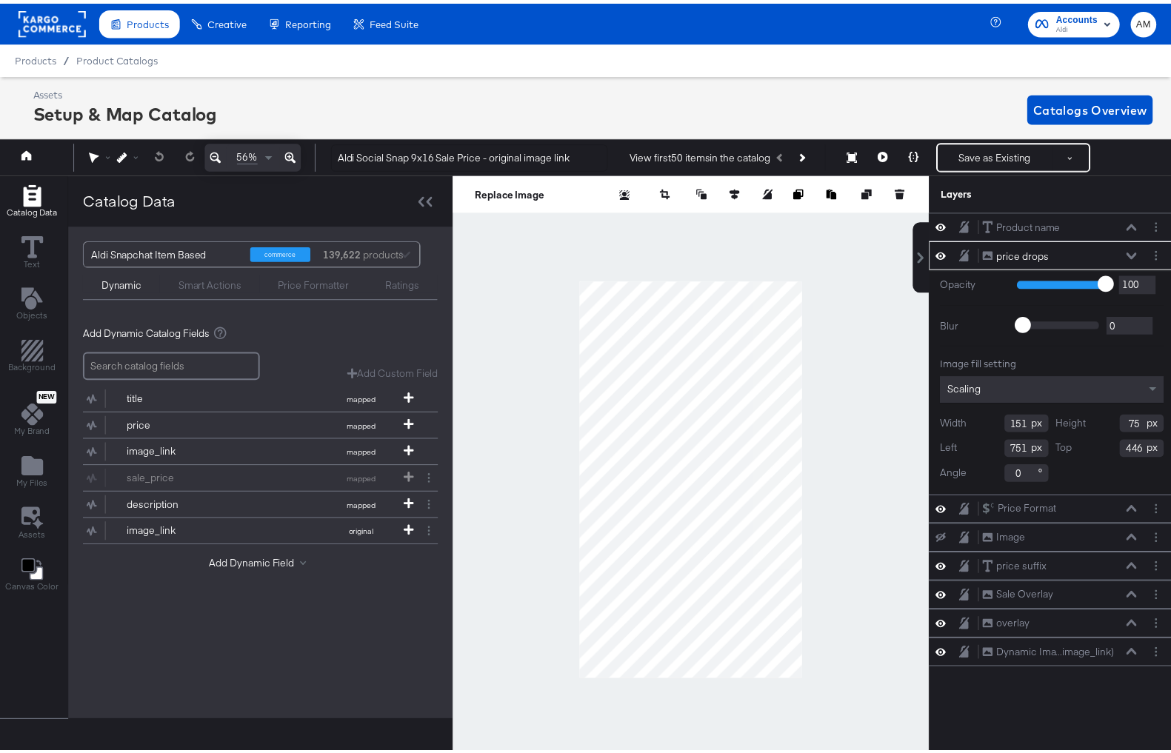
scroll to position [0, 4]
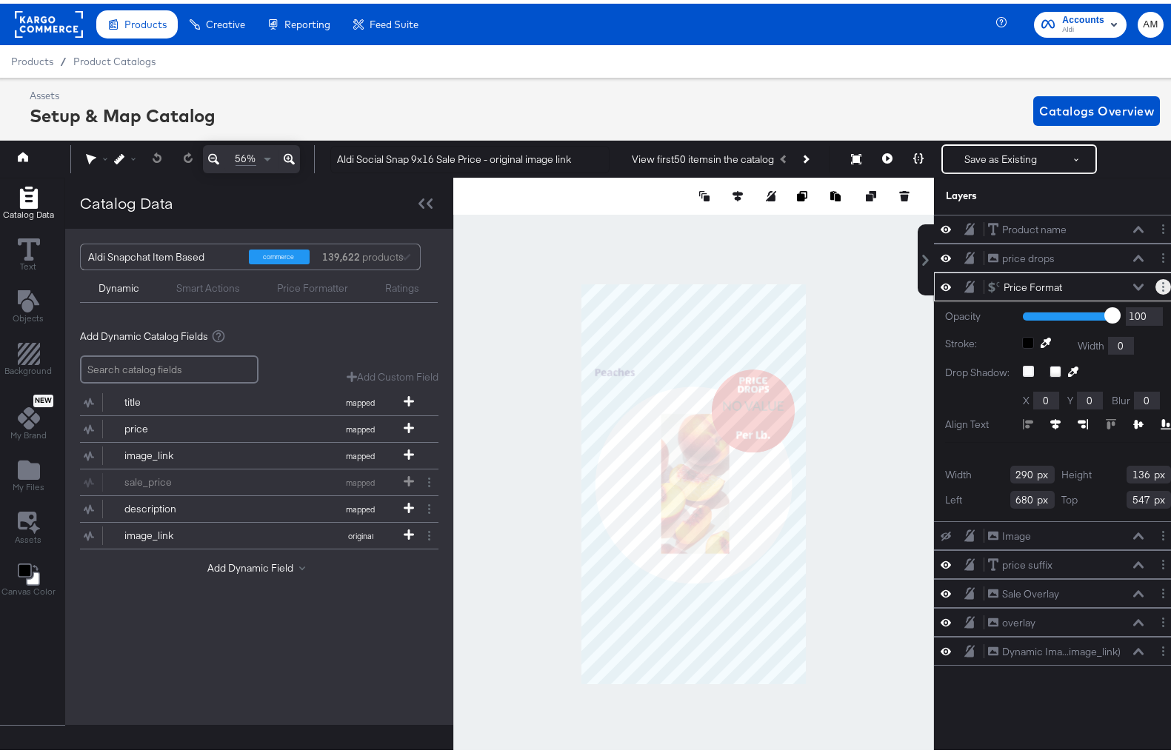
click at [1155, 282] on button "Layer Options" at bounding box center [1163, 283] width 16 height 16
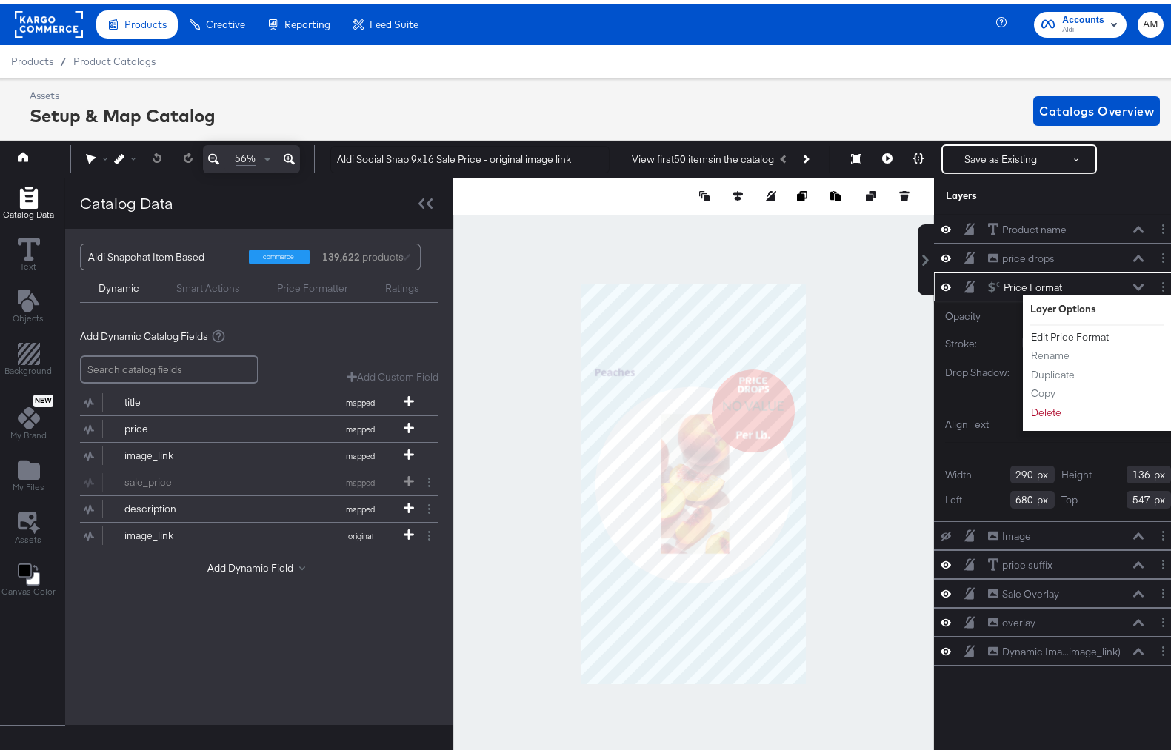
click at [1069, 334] on button "Edit Price Format" at bounding box center [1069, 334] width 79 height 16
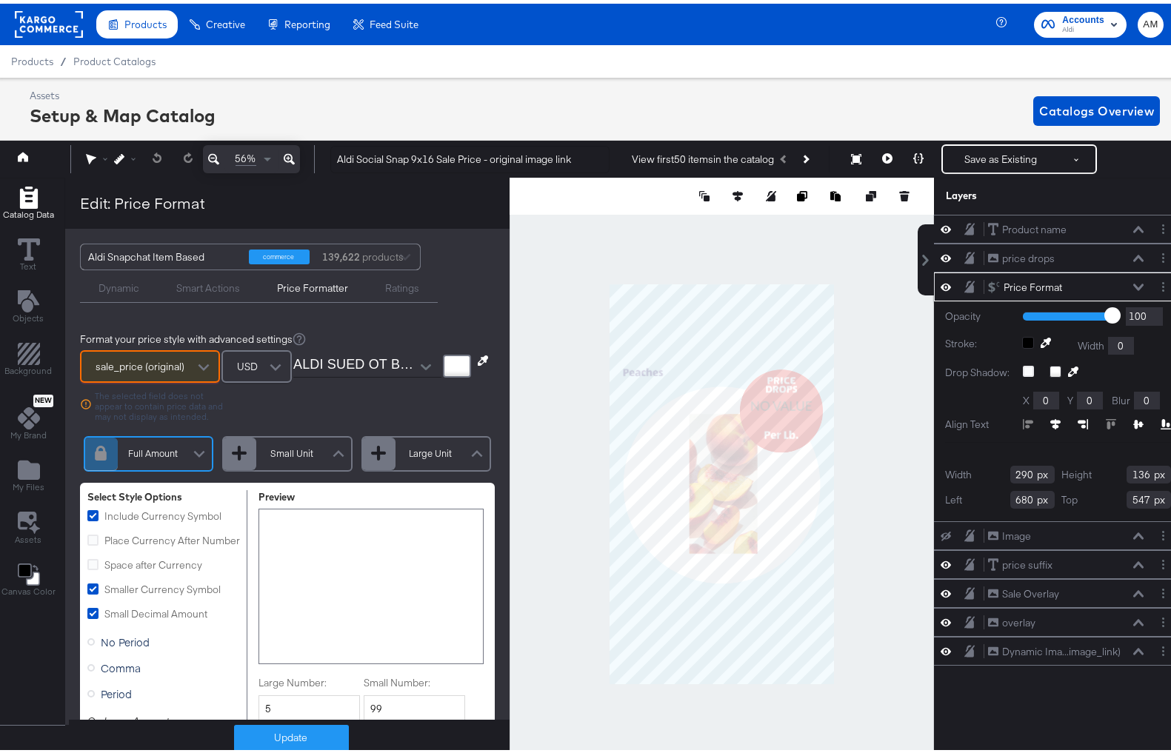
click at [193, 361] on div at bounding box center [204, 364] width 22 height 26
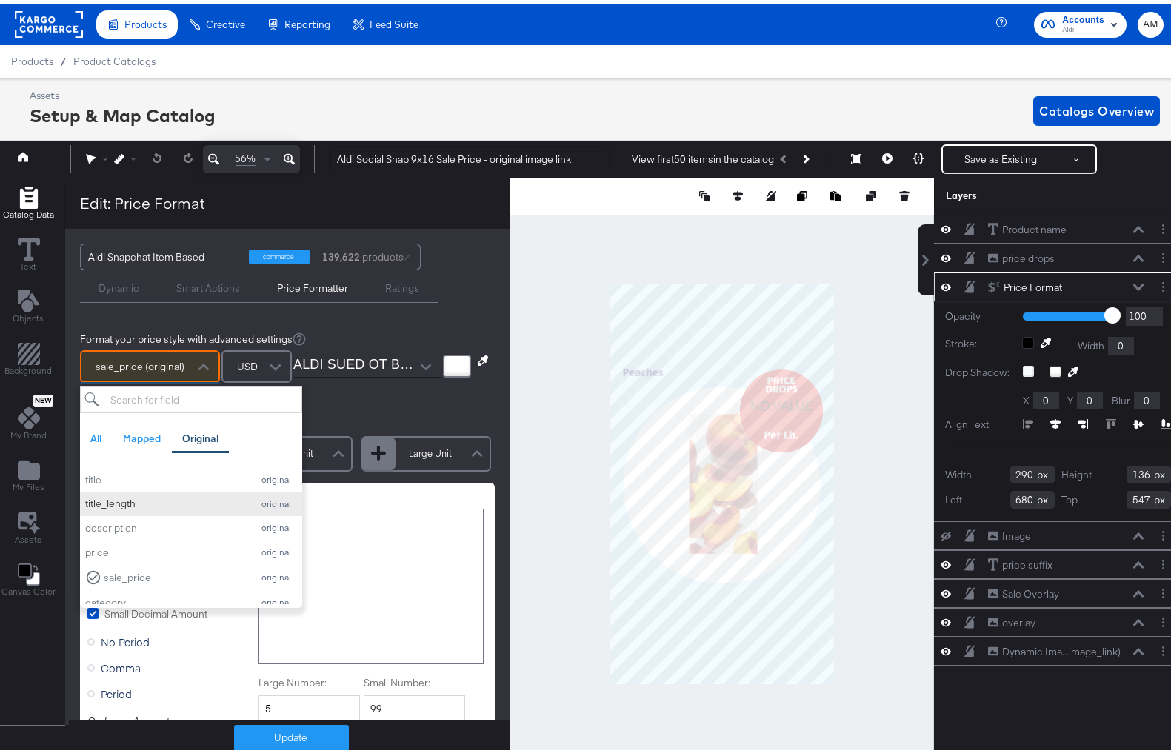
scroll to position [45, 0]
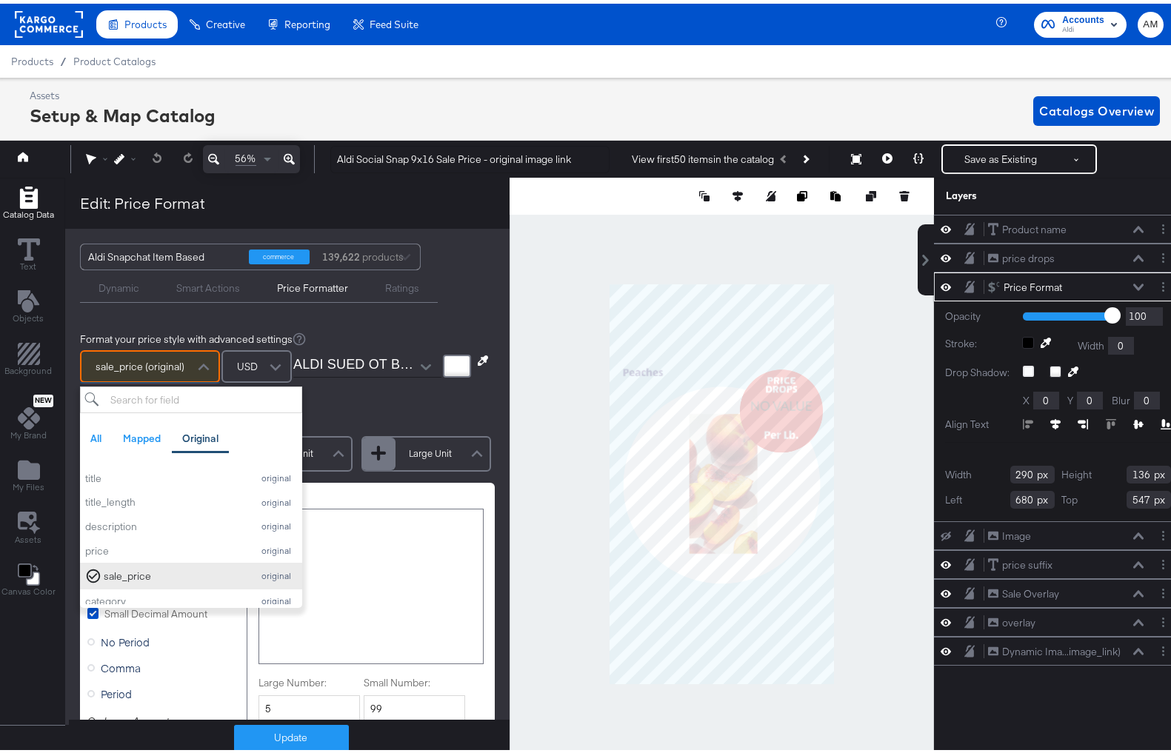
click at [138, 569] on div "sale_price" at bounding box center [174, 573] width 141 height 14
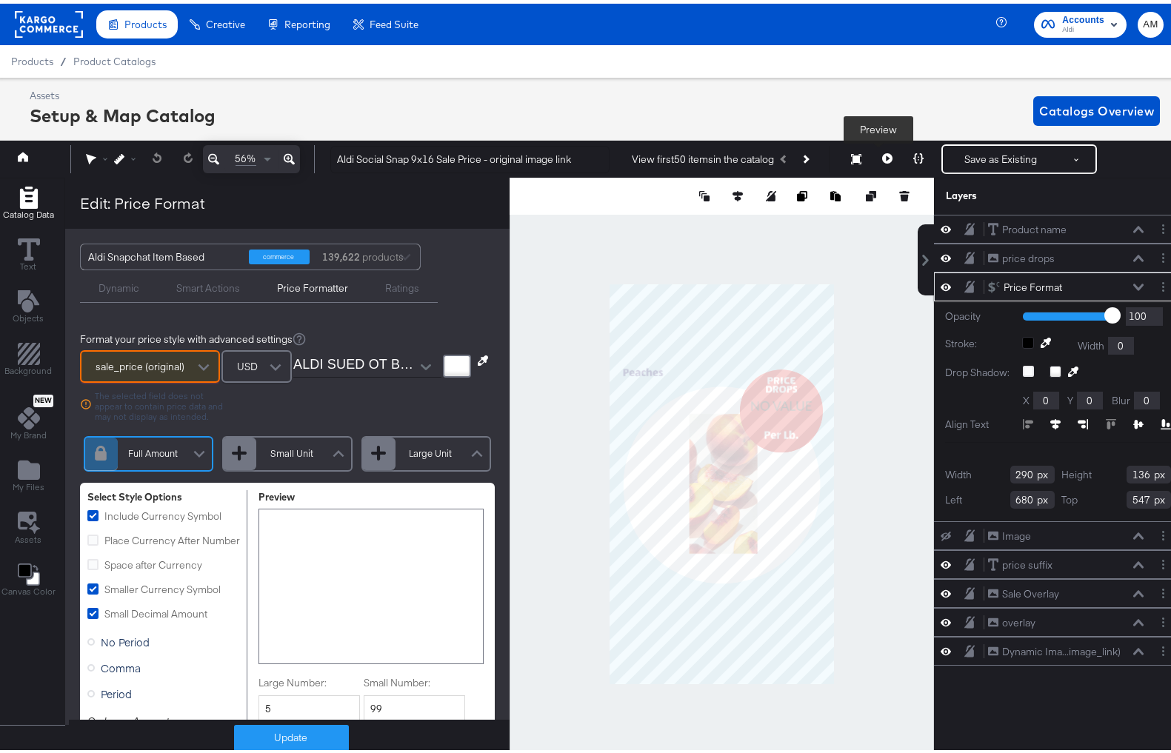
click at [882, 153] on icon at bounding box center [887, 155] width 10 height 10
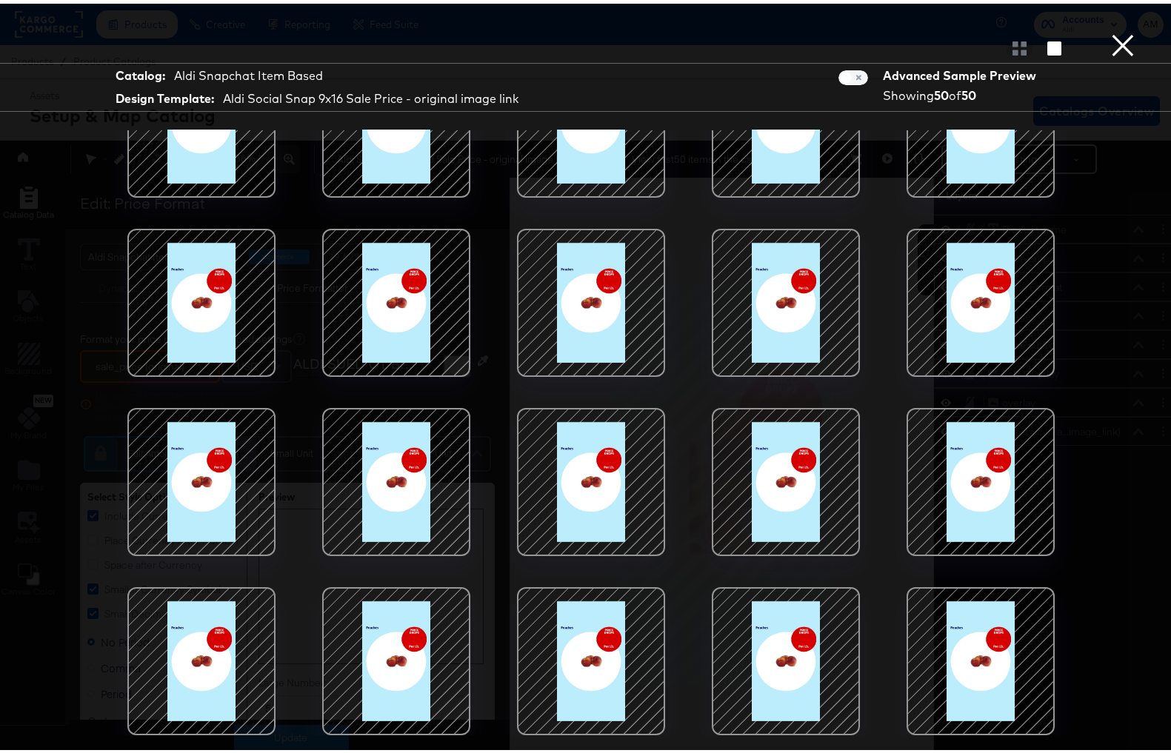
scroll to position [33, 4]
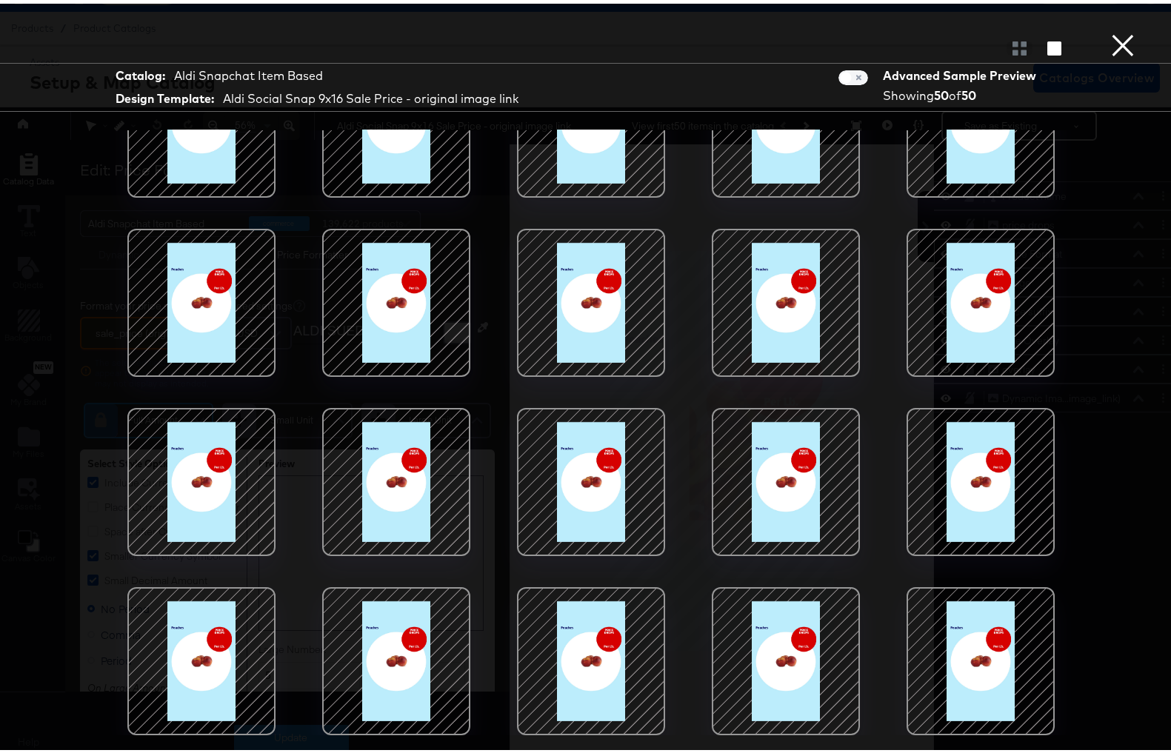
click at [1113, 30] on button "×" at bounding box center [1123, 15] width 30 height 30
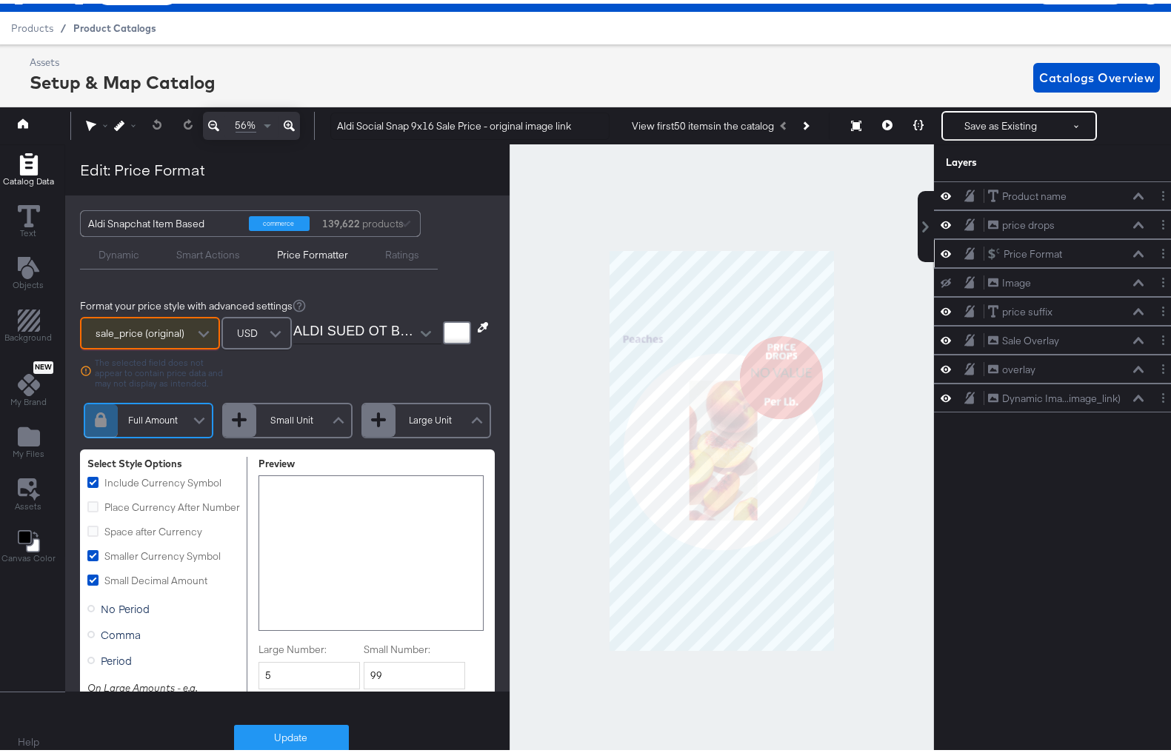
click at [94, 21] on span "Product Catalogs" at bounding box center [114, 25] width 83 height 12
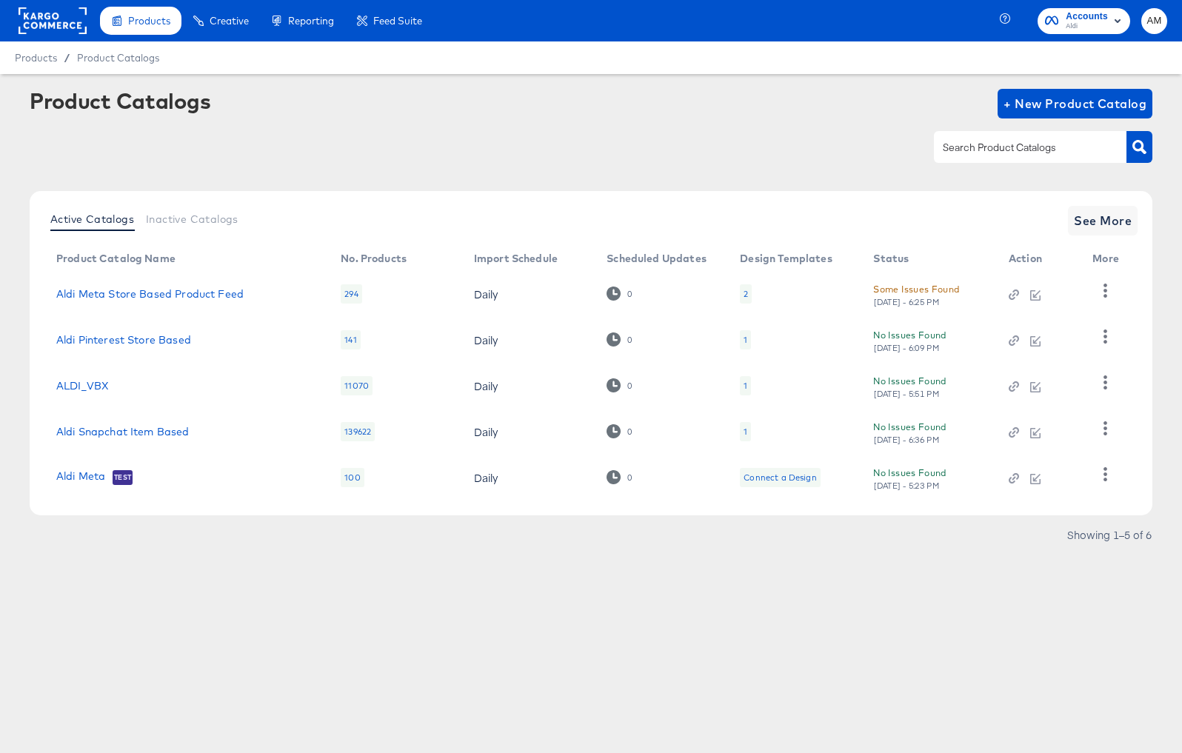
click at [748, 430] on div "1" at bounding box center [745, 431] width 11 height 19
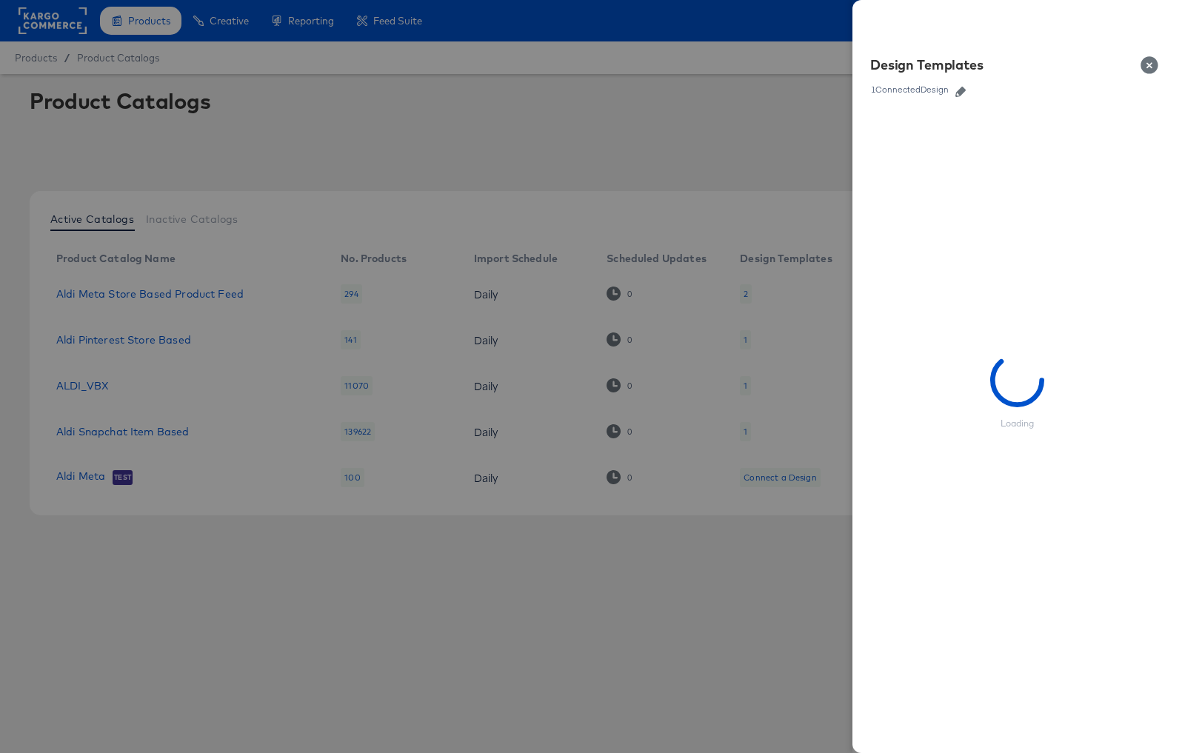
click at [963, 90] on icon "button" at bounding box center [960, 92] width 10 height 10
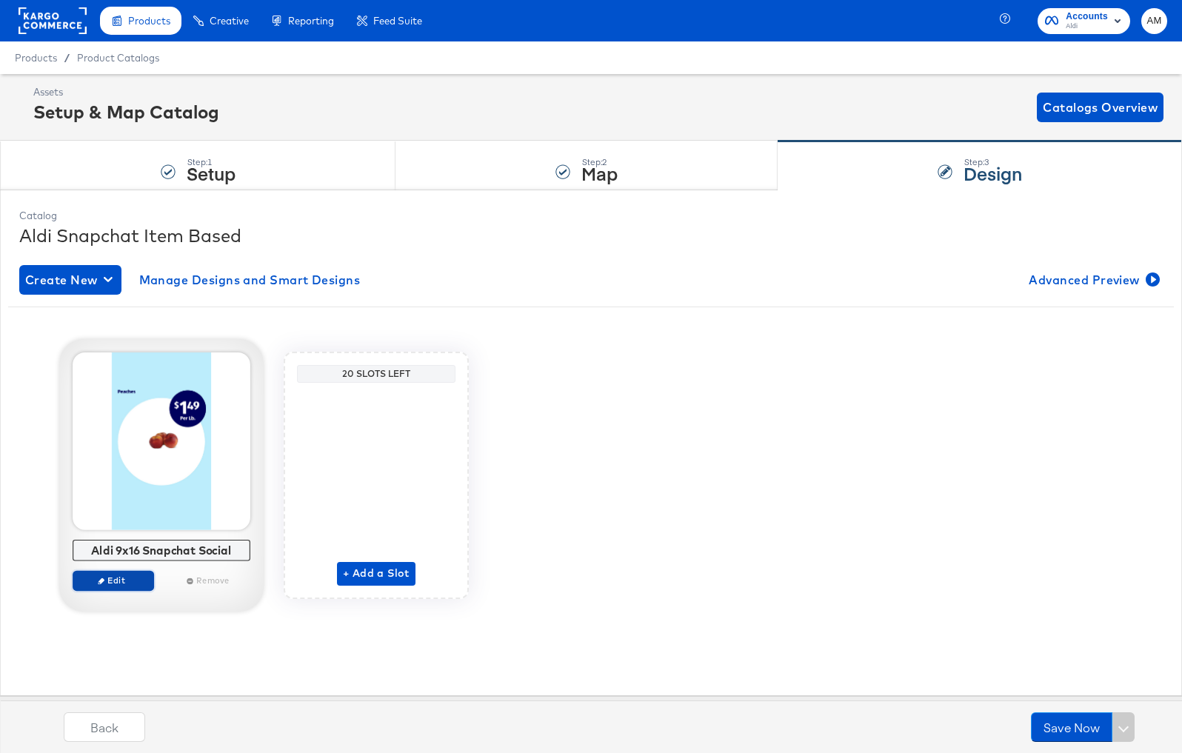
click at [126, 572] on button "Edit" at bounding box center [113, 580] width 81 height 21
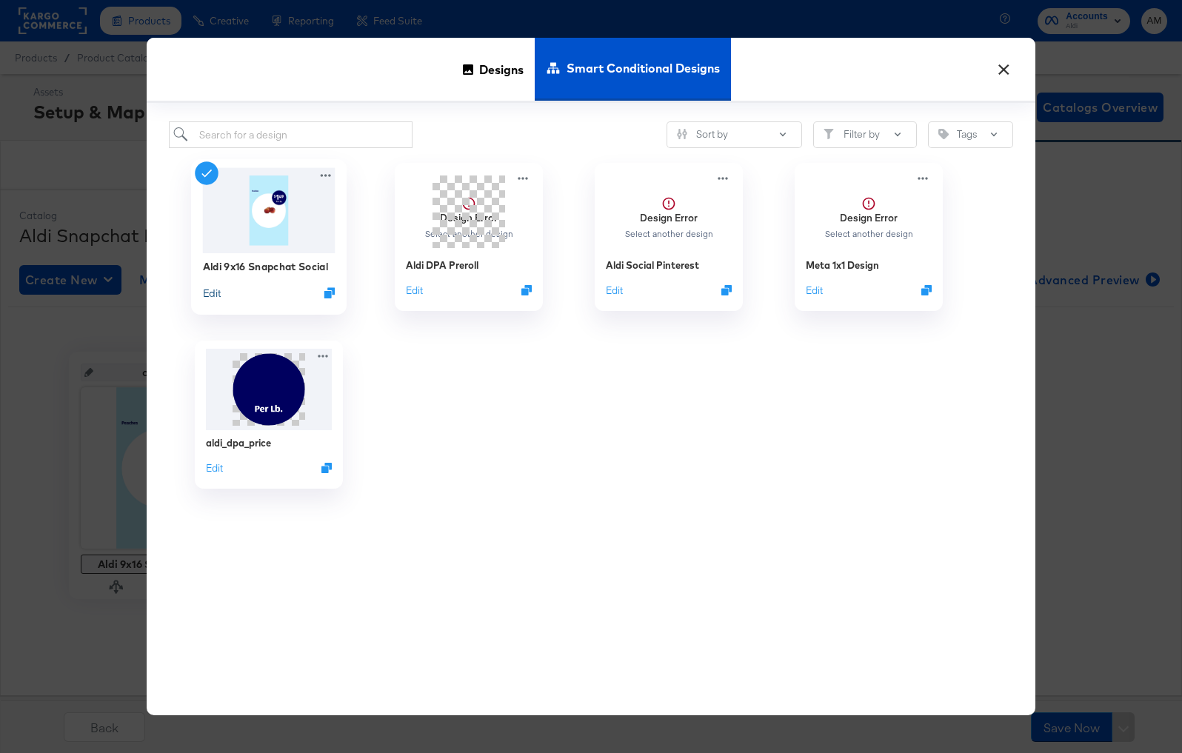
click at [214, 294] on button "Edit" at bounding box center [212, 293] width 18 height 14
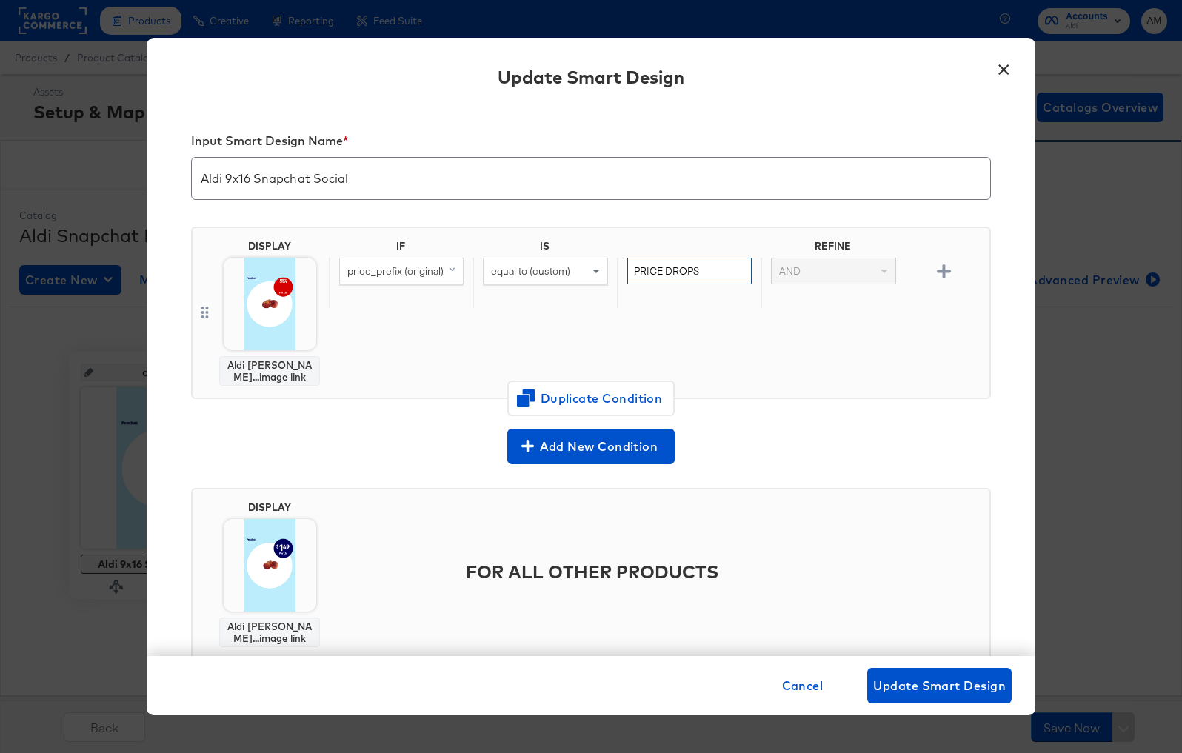
click at [677, 270] on input "PRICE DROPS" at bounding box center [689, 271] width 124 height 27
click at [1003, 67] on button "×" at bounding box center [1003, 66] width 27 height 27
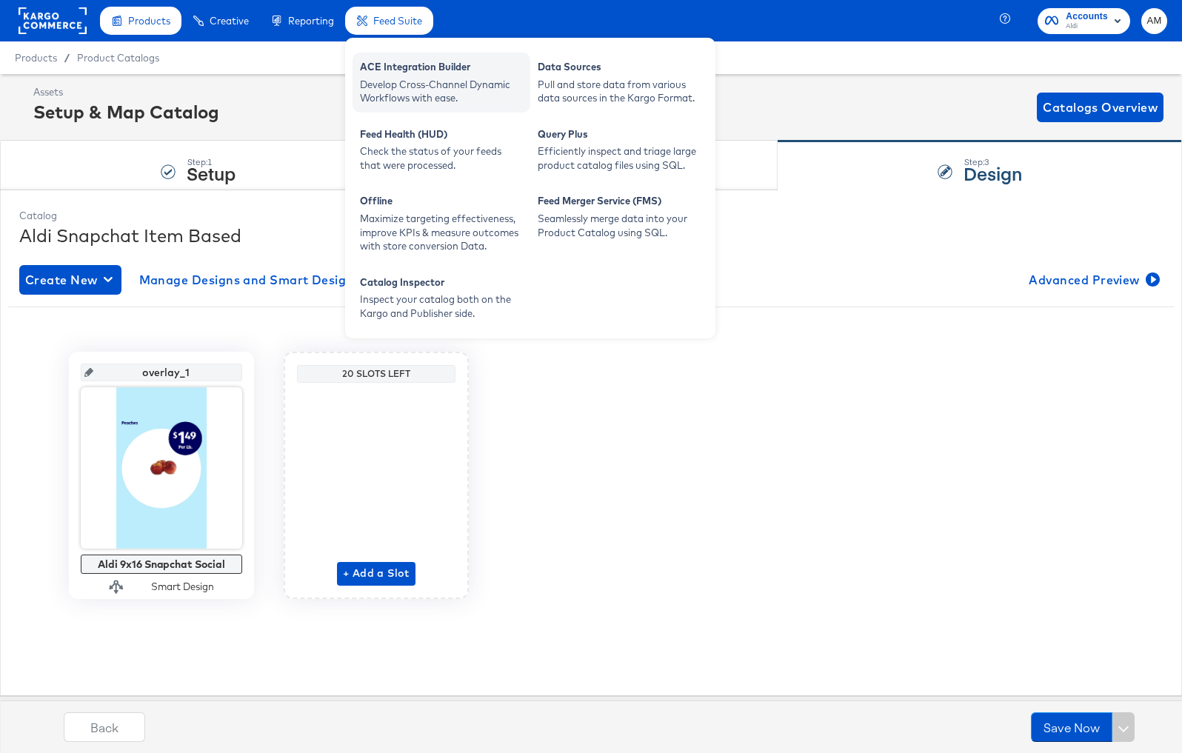
click at [386, 79] on div "Develop Cross-Channel Dynamic Workflows with ease." at bounding box center [441, 91] width 163 height 27
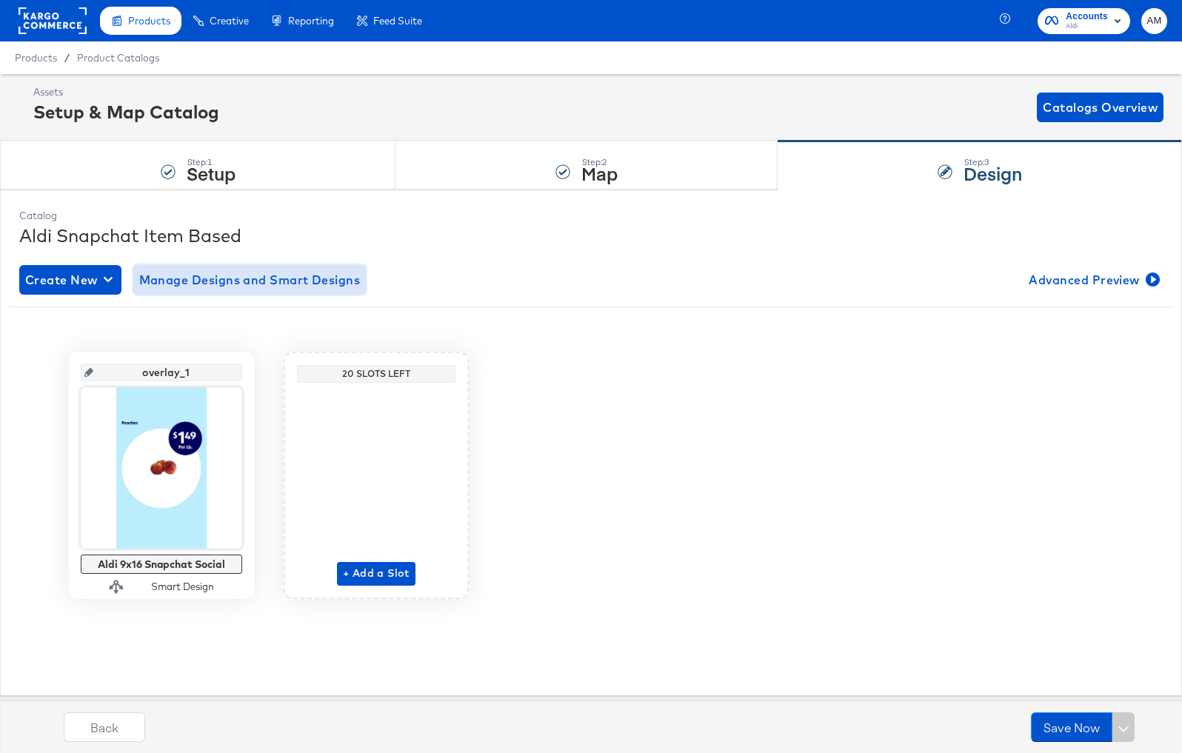
click at [234, 288] on span "Manage Designs and Smart Designs" at bounding box center [249, 280] width 221 height 21
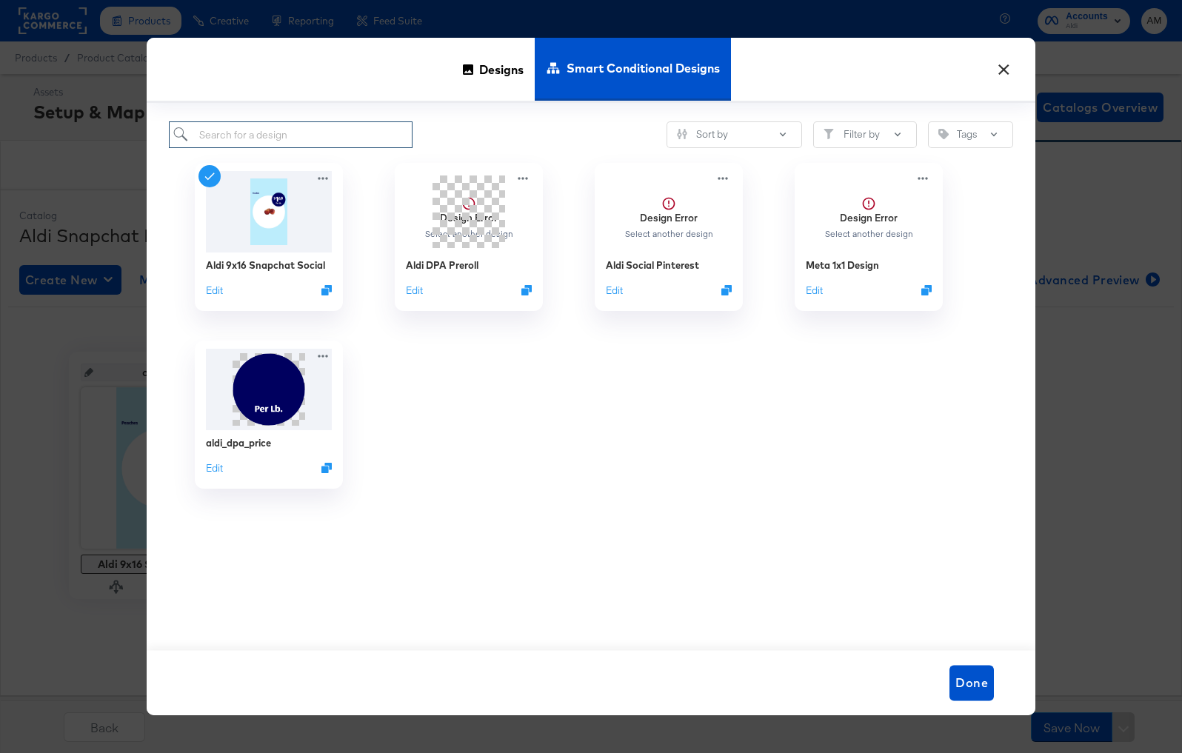
click at [283, 137] on input "search" at bounding box center [291, 134] width 244 height 27
paste input "Aldi Social Snap 9x16 Sale Price - original image link"
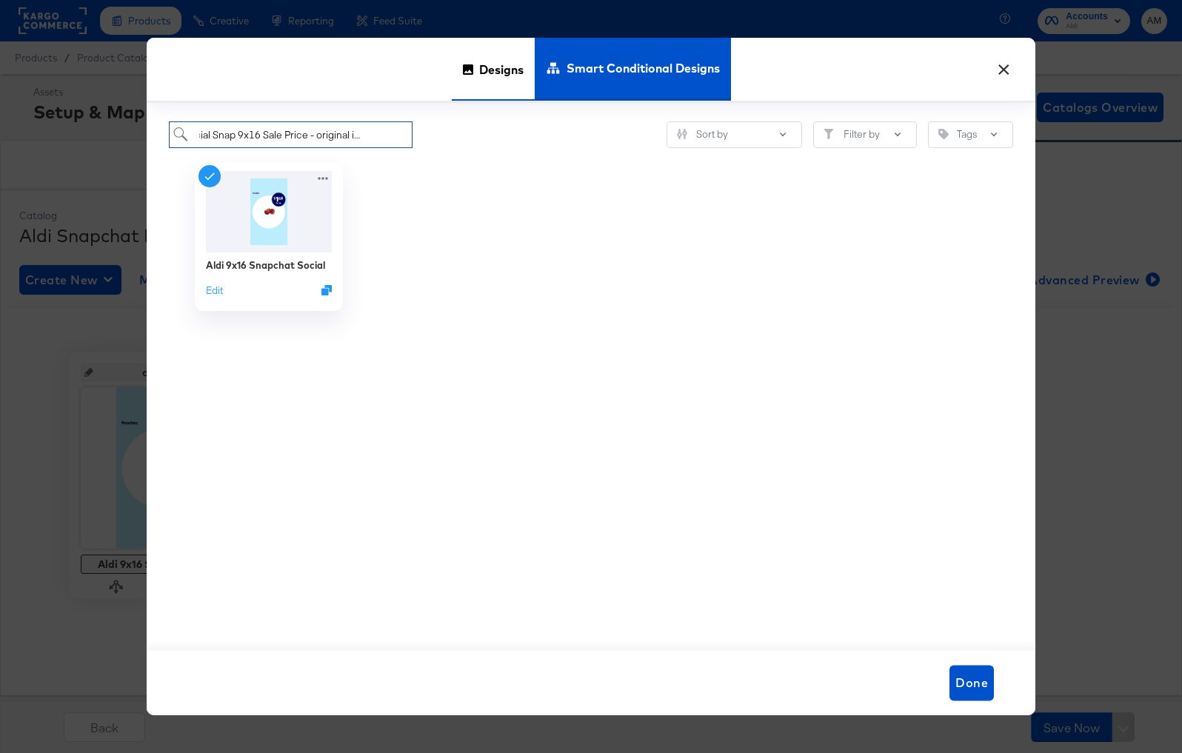
type input "Aldi Social Snap 9x16 Sale Price - original image link"
click at [487, 75] on span "Designs" at bounding box center [501, 68] width 44 height 65
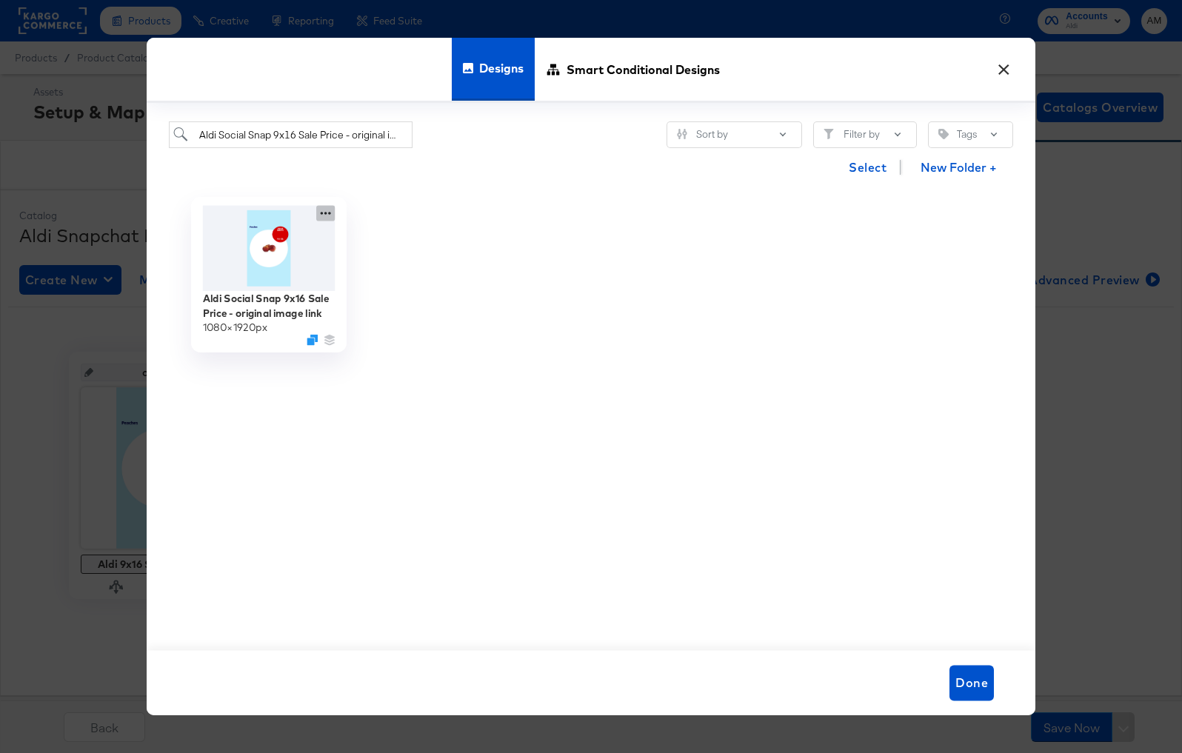
click at [318, 212] on icon at bounding box center [325, 214] width 19 height 16
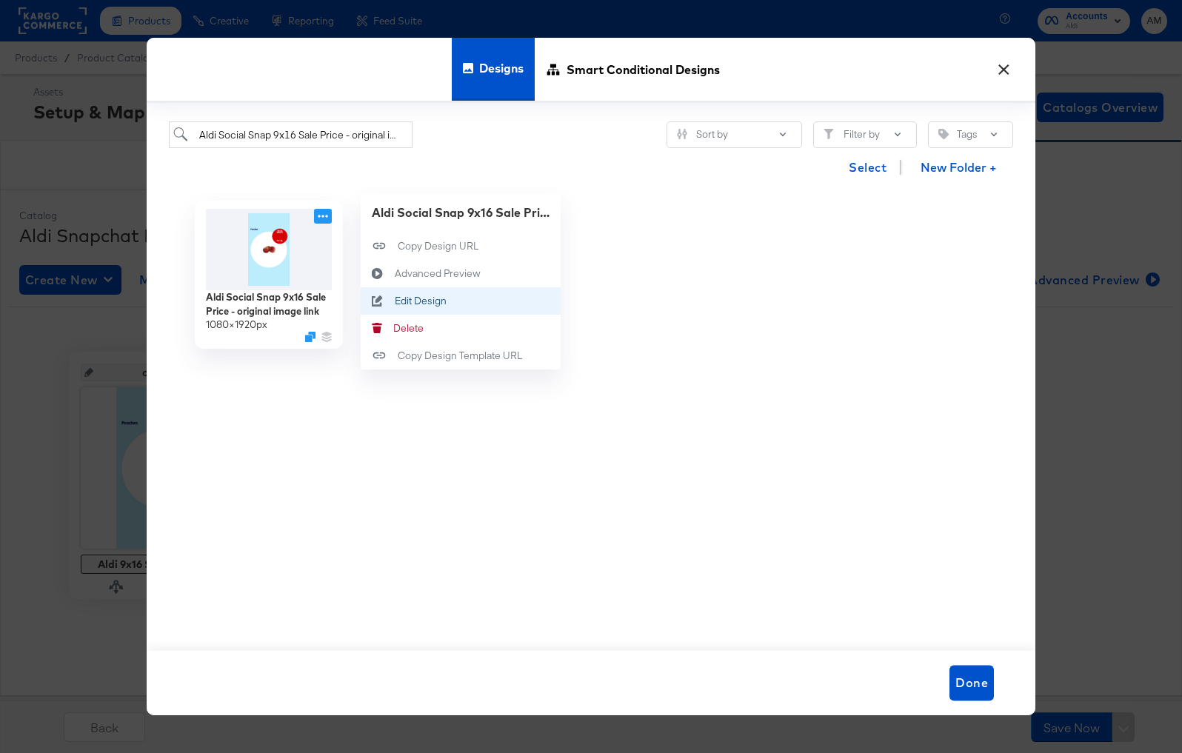
click at [431, 308] on button "Edit Design Edit Design" at bounding box center [461, 300] width 200 height 27
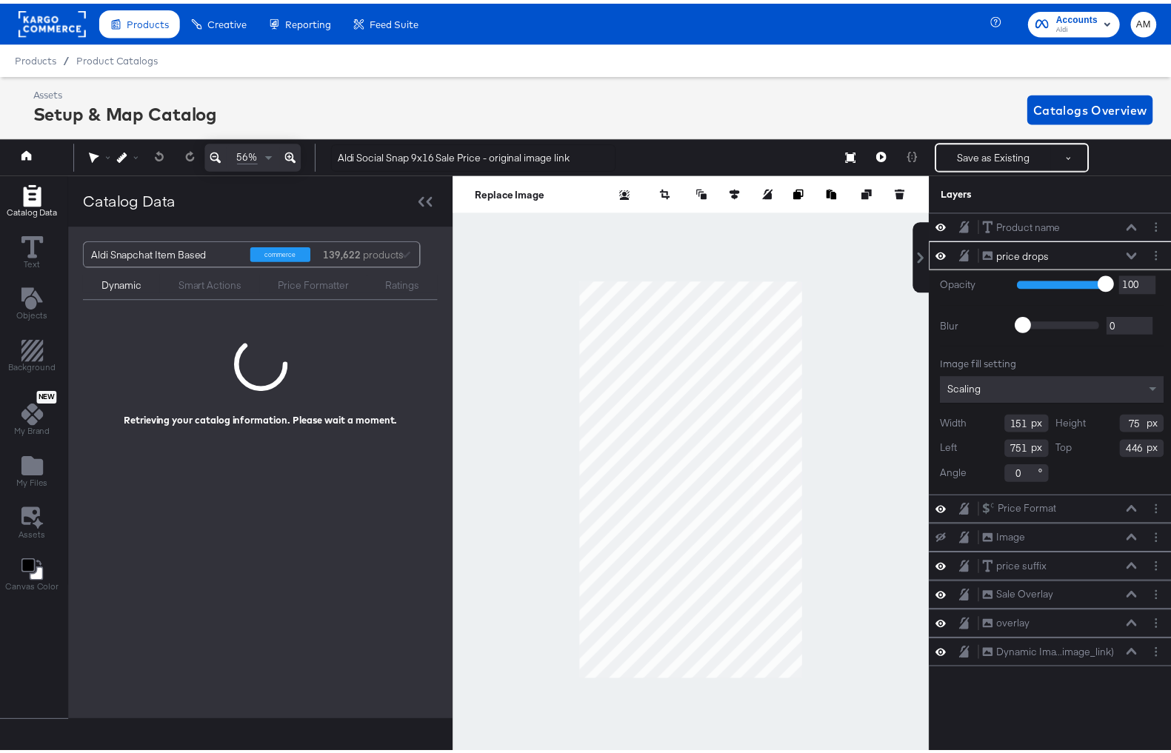
scroll to position [0, 4]
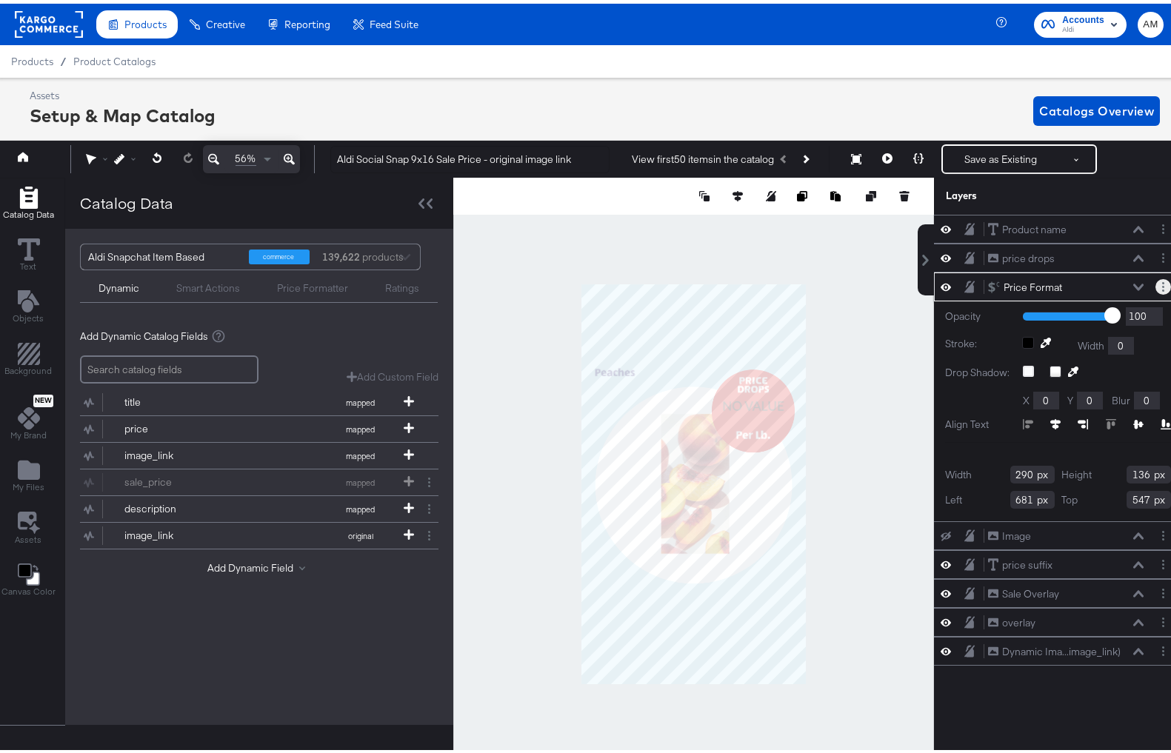
click at [1162, 281] on icon "Layer Options" at bounding box center [1163, 283] width 2 height 10
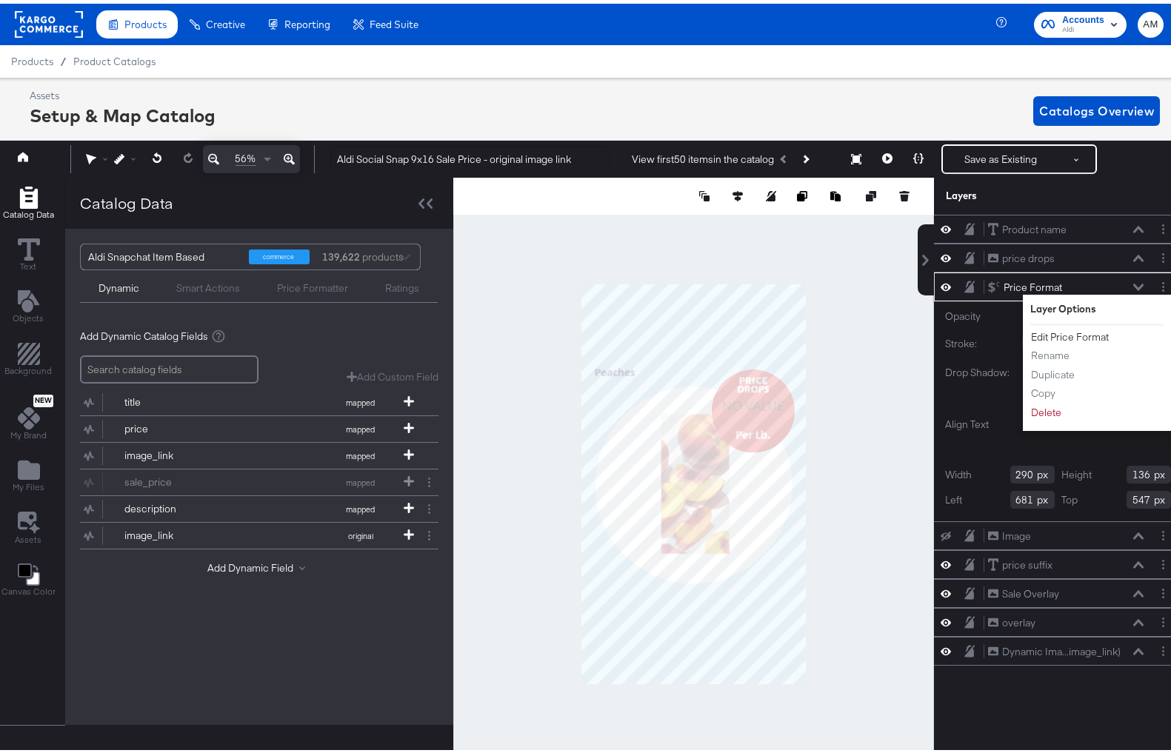
click at [1061, 332] on button "Edit Price Format" at bounding box center [1069, 334] width 79 height 16
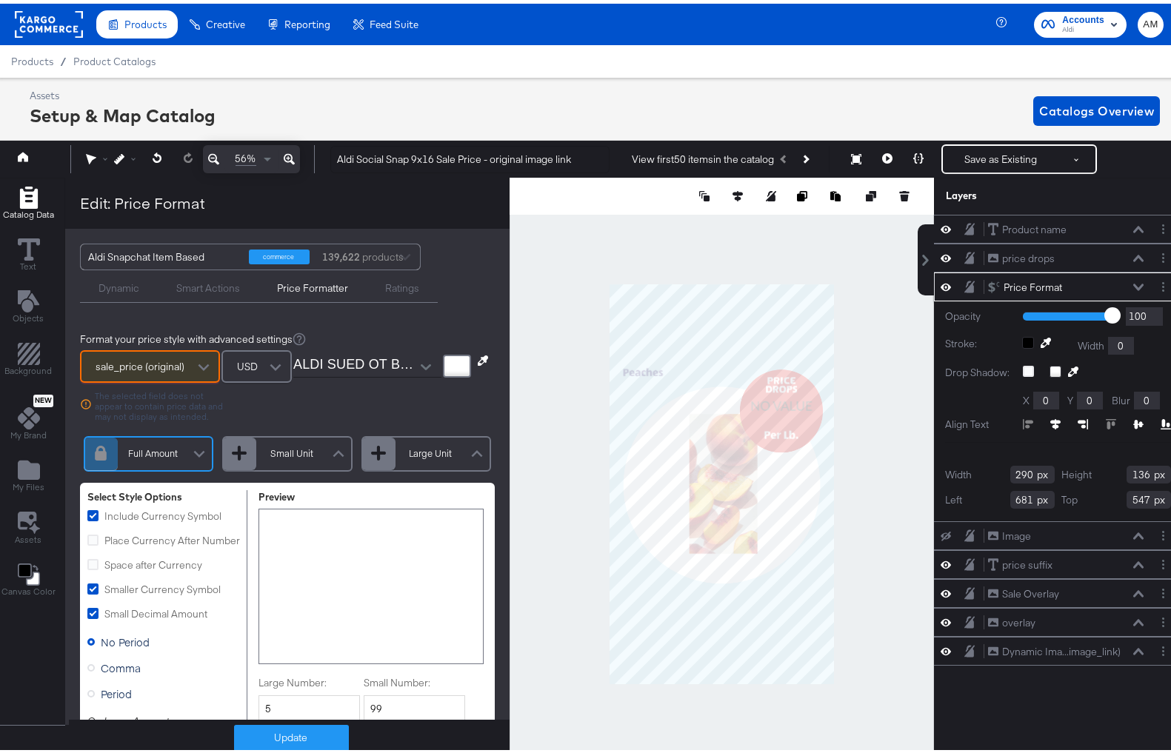
click at [194, 359] on div at bounding box center [204, 364] width 22 height 26
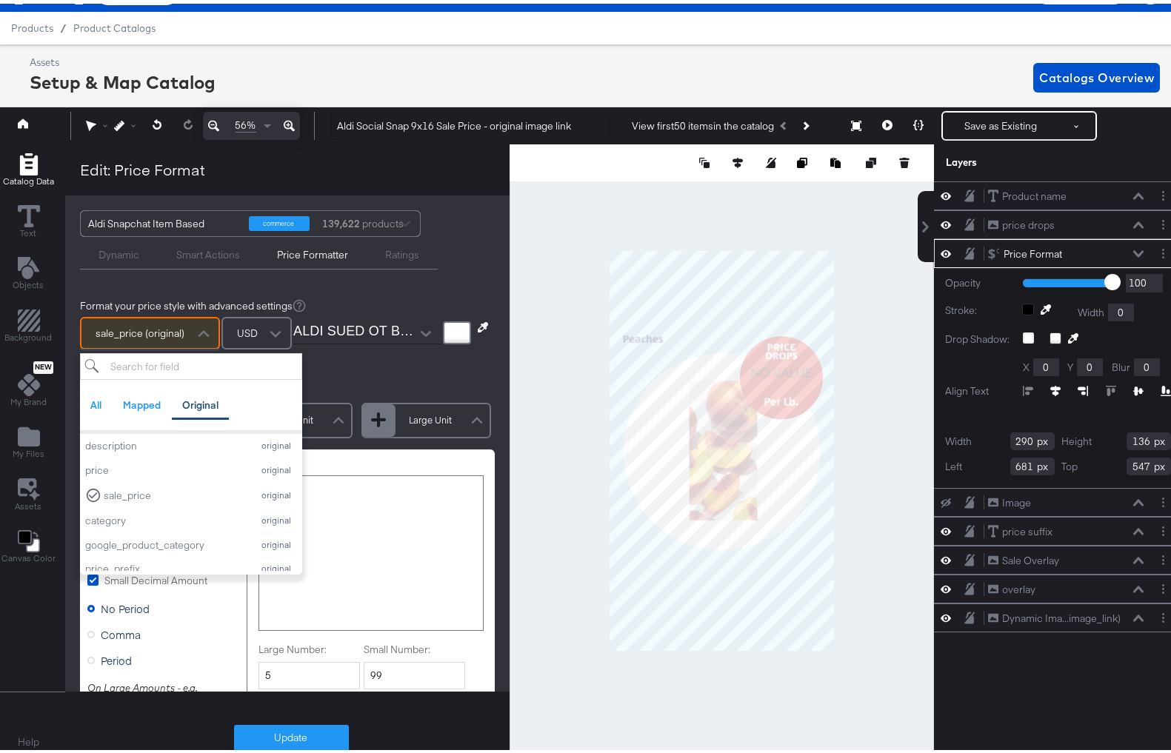
scroll to position [98, 0]
click at [175, 461] on div "price" at bounding box center [165, 462] width 160 height 14
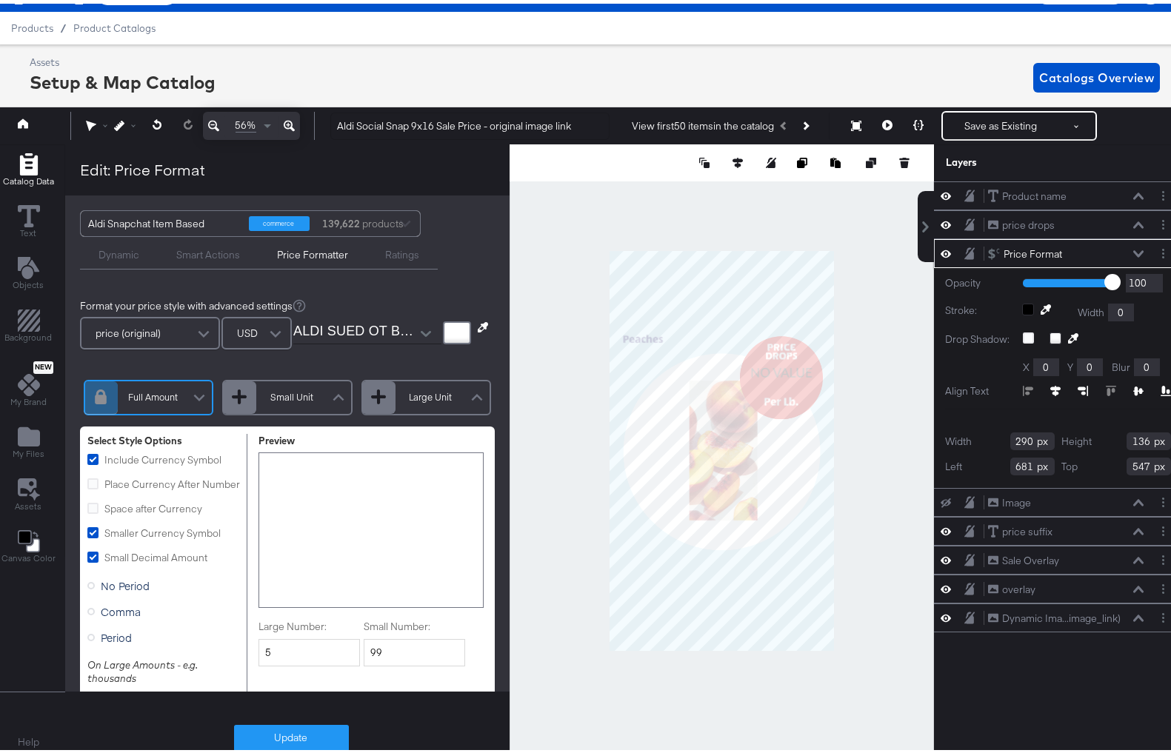
click at [194, 328] on div at bounding box center [204, 331] width 22 height 26
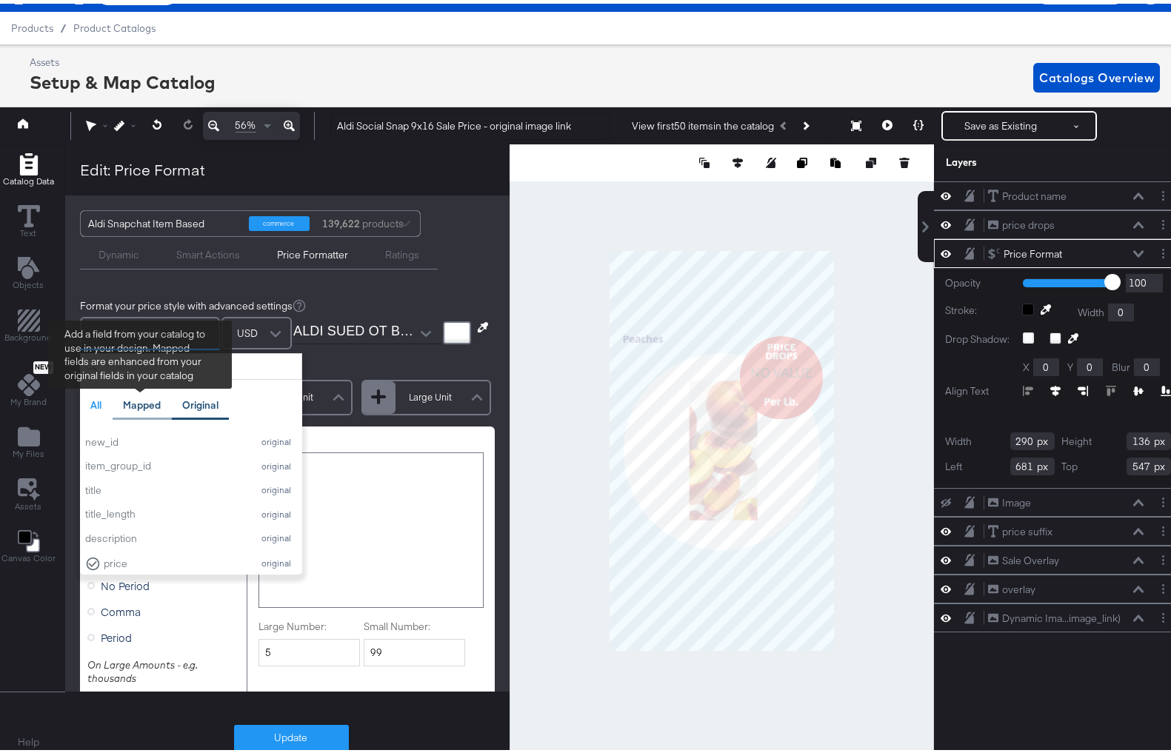
click at [135, 399] on div "Mapped" at bounding box center [142, 402] width 38 height 14
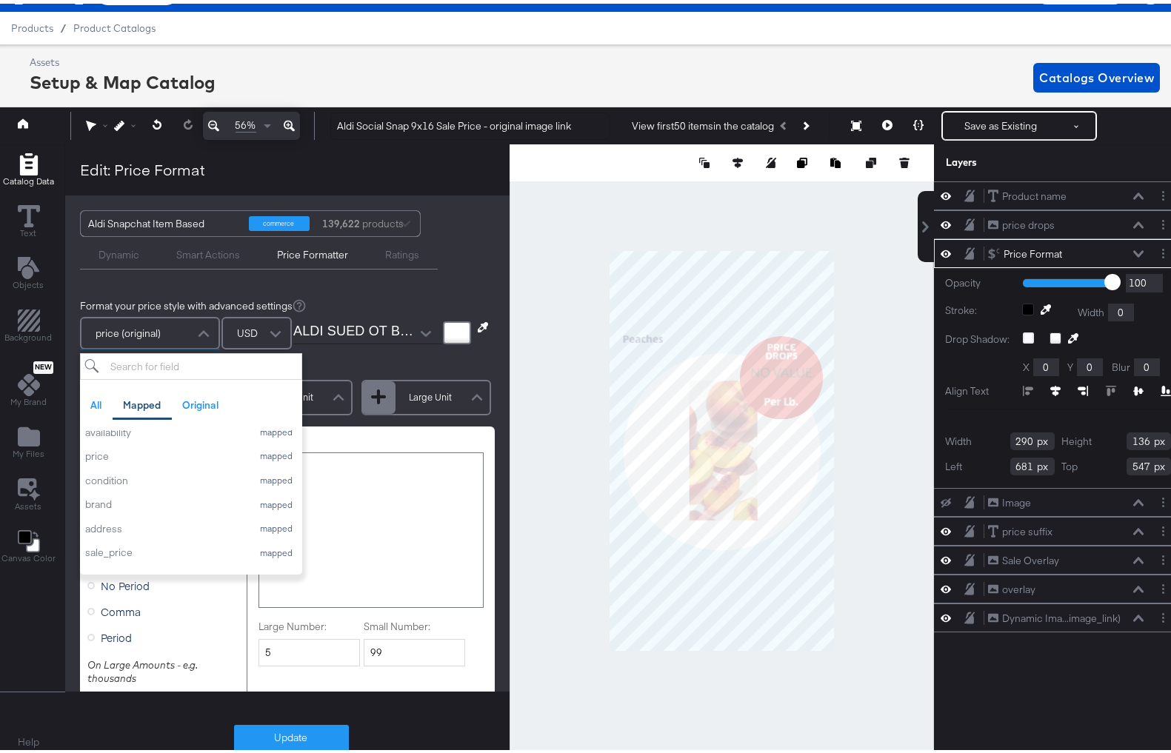
scroll to position [213, 0]
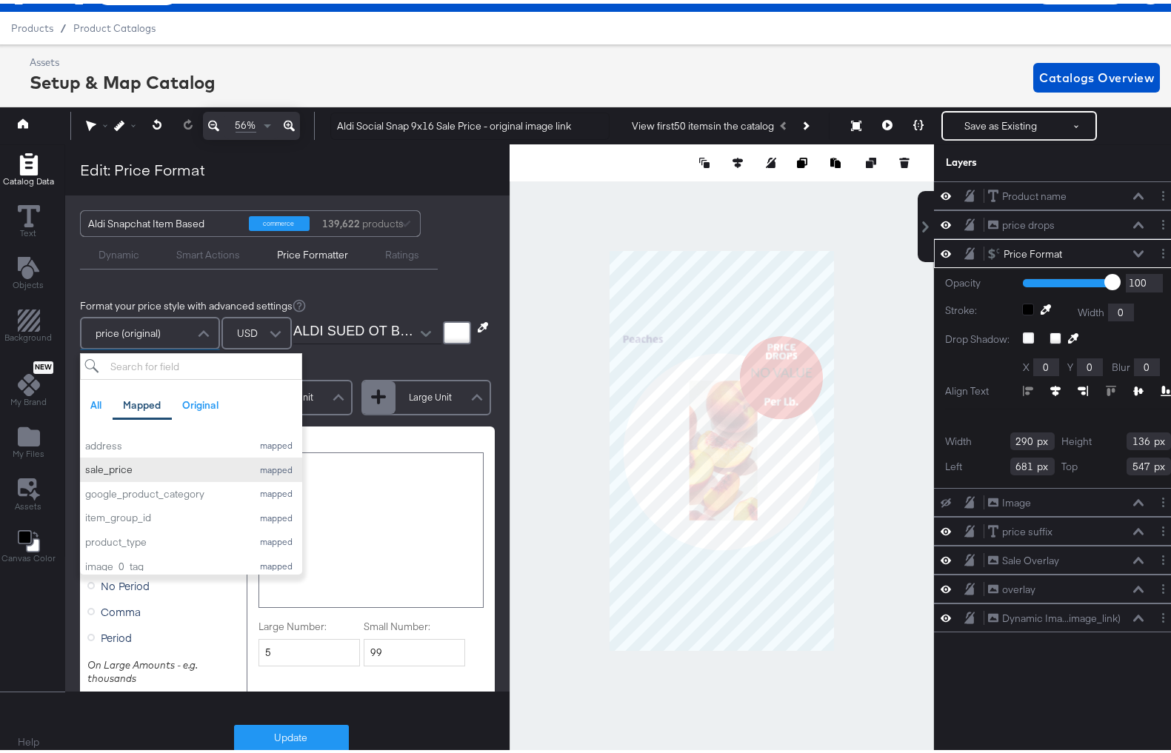
click at [150, 467] on div "sale_price" at bounding box center [165, 466] width 160 height 14
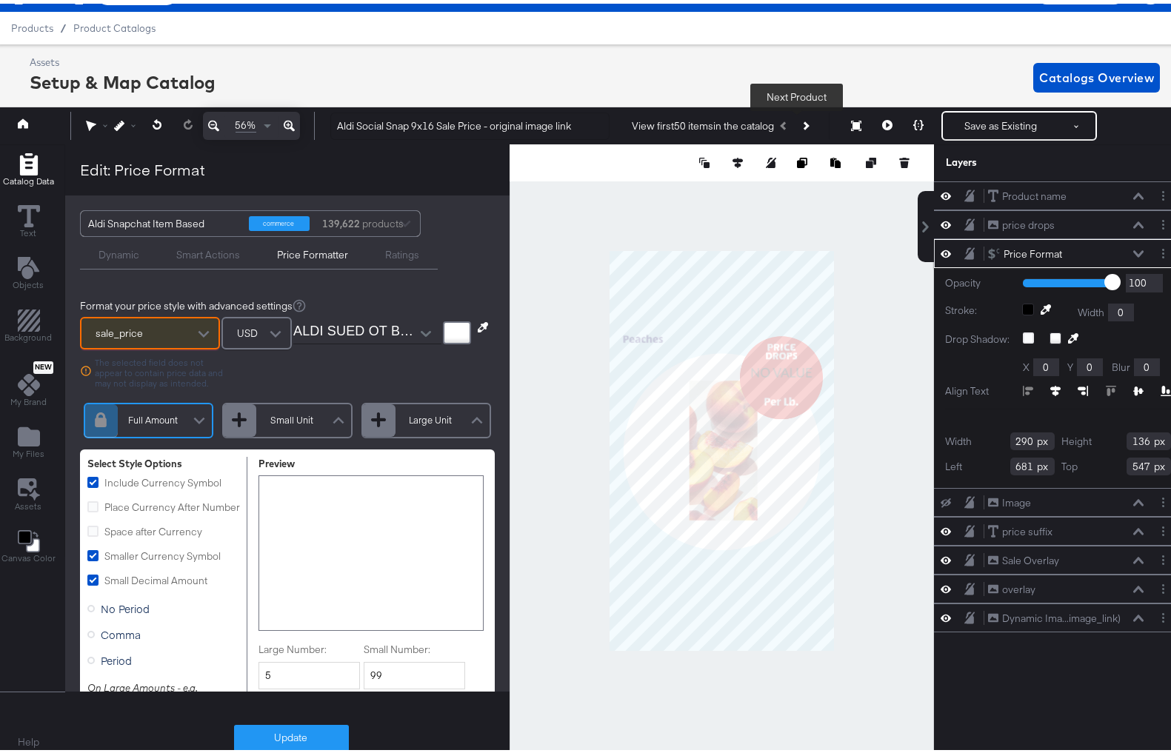
click at [800, 120] on icon "Next Product" at bounding box center [804, 122] width 8 height 8
click at [780, 123] on icon "Previous Product" at bounding box center [784, 122] width 8 height 8
click at [800, 123] on icon "Next Product" at bounding box center [804, 122] width 8 height 8
click at [800, 122] on icon "Next Product" at bounding box center [804, 122] width 8 height 8
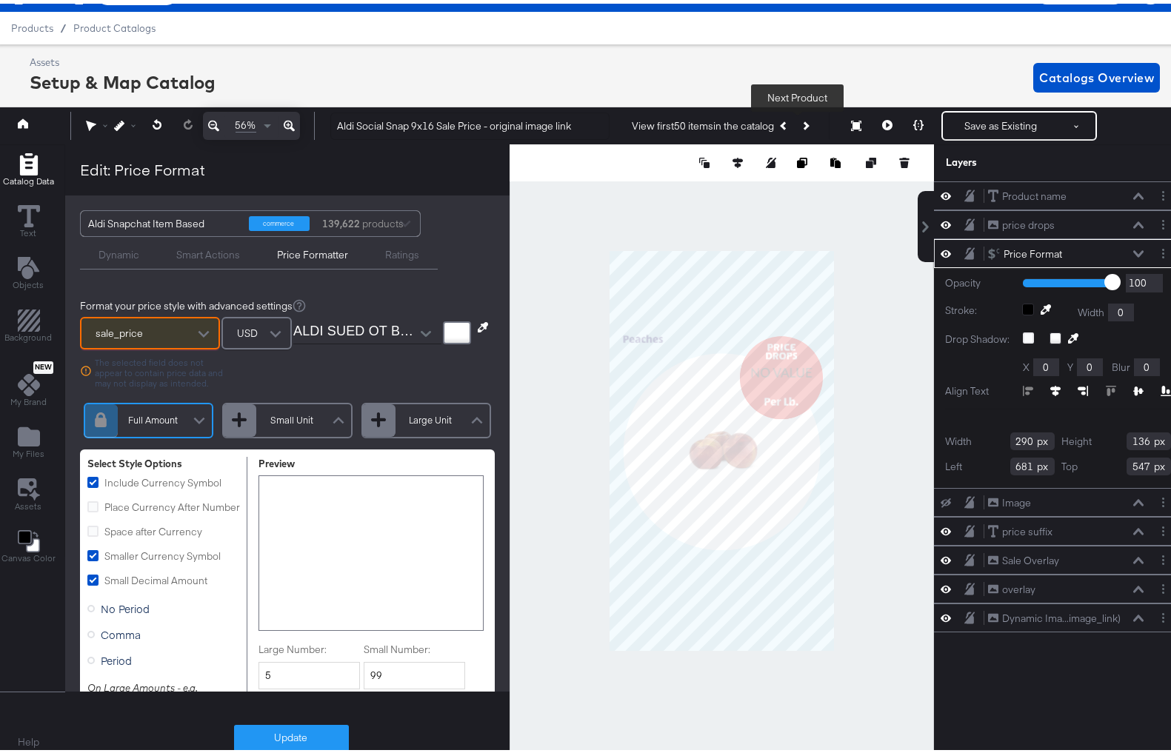
click at [800, 122] on icon "Next Product" at bounding box center [804, 122] width 8 height 8
click at [30, 160] on icon "Add Rectangle" at bounding box center [29, 161] width 22 height 22
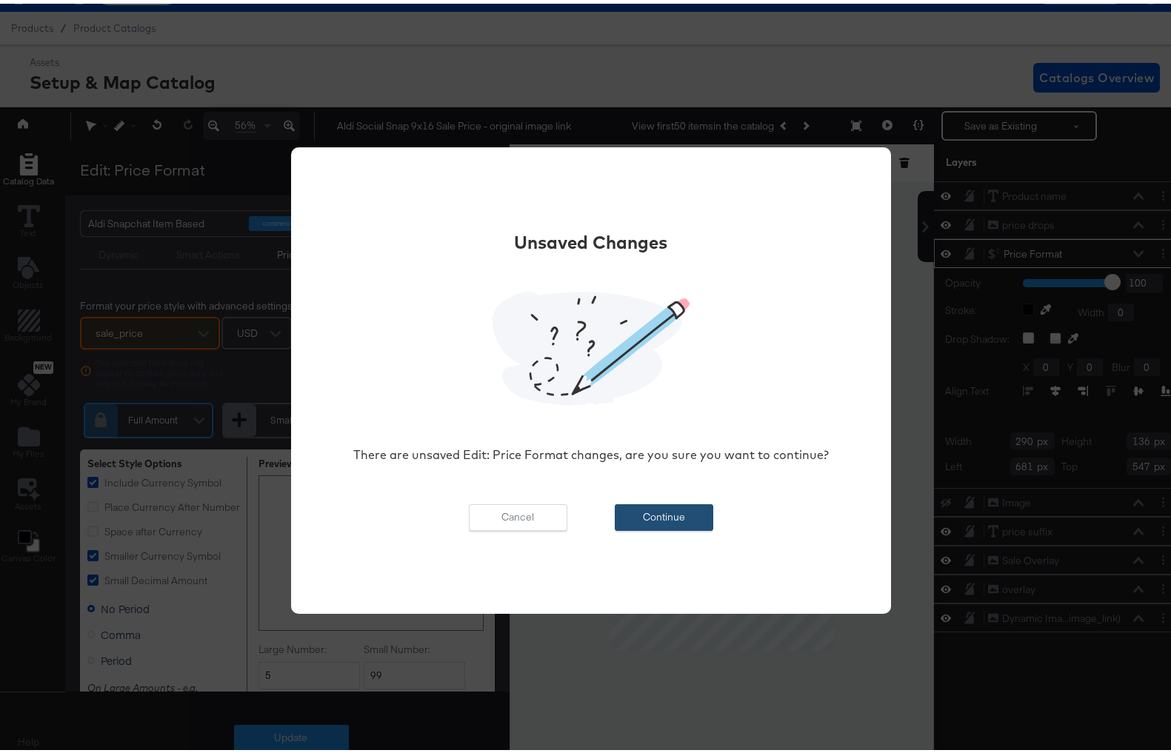
click at [668, 521] on button "Continue" at bounding box center [664, 514] width 98 height 27
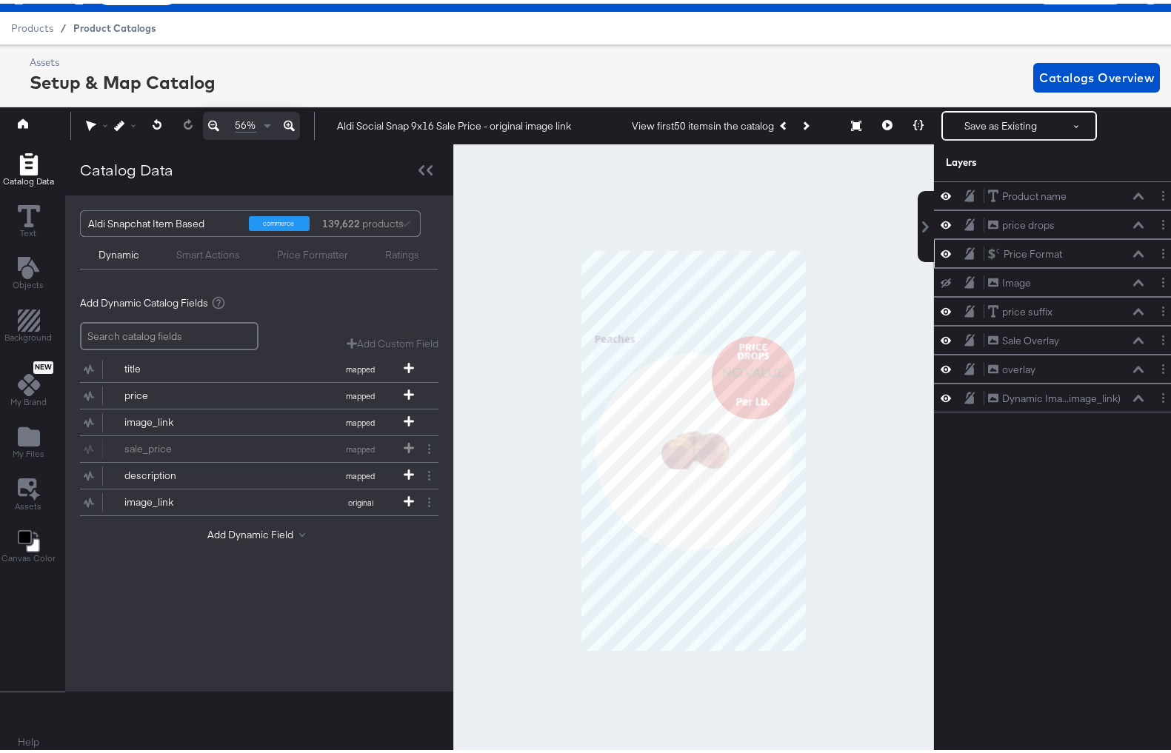
click at [110, 21] on span "Product Catalogs" at bounding box center [114, 25] width 83 height 12
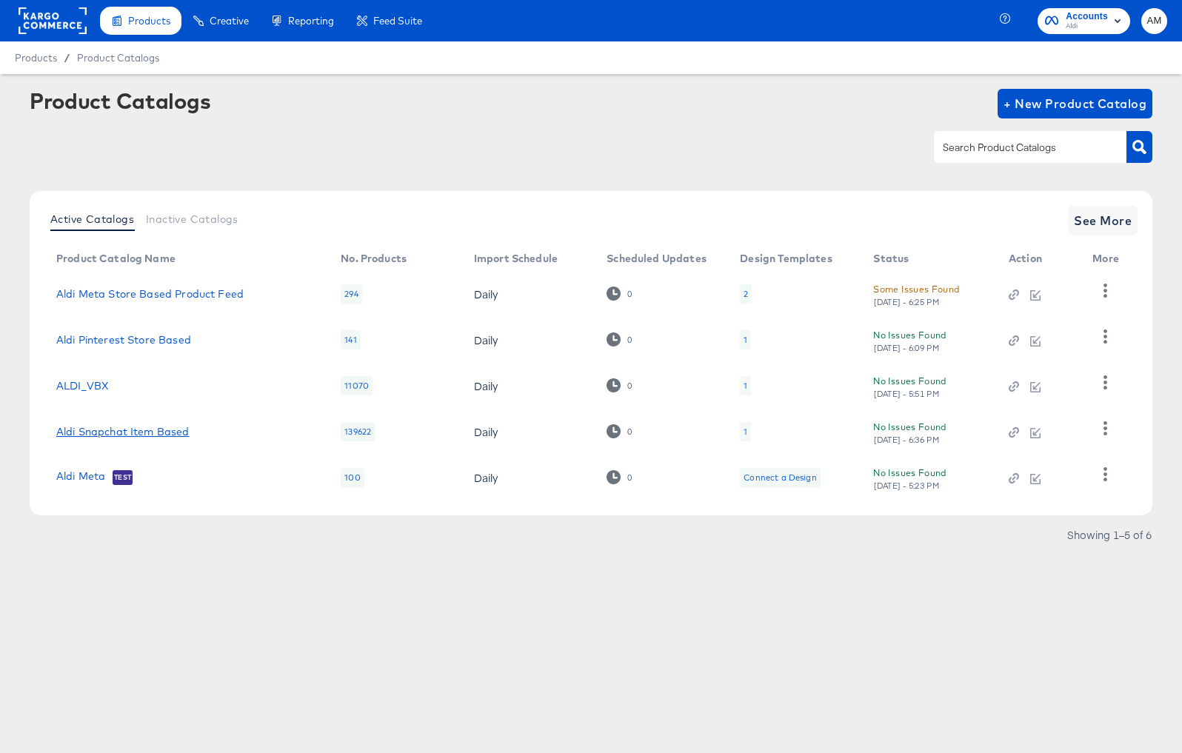
click at [159, 429] on link "Aldi Snapchat Item Based" at bounding box center [122, 432] width 133 height 12
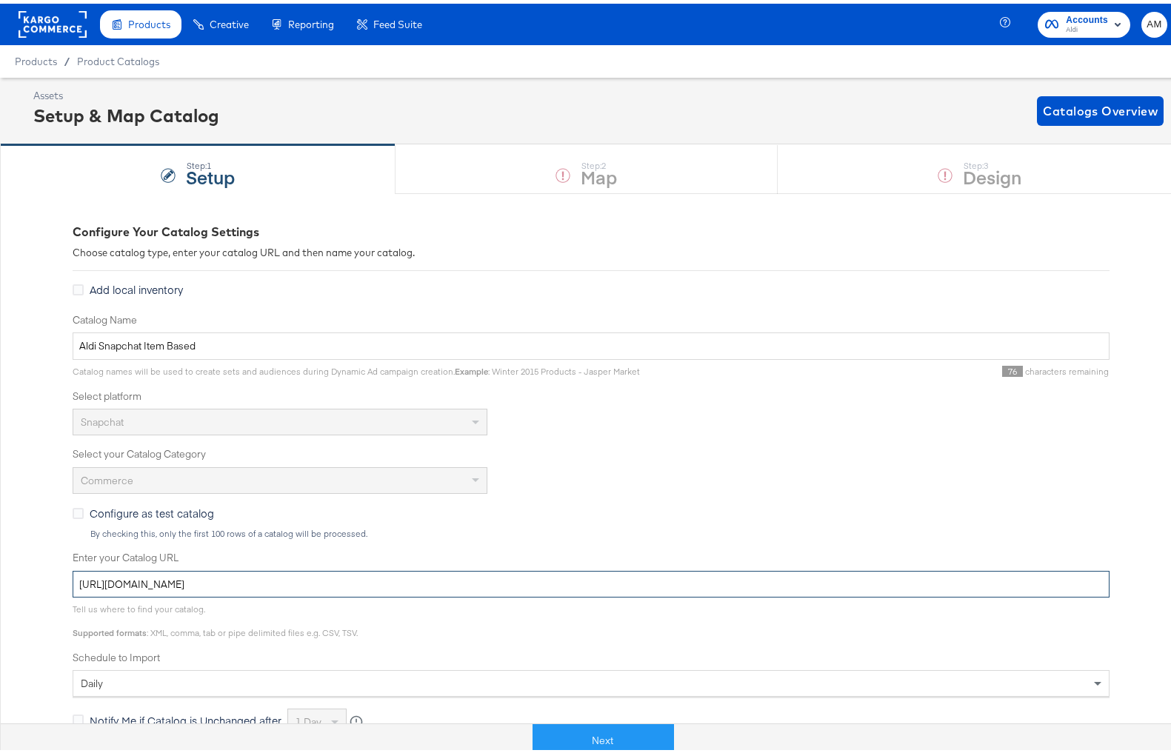
drag, startPoint x: 549, startPoint y: 586, endPoint x: -133, endPoint y: 560, distance: 683.1
click at [0, 560] on html "Products Products Product Catalogs Enhance Your Product Catalog, Map Them to Pu…" at bounding box center [591, 376] width 1182 height 753
click at [575, 737] on button "Next" at bounding box center [602, 736] width 141 height 33
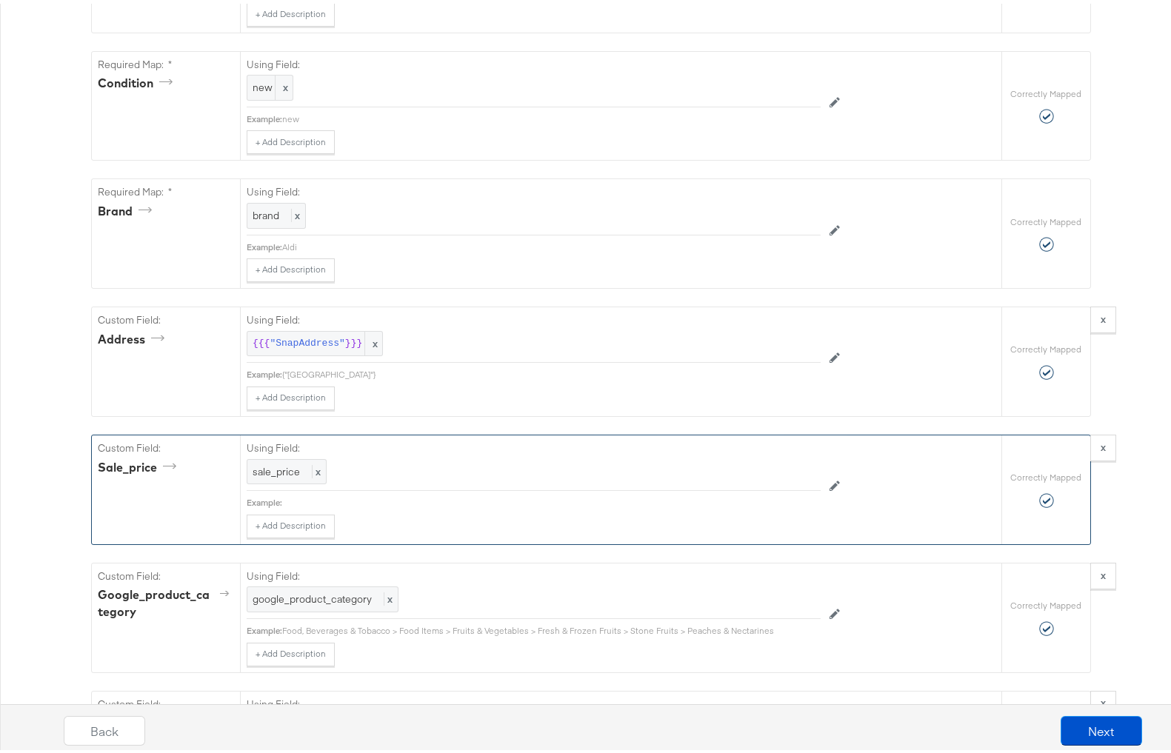
scroll to position [1683, 0]
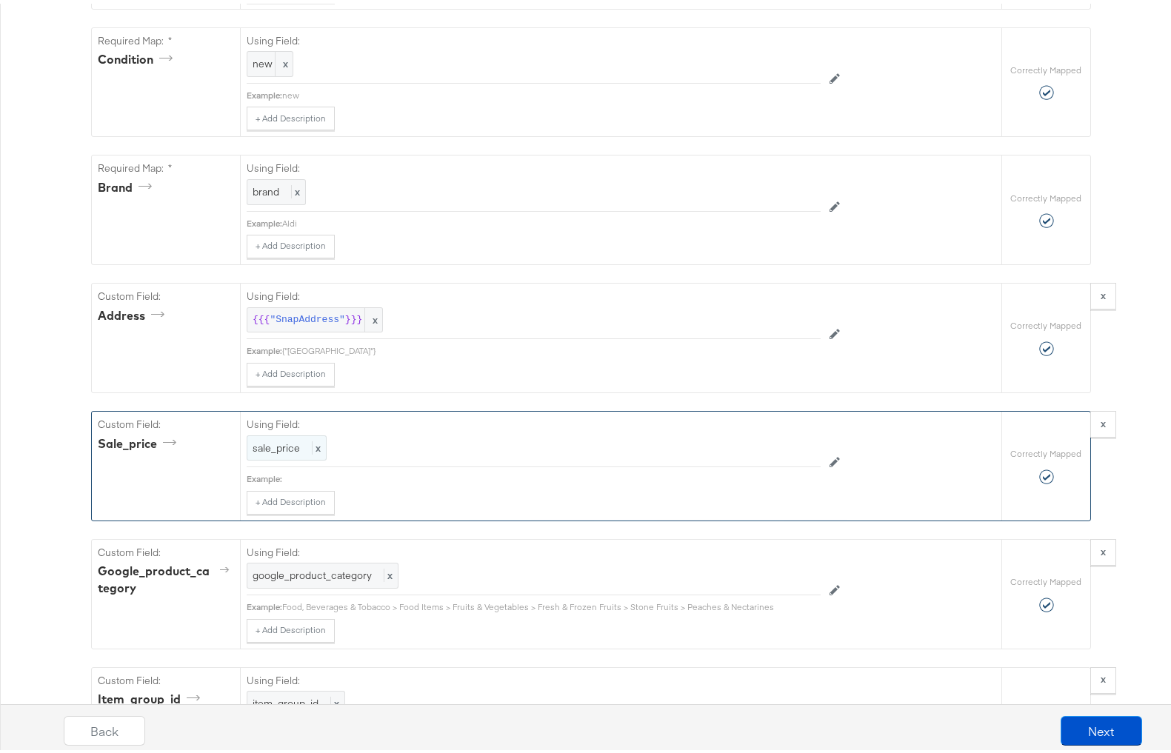
click at [258, 451] on span "sale_price" at bounding box center [275, 444] width 47 height 13
click at [336, 458] on div "sale_price" at bounding box center [499, 444] width 505 height 25
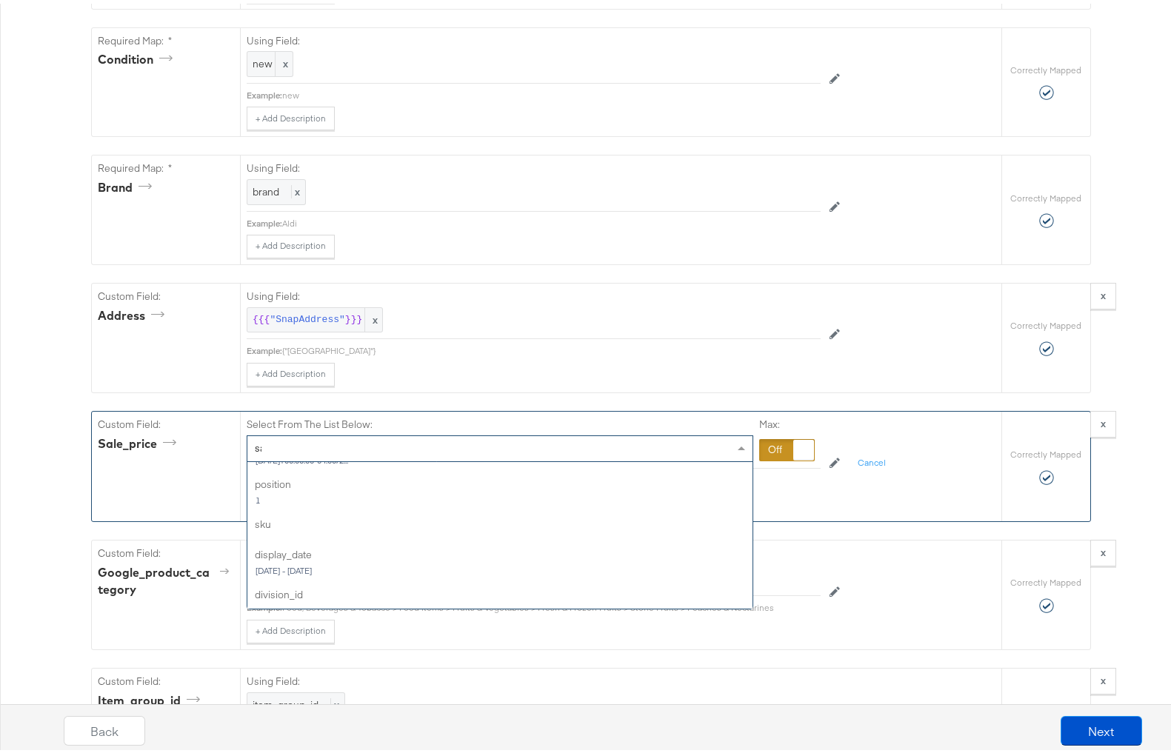
scroll to position [0, 0]
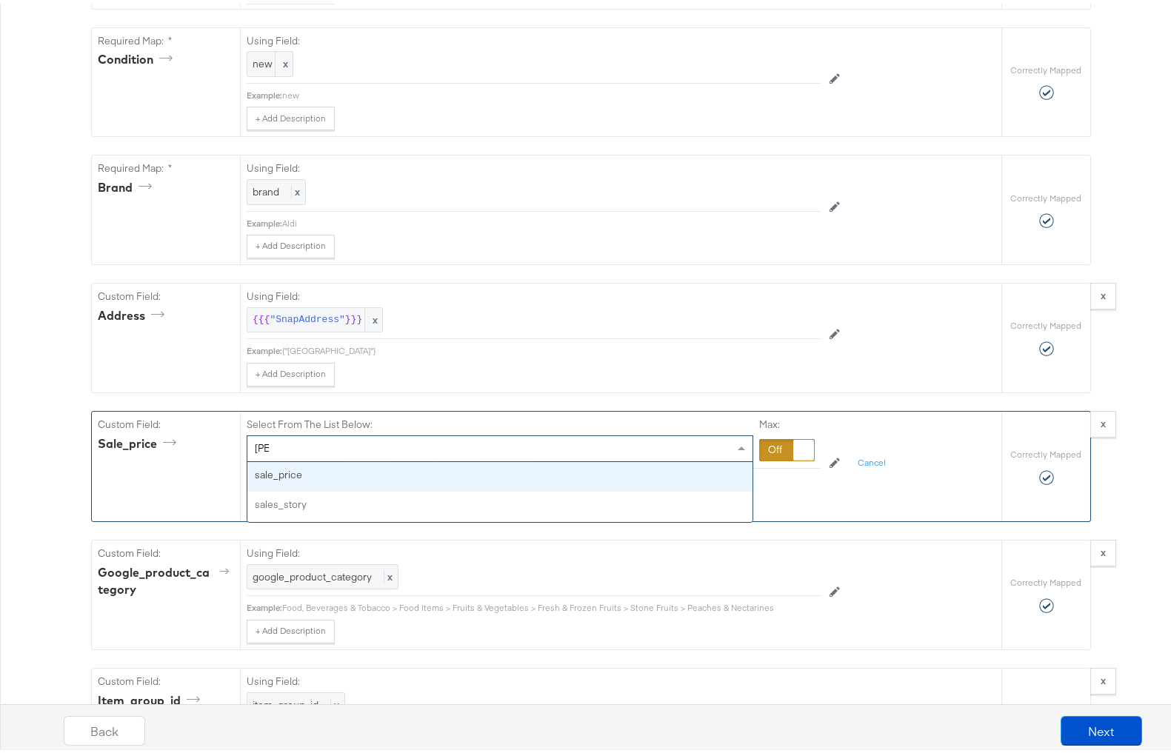
type input "sale"
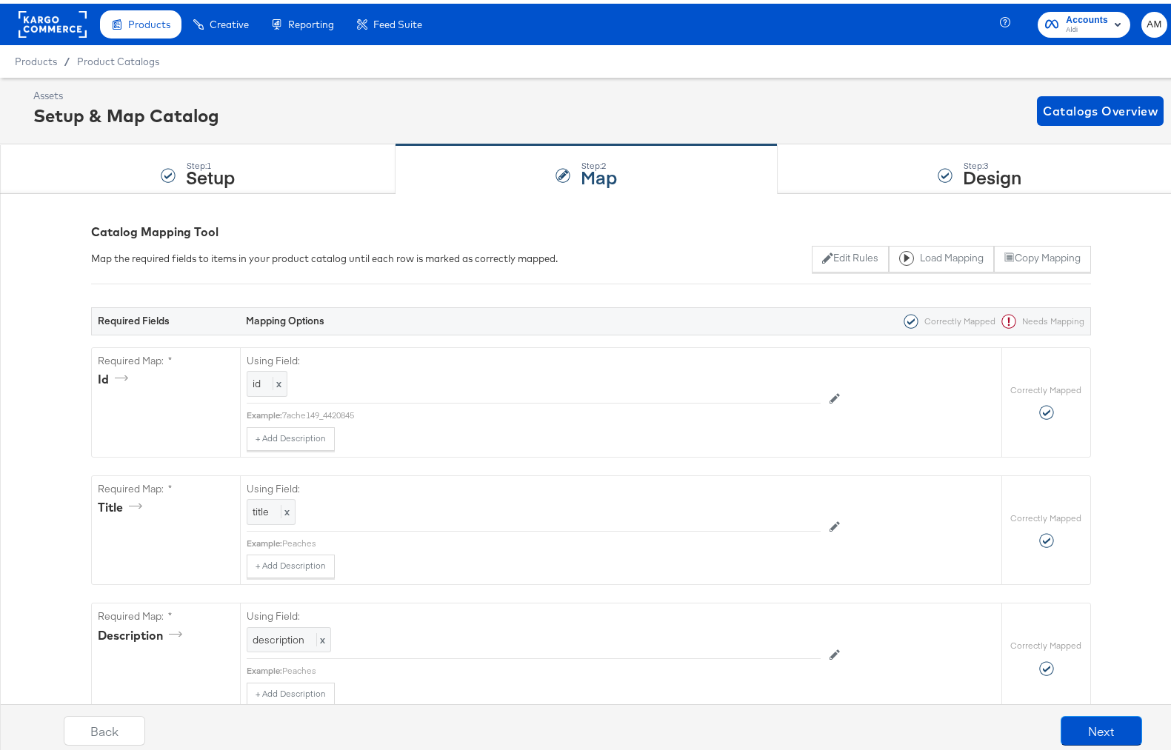
click at [57, 21] on rect at bounding box center [53, 20] width 68 height 27
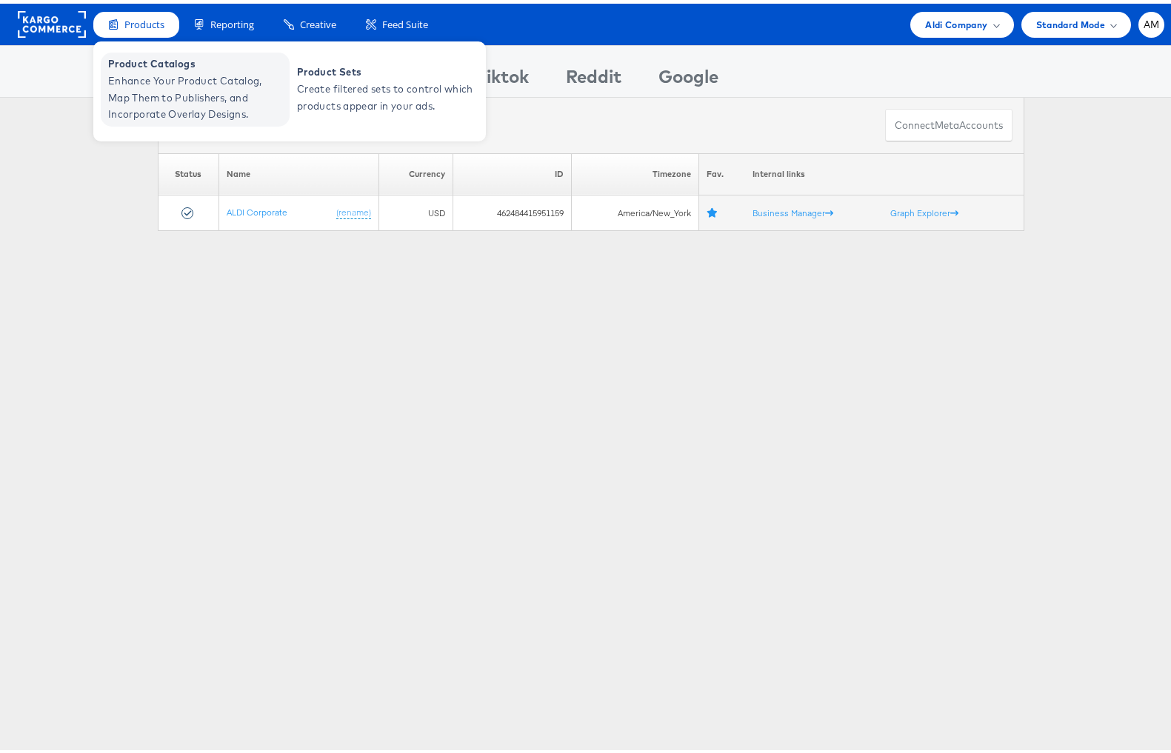
click at [146, 77] on span "Enhance Your Product Catalog, Map Them to Publishers, and Incorporate Overlay D…" at bounding box center [197, 94] width 178 height 50
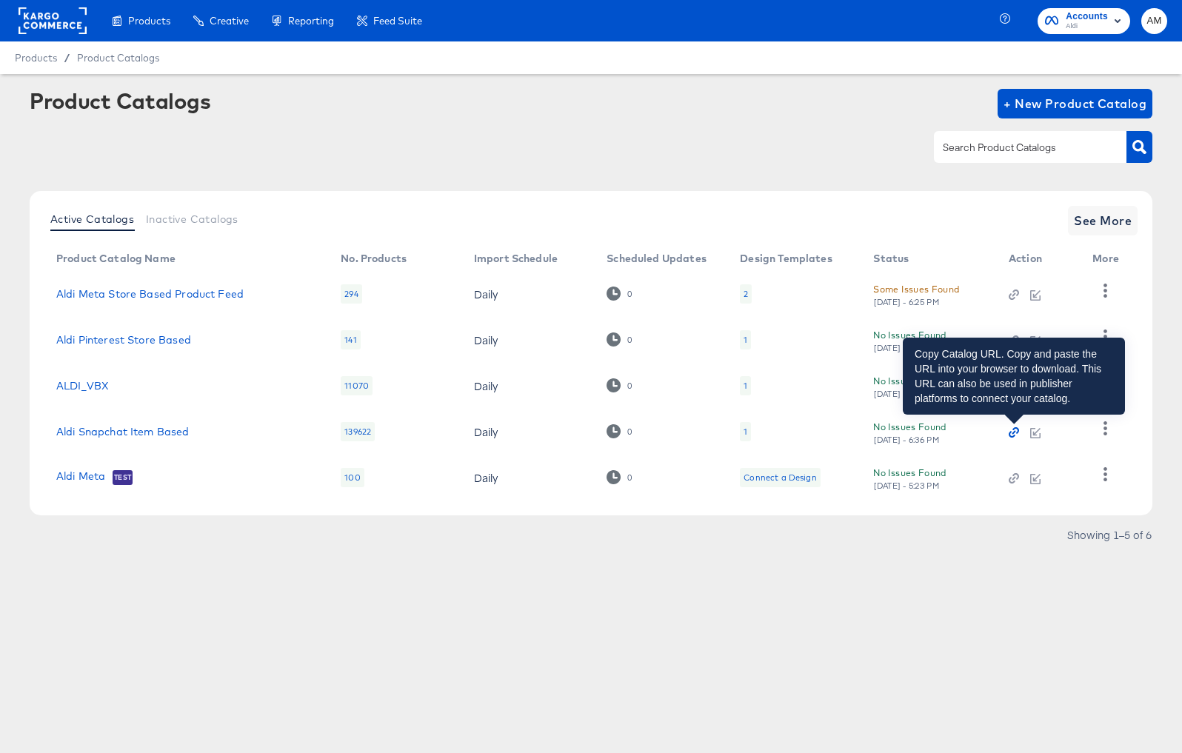
click at [1011, 435] on icon "button" at bounding box center [1013, 432] width 10 height 10
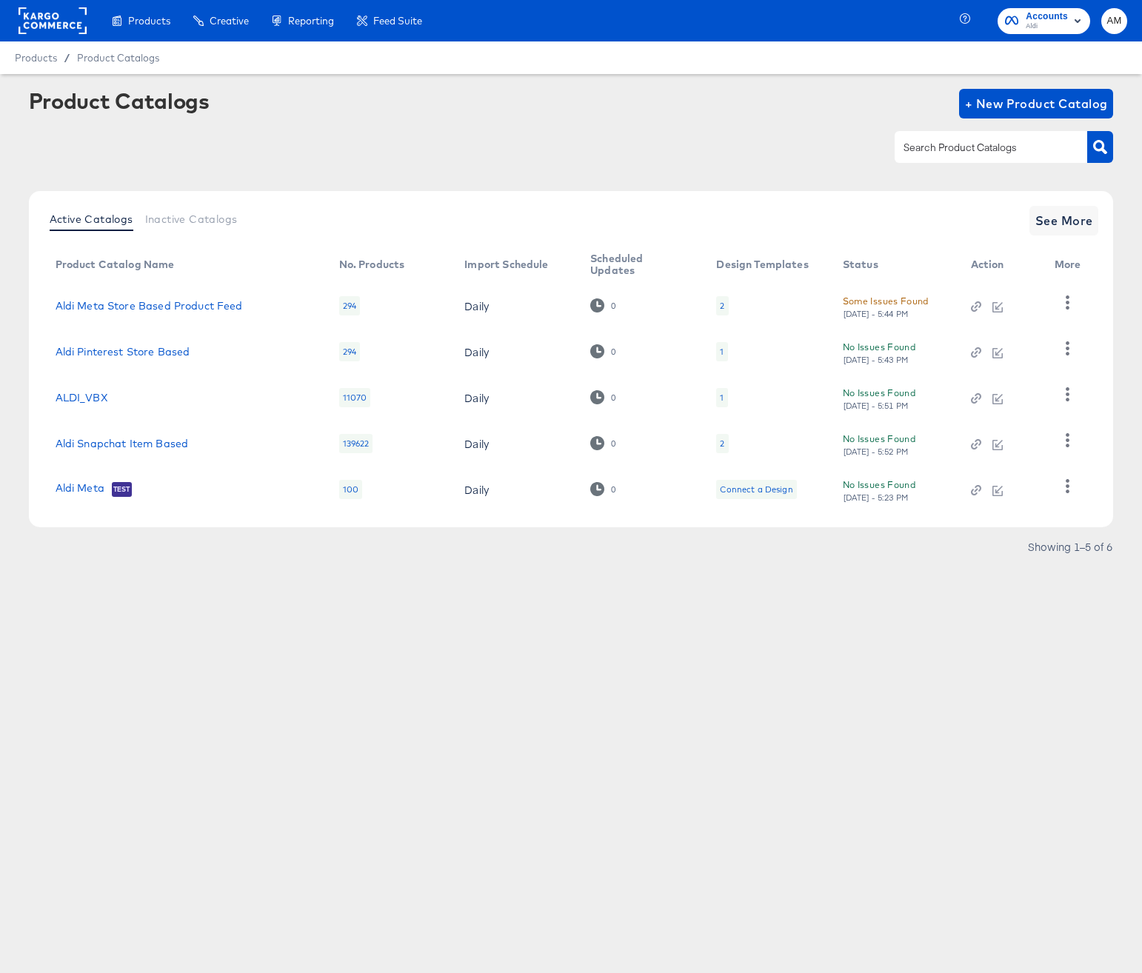
click at [723, 443] on div "2" at bounding box center [722, 444] width 4 height 12
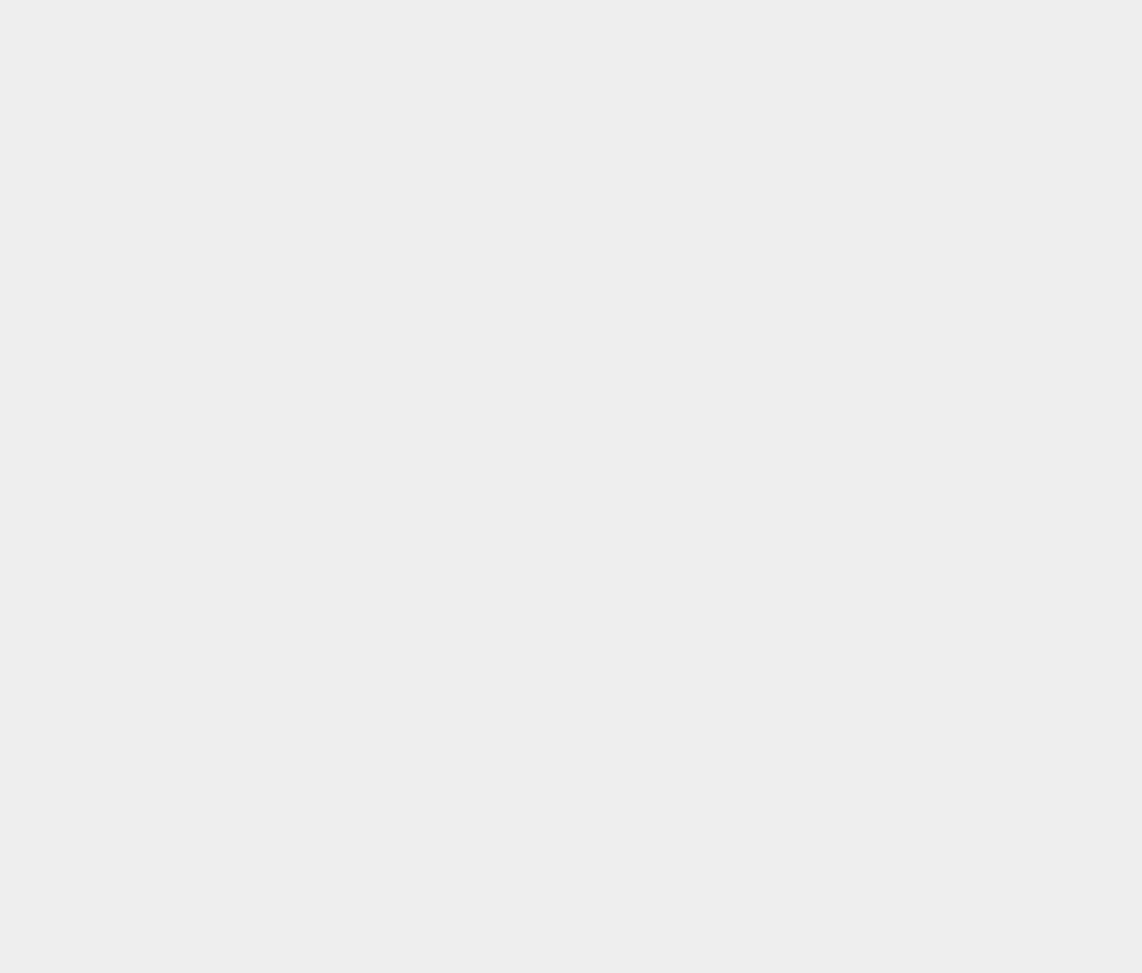
click at [926, 90] on body at bounding box center [571, 468] width 1142 height 937
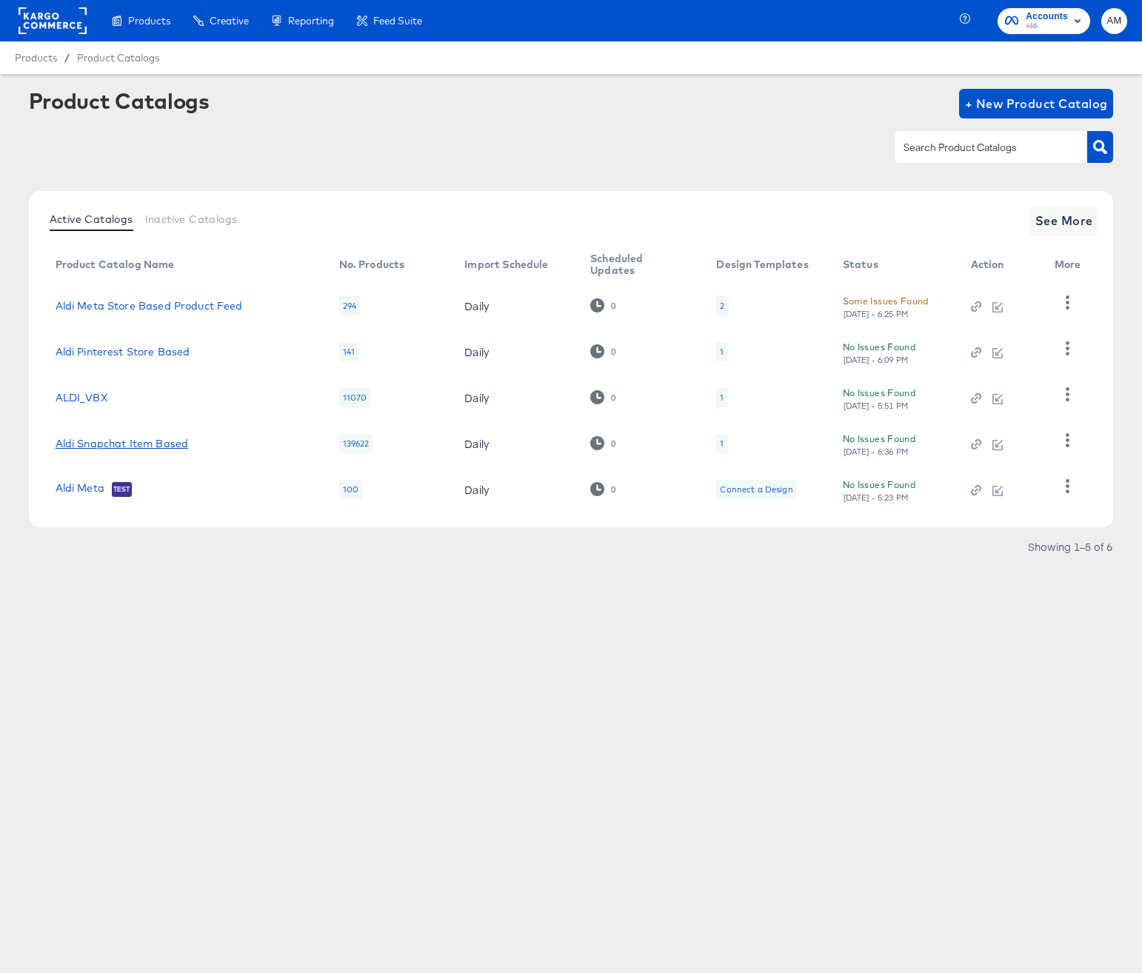
click at [132, 441] on link "Aldi Snapchat Item Based" at bounding box center [122, 444] width 133 height 12
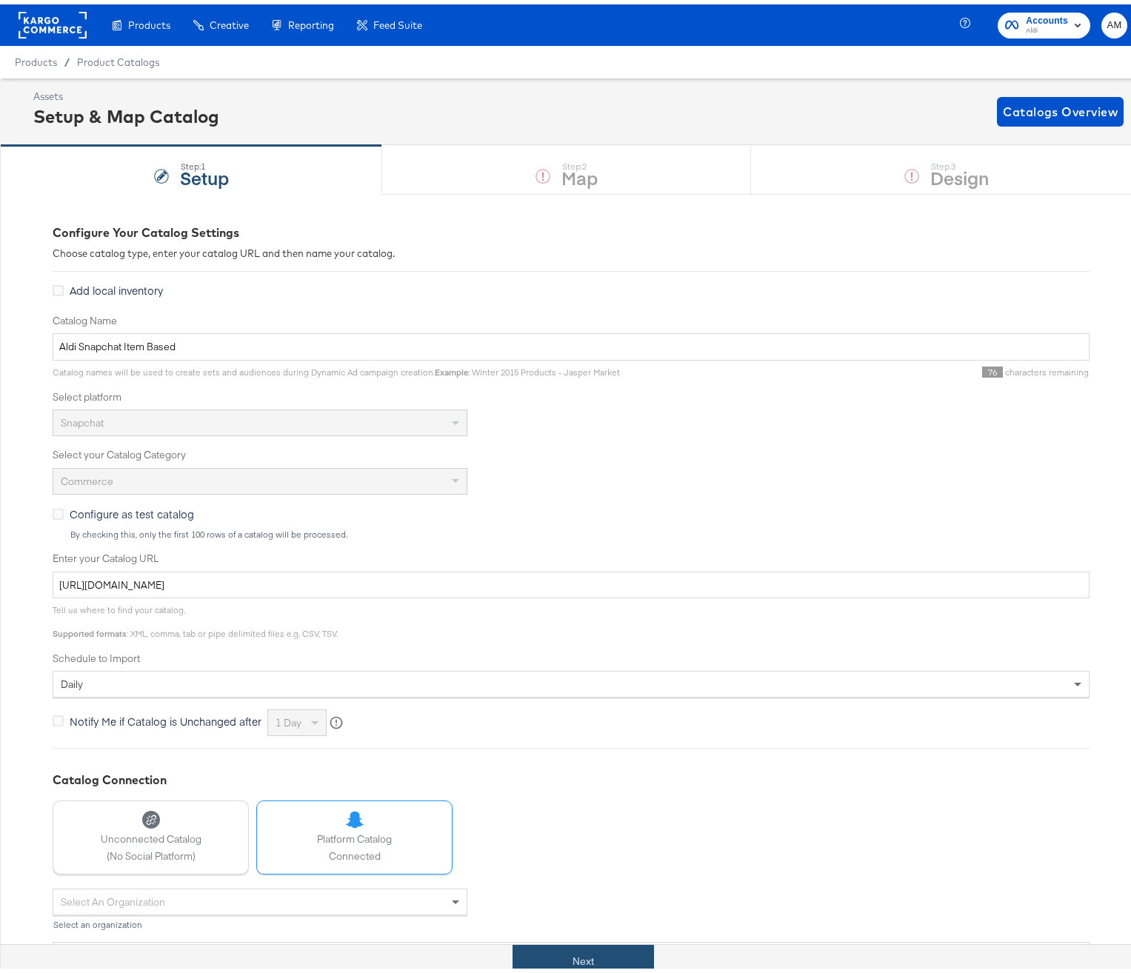
click at [555, 964] on button "Next" at bounding box center [582, 956] width 141 height 33
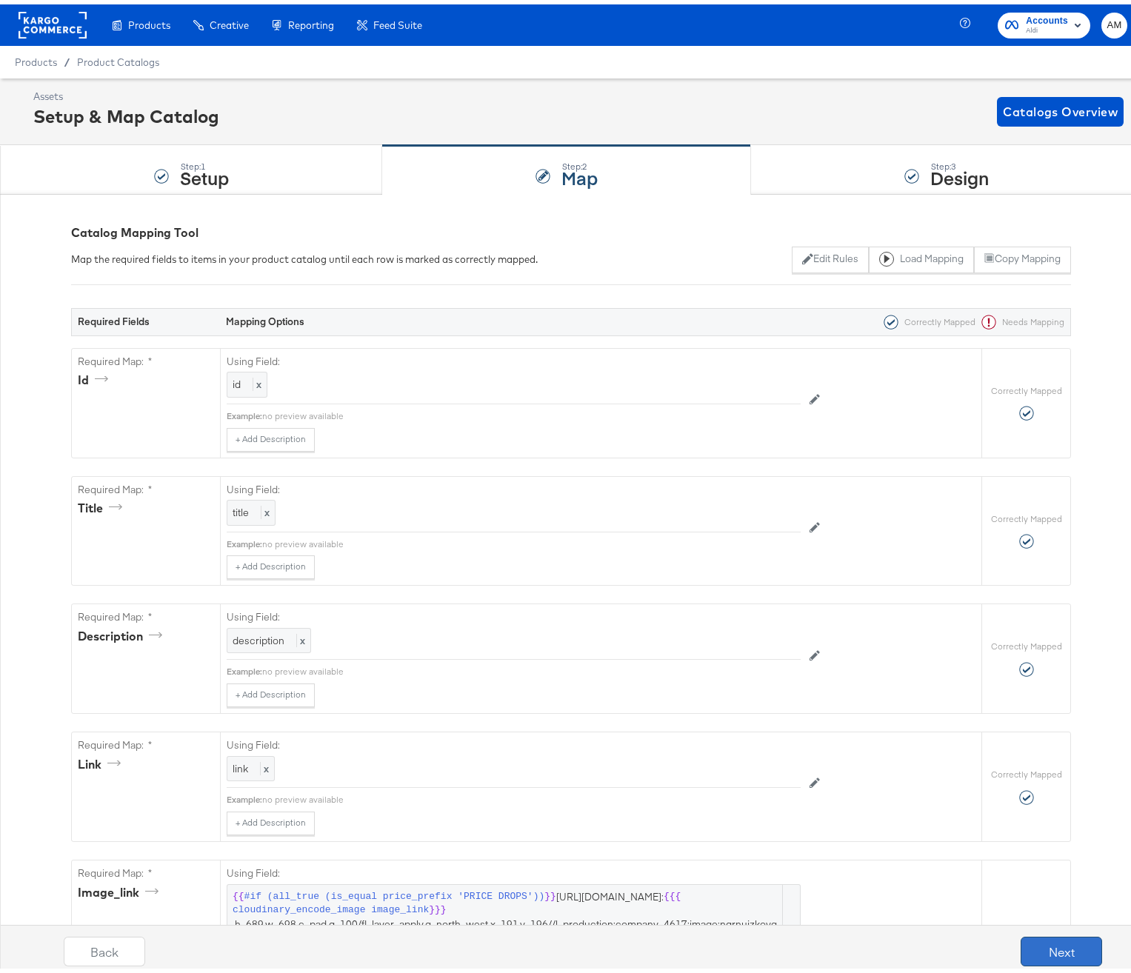
click at [1043, 944] on button "Next" at bounding box center [1060, 947] width 81 height 30
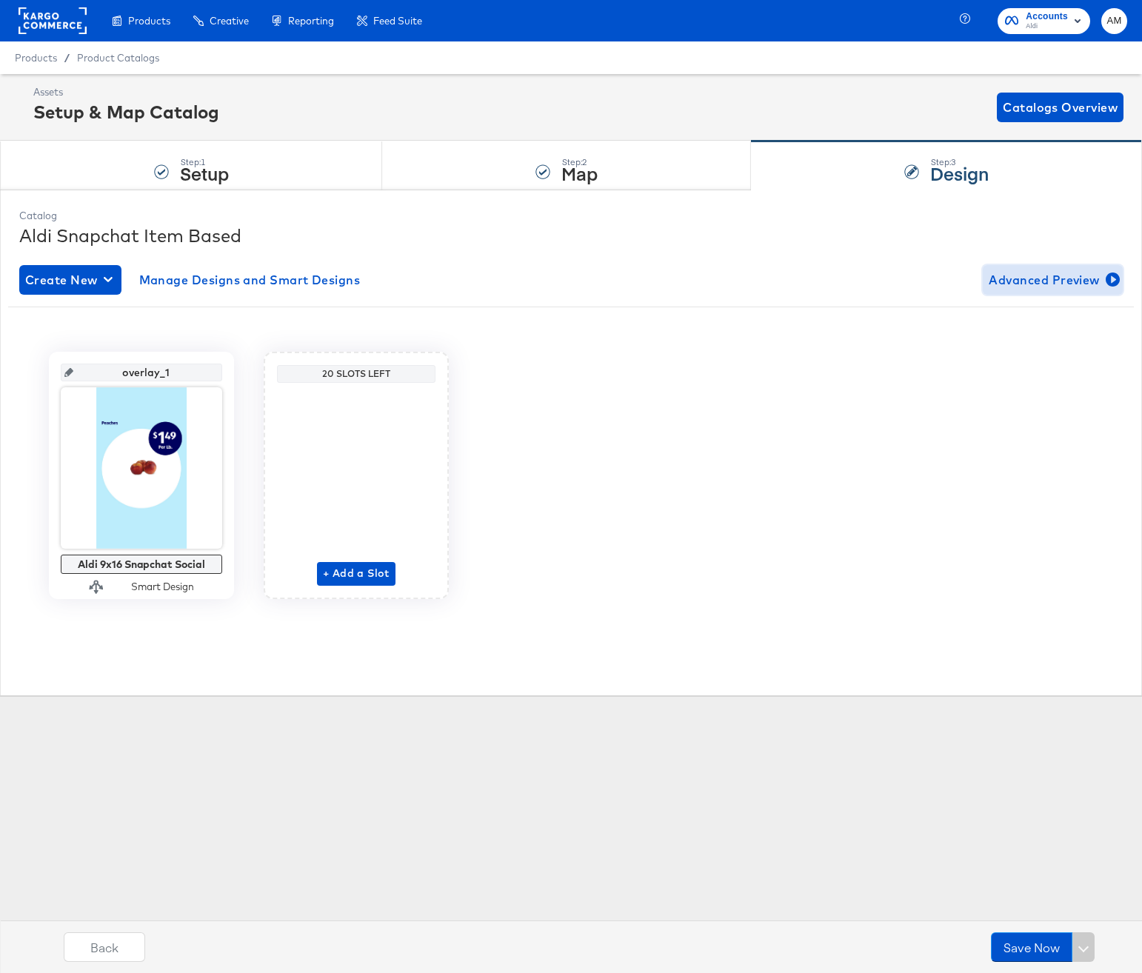
click at [1025, 278] on span "Advanced Preview" at bounding box center [1052, 280] width 128 height 21
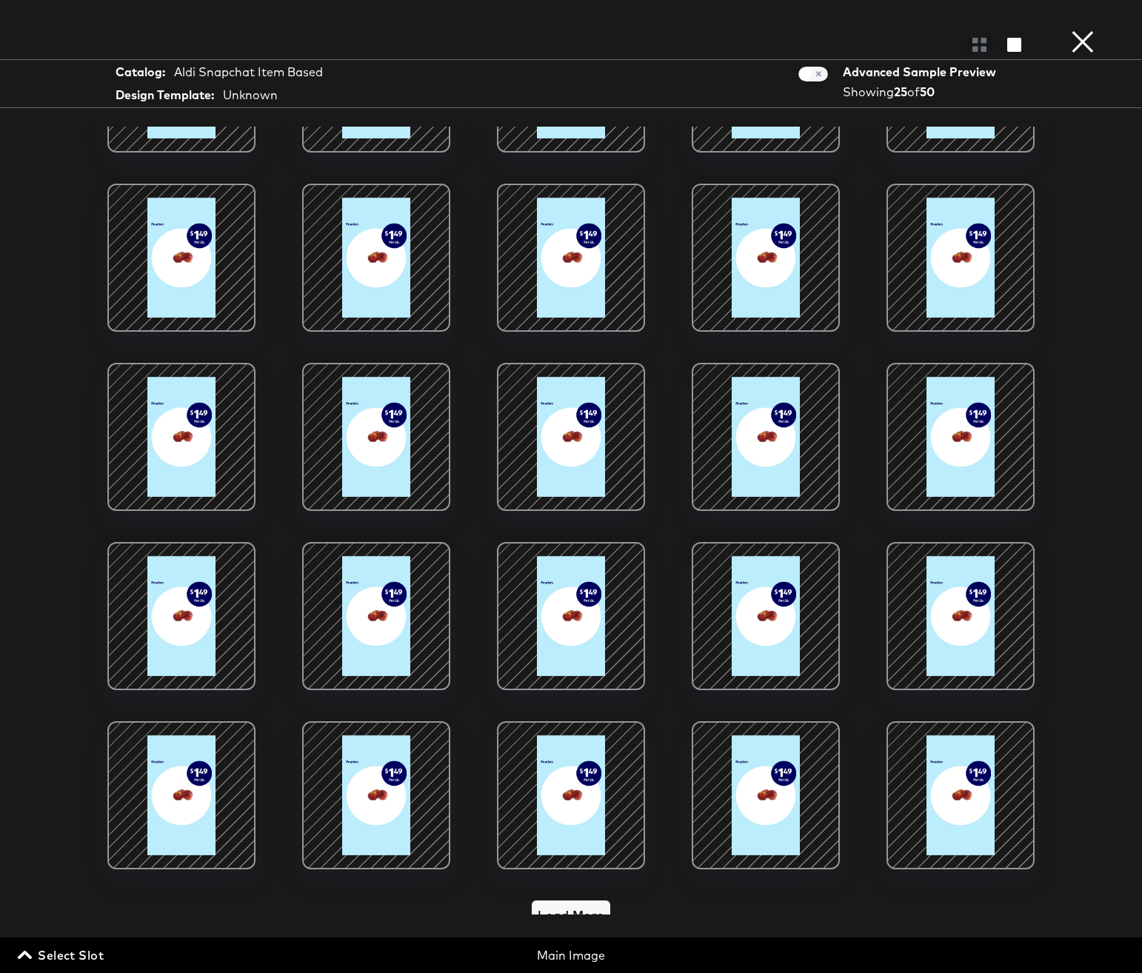
scroll to position [149, 0]
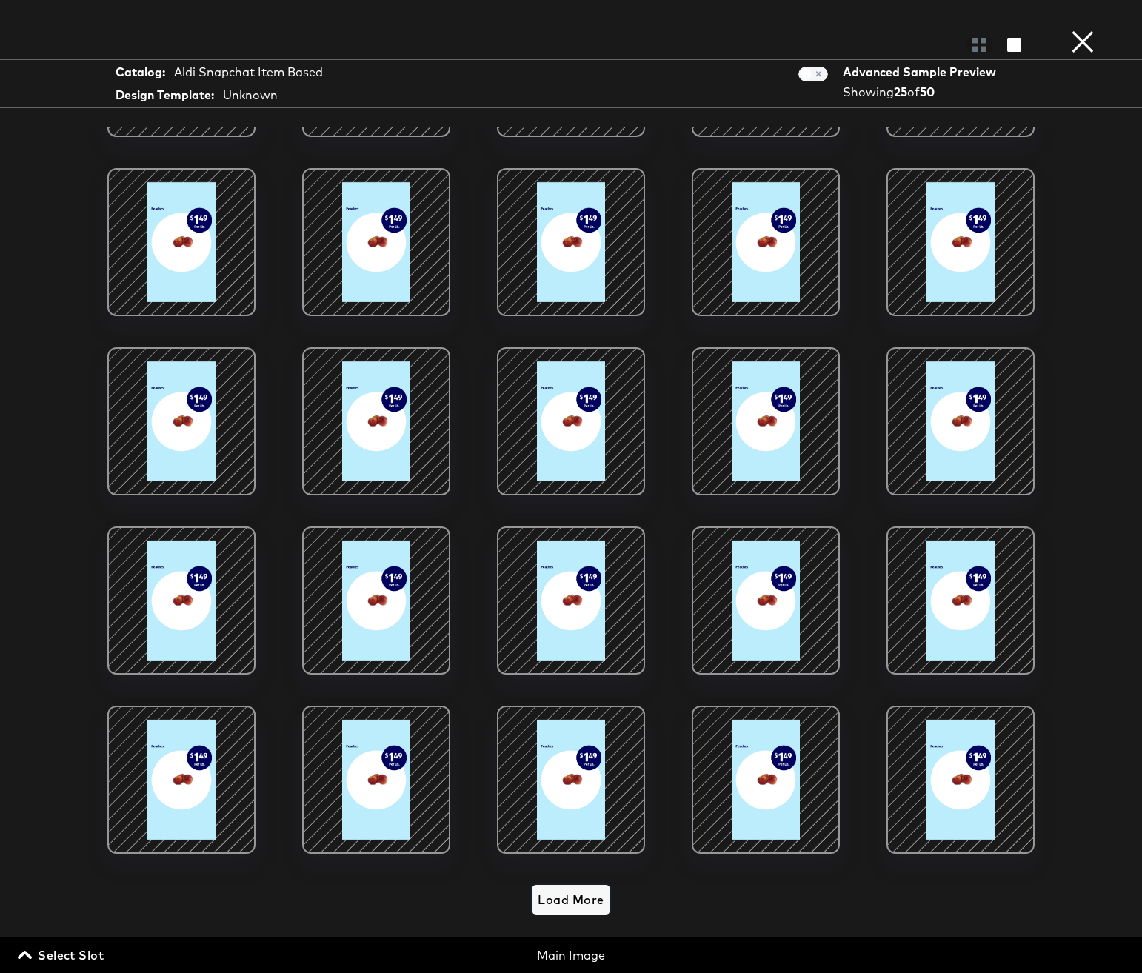
click at [571, 889] on span "Load More" at bounding box center [571, 899] width 66 height 21
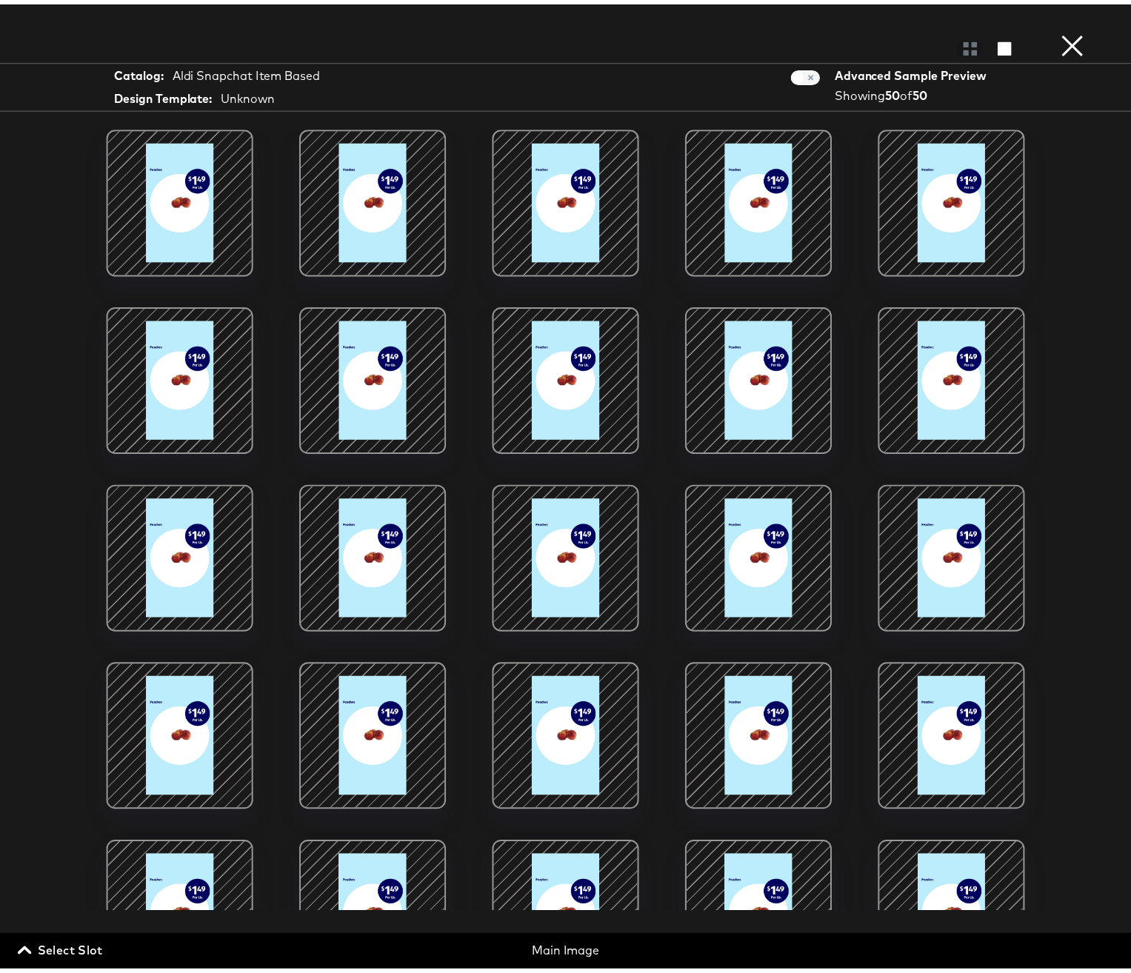
scroll to position [984, 0]
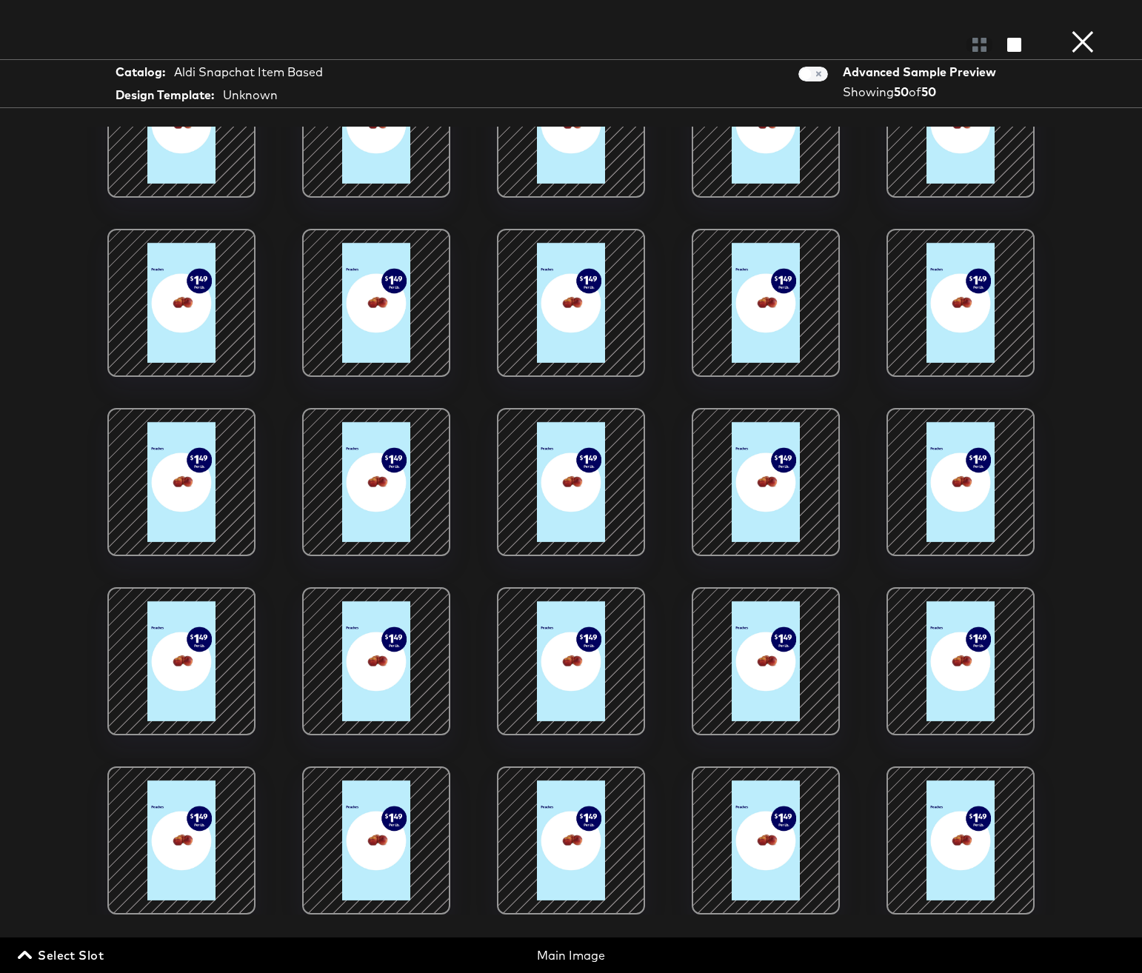
click at [1079, 30] on button "×" at bounding box center [1083, 15] width 30 height 30
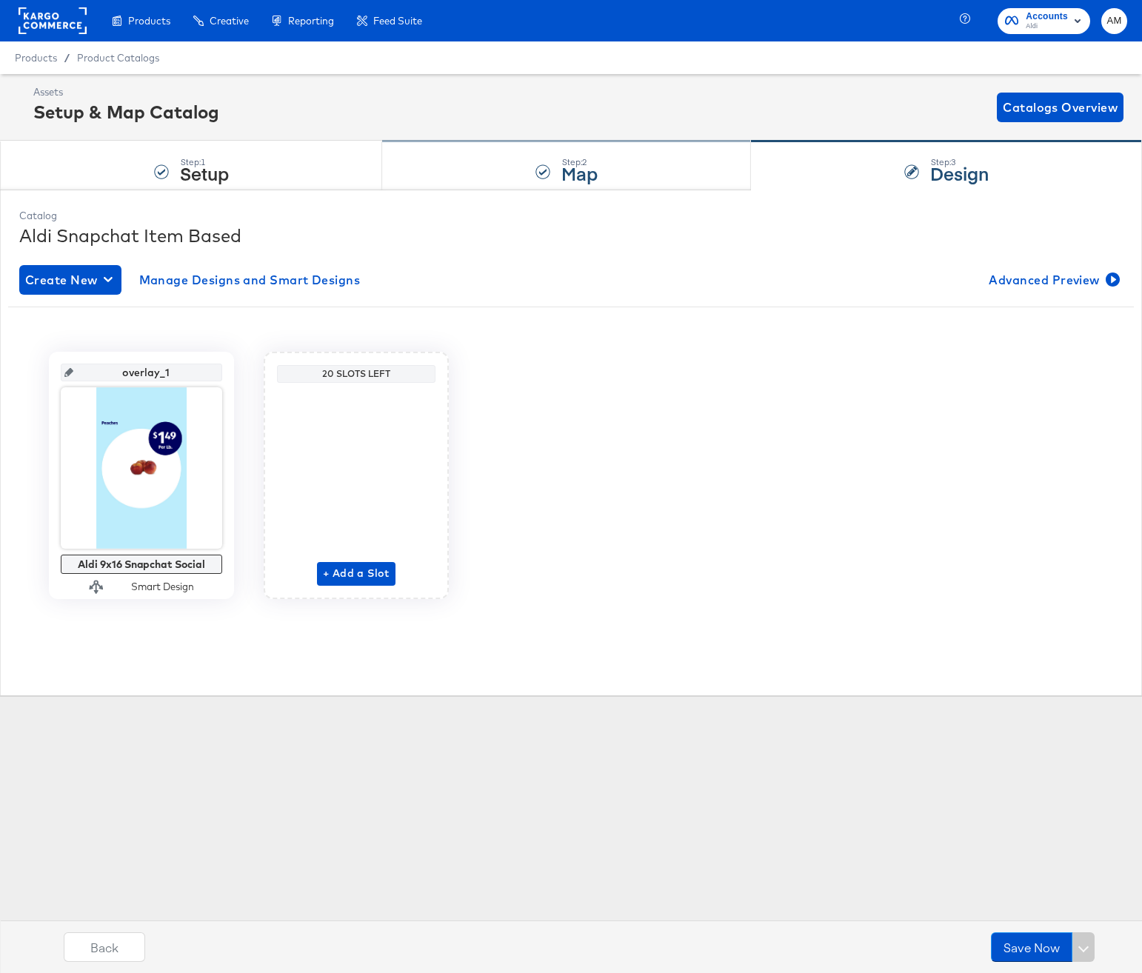
click at [480, 184] on div "Step: 2 Map" at bounding box center [566, 165] width 369 height 49
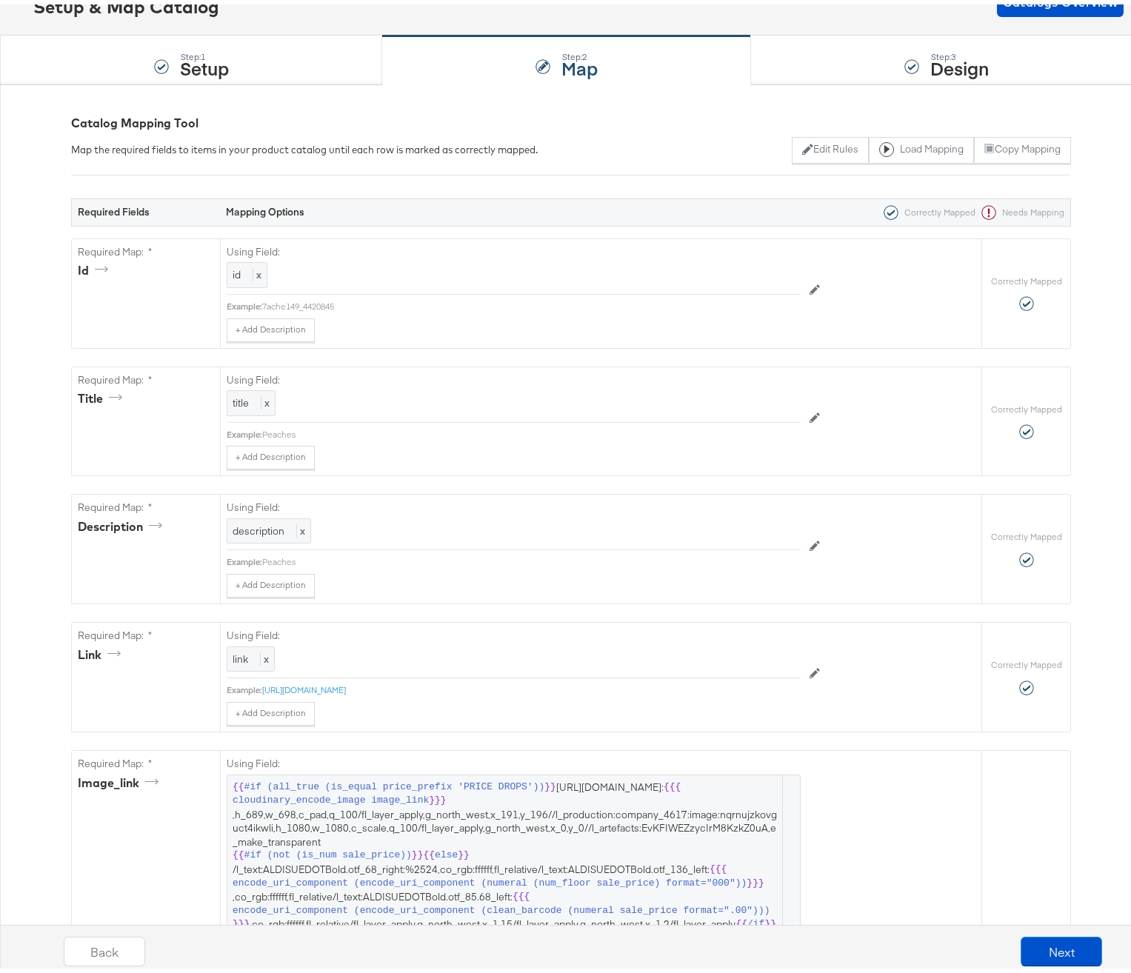
scroll to position [0, 0]
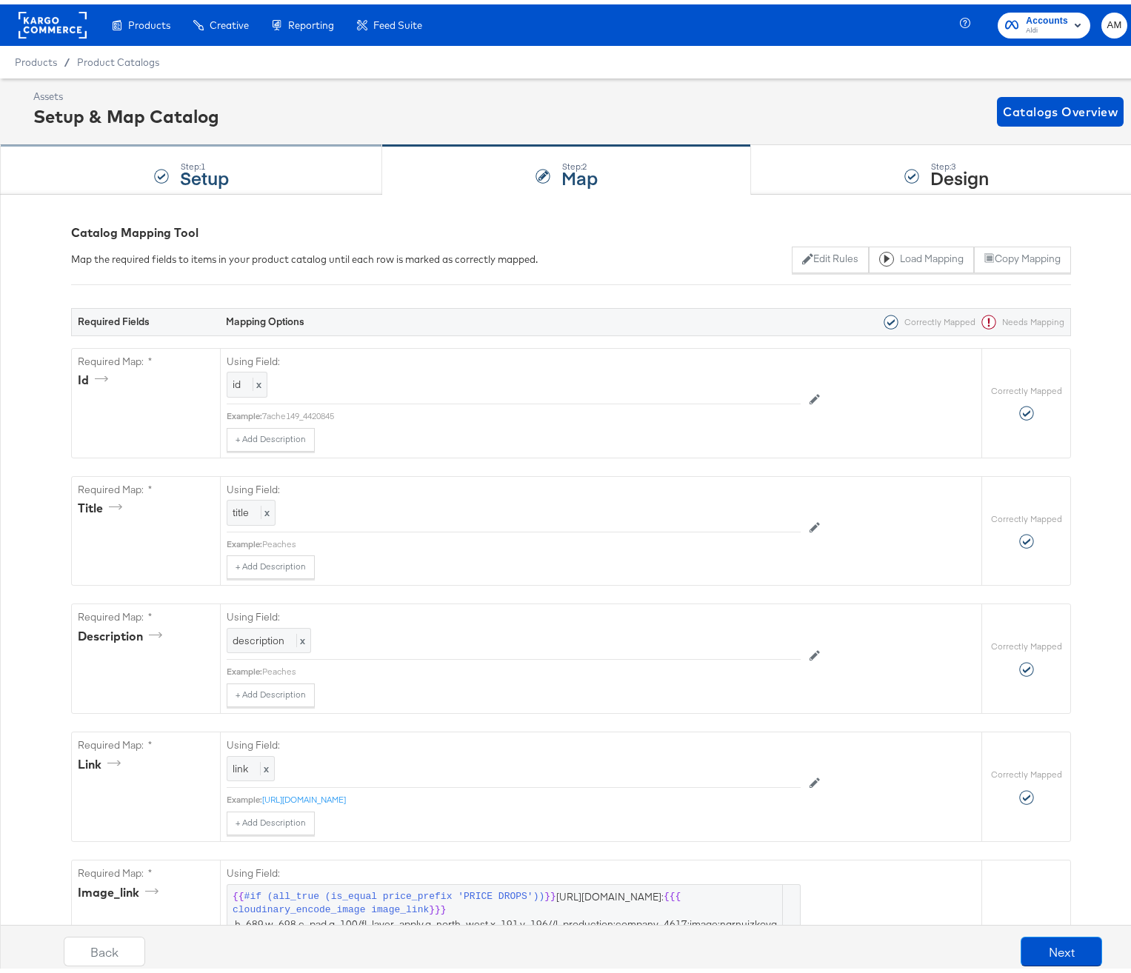
click at [250, 171] on div "Step: 1 Setup" at bounding box center [191, 165] width 382 height 49
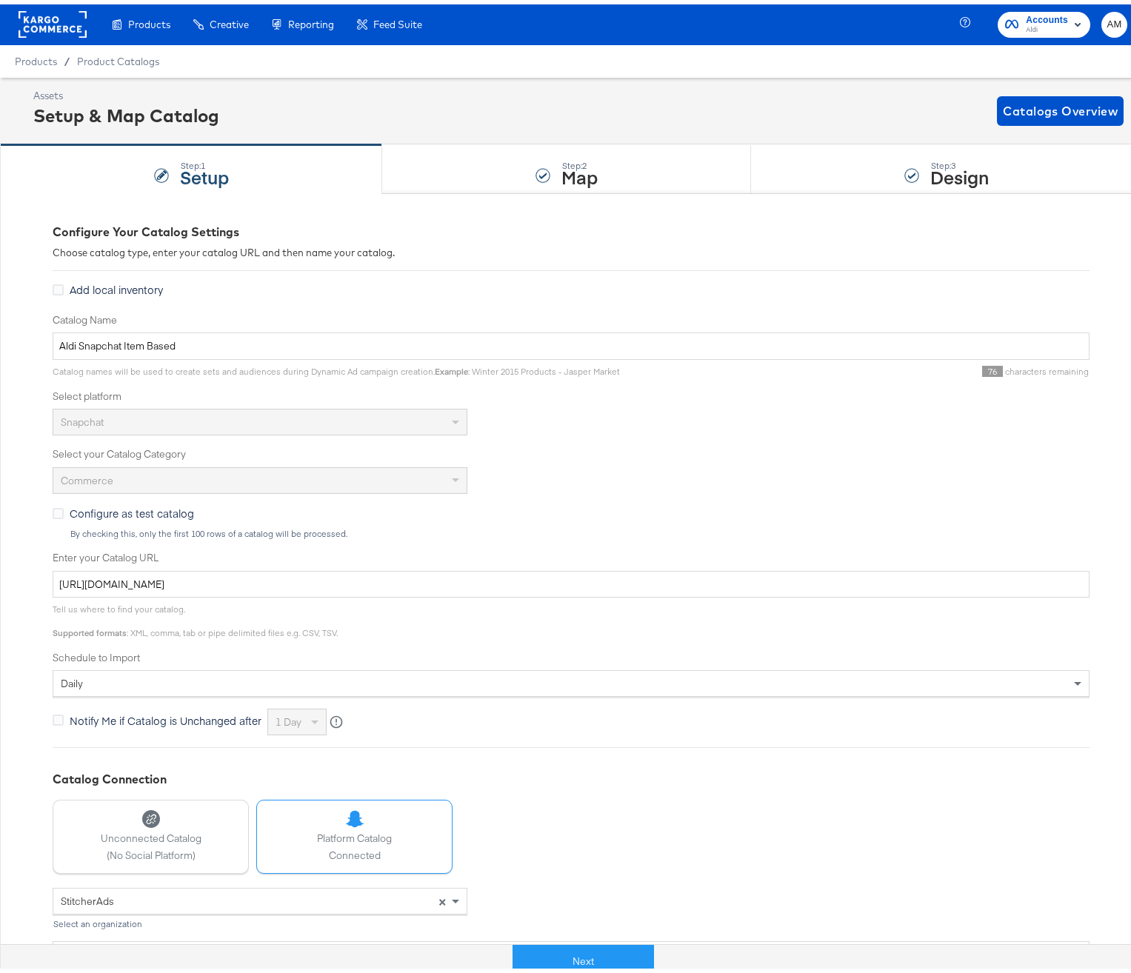
scroll to position [3, 0]
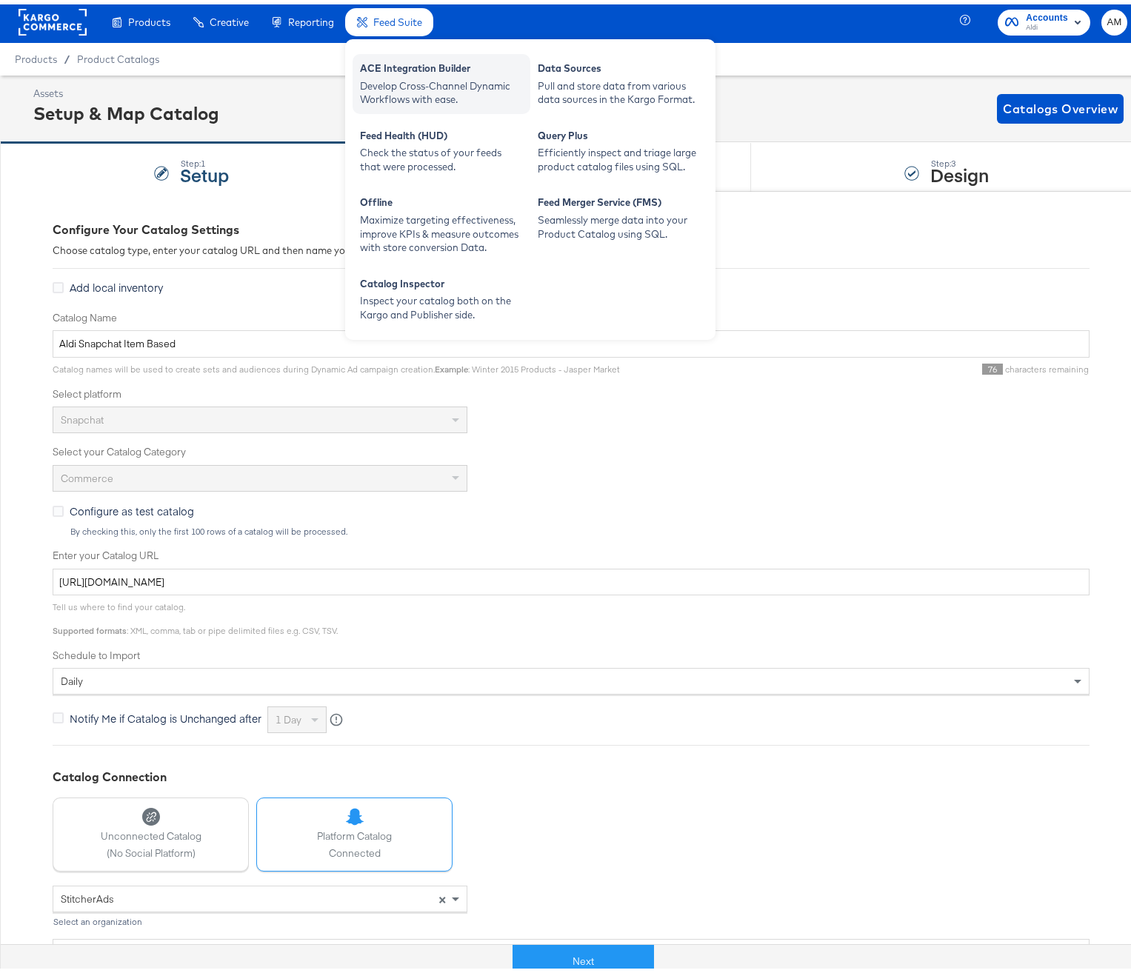
click at [418, 61] on div "ACE Integration Builder" at bounding box center [441, 66] width 163 height 18
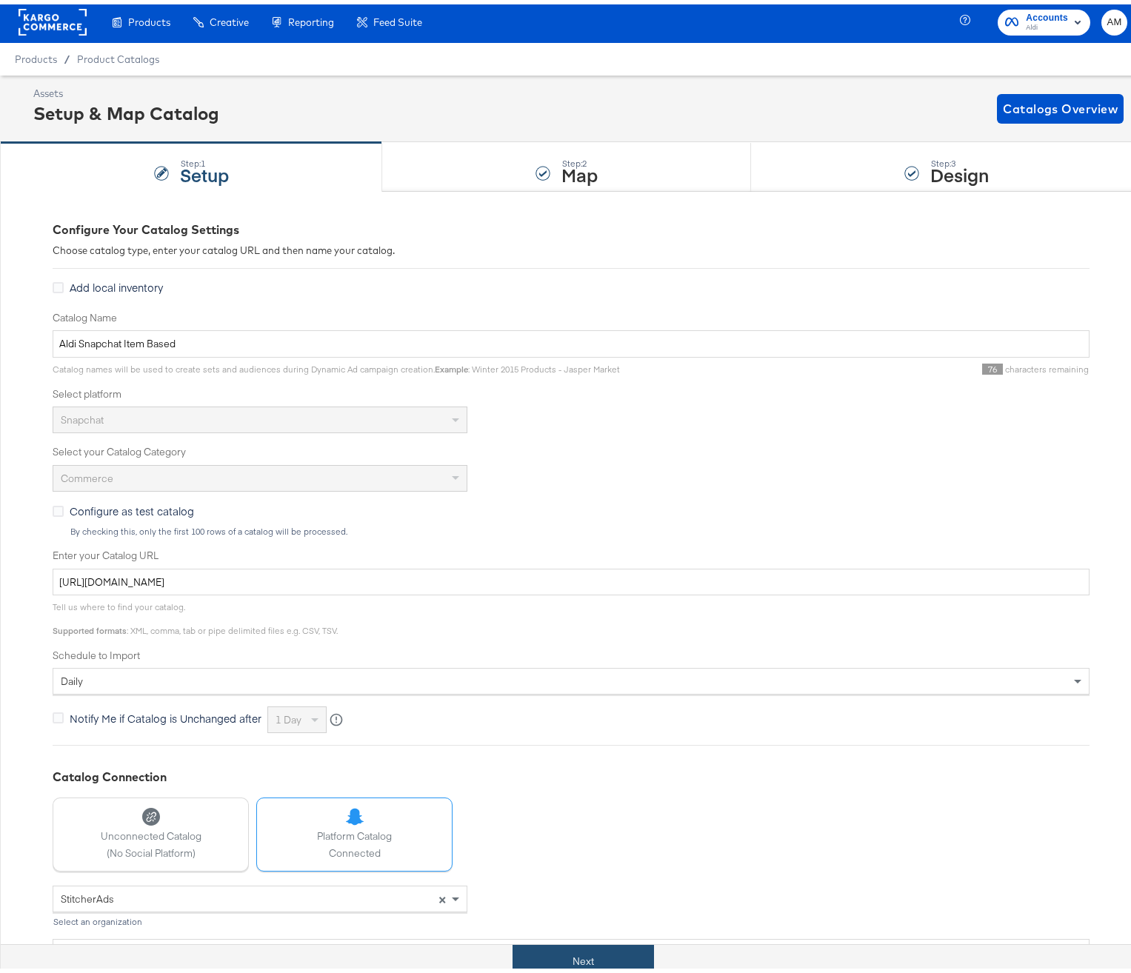
click at [556, 957] on button "Next" at bounding box center [582, 956] width 141 height 33
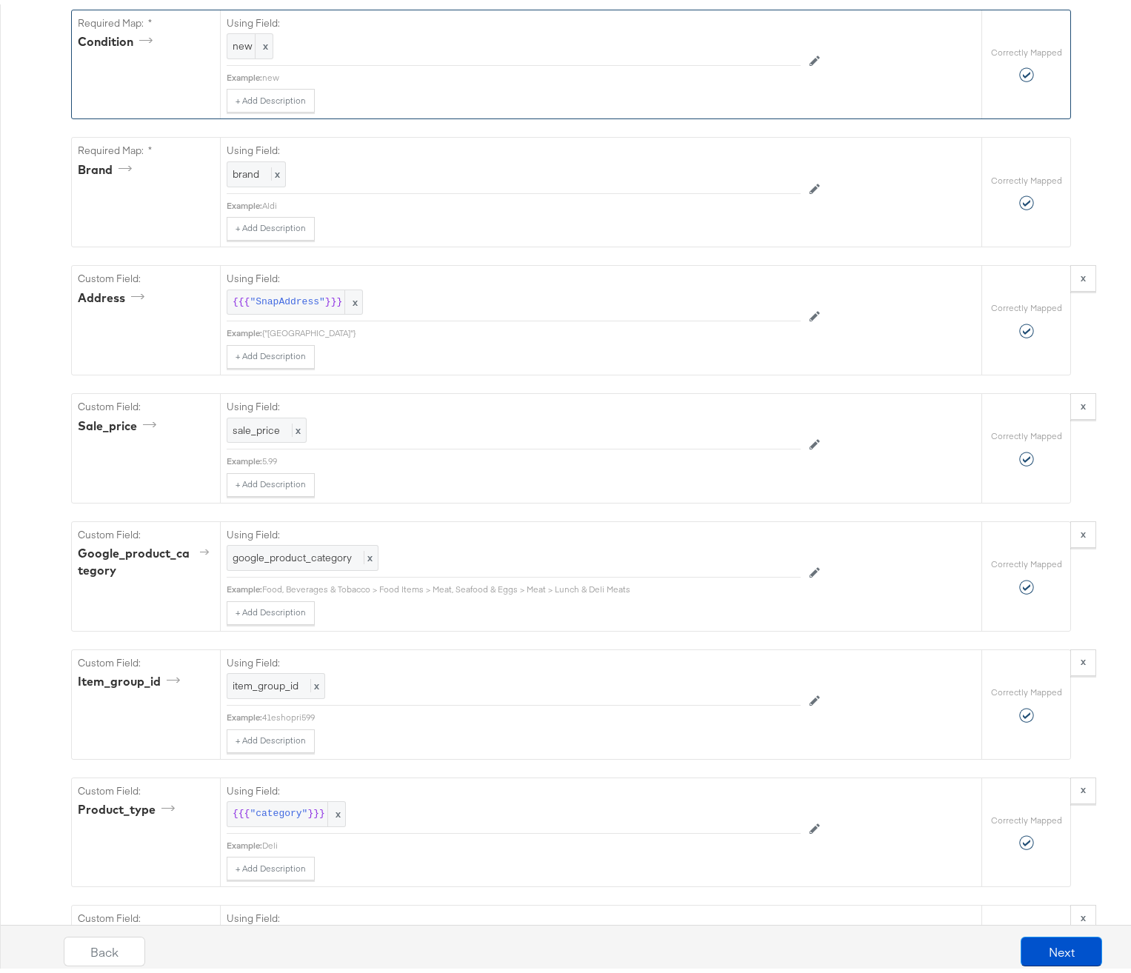
scroll to position [1698, 0]
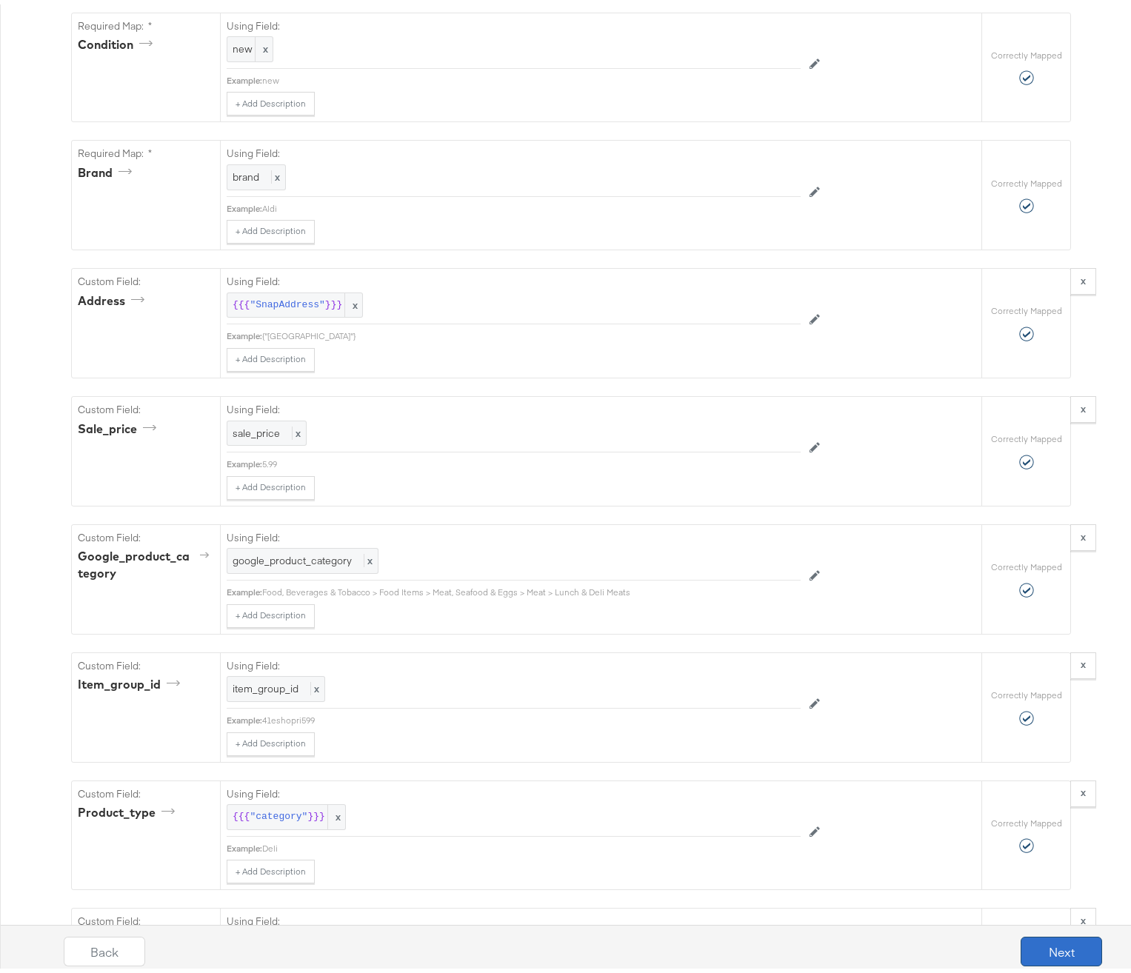
click at [1046, 945] on button "Next" at bounding box center [1060, 947] width 81 height 30
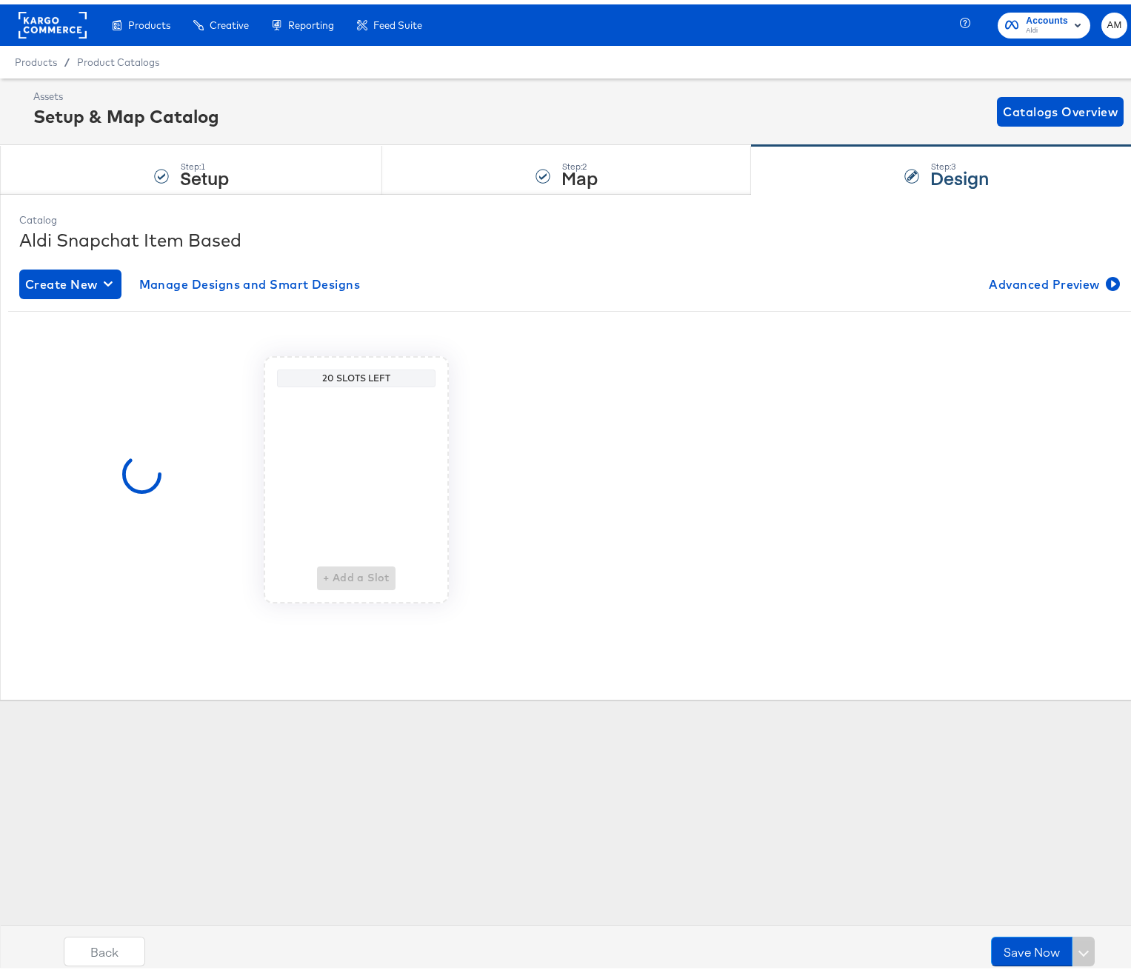
scroll to position [0, 0]
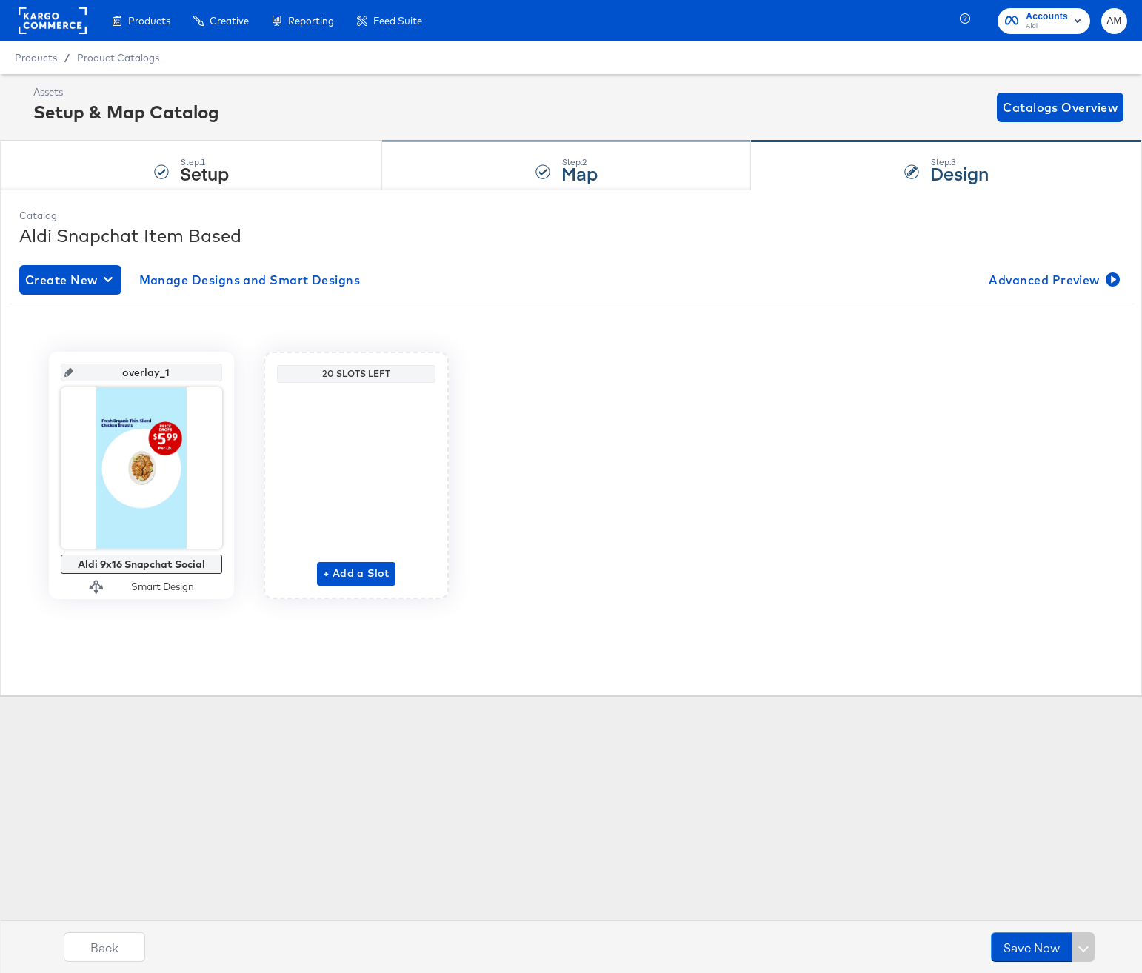
click at [514, 161] on div "Step: 2 Map" at bounding box center [566, 165] width 369 height 49
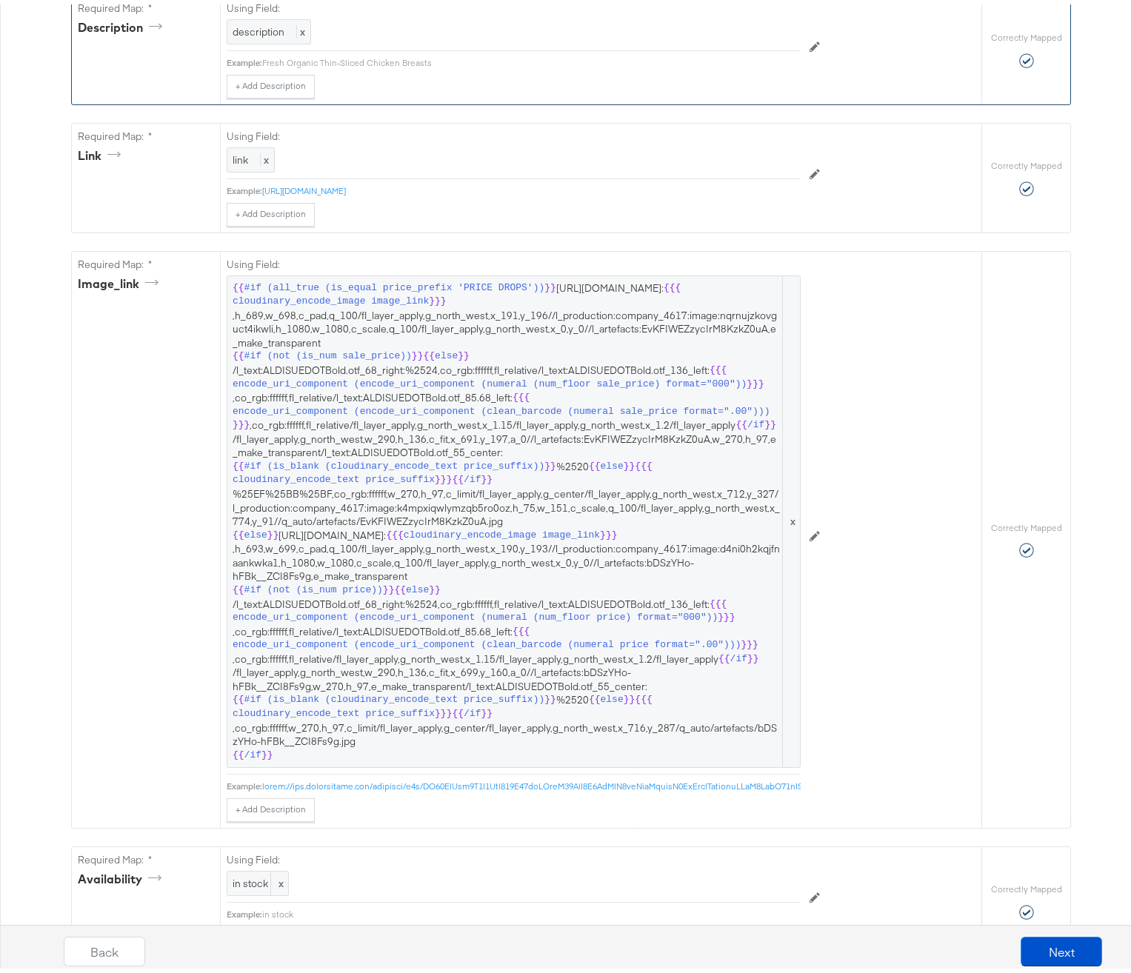
scroll to position [911, 0]
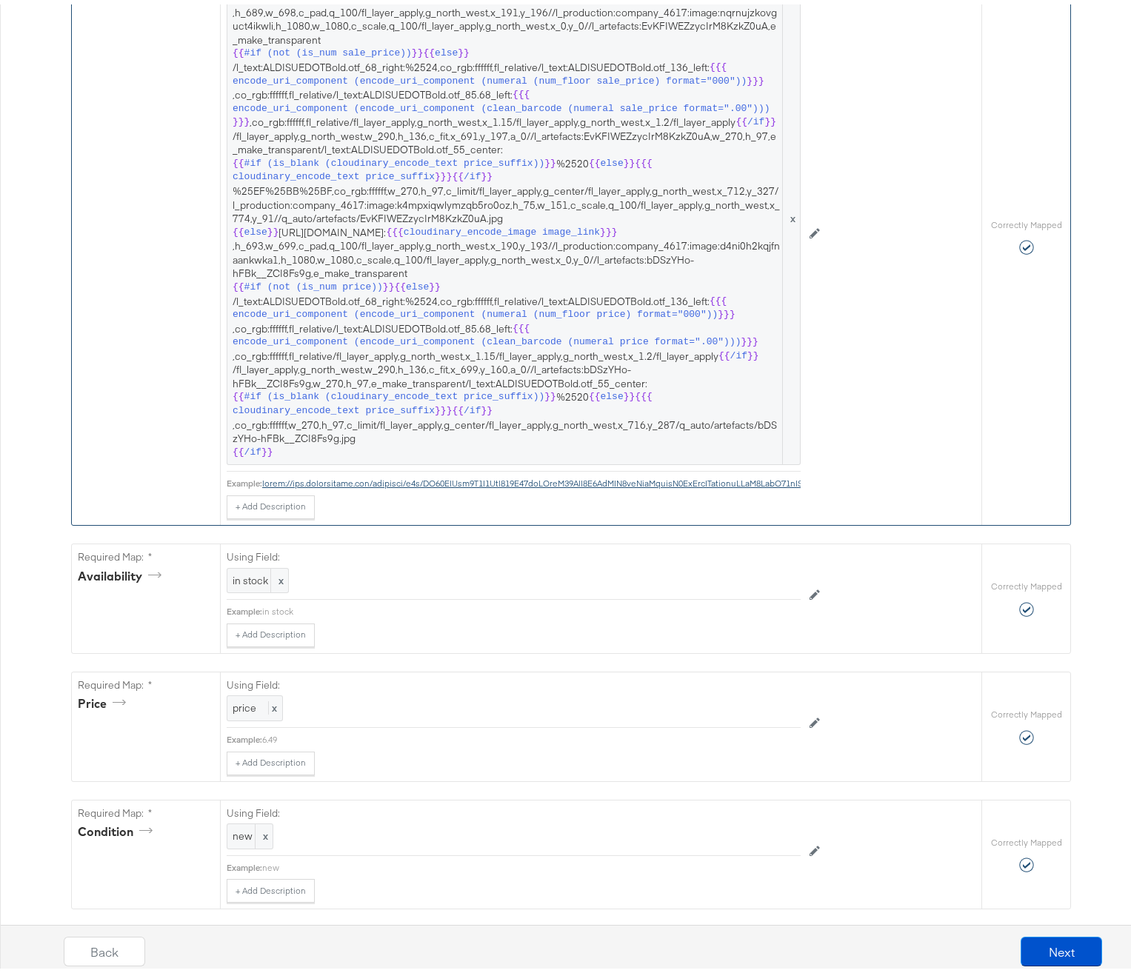
click at [1058, 941] on button "Next" at bounding box center [1060, 947] width 81 height 30
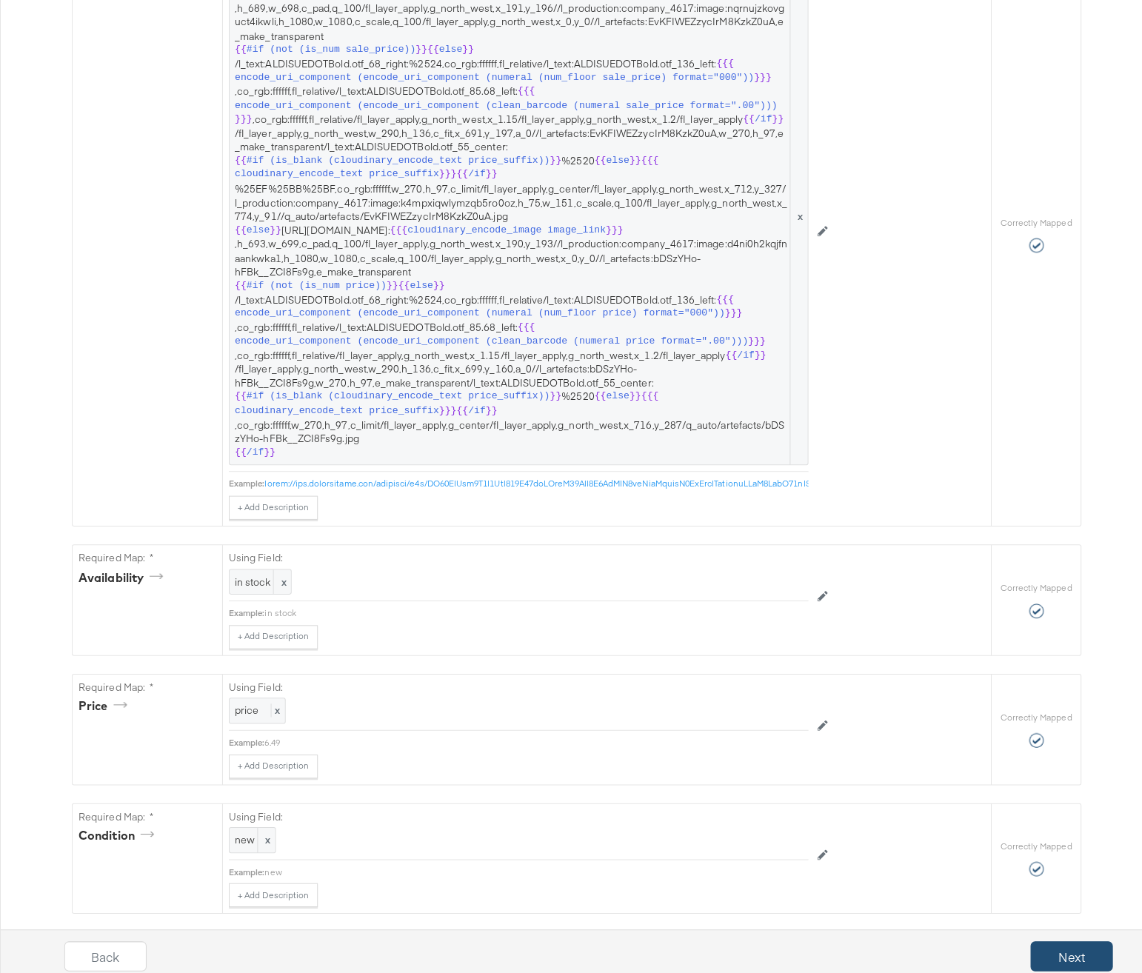
scroll to position [0, 0]
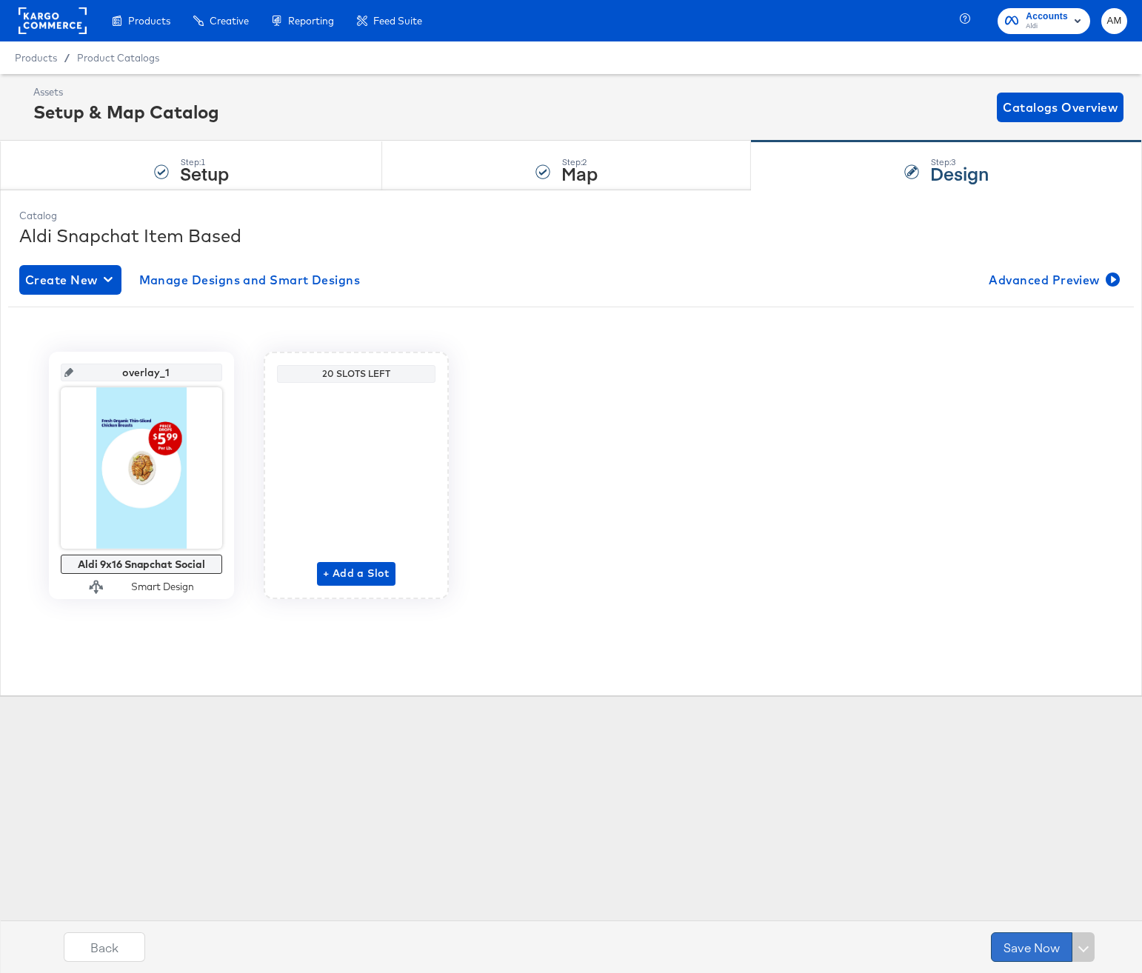
click at [1013, 944] on button "Save Now" at bounding box center [1031, 947] width 81 height 30
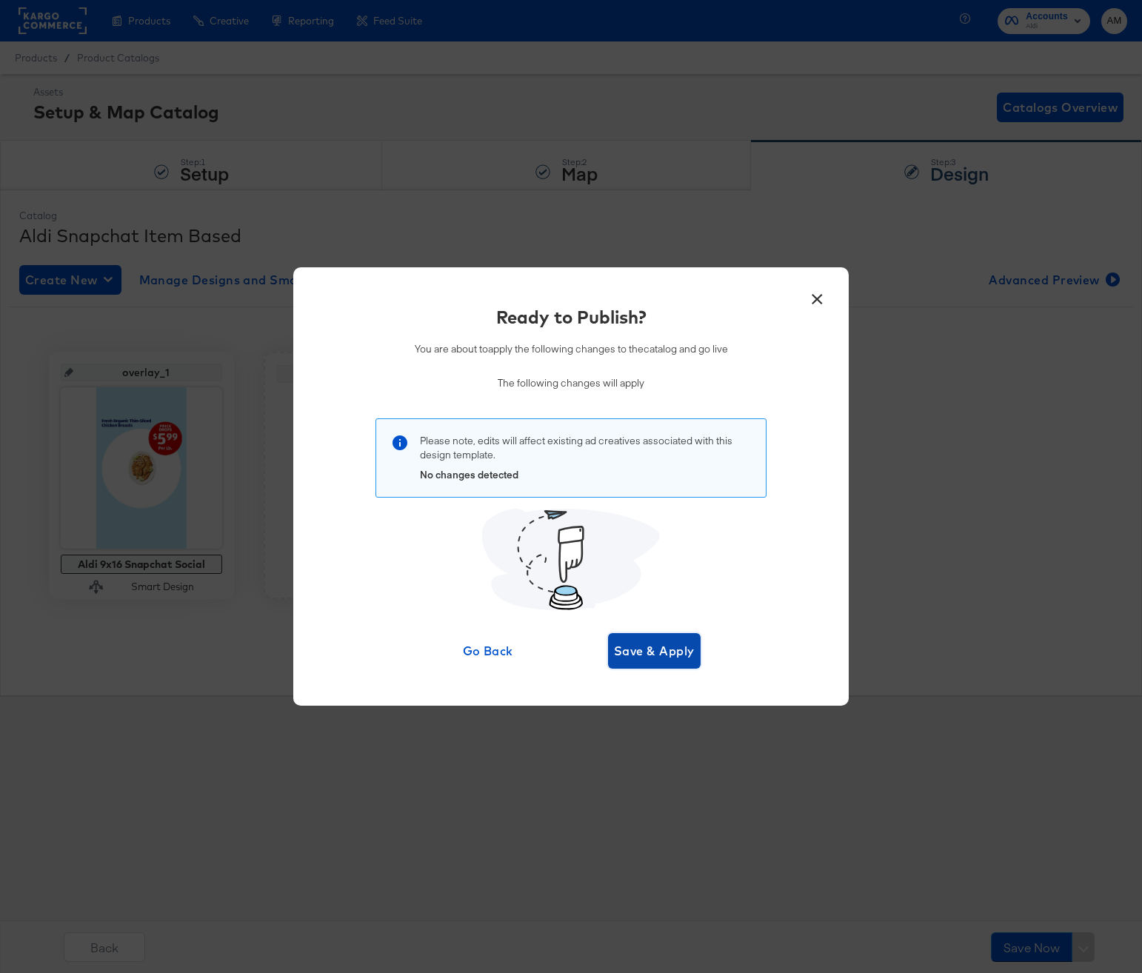
click at [658, 651] on span "Save & Apply" at bounding box center [654, 650] width 81 height 21
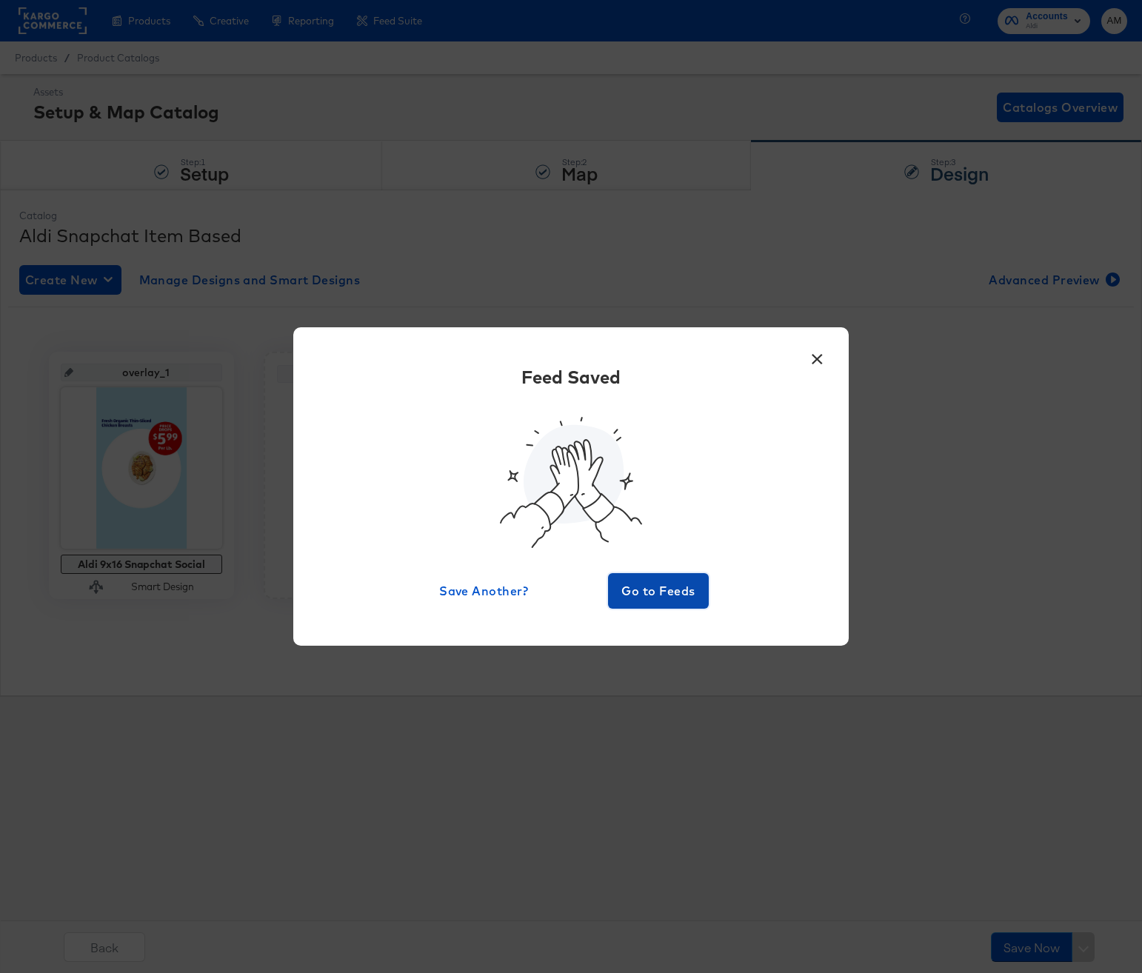
click at [675, 591] on span "Go to Feeds" at bounding box center [658, 590] width 89 height 21
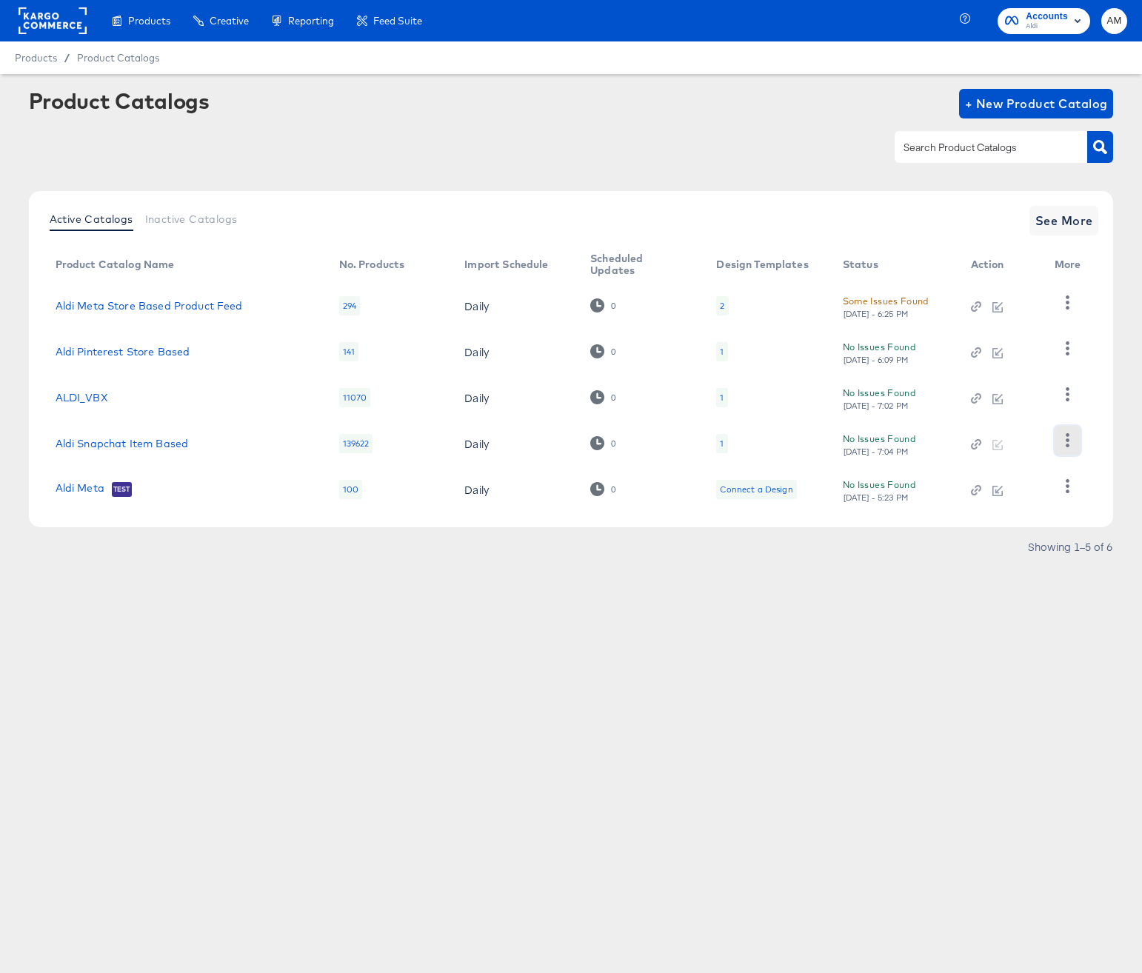
click at [1067, 446] on icon "button" at bounding box center [1067, 440] width 4 height 14
click at [1000, 349] on div "HUD Checks (Internal)" at bounding box center [1006, 343] width 148 height 24
